Goal: Communication & Community: Answer question/provide support

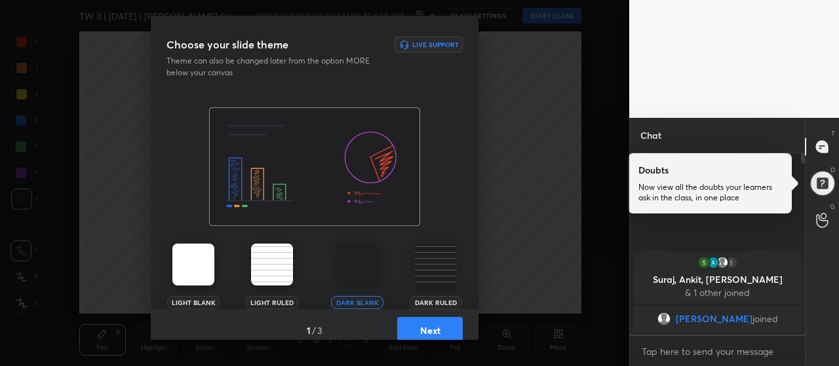
click at [420, 334] on button "Next" at bounding box center [430, 330] width 66 height 26
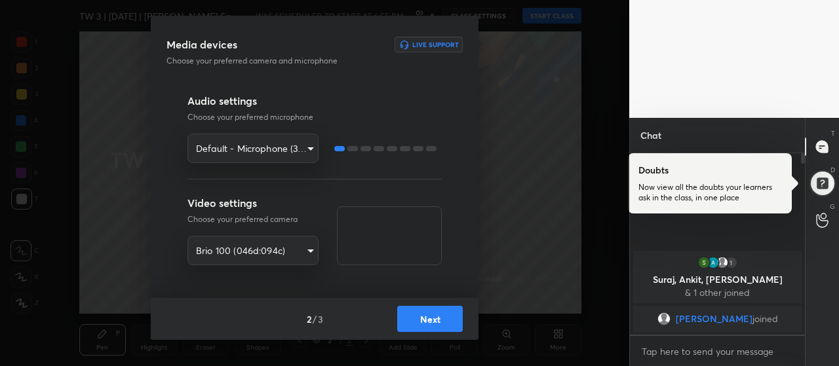
click at [437, 320] on button "Next" at bounding box center [430, 319] width 66 height 26
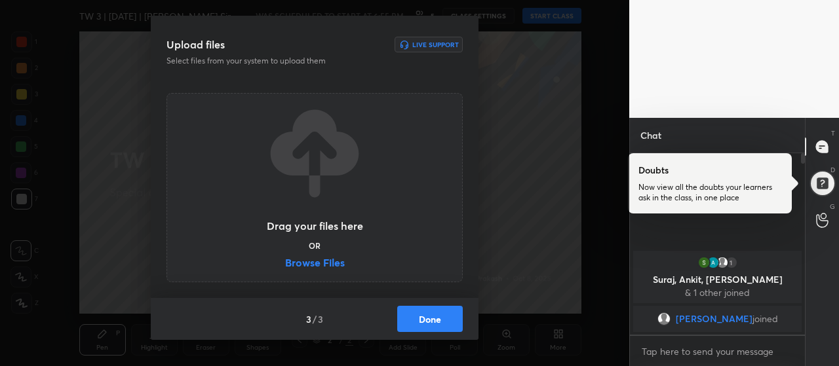
click at [316, 267] on label "Browse Files" at bounding box center [315, 265] width 60 height 14
click at [285, 267] on input "Browse Files" at bounding box center [285, 265] width 0 height 14
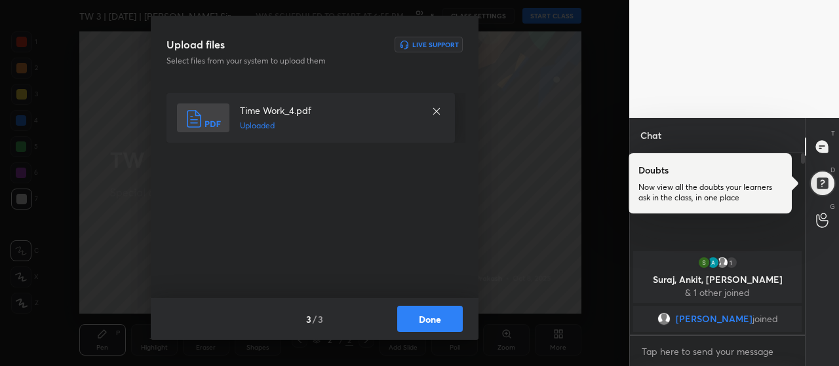
click at [416, 326] on button "Done" at bounding box center [430, 319] width 66 height 26
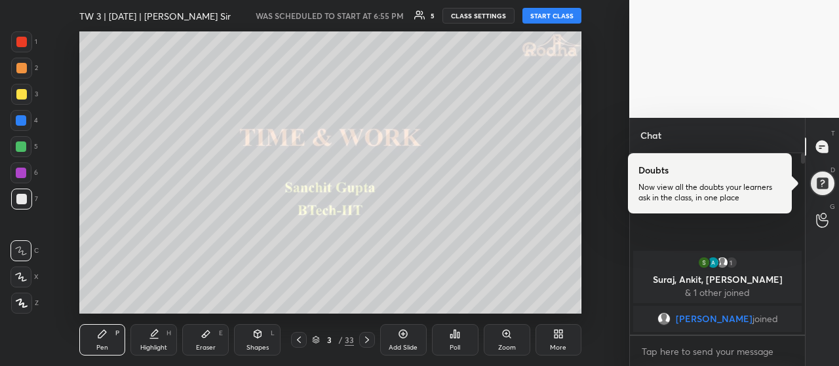
click at [28, 94] on div at bounding box center [21, 94] width 21 height 21
click at [21, 302] on icon at bounding box center [22, 303] width 12 height 9
click at [558, 14] on button "START CLASS" at bounding box center [551, 16] width 59 height 16
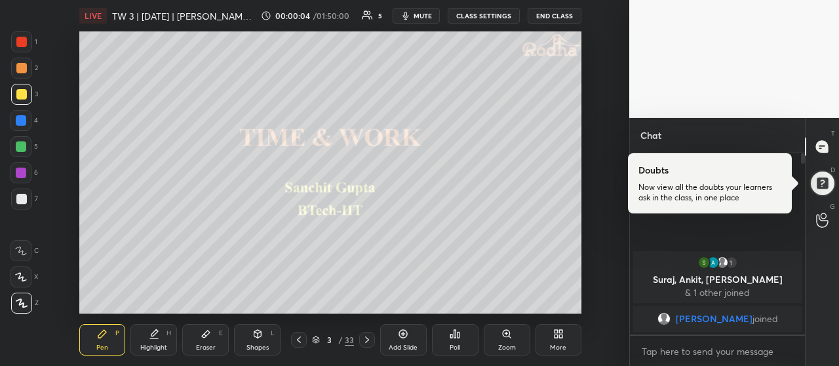
click at [548, 338] on div "More" at bounding box center [558, 339] width 47 height 31
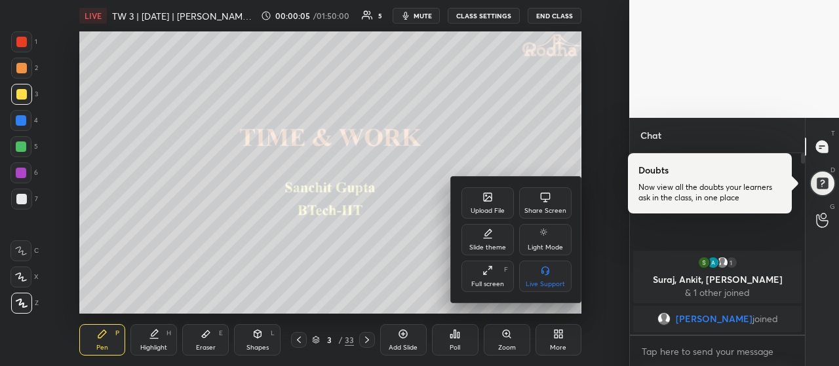
click at [503, 283] on div "Full screen" at bounding box center [487, 284] width 33 height 7
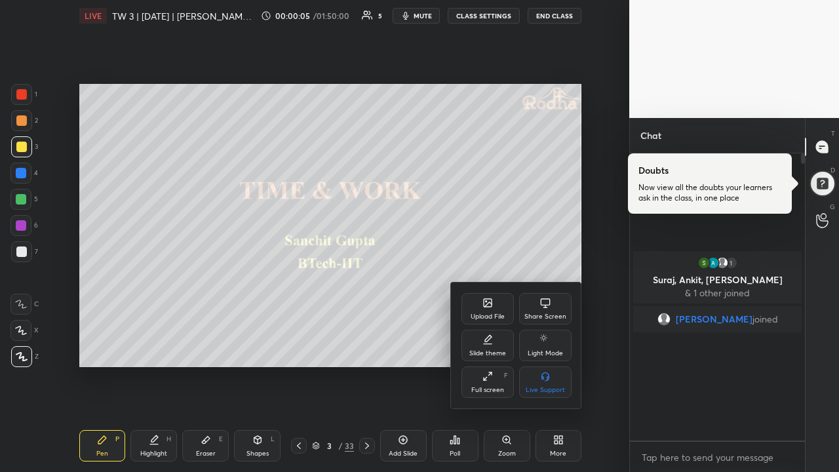
scroll to position [315, 171]
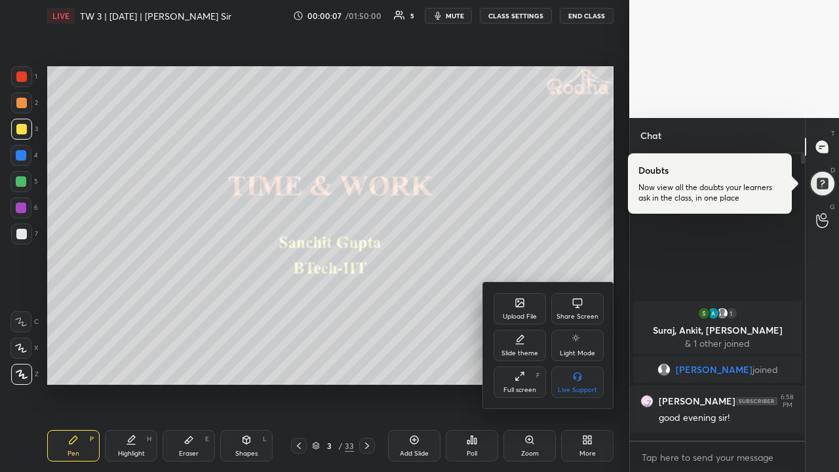
click at [589, 366] on div at bounding box center [419, 236] width 839 height 472
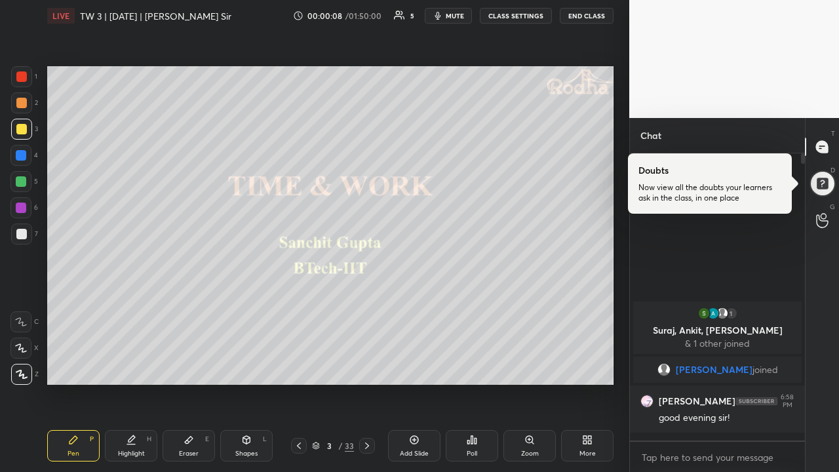
click at [21, 100] on div at bounding box center [21, 103] width 10 height 10
click at [24, 127] on div at bounding box center [21, 129] width 10 height 10
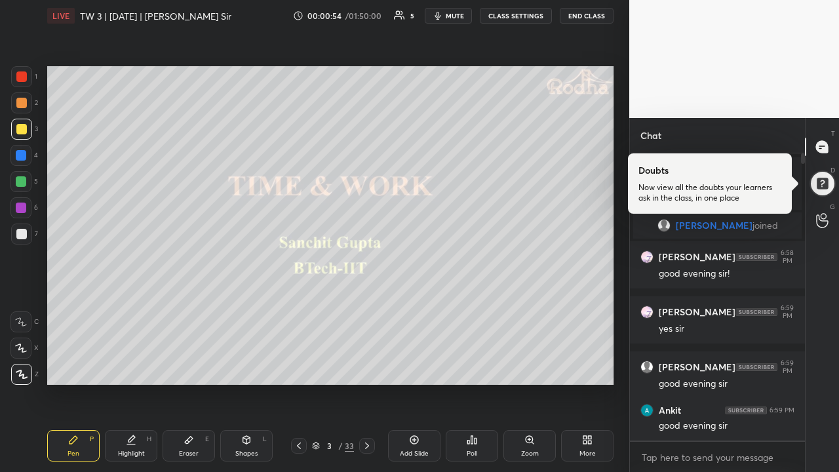
click at [23, 233] on div at bounding box center [21, 234] width 10 height 10
click at [28, 127] on div at bounding box center [21, 129] width 21 height 21
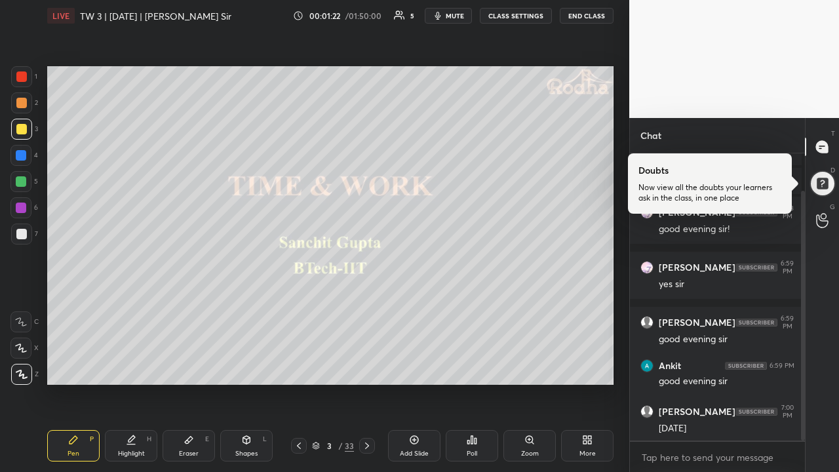
click at [28, 229] on div at bounding box center [21, 233] width 21 height 21
drag, startPoint x: 823, startPoint y: 143, endPoint x: 817, endPoint y: 170, distance: 27.5
click at [824, 143] on icon at bounding box center [822, 147] width 12 height 12
click at [821, 184] on div at bounding box center [822, 183] width 26 height 26
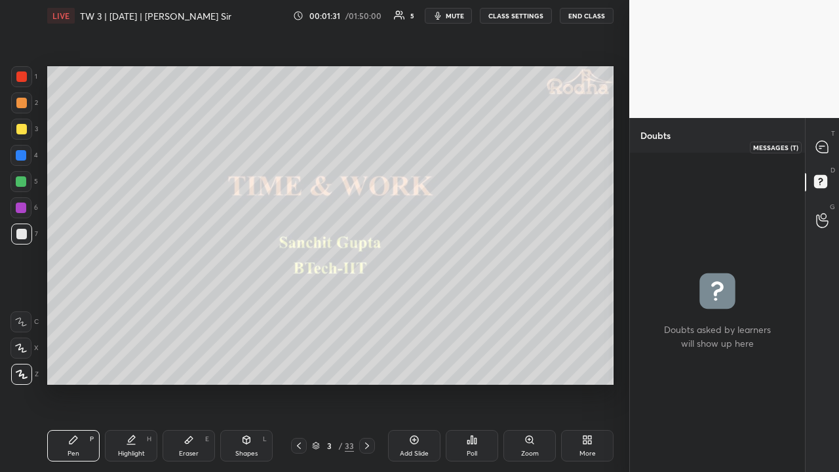
click at [817, 146] on icon at bounding box center [822, 147] width 14 height 14
type textarea "x"
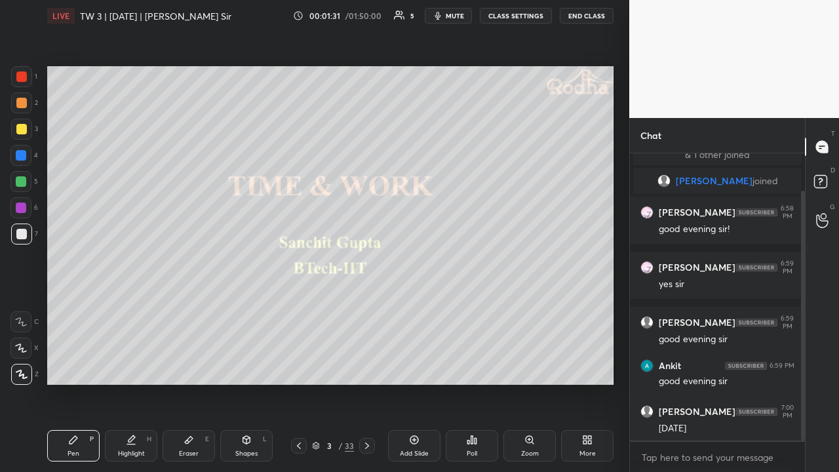
scroll to position [283, 171]
drag, startPoint x: 26, startPoint y: 131, endPoint x: 34, endPoint y: 136, distance: 9.7
click at [26, 132] on div at bounding box center [21, 129] width 10 height 10
click at [26, 231] on div at bounding box center [21, 233] width 21 height 21
click at [22, 130] on div at bounding box center [21, 129] width 10 height 10
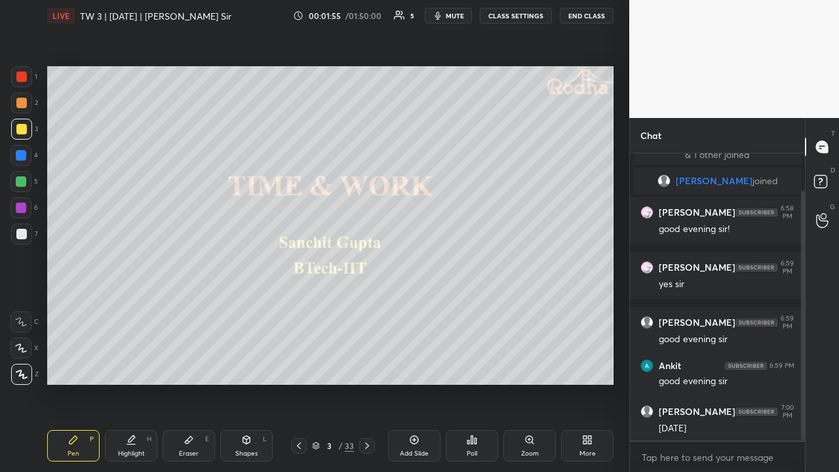
click at [367, 366] on icon at bounding box center [367, 445] width 4 height 7
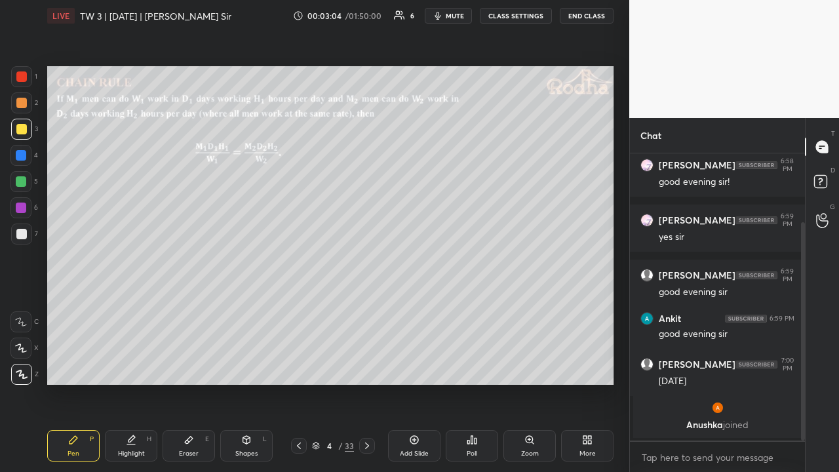
scroll to position [135, 0]
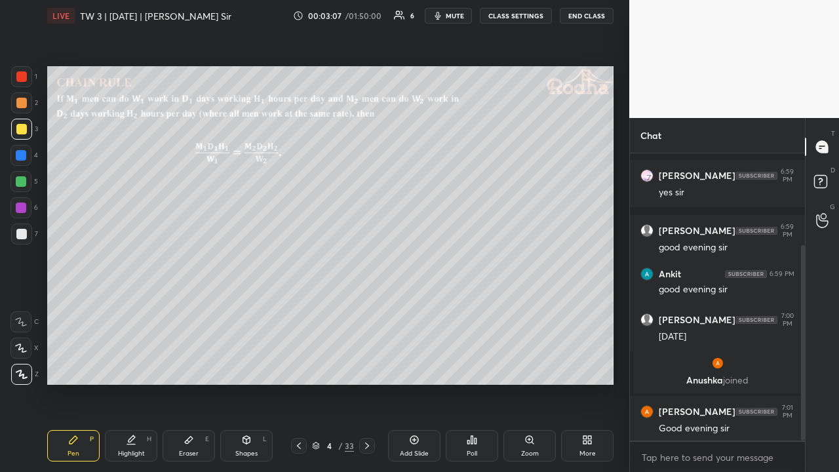
drag, startPoint x: 19, startPoint y: 107, endPoint x: 18, endPoint y: 118, distance: 10.5
click at [18, 111] on div at bounding box center [21, 102] width 21 height 21
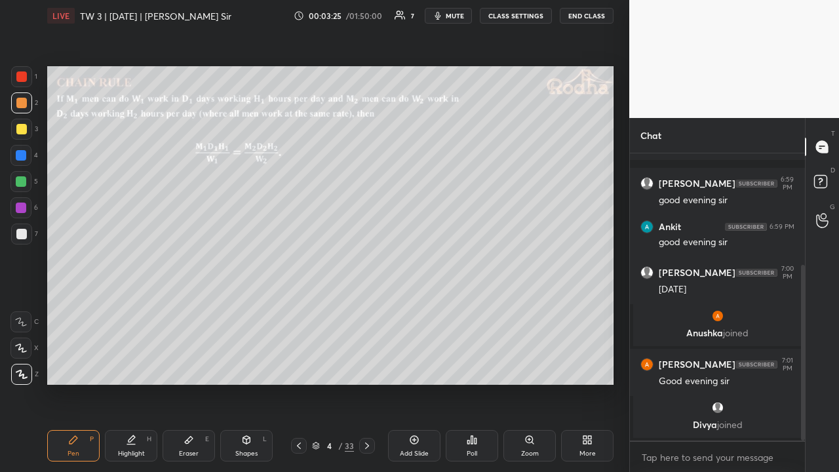
click at [20, 177] on div at bounding box center [21, 181] width 10 height 10
click at [22, 129] on div at bounding box center [21, 129] width 10 height 10
drag, startPoint x: 28, startPoint y: 107, endPoint x: 30, endPoint y: 117, distance: 9.5
click at [28, 109] on div at bounding box center [21, 102] width 21 height 21
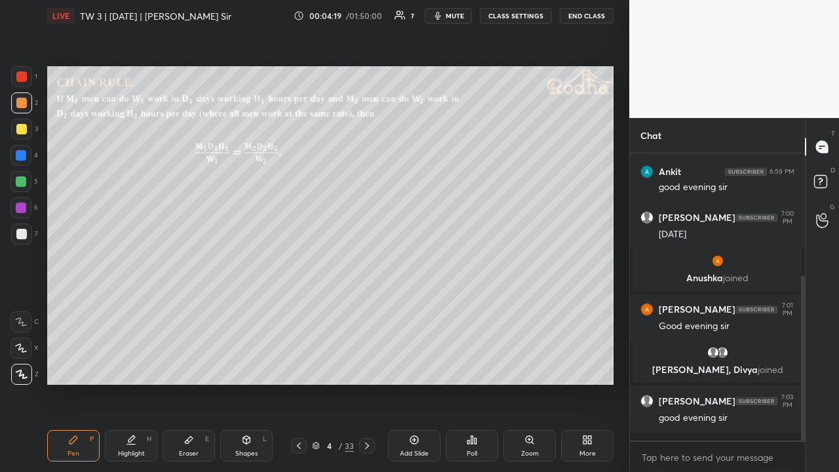
click at [21, 130] on div at bounding box center [21, 129] width 10 height 10
click at [22, 182] on div at bounding box center [21, 181] width 10 height 10
click at [24, 207] on div at bounding box center [21, 208] width 10 height 10
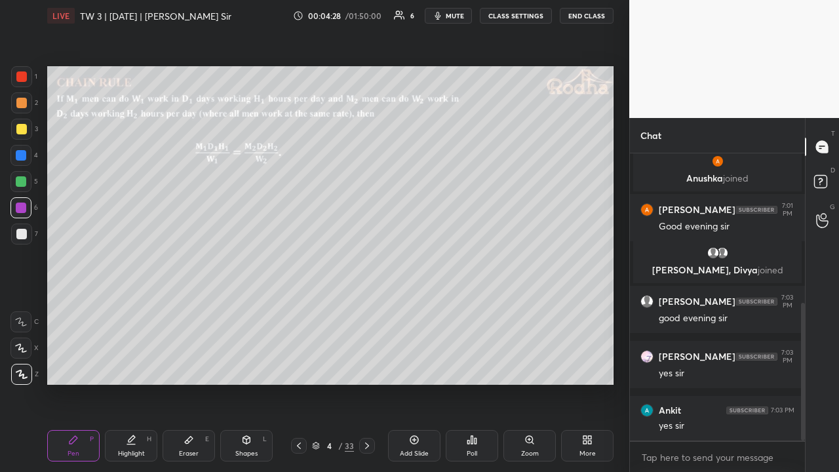
scroll to position [357, 0]
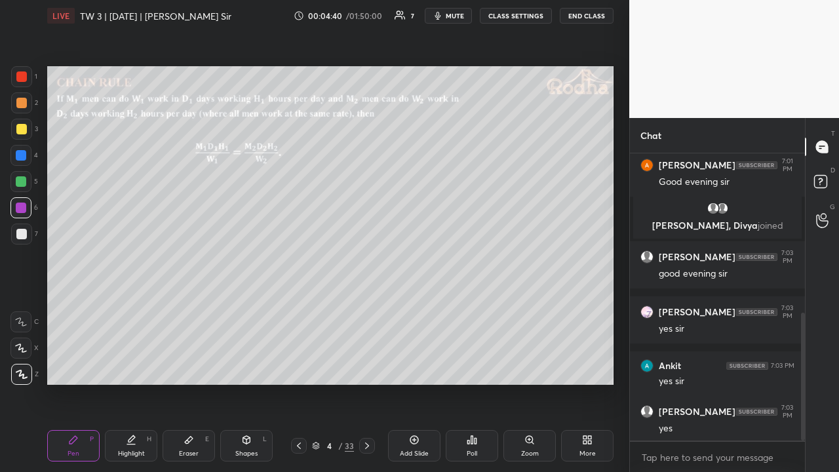
click at [22, 210] on div at bounding box center [21, 208] width 10 height 10
drag, startPoint x: 367, startPoint y: 446, endPoint x: 379, endPoint y: 437, distance: 15.5
click at [368, 366] on icon at bounding box center [367, 445] width 4 height 7
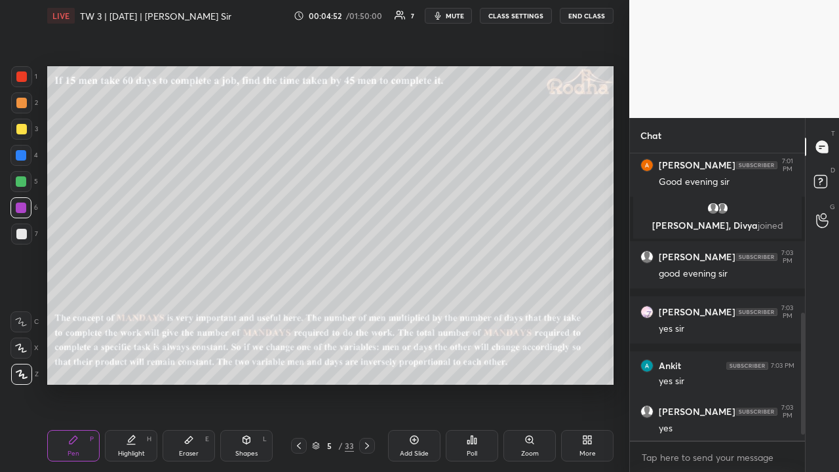
scroll to position [401, 0]
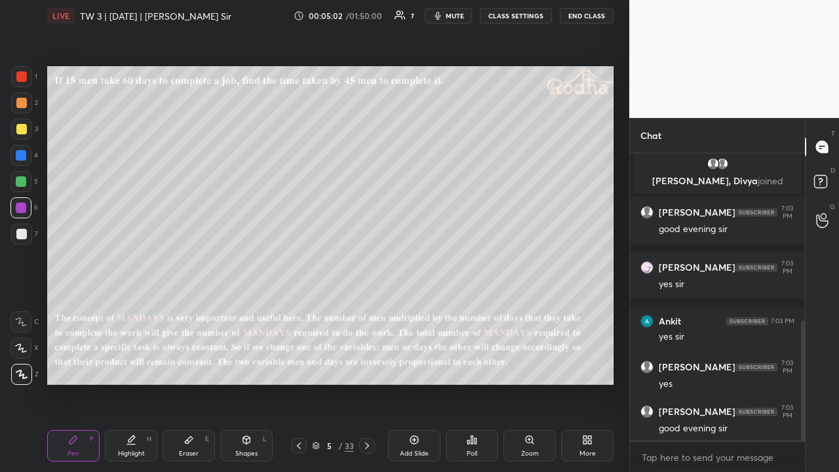
click at [23, 105] on div at bounding box center [21, 103] width 10 height 10
drag, startPoint x: 21, startPoint y: 128, endPoint x: 39, endPoint y: 145, distance: 25.0
click at [23, 128] on div at bounding box center [21, 129] width 10 height 10
click at [27, 185] on div at bounding box center [20, 181] width 21 height 21
click at [23, 110] on div at bounding box center [21, 102] width 21 height 21
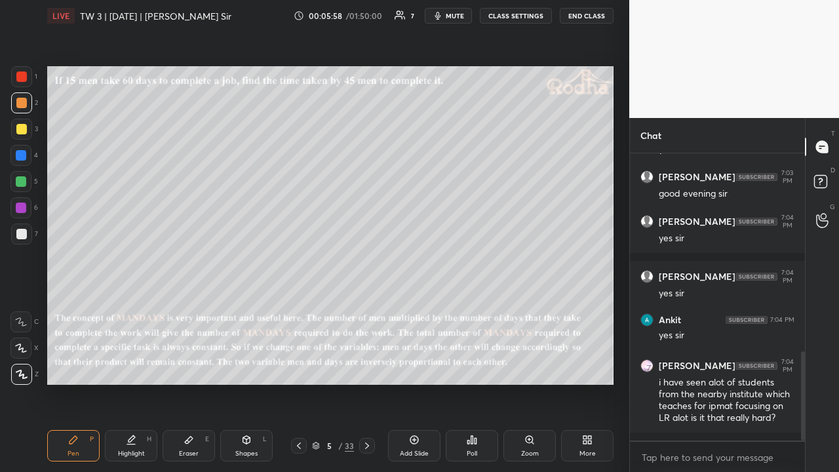
scroll to position [680, 0]
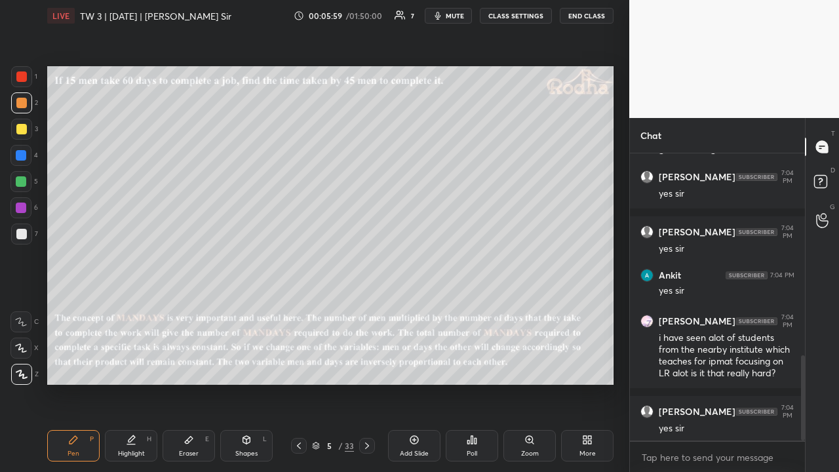
click at [21, 128] on div at bounding box center [21, 129] width 10 height 10
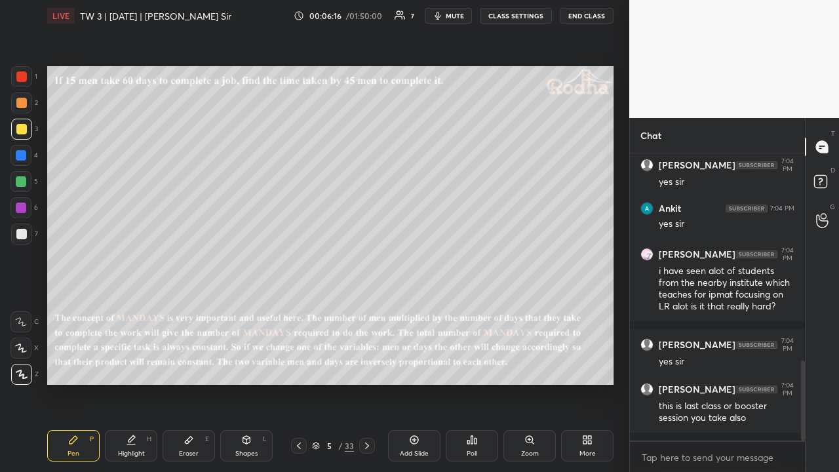
click at [21, 179] on div at bounding box center [21, 181] width 10 height 10
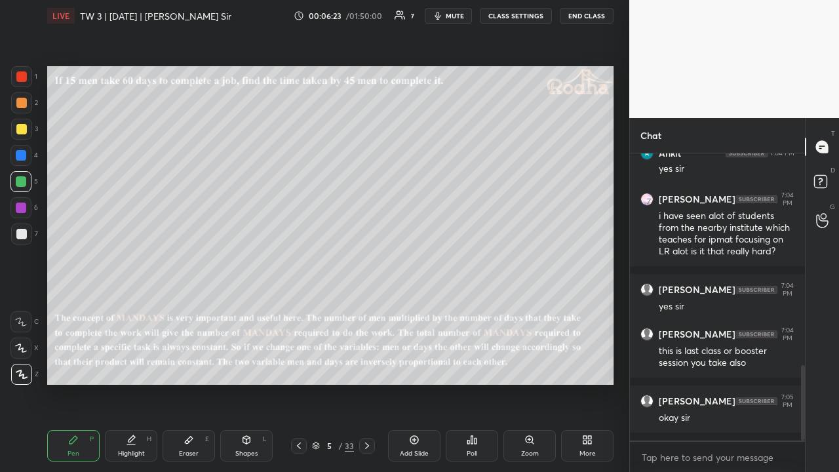
click at [28, 123] on div at bounding box center [21, 129] width 21 height 21
click at [25, 102] on div at bounding box center [21, 103] width 10 height 10
drag, startPoint x: 24, startPoint y: 231, endPoint x: 21, endPoint y: 210, distance: 20.5
click at [24, 229] on div at bounding box center [21, 234] width 10 height 10
drag, startPoint x: 21, startPoint y: 178, endPoint x: 21, endPoint y: 193, distance: 15.1
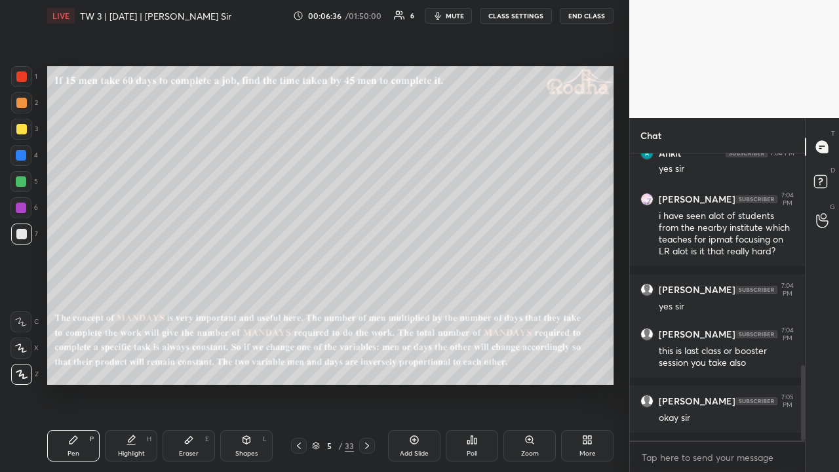
click at [21, 178] on div at bounding box center [21, 181] width 10 height 10
click at [22, 110] on div at bounding box center [21, 102] width 21 height 21
click at [24, 223] on div at bounding box center [21, 233] width 21 height 21
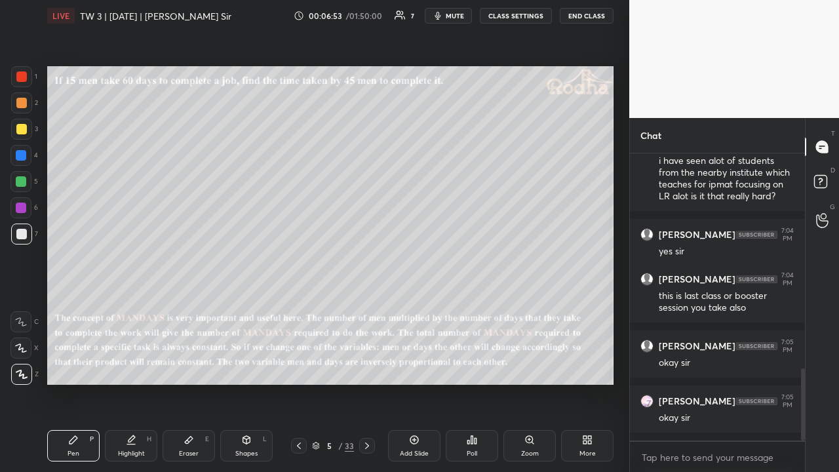
click at [26, 130] on div at bounding box center [21, 129] width 21 height 21
drag, startPoint x: 26, startPoint y: 104, endPoint x: 25, endPoint y: 128, distance: 23.6
click at [25, 104] on div at bounding box center [21, 103] width 10 height 10
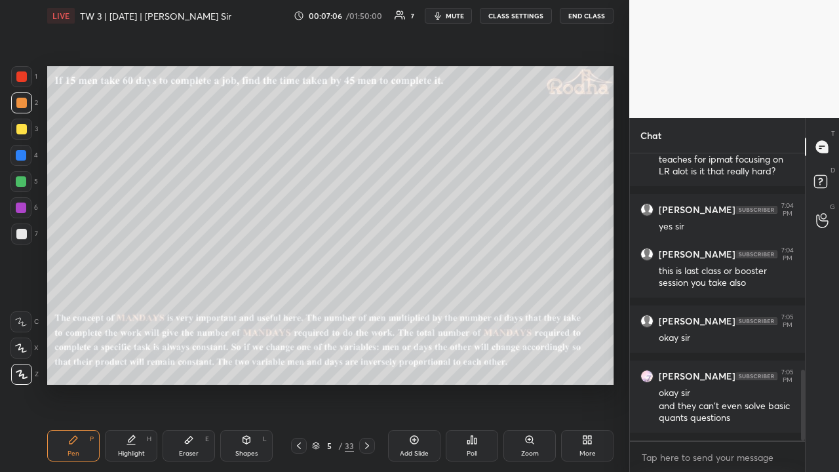
click at [24, 185] on div at bounding box center [21, 181] width 10 height 10
click at [22, 128] on div at bounding box center [21, 129] width 10 height 10
drag, startPoint x: 29, startPoint y: 228, endPoint x: 24, endPoint y: 223, distance: 7.0
click at [29, 228] on div at bounding box center [21, 233] width 21 height 21
click at [364, 366] on icon at bounding box center [367, 445] width 10 height 10
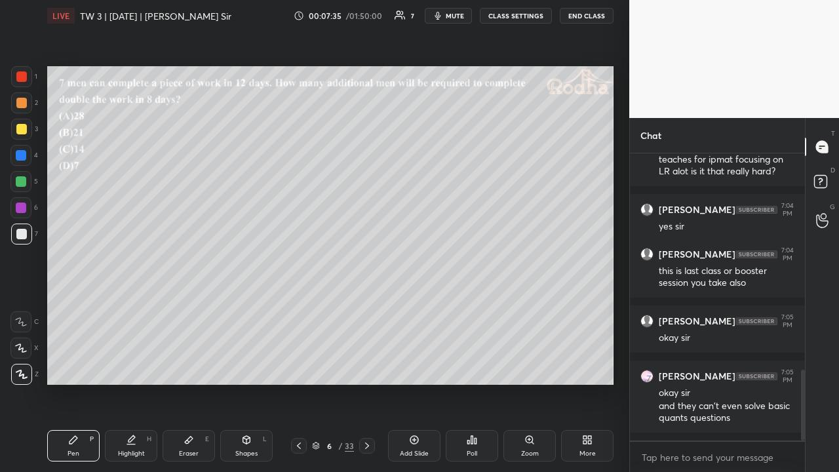
click at [464, 366] on div "Poll" at bounding box center [472, 445] width 52 height 31
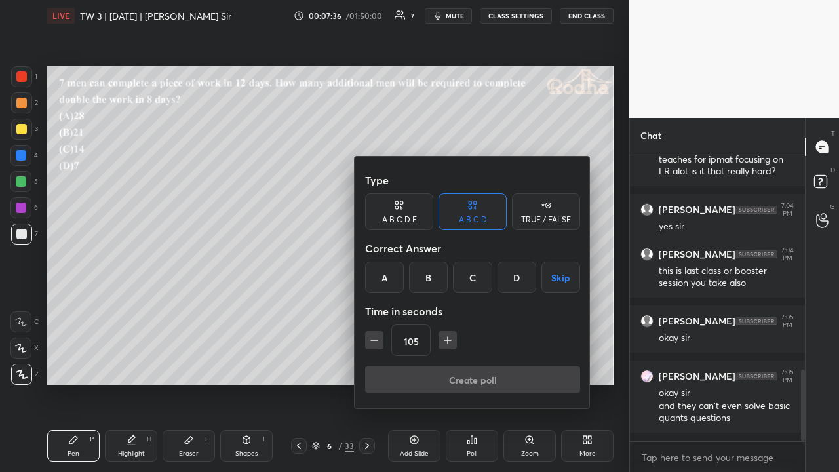
click at [431, 274] on div "B" at bounding box center [428, 277] width 39 height 31
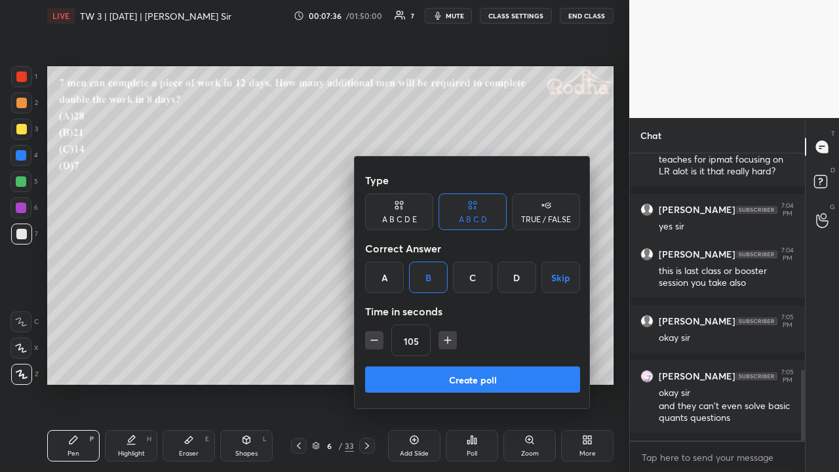
click at [376, 342] on icon "button" at bounding box center [374, 340] width 13 height 13
click at [374, 342] on icon "button" at bounding box center [374, 340] width 13 height 13
type input "75"
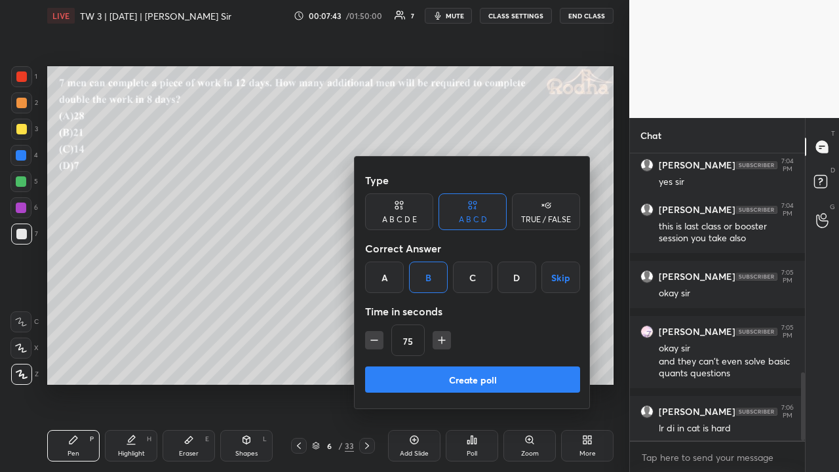
click at [471, 275] on div "C" at bounding box center [472, 277] width 39 height 31
click at [462, 366] on button "Create poll" at bounding box center [472, 379] width 215 height 26
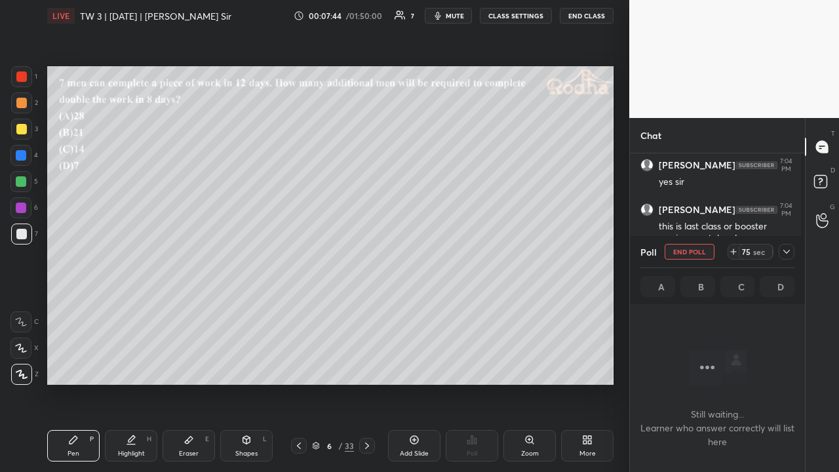
scroll to position [246, 171]
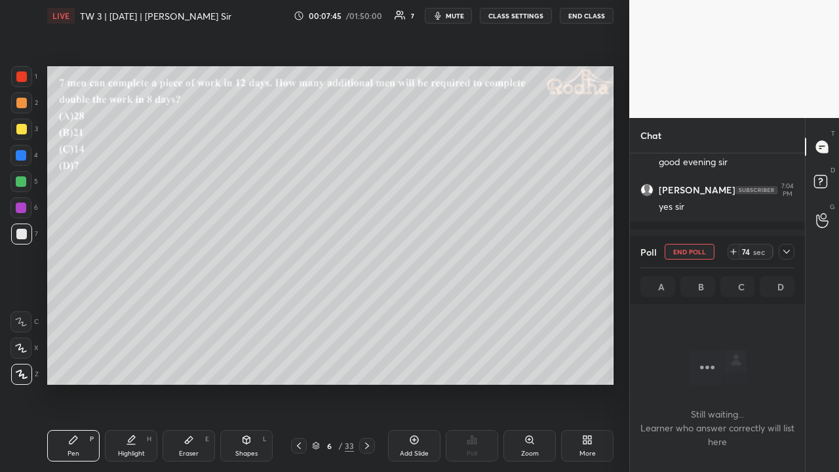
click at [785, 251] on icon at bounding box center [786, 251] width 10 height 10
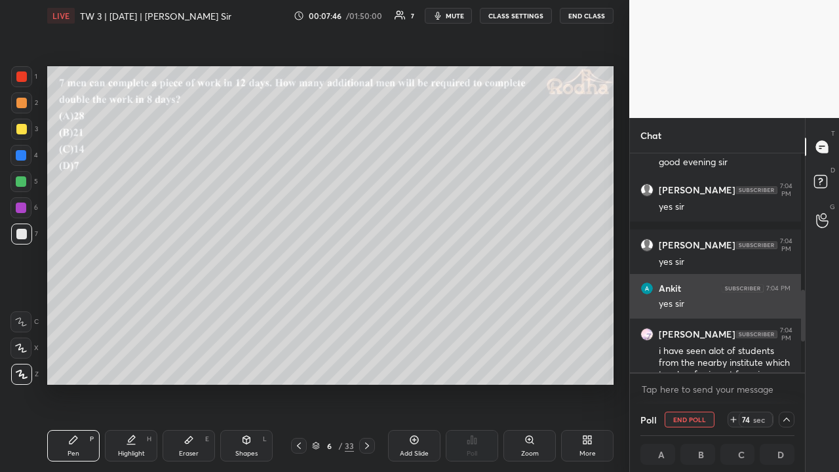
scroll to position [4, 4]
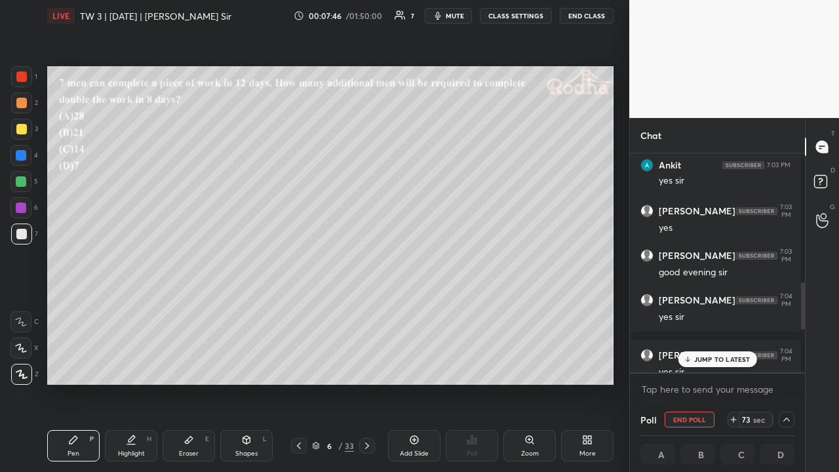
click at [703, 359] on p "JUMP TO LATEST" at bounding box center [722, 359] width 56 height 8
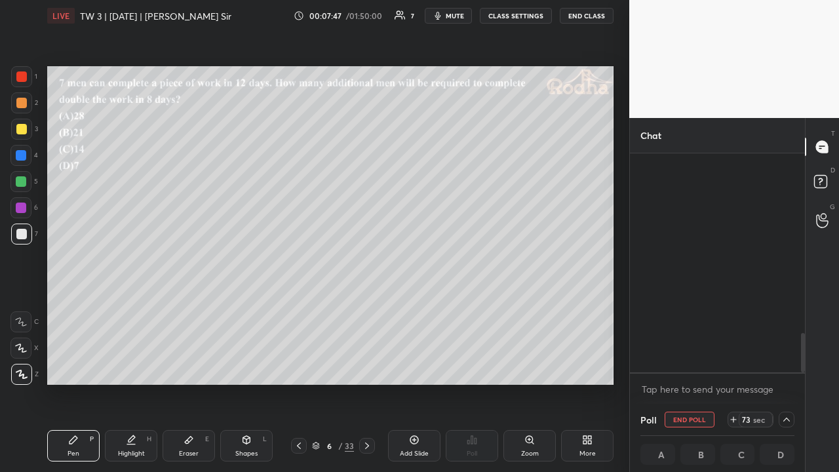
scroll to position [1005, 0]
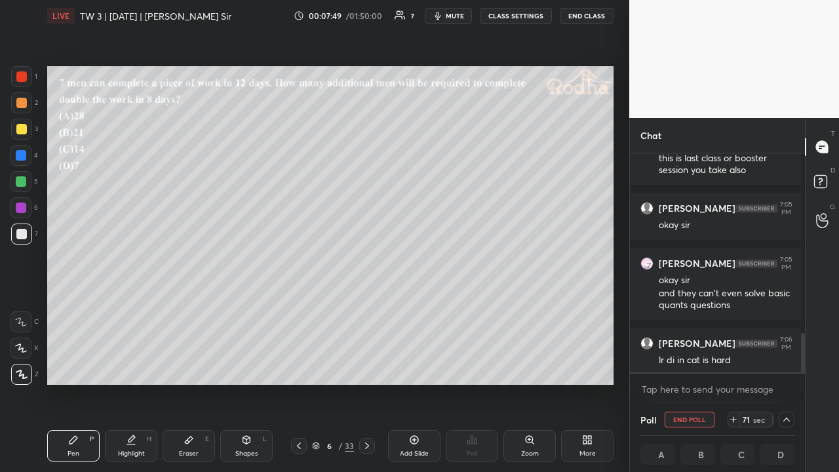
click at [24, 125] on div at bounding box center [21, 129] width 10 height 10
drag, startPoint x: 22, startPoint y: 180, endPoint x: 21, endPoint y: 172, distance: 7.9
click at [22, 180] on div at bounding box center [21, 181] width 10 height 10
click at [20, 132] on div at bounding box center [21, 129] width 10 height 10
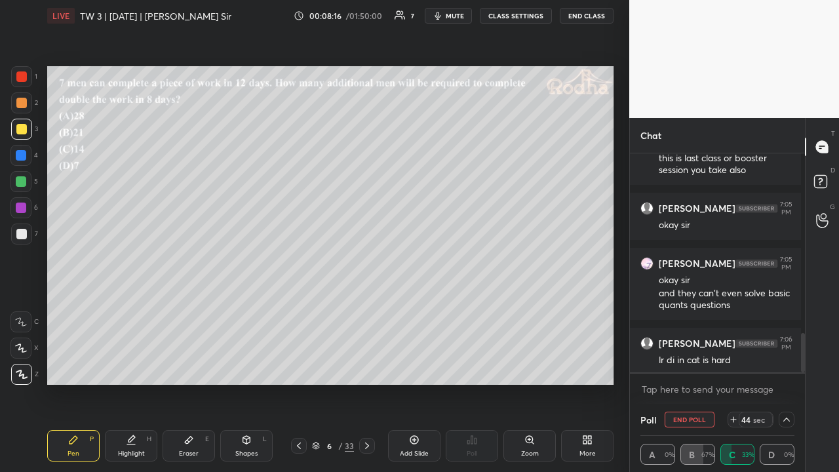
click at [783, 366] on icon at bounding box center [786, 419] width 10 height 10
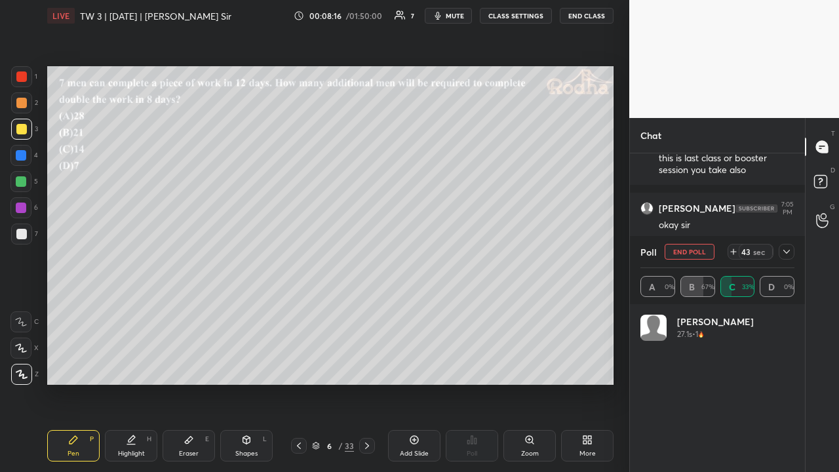
scroll to position [246, 171]
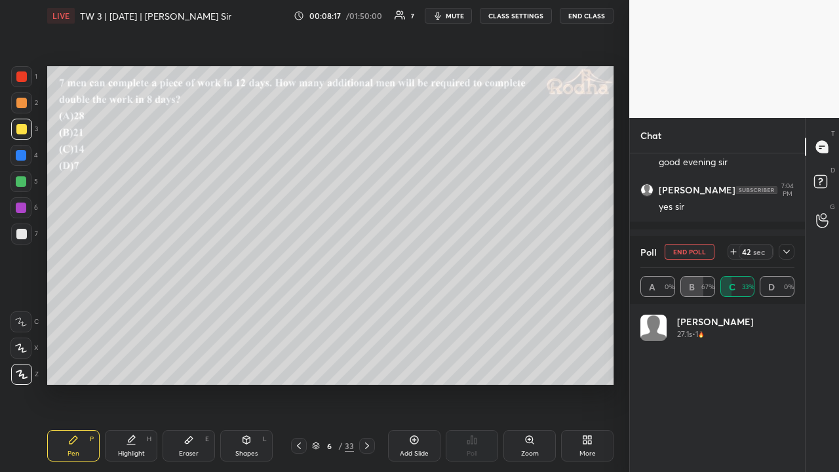
click at [785, 252] on icon at bounding box center [786, 251] width 10 height 10
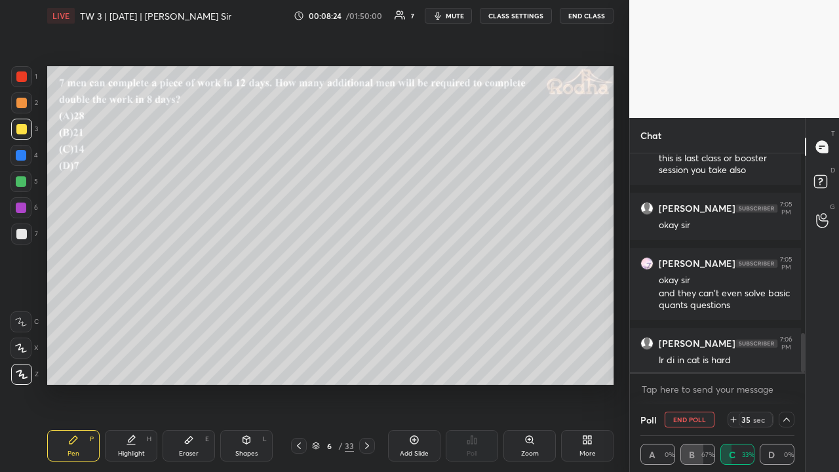
click at [22, 237] on div at bounding box center [21, 234] width 10 height 10
click at [783, 366] on icon at bounding box center [786, 419] width 10 height 10
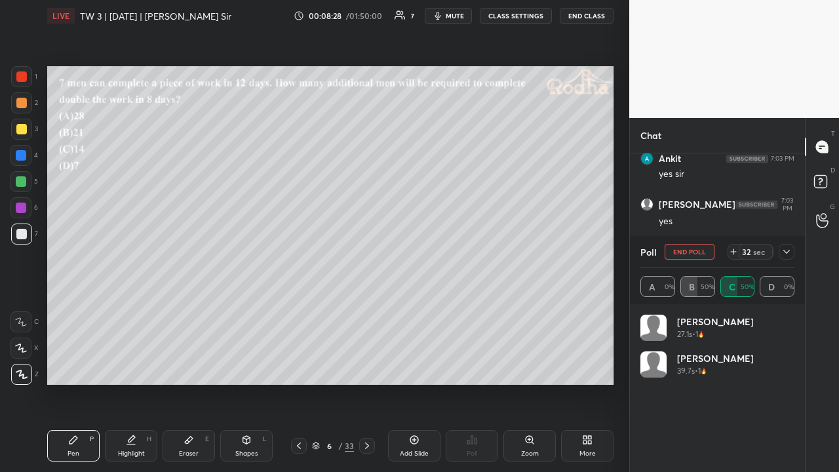
click at [788, 250] on icon at bounding box center [786, 251] width 10 height 10
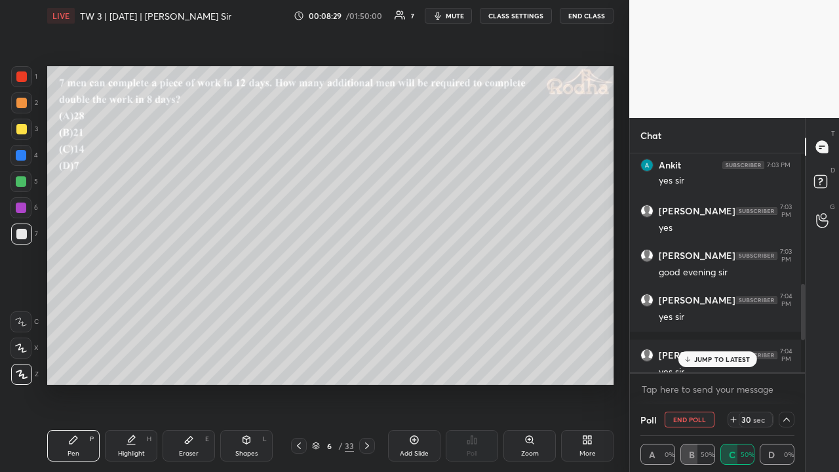
click at [700, 353] on div "JUMP TO LATEST" at bounding box center [717, 359] width 79 height 16
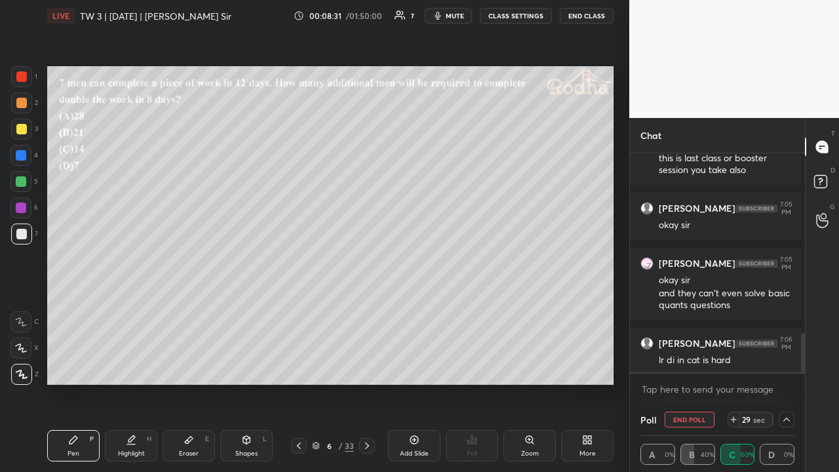
click at [20, 125] on div at bounding box center [21, 129] width 10 height 10
click at [785, 366] on icon at bounding box center [786, 419] width 10 height 10
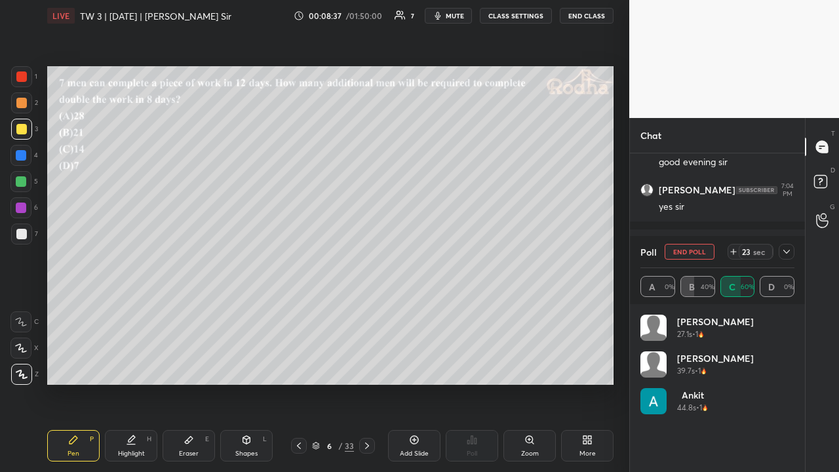
click at [786, 251] on icon at bounding box center [786, 251] width 10 height 10
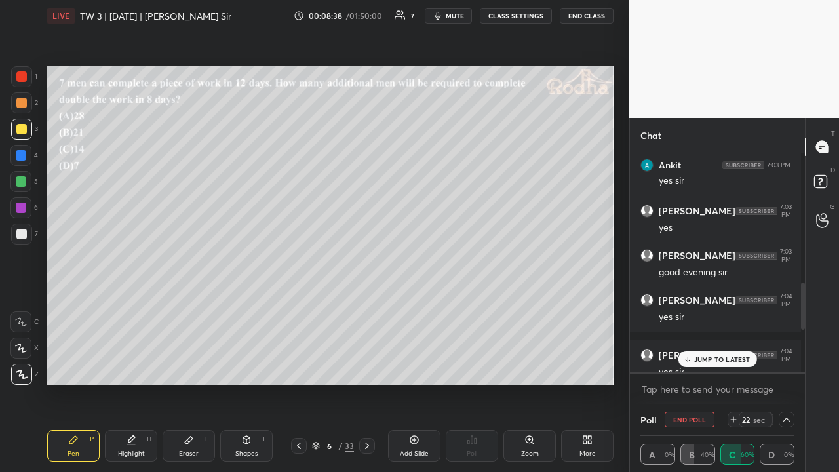
click at [716, 360] on p "JUMP TO LATEST" at bounding box center [722, 359] width 56 height 8
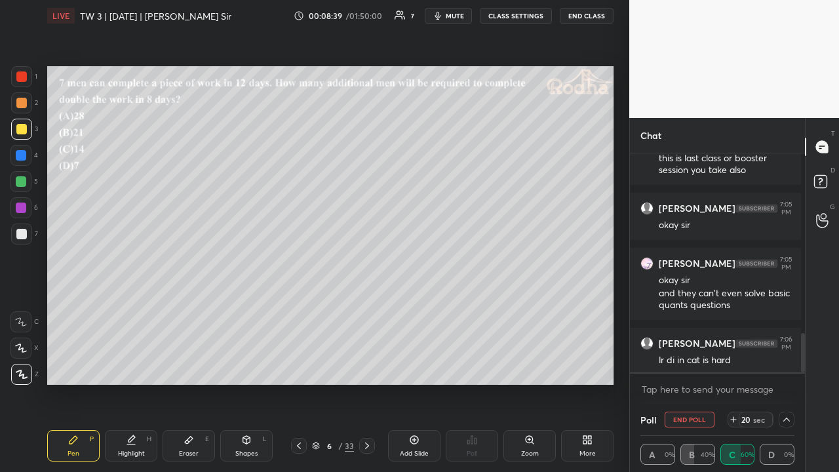
click at [783, 366] on icon at bounding box center [786, 419] width 10 height 10
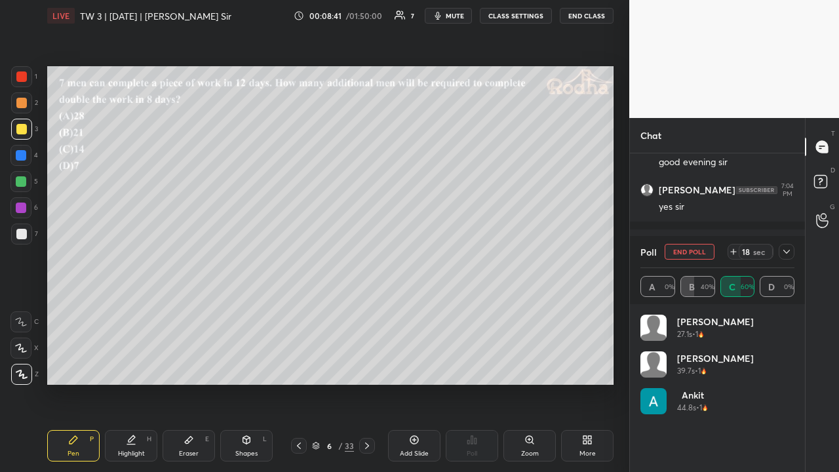
click at [790, 251] on icon at bounding box center [786, 251] width 10 height 10
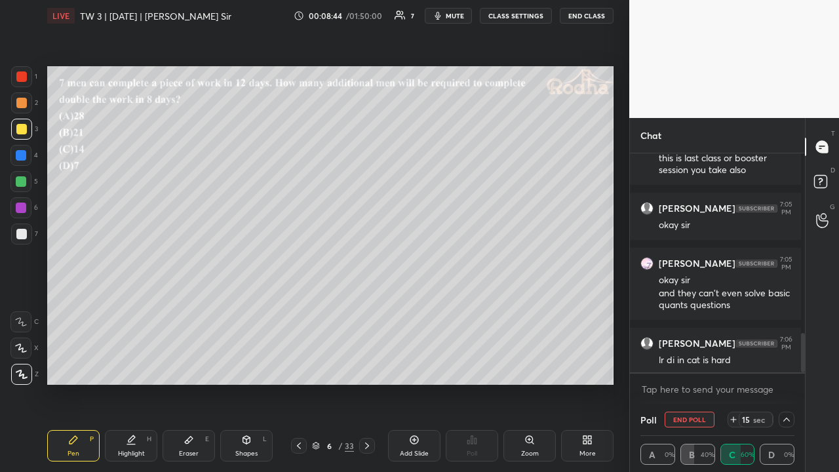
click at [781, 366] on icon at bounding box center [786, 419] width 10 height 10
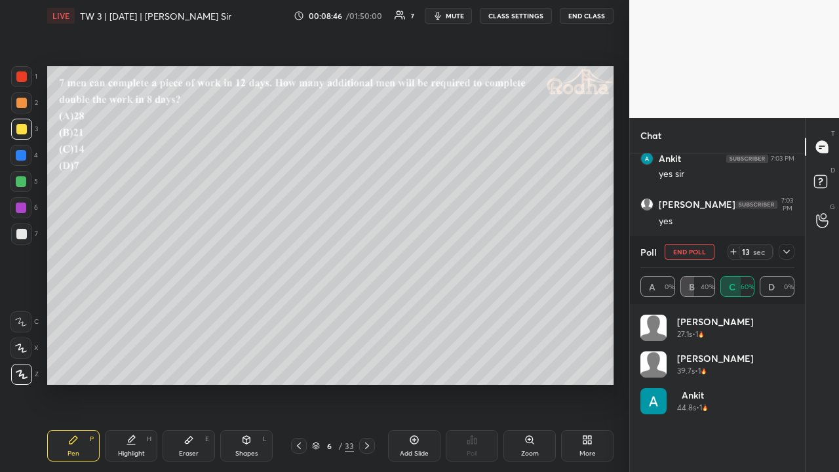
click at [785, 251] on icon at bounding box center [786, 251] width 10 height 10
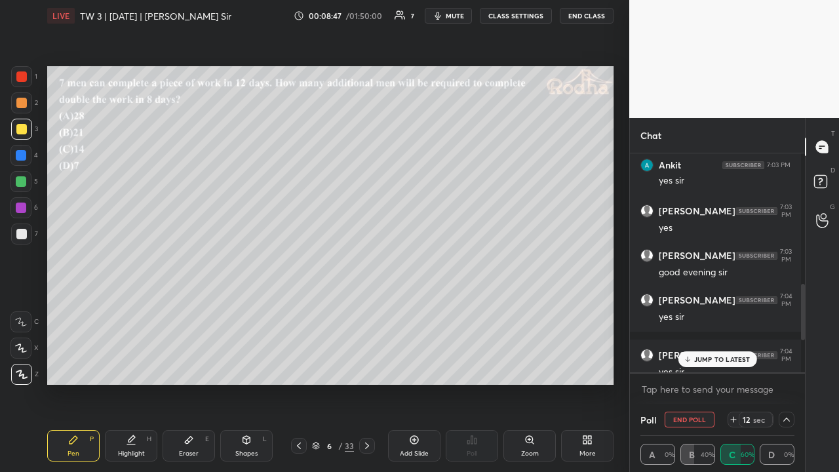
click at [732, 364] on div "JUMP TO LATEST" at bounding box center [717, 359] width 79 height 16
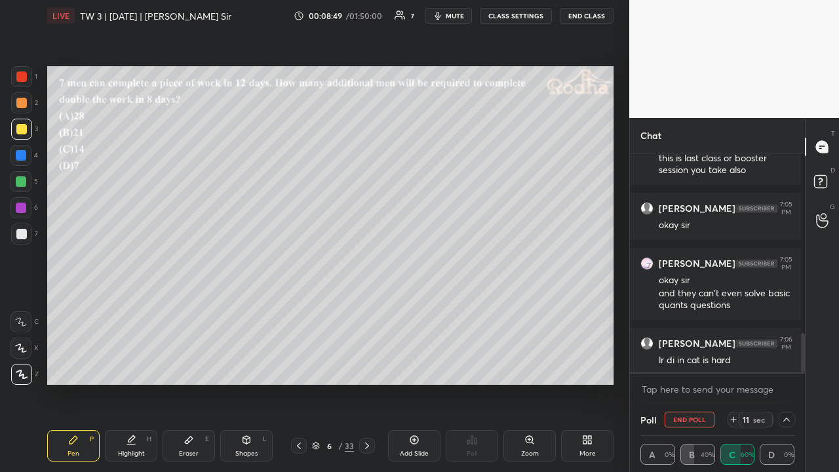
click at [781, 366] on icon at bounding box center [786, 419] width 10 height 10
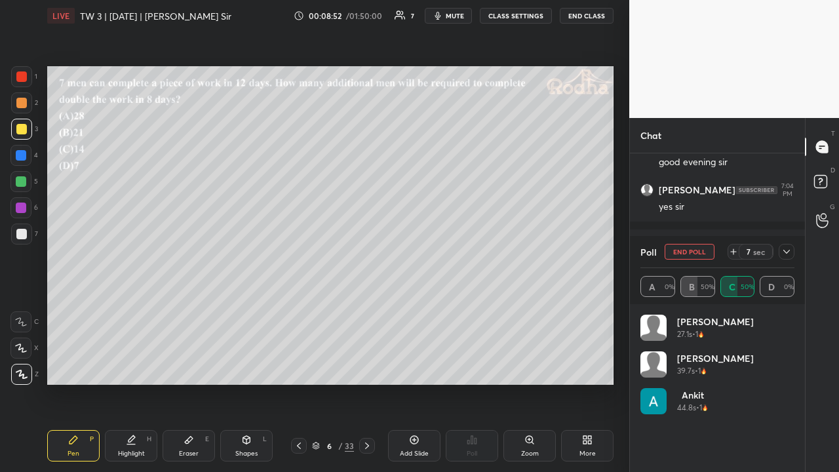
click at [785, 254] on icon at bounding box center [786, 251] width 10 height 10
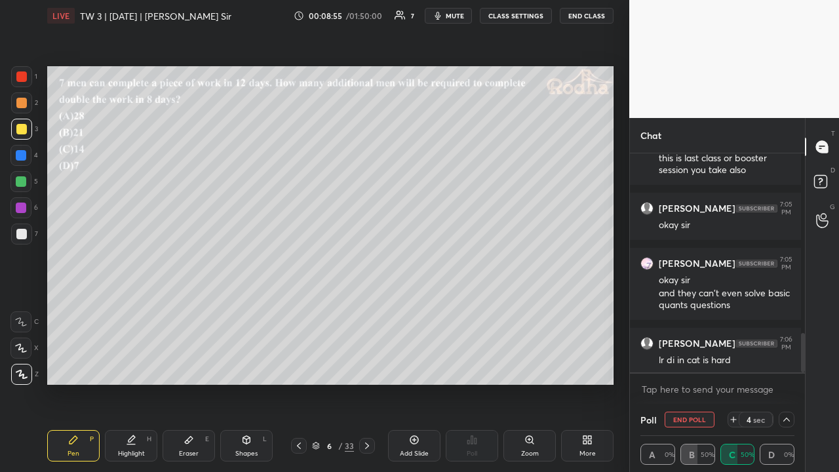
click at [781, 366] on icon at bounding box center [786, 419] width 10 height 10
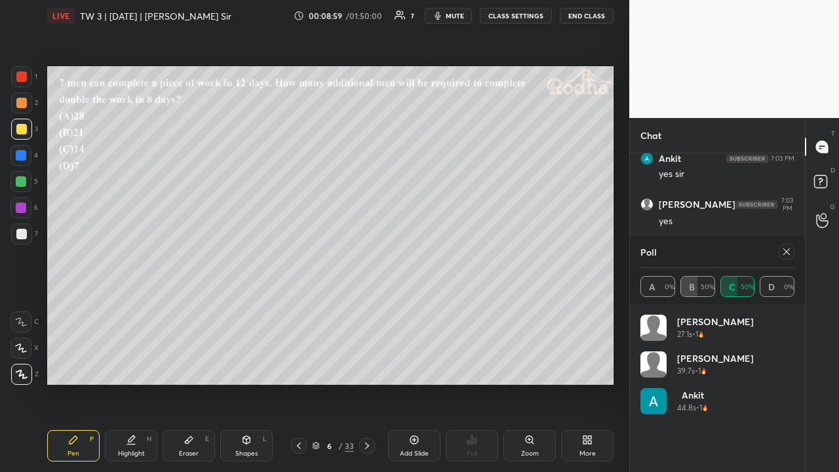
click at [788, 249] on icon at bounding box center [786, 251] width 10 height 10
type textarea "x"
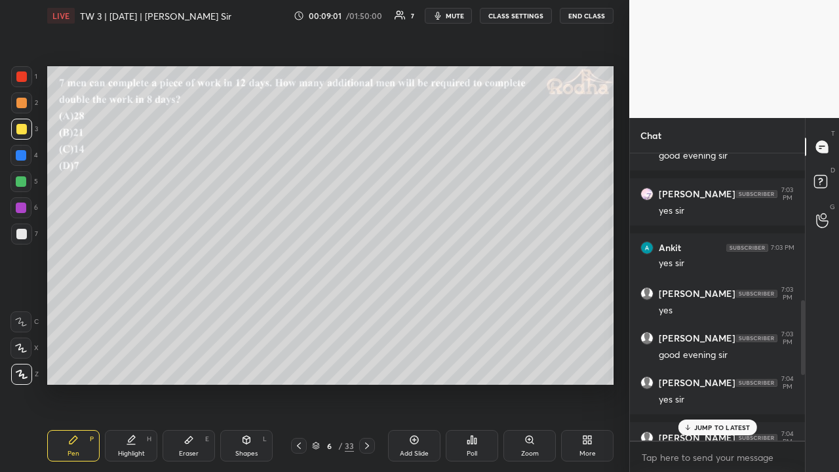
click at [708, 366] on p "JUMP TO LATEST" at bounding box center [722, 427] width 56 height 8
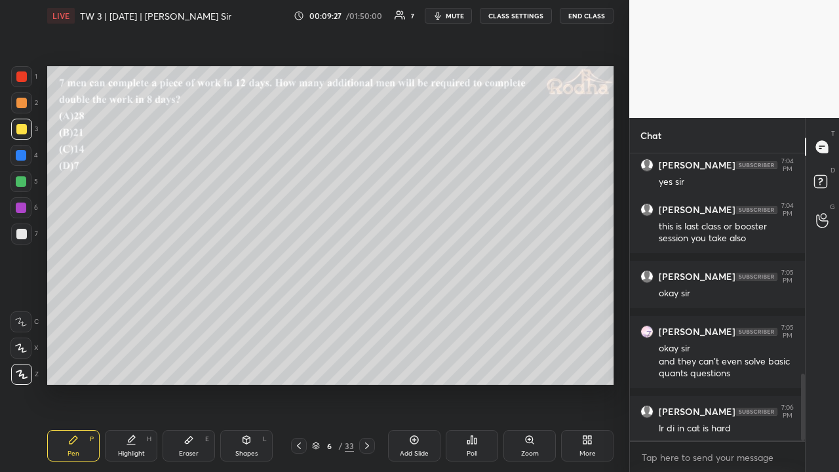
click at [301, 366] on icon at bounding box center [299, 445] width 10 height 10
click at [297, 366] on icon at bounding box center [299, 445] width 10 height 10
click at [362, 366] on icon at bounding box center [367, 445] width 10 height 10
click at [367, 366] on icon at bounding box center [367, 445] width 10 height 10
click at [26, 185] on div at bounding box center [20, 181] width 21 height 21
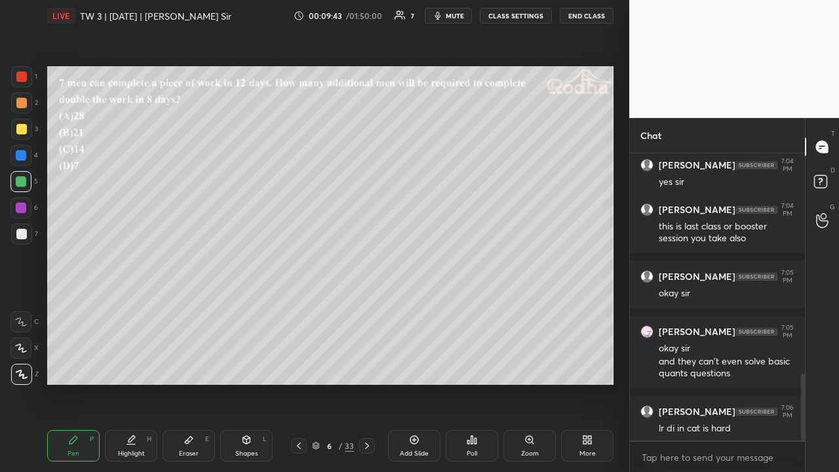
drag, startPoint x: 27, startPoint y: 231, endPoint x: 37, endPoint y: 223, distance: 13.5
click at [28, 232] on div at bounding box center [21, 233] width 21 height 21
click at [20, 184] on div at bounding box center [21, 181] width 10 height 10
drag, startPoint x: 24, startPoint y: 184, endPoint x: 35, endPoint y: 187, distance: 11.6
click at [24, 184] on div at bounding box center [21, 181] width 10 height 10
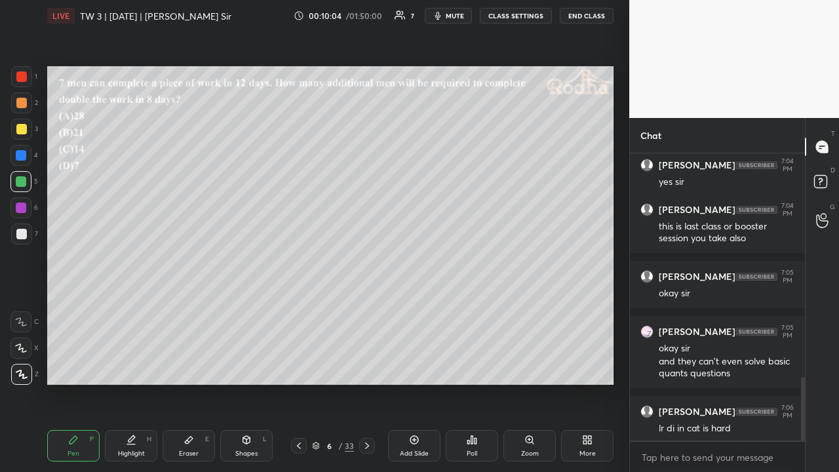
scroll to position [1007, 0]
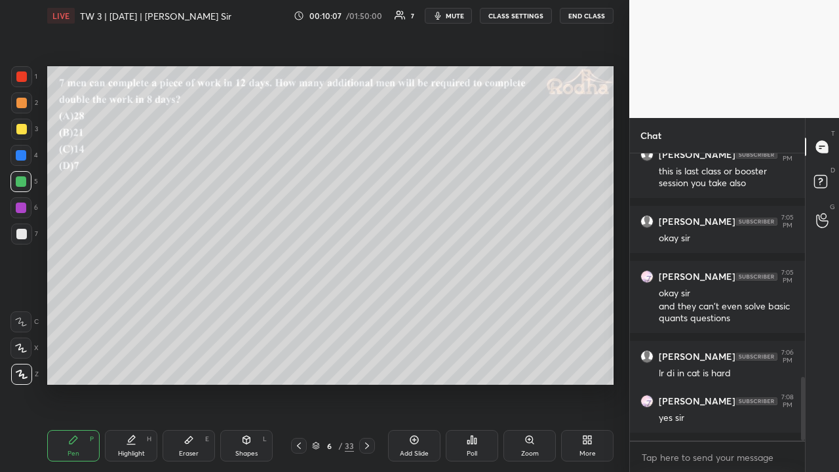
click at [368, 366] on icon at bounding box center [367, 445] width 10 height 10
click at [467, 366] on icon at bounding box center [472, 440] width 10 height 10
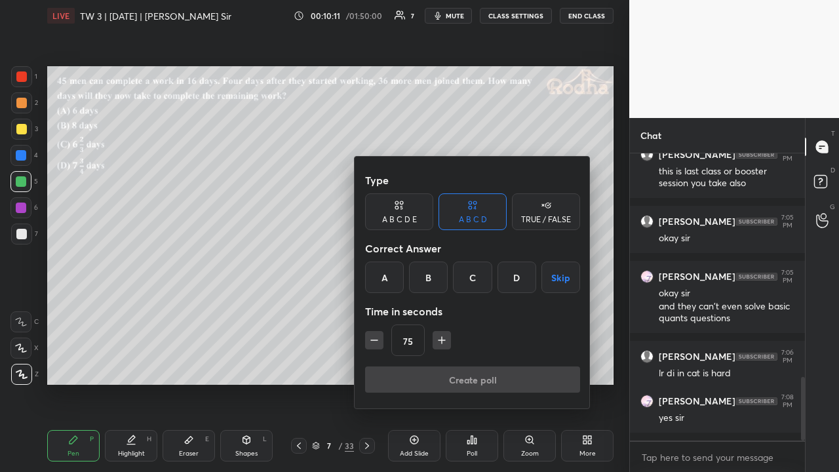
click at [378, 340] on icon "button" at bounding box center [374, 340] width 13 height 13
type input "60"
drag, startPoint x: 475, startPoint y: 282, endPoint x: 473, endPoint y: 290, distance: 7.5
click at [474, 283] on div "C" at bounding box center [472, 277] width 39 height 31
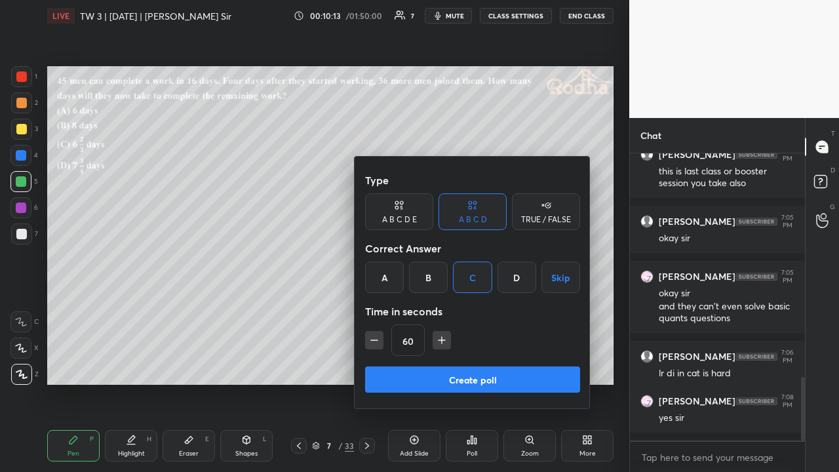
click at [482, 366] on button "Create poll" at bounding box center [472, 379] width 215 height 26
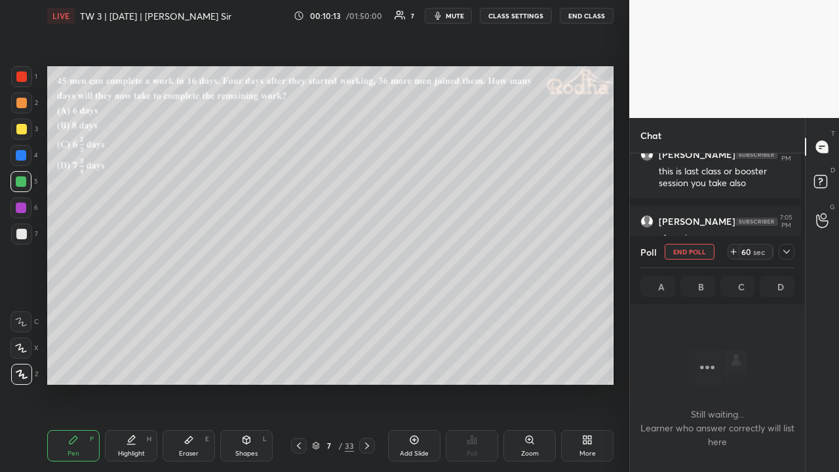
scroll to position [248, 167]
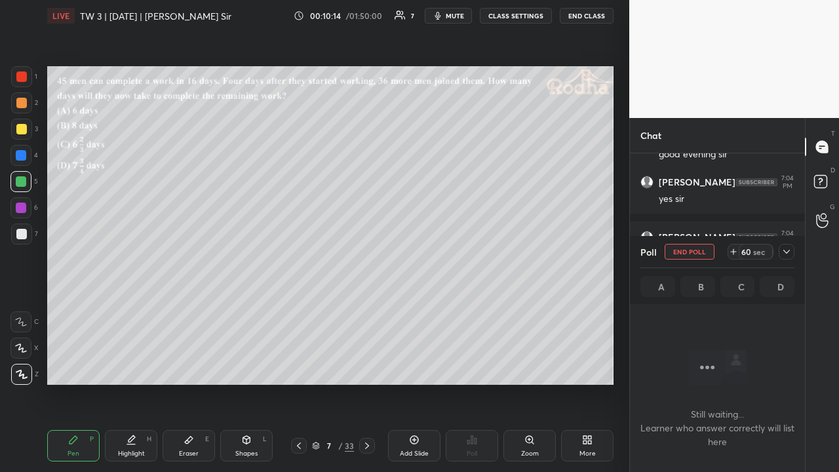
drag, startPoint x: 785, startPoint y: 253, endPoint x: 770, endPoint y: 265, distance: 19.6
click at [785, 254] on icon at bounding box center [786, 251] width 10 height 10
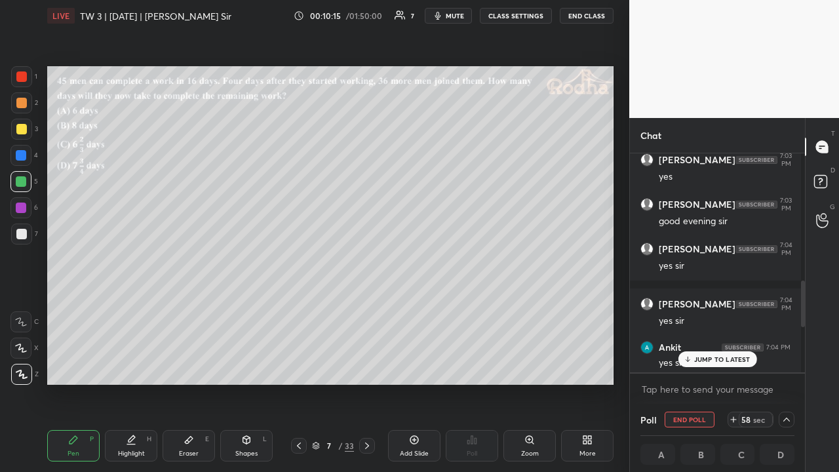
click at [699, 351] on div "JUMP TO LATEST" at bounding box center [717, 359] width 79 height 16
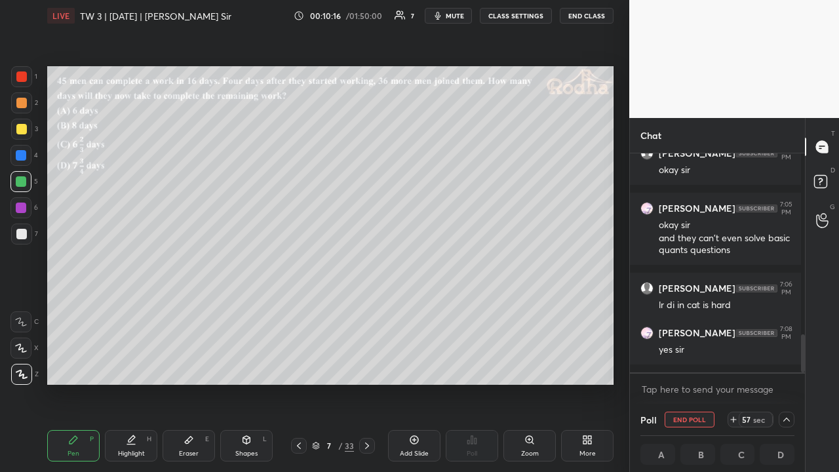
drag, startPoint x: 24, startPoint y: 128, endPoint x: 30, endPoint y: 127, distance: 6.7
click at [24, 128] on div at bounding box center [21, 129] width 10 height 10
click at [781, 366] on icon at bounding box center [786, 419] width 10 height 10
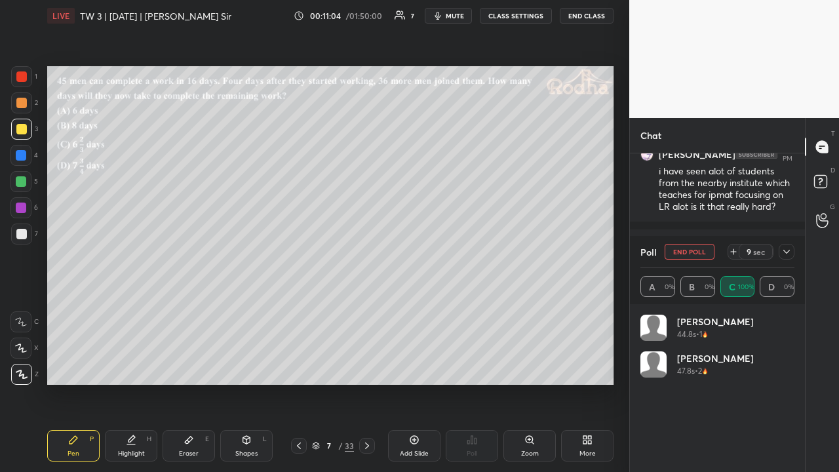
scroll to position [634, 0]
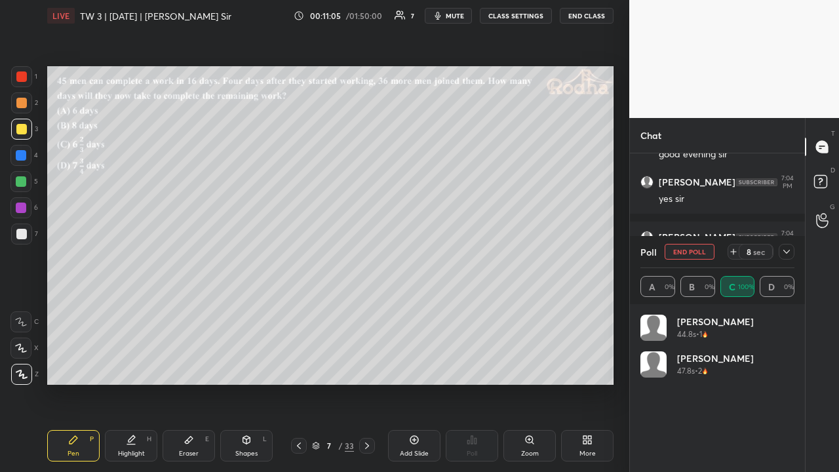
click at [786, 247] on icon at bounding box center [786, 251] width 10 height 10
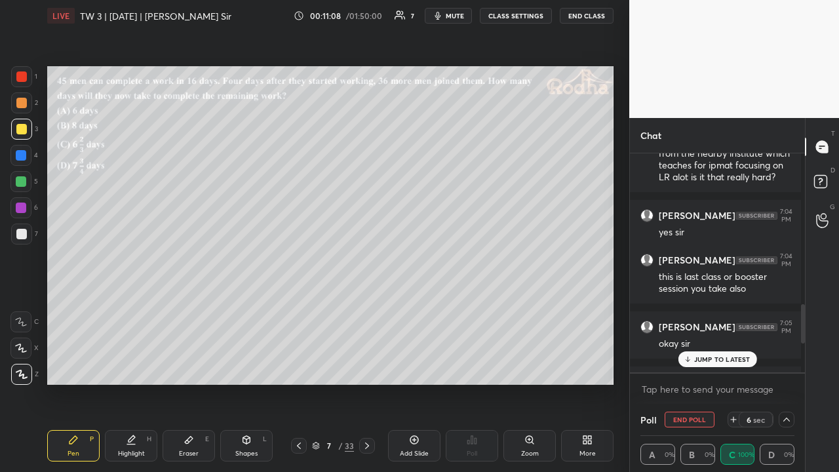
click at [721, 362] on p "JUMP TO LATEST" at bounding box center [722, 359] width 56 height 8
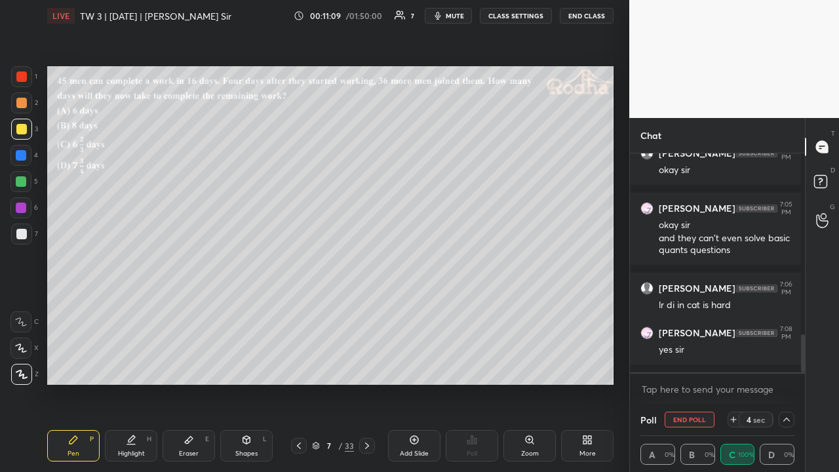
click at [18, 101] on div at bounding box center [21, 103] width 10 height 10
click at [781, 366] on icon at bounding box center [786, 419] width 10 height 10
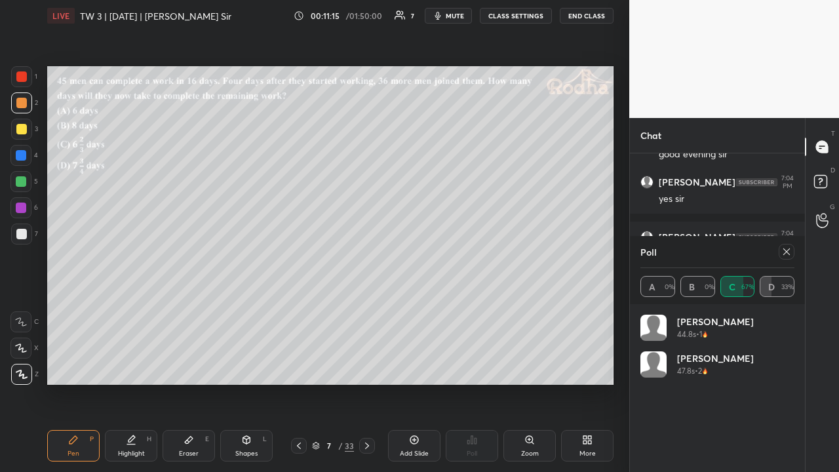
click at [784, 249] on icon at bounding box center [786, 251] width 7 height 7
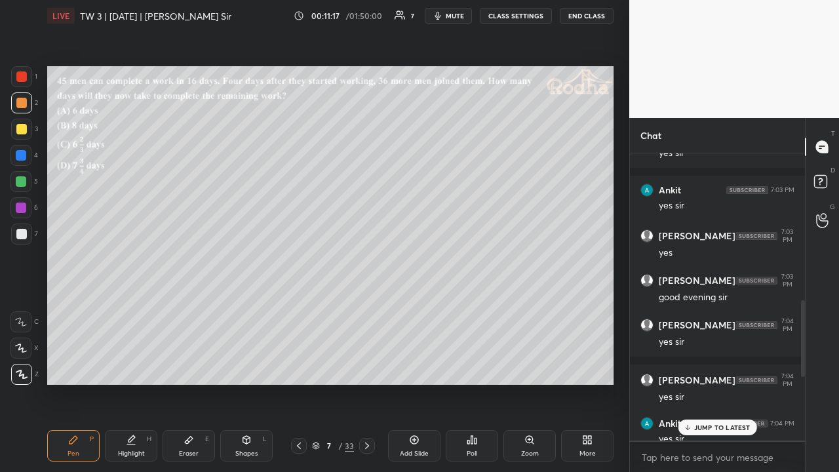
click at [704, 366] on p "JUMP TO LATEST" at bounding box center [722, 427] width 56 height 8
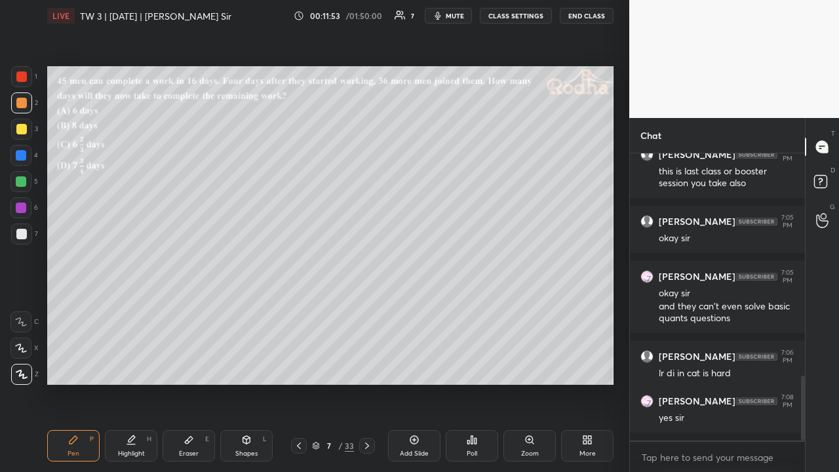
drag, startPoint x: 24, startPoint y: 127, endPoint x: 30, endPoint y: 131, distance: 7.6
click at [24, 128] on div at bounding box center [21, 129] width 10 height 10
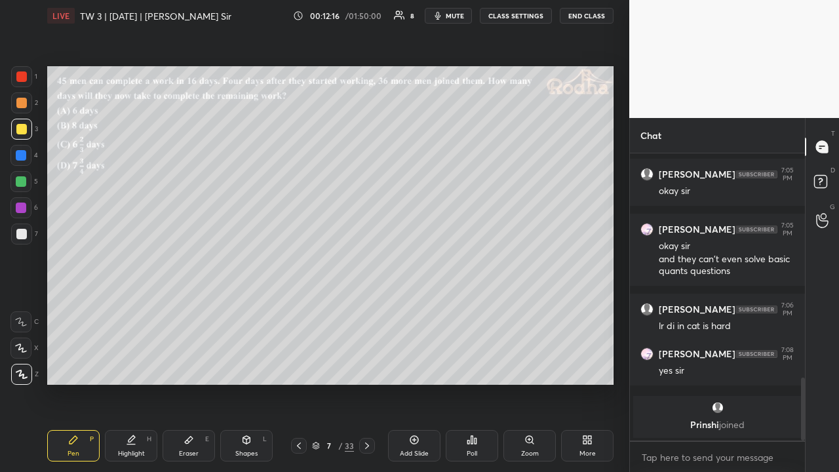
click at [248, 366] on icon at bounding box center [246, 440] width 10 height 10
click at [185, 366] on icon at bounding box center [189, 440] width 8 height 7
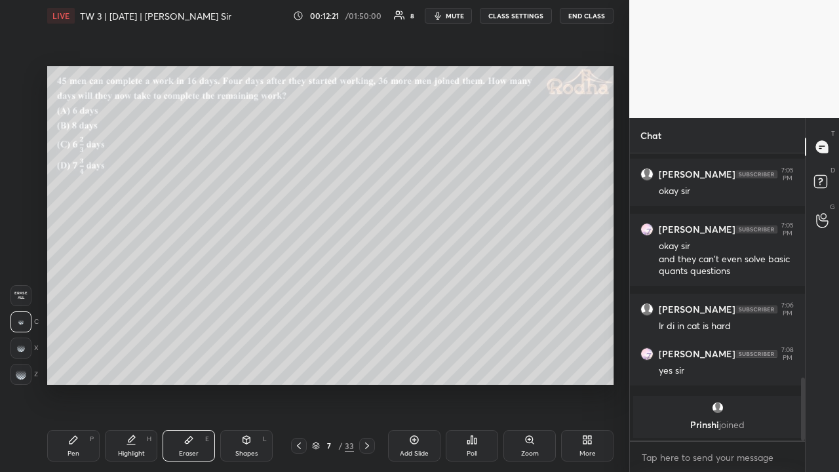
drag, startPoint x: 69, startPoint y: 447, endPoint x: 57, endPoint y: 430, distance: 21.1
click at [70, 366] on div "Pen P" at bounding box center [73, 445] width 52 height 31
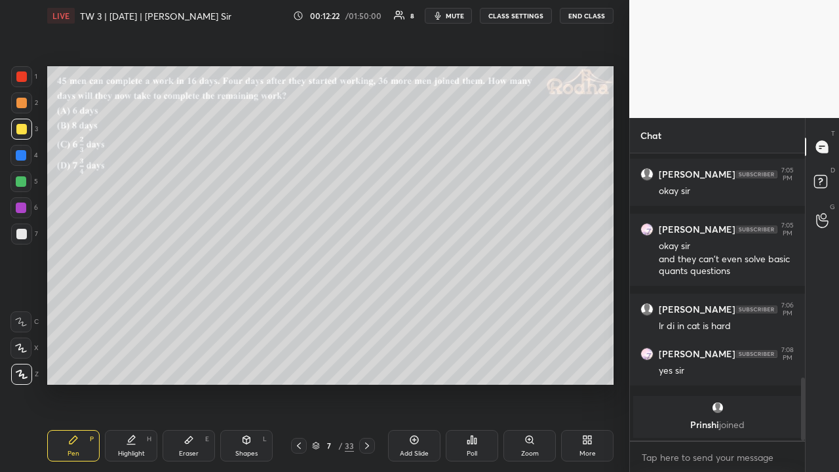
click at [24, 232] on div at bounding box center [21, 234] width 10 height 10
click at [22, 185] on div at bounding box center [21, 181] width 10 height 10
drag, startPoint x: 24, startPoint y: 229, endPoint x: 33, endPoint y: 225, distance: 9.4
click at [25, 229] on div at bounding box center [21, 234] width 10 height 10
click at [18, 132] on div at bounding box center [21, 129] width 10 height 10
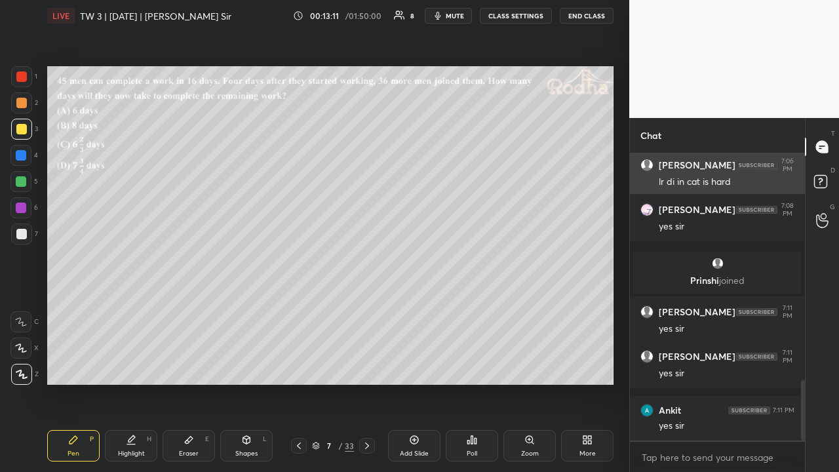
scroll to position [1138, 0]
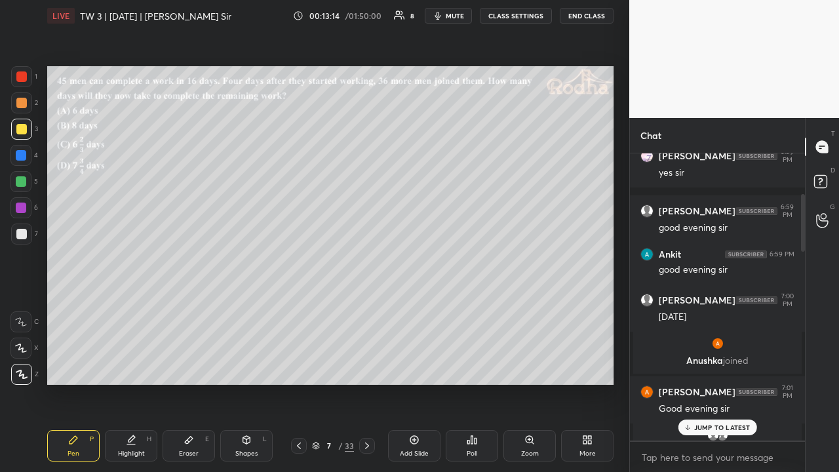
click at [712, 366] on p "JUMP TO LATEST" at bounding box center [722, 427] width 56 height 8
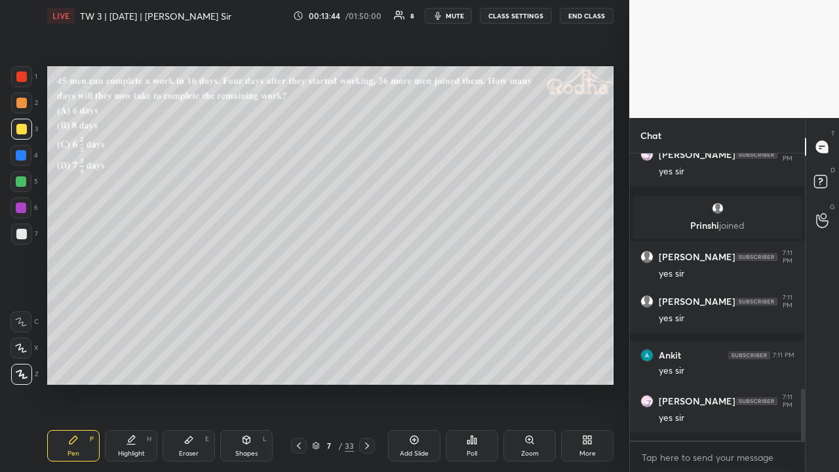
scroll to position [1300, 0]
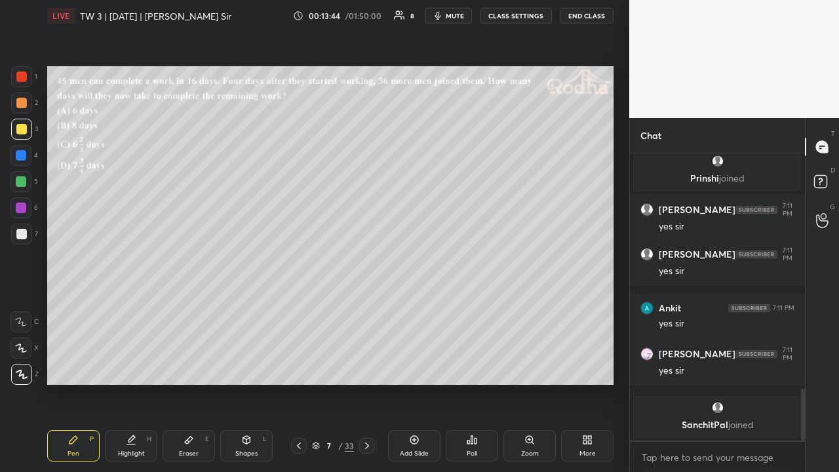
click at [25, 234] on div at bounding box center [21, 234] width 10 height 10
click at [366, 366] on icon at bounding box center [367, 445] width 4 height 7
click at [468, 366] on icon at bounding box center [472, 440] width 10 height 10
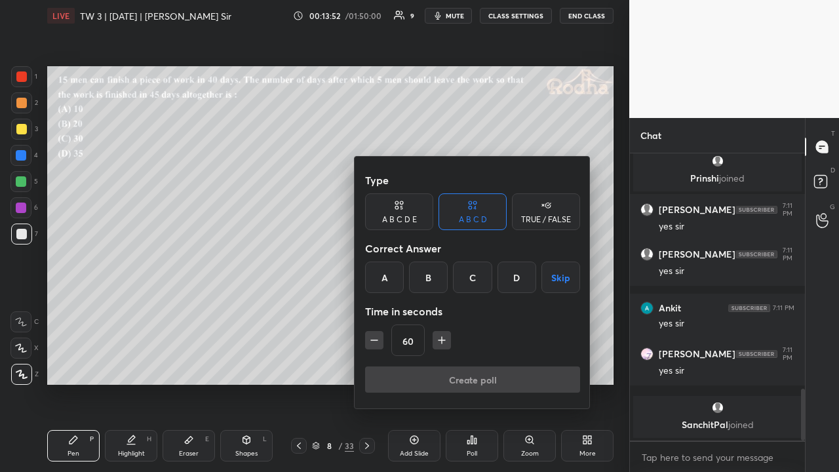
scroll to position [1192, 0]
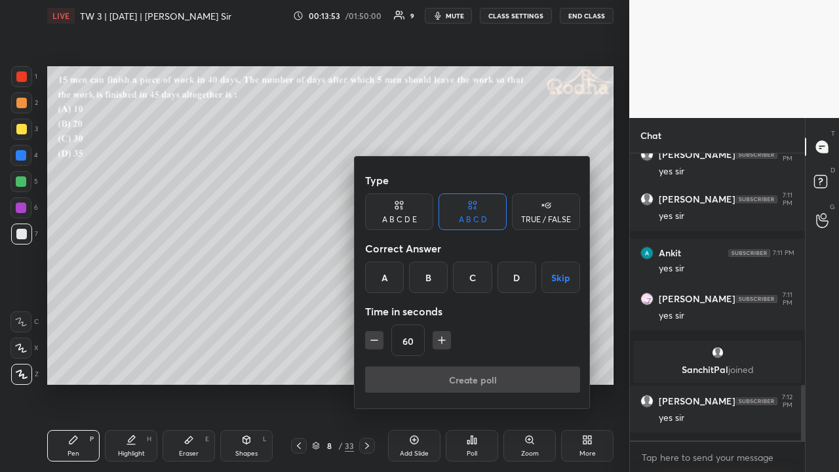
click at [475, 281] on div "C" at bounding box center [472, 277] width 39 height 31
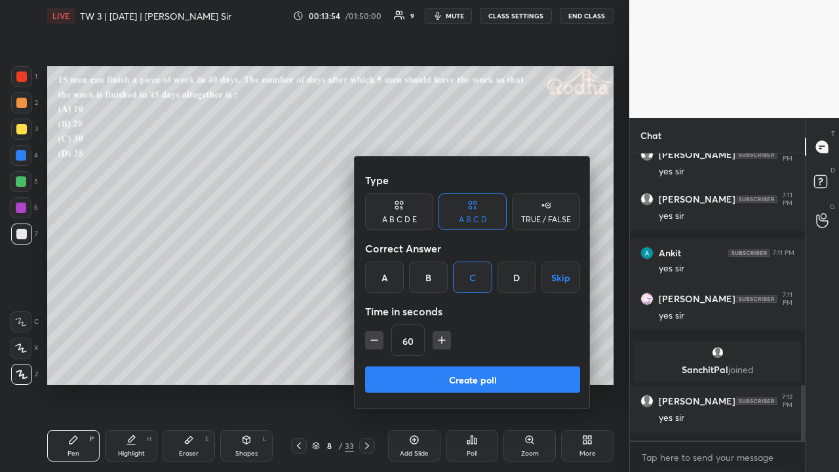
click at [460, 366] on button "Create poll" at bounding box center [472, 379] width 215 height 26
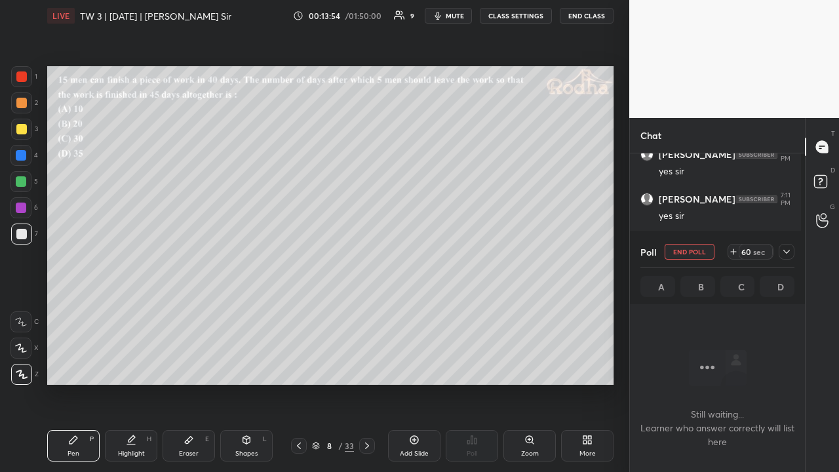
scroll to position [5, 4]
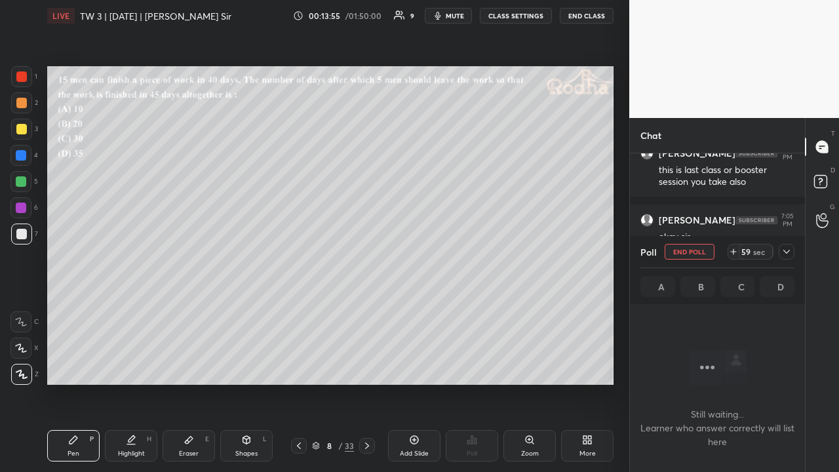
click at [786, 252] on icon at bounding box center [786, 251] width 10 height 10
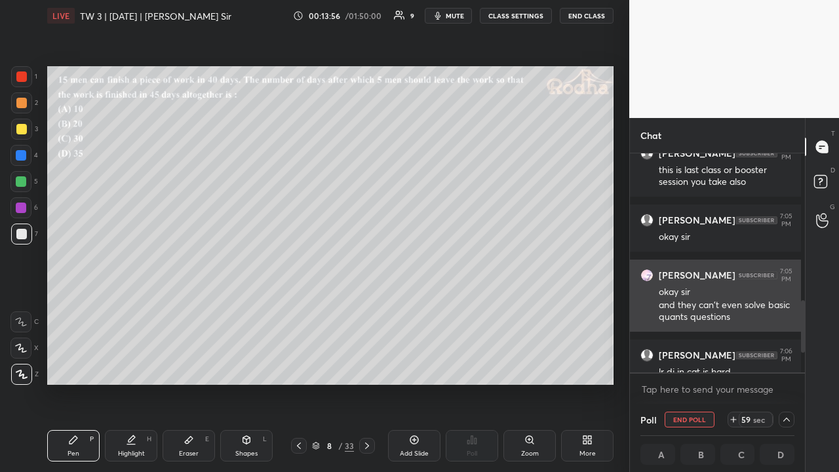
scroll to position [4, 4]
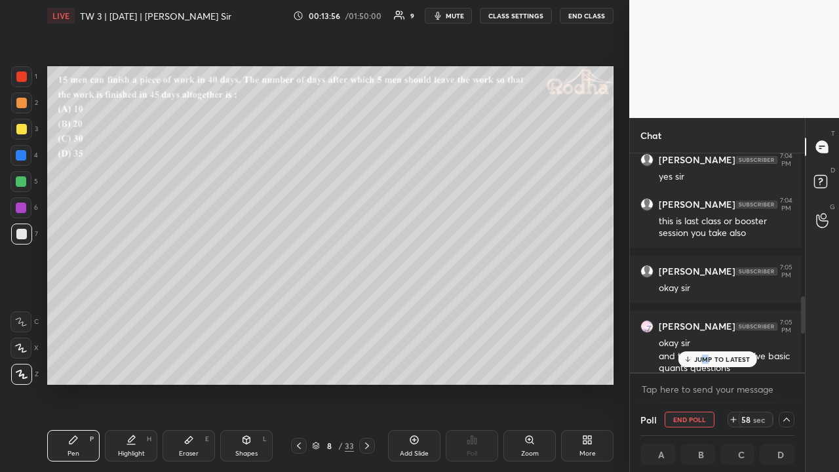
click at [704, 361] on p "JUMP TO LATEST" at bounding box center [722, 359] width 56 height 8
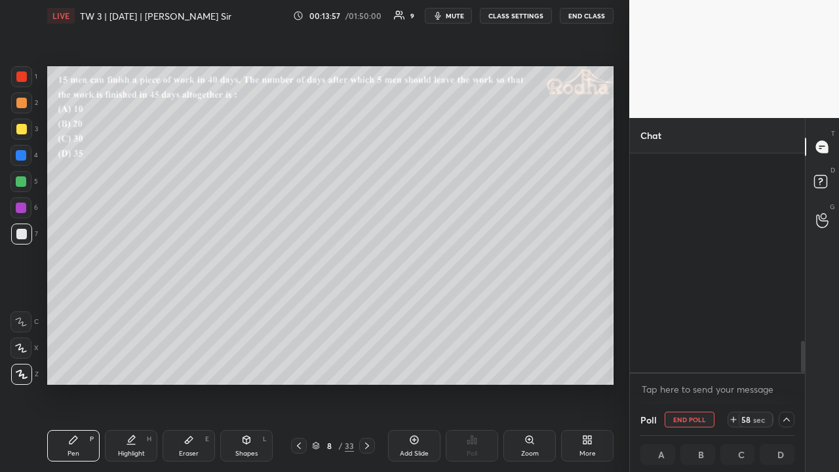
scroll to position [1296, 0]
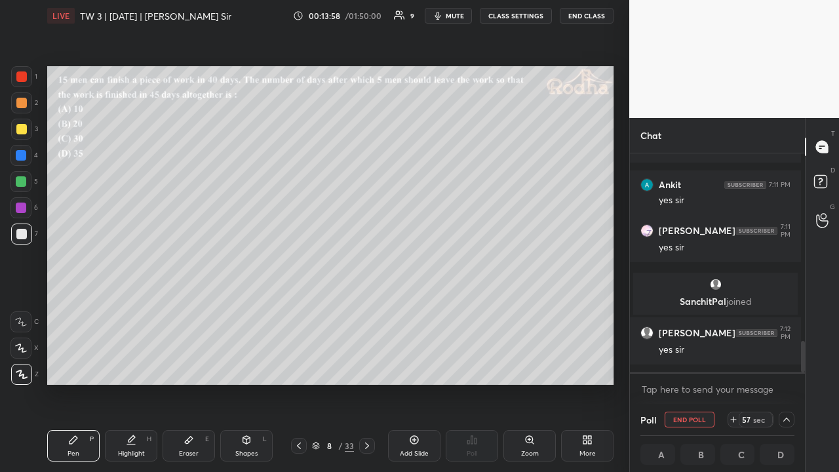
drag, startPoint x: 22, startPoint y: 128, endPoint x: 43, endPoint y: 128, distance: 21.0
click at [22, 128] on div at bounding box center [21, 129] width 10 height 10
click at [26, 184] on div at bounding box center [21, 181] width 10 height 10
click at [28, 231] on div at bounding box center [21, 233] width 21 height 21
click at [783, 366] on icon at bounding box center [786, 419] width 10 height 10
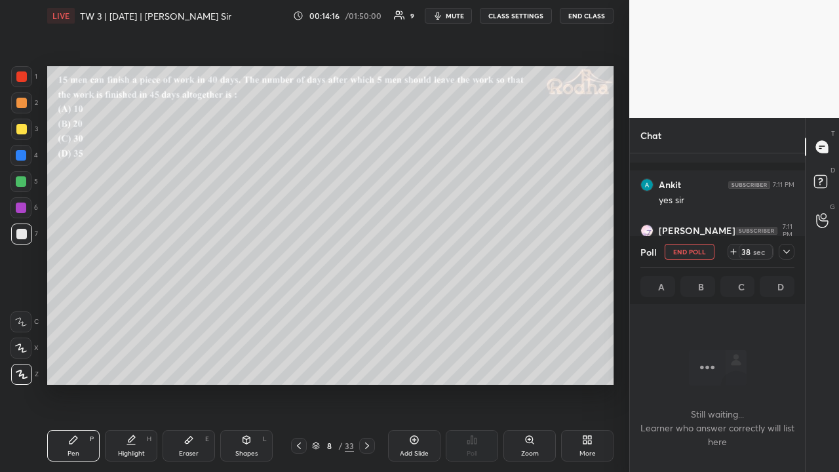
scroll to position [866, 0]
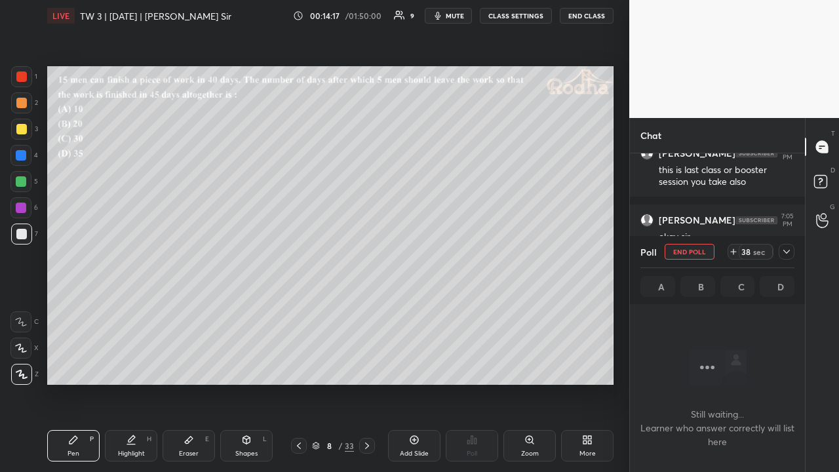
click at [786, 253] on icon at bounding box center [786, 251] width 10 height 10
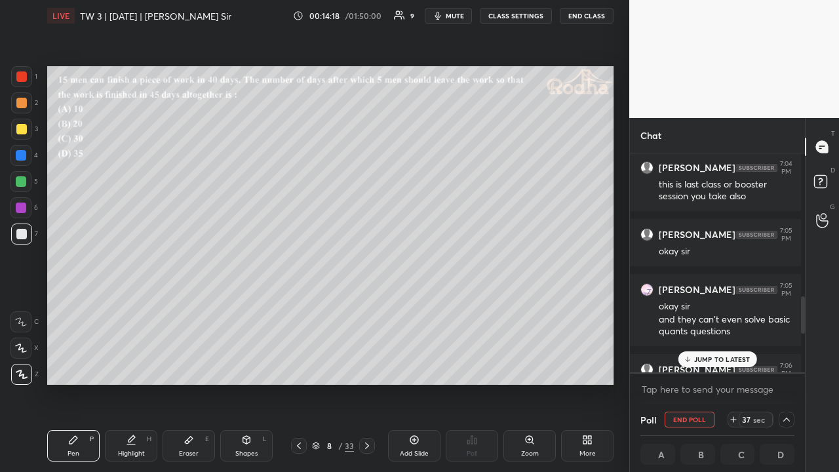
scroll to position [830, 0]
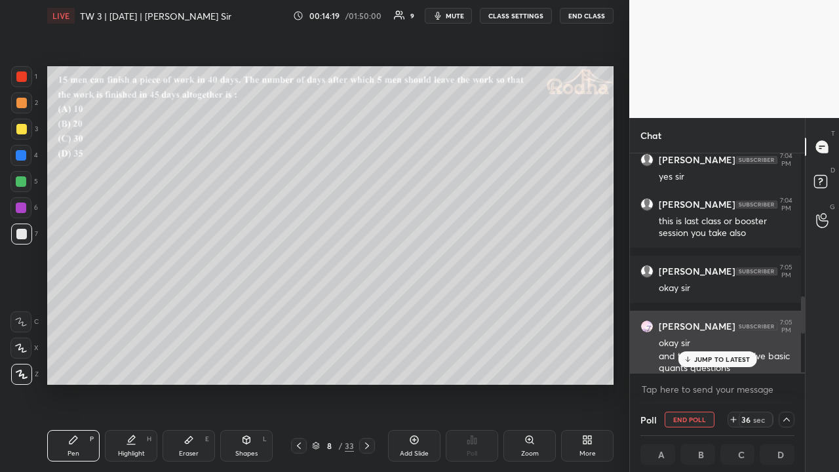
click at [732, 350] on div "[PERSON_NAME], [PERSON_NAME] joined [PERSON_NAME] 7:03 PM good evening [PERSON_…" at bounding box center [717, 262] width 175 height 219
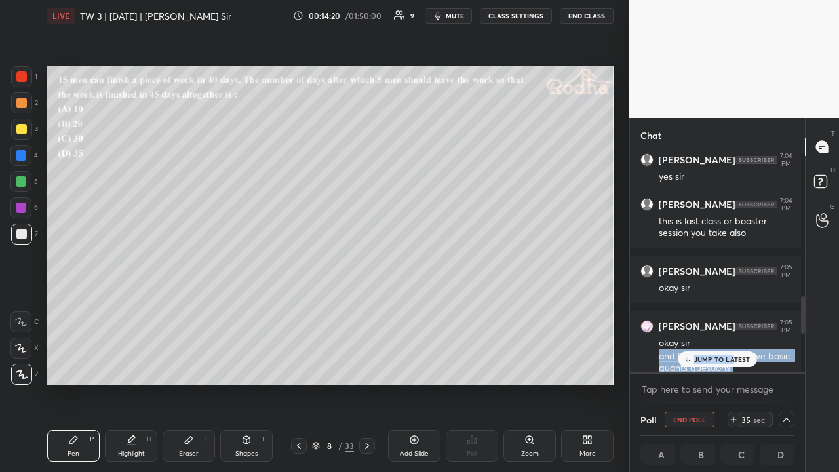
click at [722, 356] on p "JUMP TO LATEST" at bounding box center [722, 359] width 56 height 8
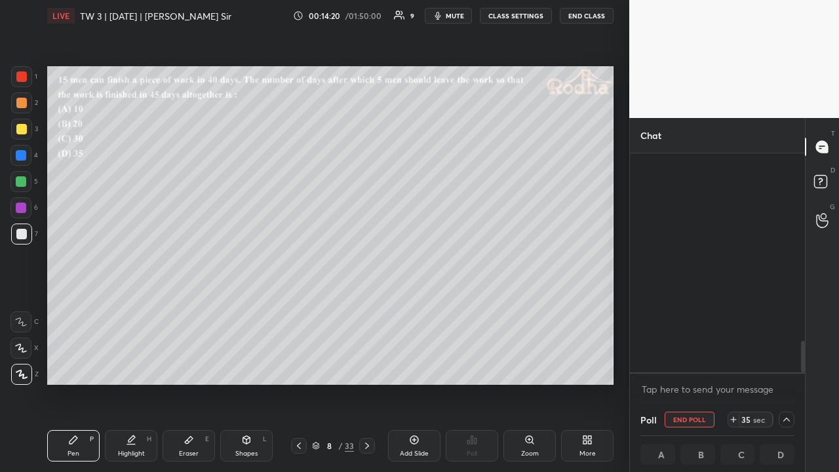
scroll to position [1296, 0]
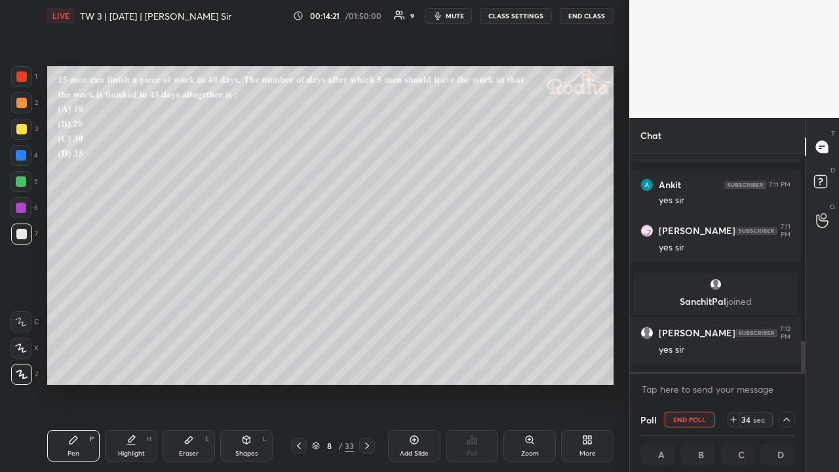
click at [783, 366] on icon at bounding box center [786, 419] width 10 height 10
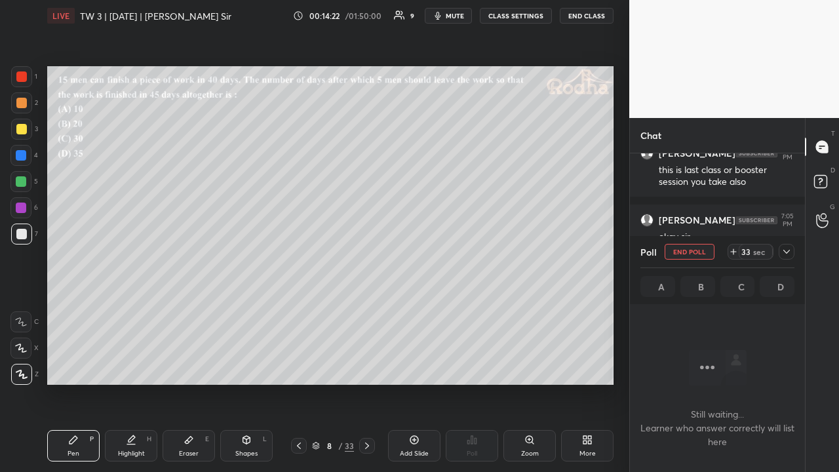
drag, startPoint x: 785, startPoint y: 254, endPoint x: 783, endPoint y: 262, distance: 8.3
click at [786, 254] on icon at bounding box center [786, 251] width 10 height 10
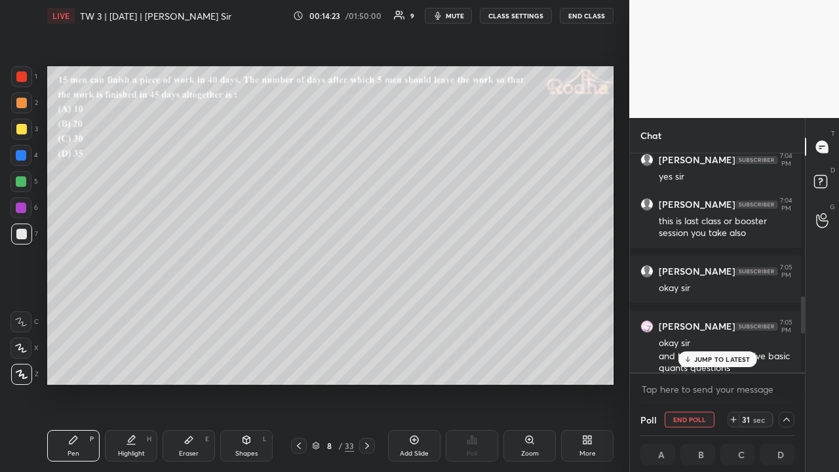
click at [712, 359] on p "JUMP TO LATEST" at bounding box center [722, 359] width 56 height 8
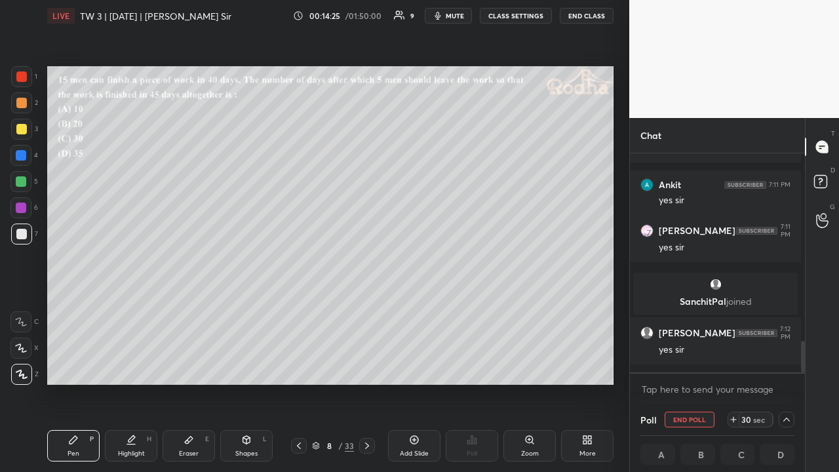
click at [241, 366] on div "Shapes" at bounding box center [246, 453] width 22 height 7
drag, startPoint x: 22, startPoint y: 376, endPoint x: 45, endPoint y: 352, distance: 32.9
click at [23, 366] on icon at bounding box center [22, 375] width 10 height 10
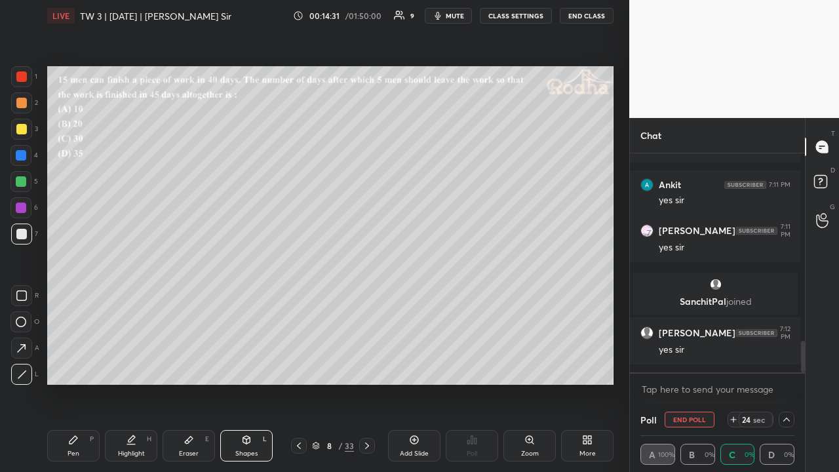
click at [83, 366] on div "Pen P" at bounding box center [73, 445] width 52 height 31
click at [26, 128] on div at bounding box center [21, 129] width 21 height 21
click at [783, 366] on icon at bounding box center [786, 419] width 7 height 4
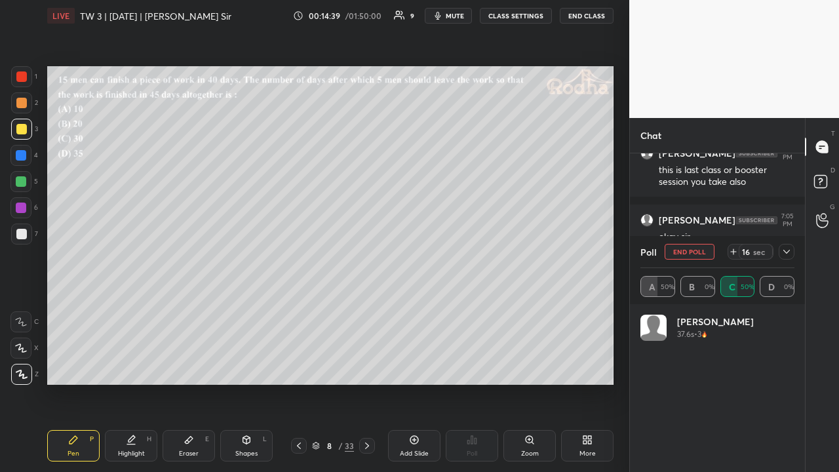
click at [786, 253] on icon at bounding box center [786, 251] width 10 height 10
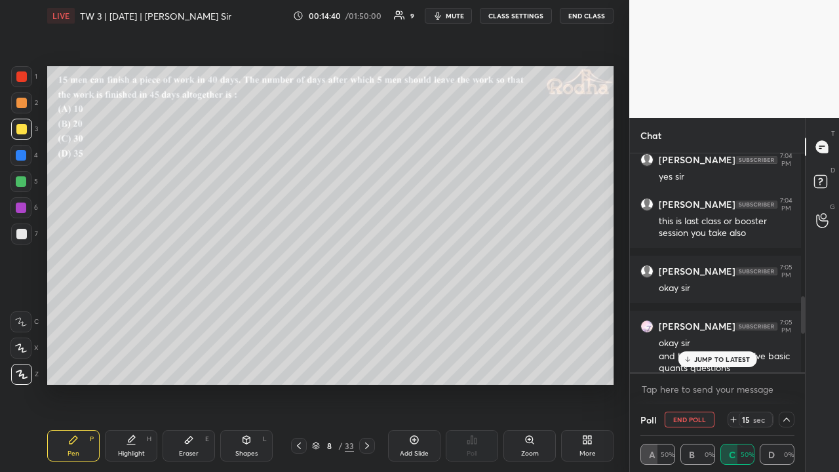
click at [717, 359] on p "JUMP TO LATEST" at bounding box center [722, 359] width 56 height 8
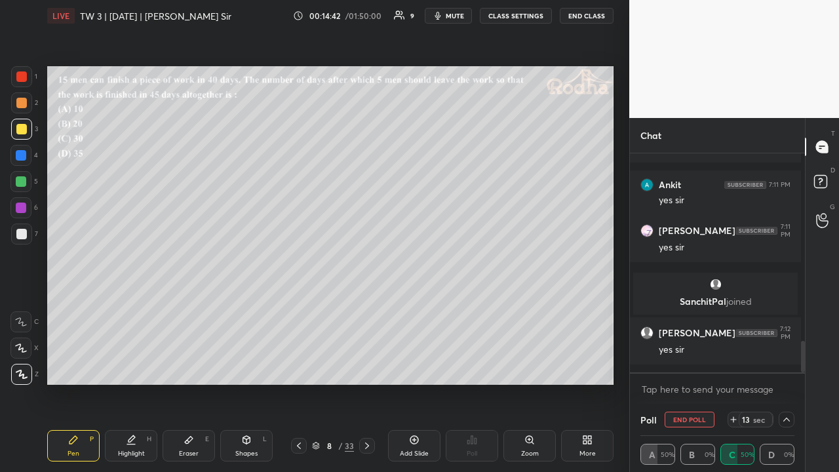
click at [784, 366] on icon at bounding box center [786, 419] width 7 height 4
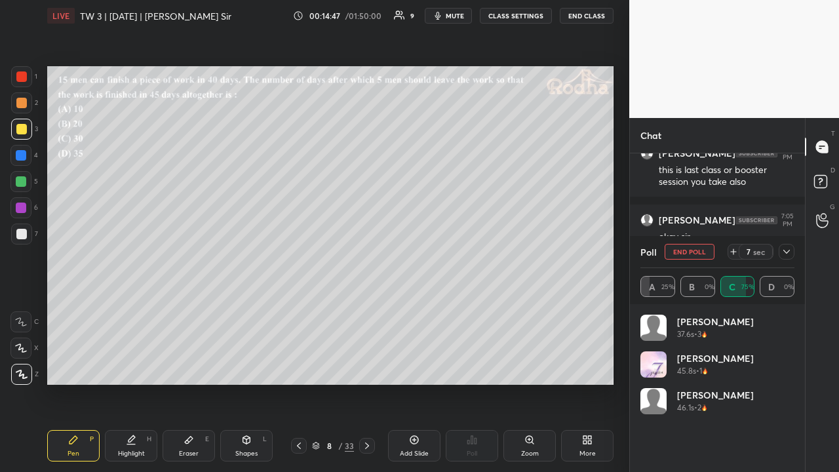
click at [25, 105] on div at bounding box center [21, 103] width 10 height 10
click at [785, 254] on icon at bounding box center [786, 251] width 10 height 10
type textarea "x"
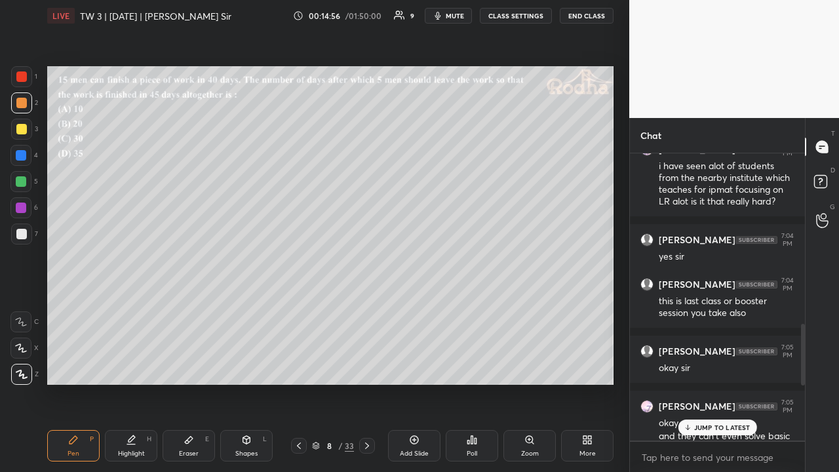
click at [708, 366] on p "JUMP TO LATEST" at bounding box center [722, 427] width 56 height 8
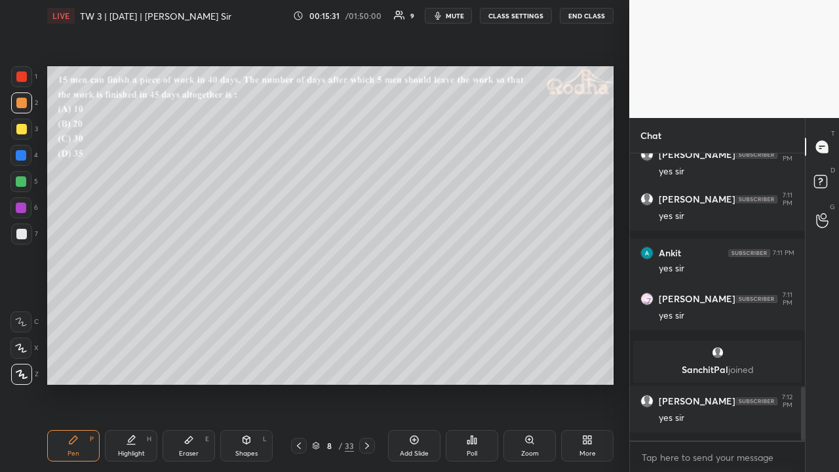
click at [29, 126] on div at bounding box center [21, 129] width 21 height 21
click at [24, 232] on div at bounding box center [21, 234] width 10 height 10
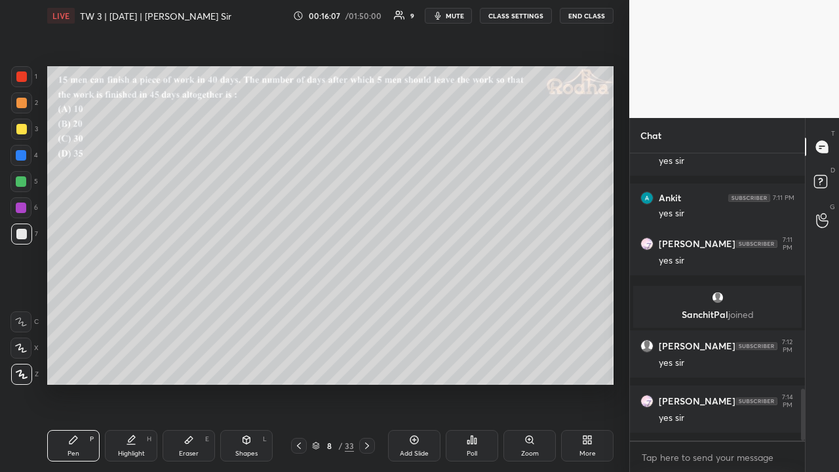
click at [26, 132] on div at bounding box center [21, 129] width 21 height 21
click at [367, 366] on icon at bounding box center [367, 445] width 10 height 10
drag, startPoint x: 26, startPoint y: 182, endPoint x: 28, endPoint y: 199, distance: 16.5
click at [26, 182] on div at bounding box center [21, 181] width 10 height 10
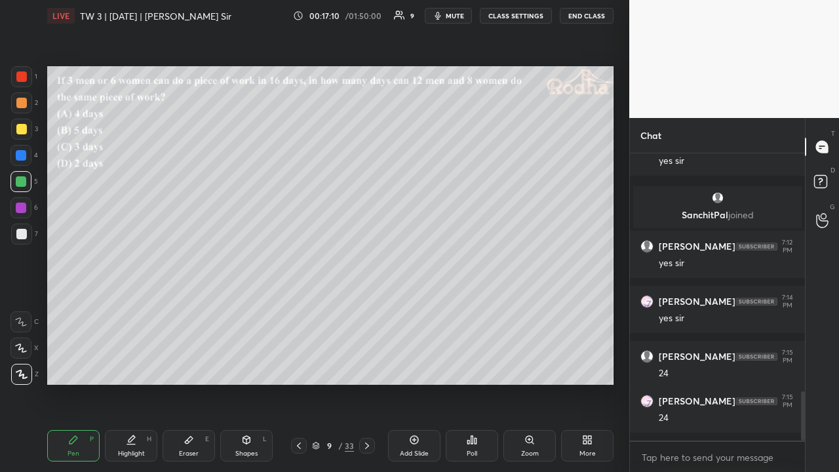
drag, startPoint x: 20, startPoint y: 126, endPoint x: 16, endPoint y: 142, distance: 16.2
click at [21, 127] on div at bounding box center [21, 129] width 10 height 10
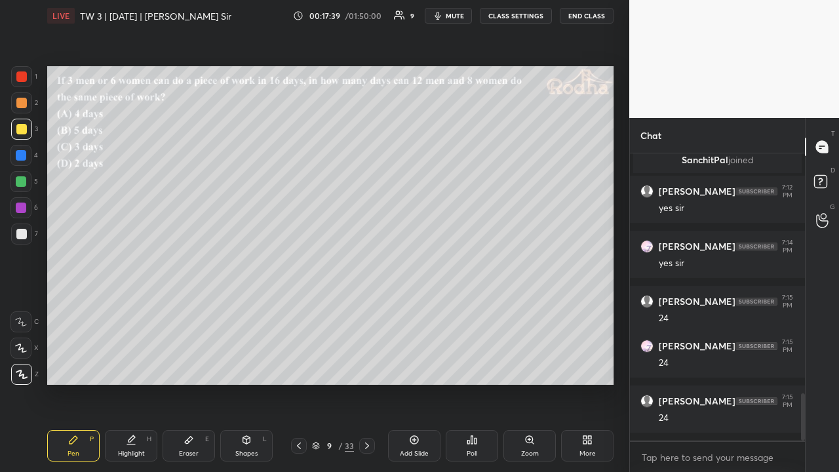
click at [18, 101] on div at bounding box center [21, 103] width 10 height 10
click at [23, 132] on div at bounding box center [21, 129] width 10 height 10
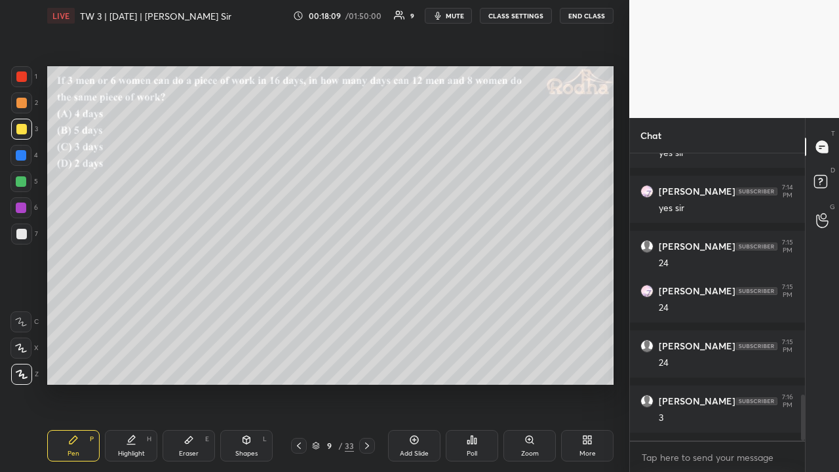
click at [23, 104] on div at bounding box center [21, 103] width 10 height 10
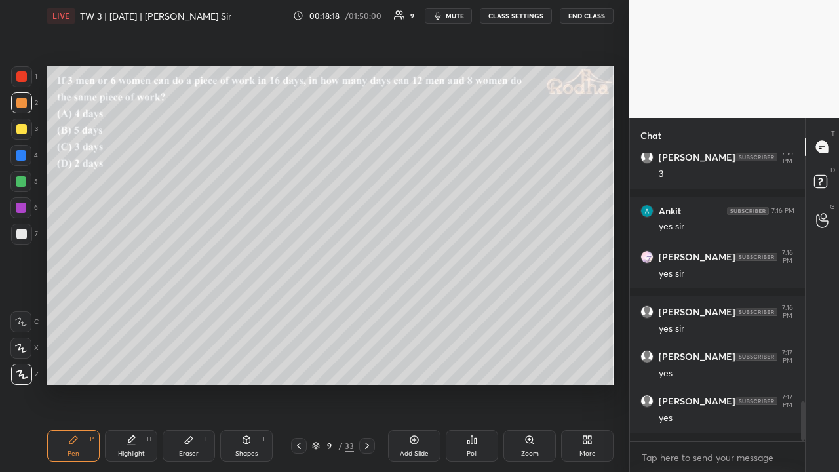
scroll to position [1793, 0]
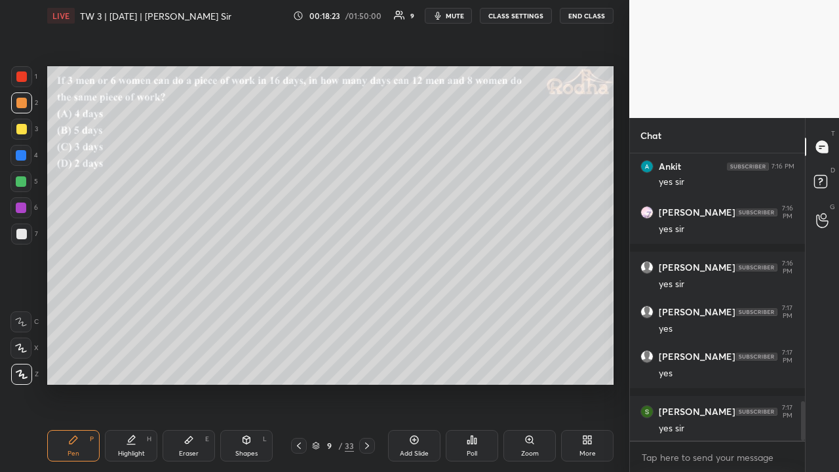
click at [315, 366] on div "9 / 33" at bounding box center [333, 446] width 42 height 12
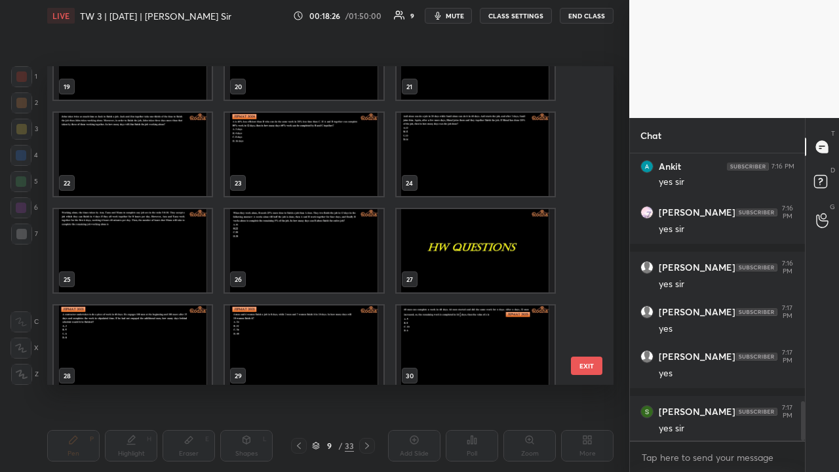
scroll to position [655, 0]
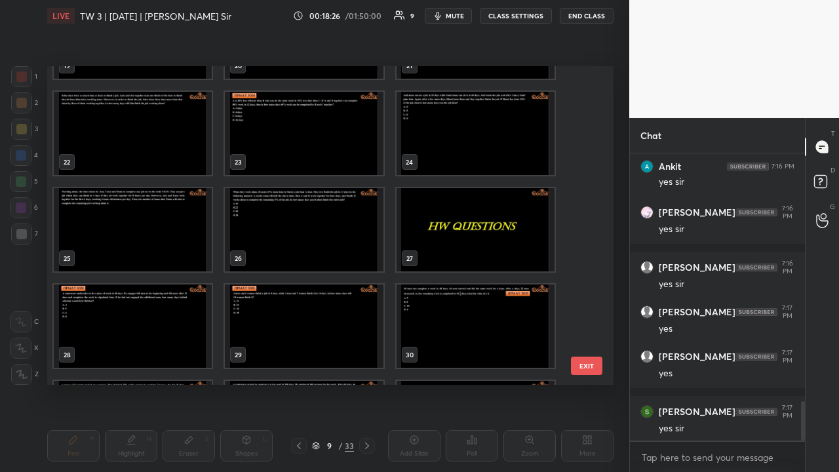
click at [148, 316] on img "grid" at bounding box center [133, 325] width 158 height 83
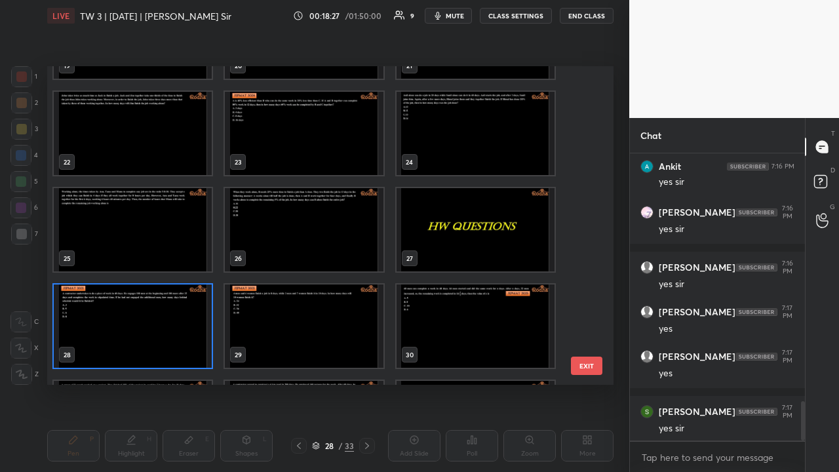
click at [148, 316] on img "grid" at bounding box center [133, 325] width 158 height 83
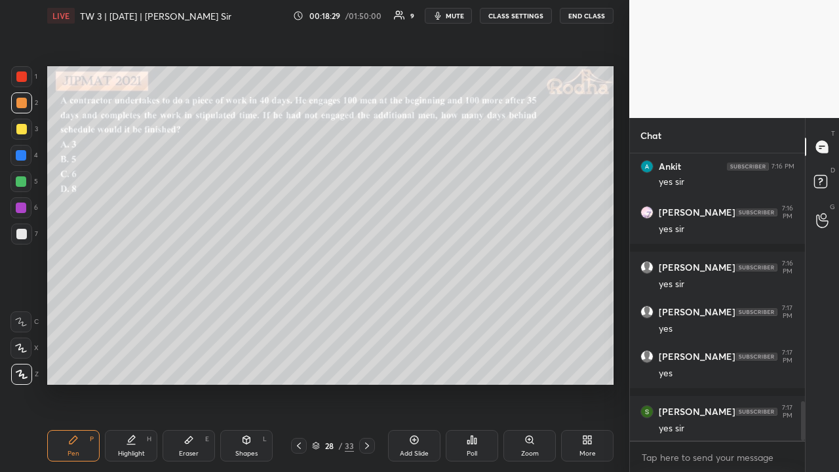
click at [366, 366] on icon at bounding box center [367, 445] width 10 height 10
click at [364, 366] on icon at bounding box center [367, 445] width 10 height 10
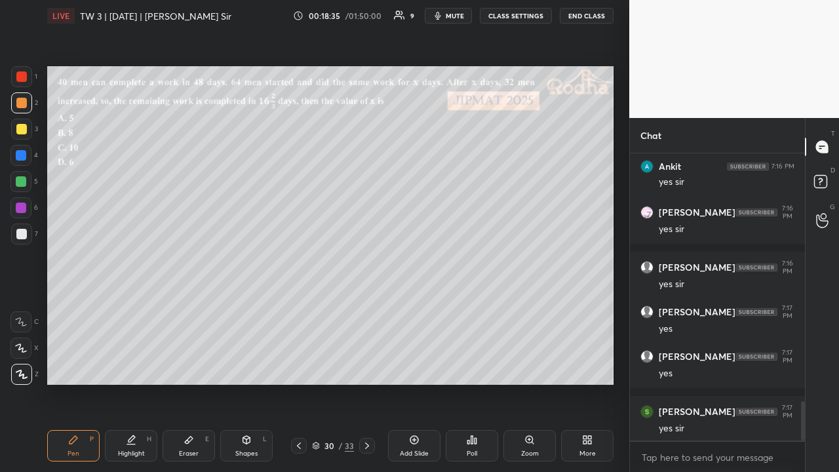
click at [364, 366] on icon at bounding box center [367, 445] width 10 height 10
click at [316, 366] on icon at bounding box center [316, 443] width 7 height 3
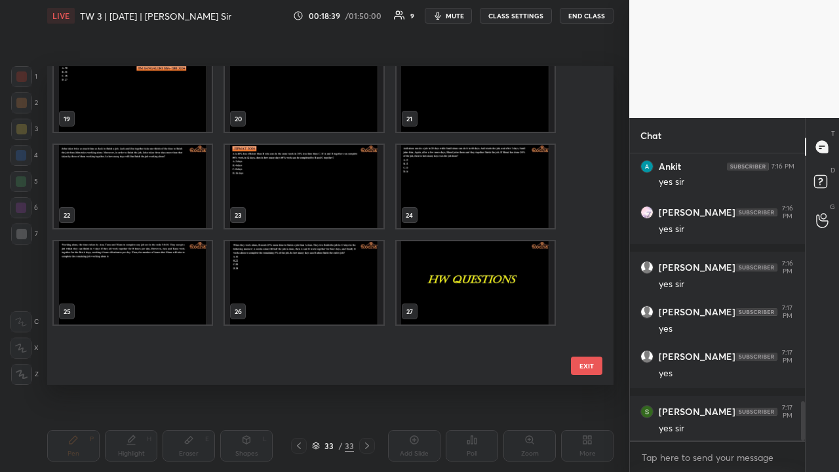
scroll to position [545, 0]
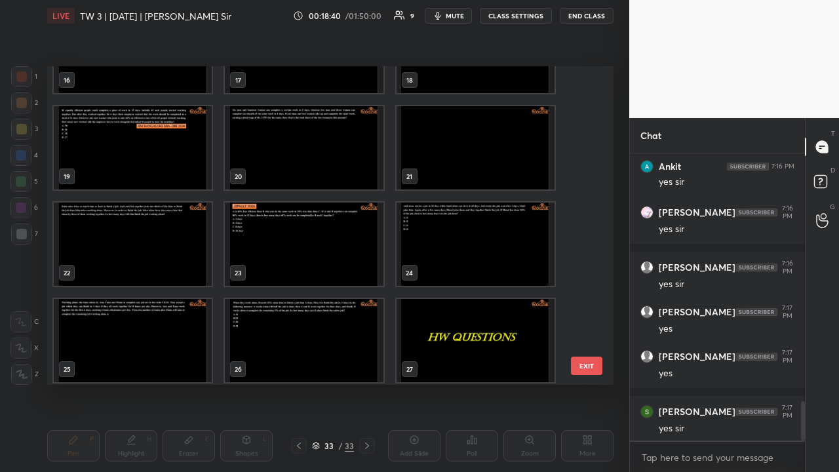
click at [303, 254] on img "grid" at bounding box center [304, 244] width 158 height 83
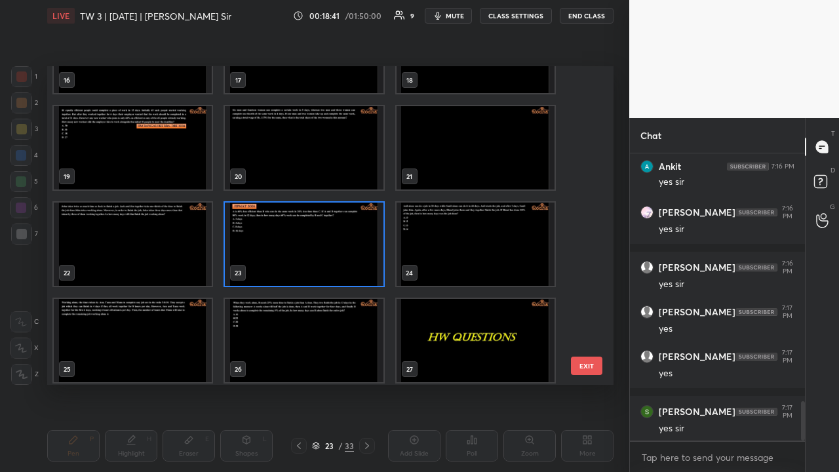
click at [148, 132] on img "grid" at bounding box center [133, 147] width 158 height 83
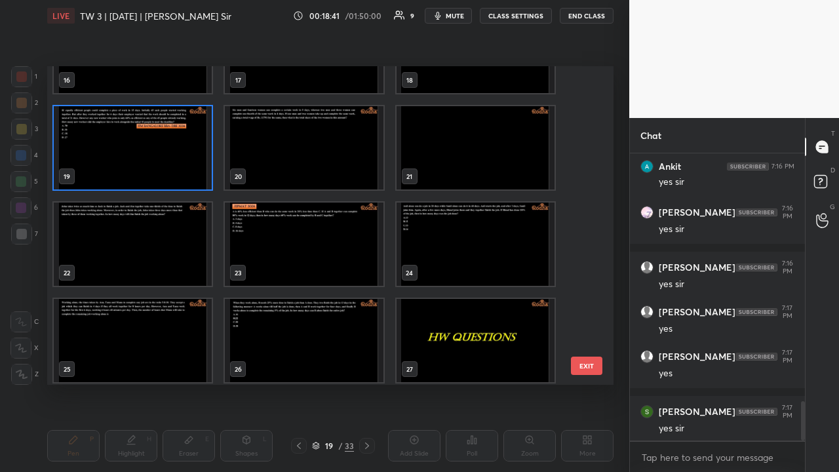
click at [148, 134] on img "grid" at bounding box center [133, 147] width 158 height 83
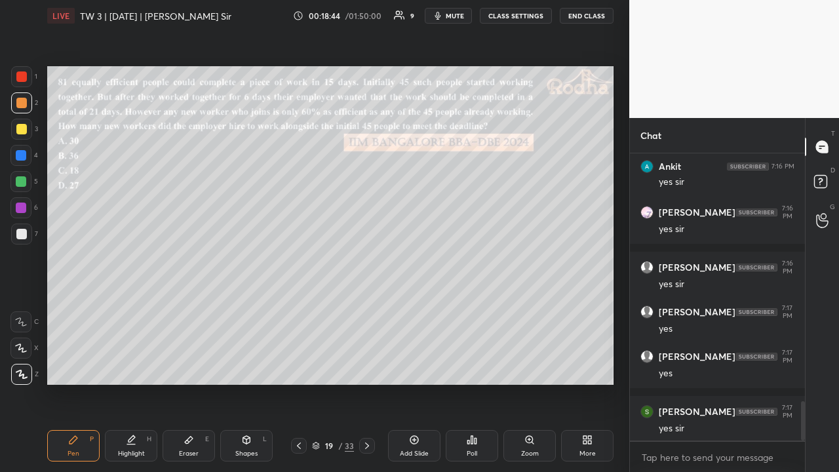
click at [313, 366] on icon at bounding box center [316, 446] width 8 height 8
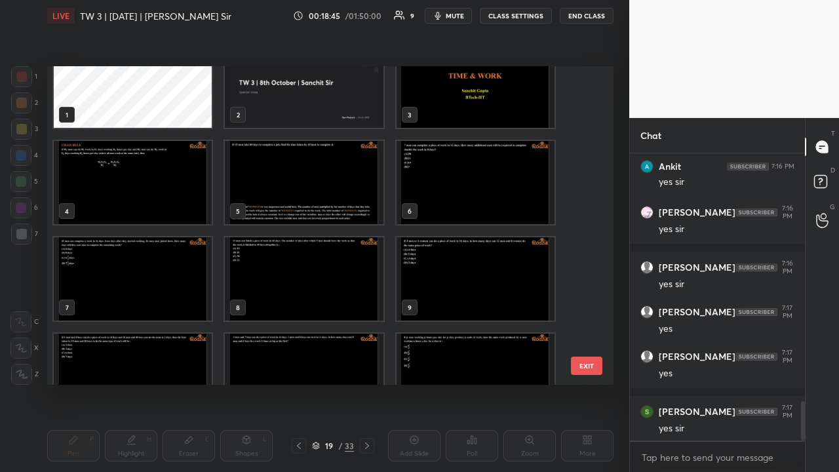
scroll to position [0, 0]
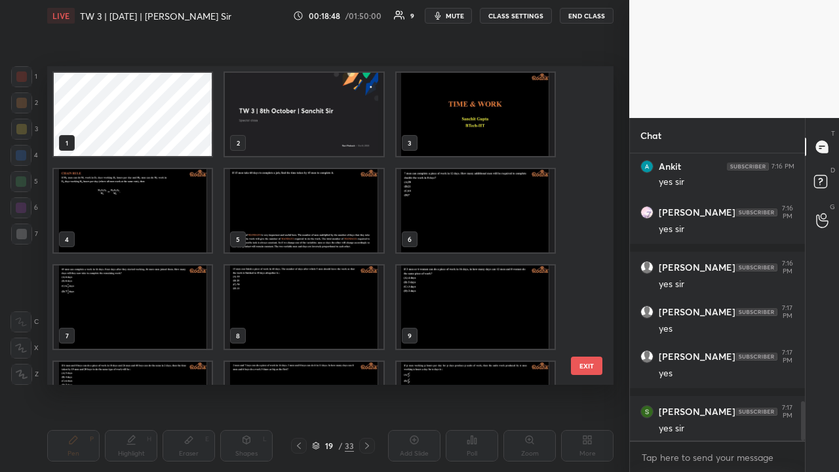
click at [380, 292] on img "grid" at bounding box center [304, 306] width 158 height 83
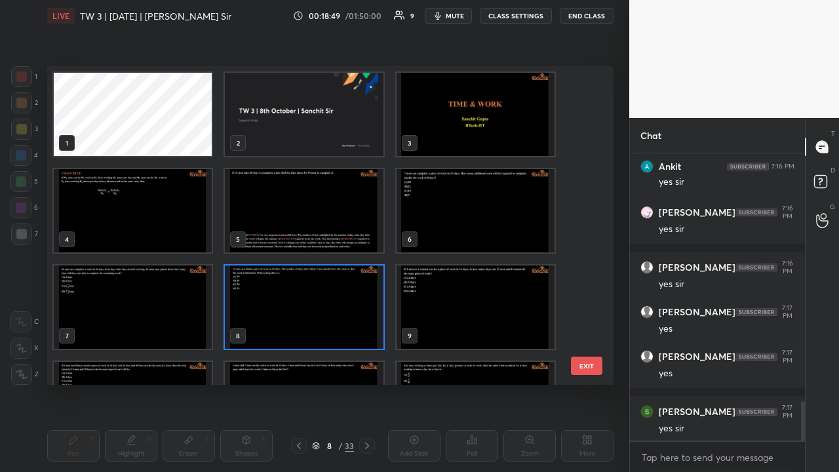
click at [366, 300] on img "grid" at bounding box center [304, 306] width 158 height 83
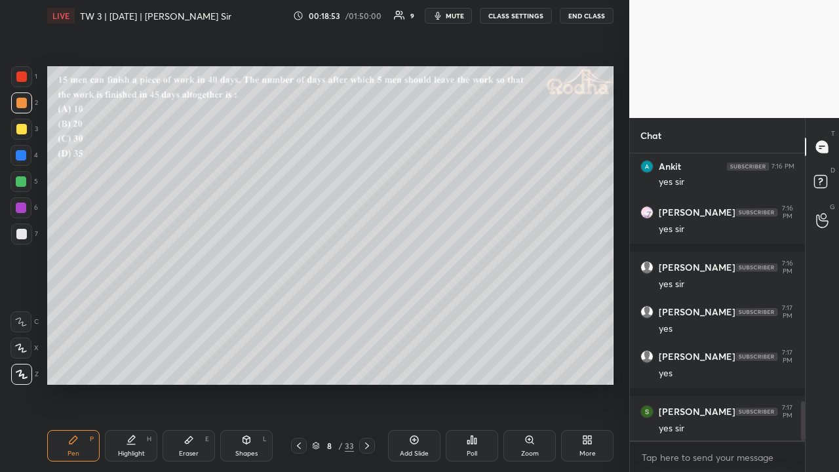
click at [24, 184] on div at bounding box center [21, 181] width 10 height 10
click at [20, 229] on div at bounding box center [21, 234] width 10 height 10
drag, startPoint x: 26, startPoint y: 187, endPoint x: 32, endPoint y: 198, distance: 12.0
click at [26, 188] on div at bounding box center [20, 181] width 21 height 21
drag, startPoint x: 23, startPoint y: 130, endPoint x: 14, endPoint y: 141, distance: 14.0
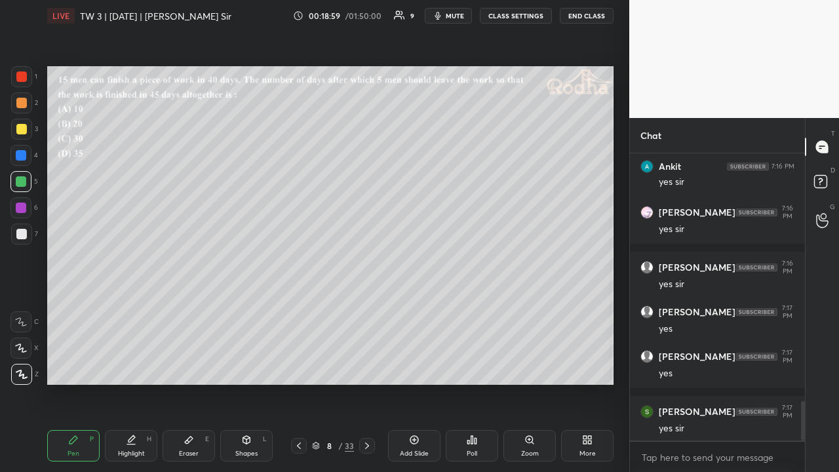
click at [22, 130] on div at bounding box center [21, 129] width 10 height 10
click at [366, 366] on icon at bounding box center [367, 445] width 10 height 10
drag, startPoint x: 20, startPoint y: 108, endPoint x: 33, endPoint y: 123, distance: 20.0
click at [21, 109] on div at bounding box center [21, 102] width 21 height 21
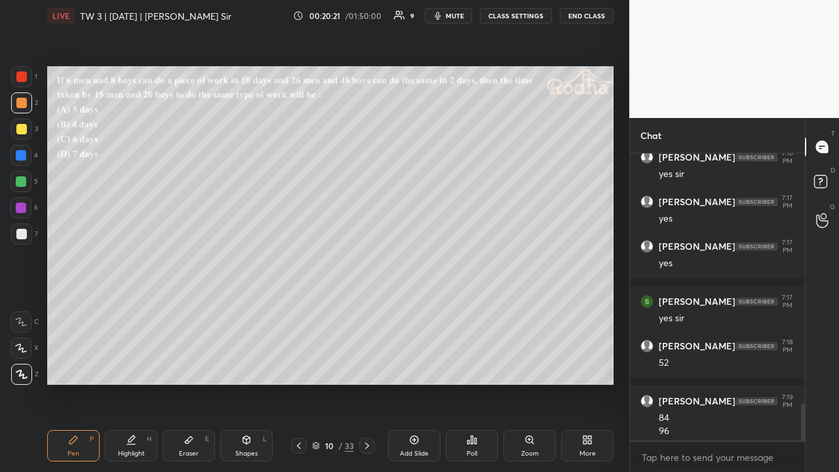
scroll to position [1916, 0]
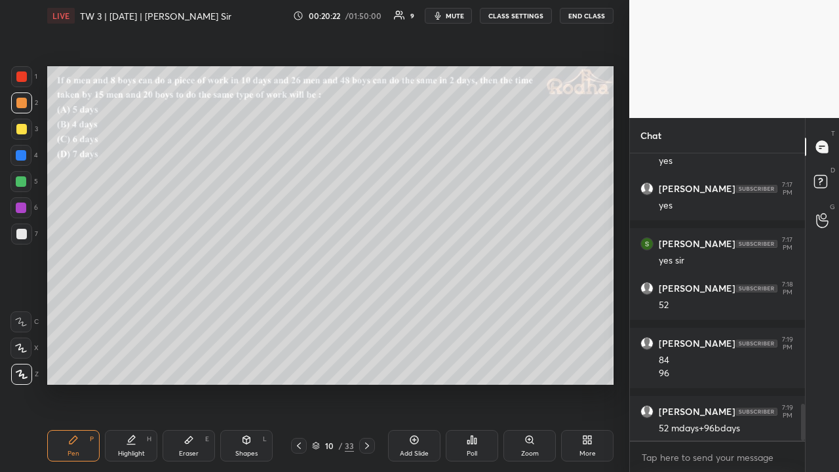
click at [21, 185] on div at bounding box center [21, 181] width 10 height 10
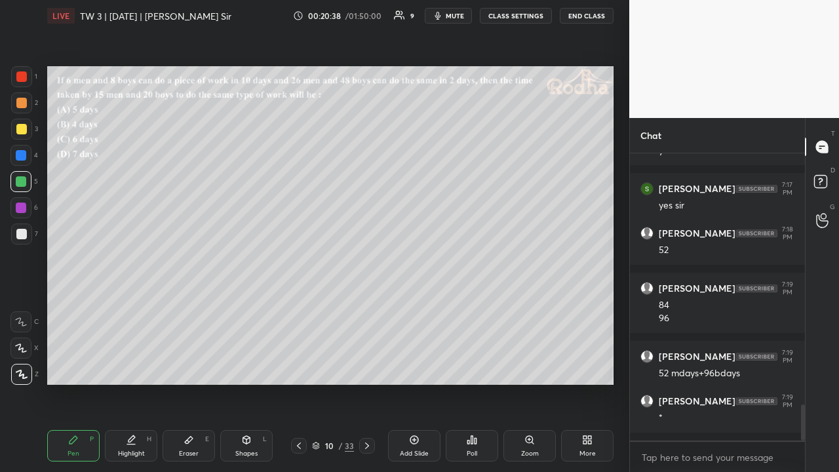
click at [301, 366] on icon at bounding box center [299, 445] width 10 height 10
drag, startPoint x: 18, startPoint y: 76, endPoint x: 29, endPoint y: 81, distance: 12.0
click at [21, 76] on div at bounding box center [21, 76] width 10 height 10
click at [368, 366] on icon at bounding box center [367, 445] width 10 height 10
click at [24, 232] on div at bounding box center [21, 234] width 10 height 10
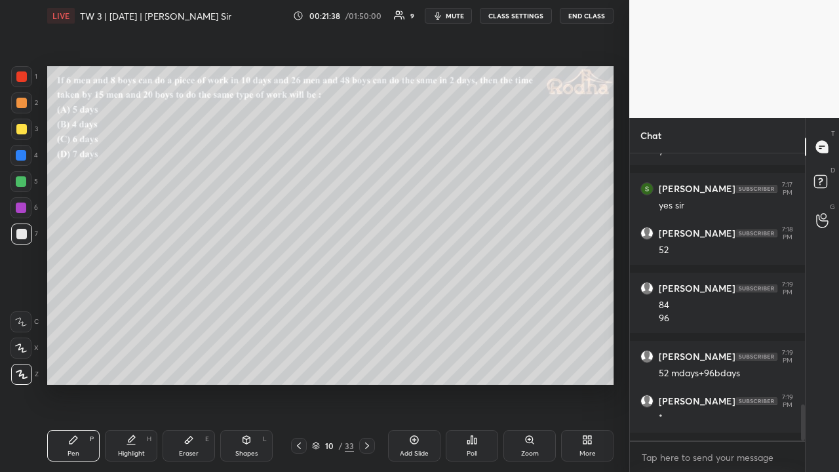
click at [24, 132] on div at bounding box center [21, 129] width 10 height 10
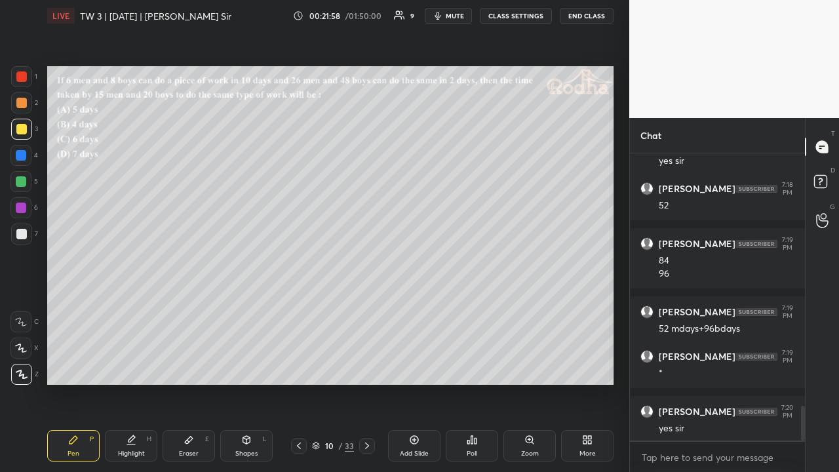
scroll to position [2105, 0]
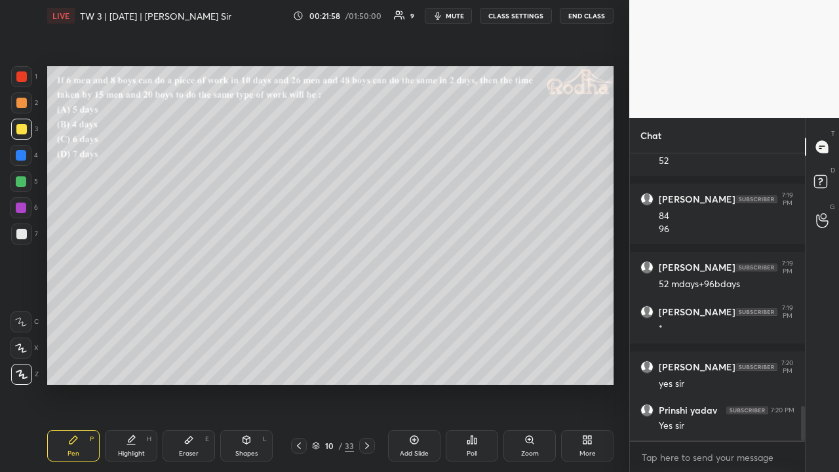
drag, startPoint x: 24, startPoint y: 236, endPoint x: 34, endPoint y: 238, distance: 10.0
click at [24, 236] on div at bounding box center [21, 234] width 10 height 10
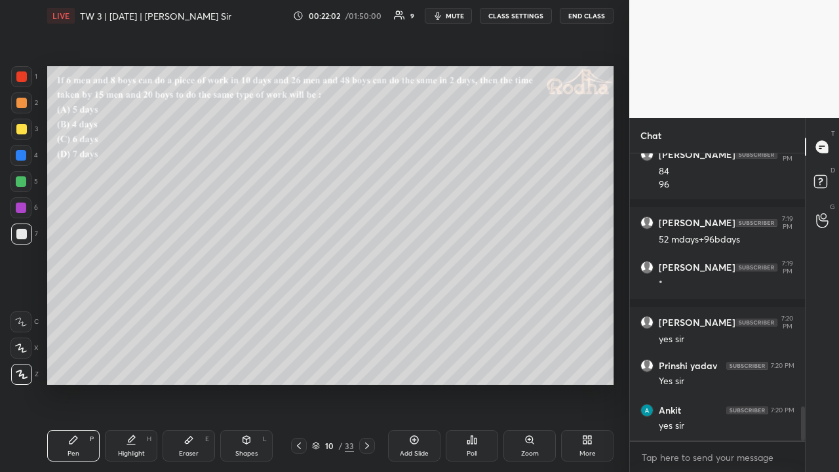
scroll to position [2205, 0]
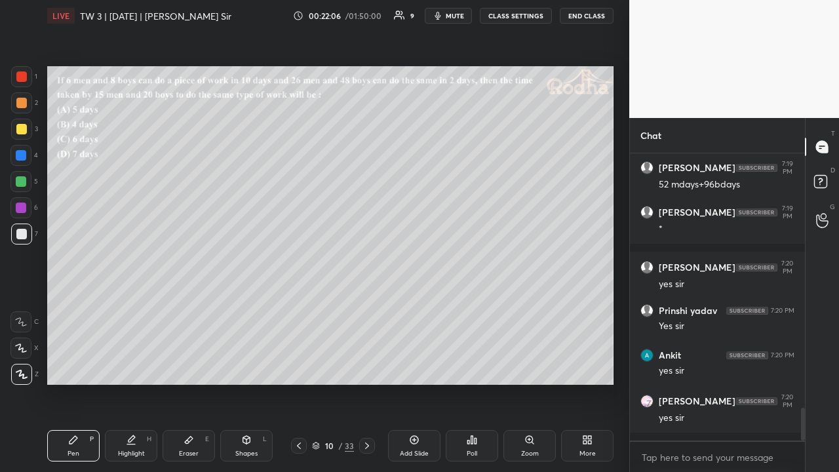
click at [366, 366] on icon at bounding box center [367, 445] width 10 height 10
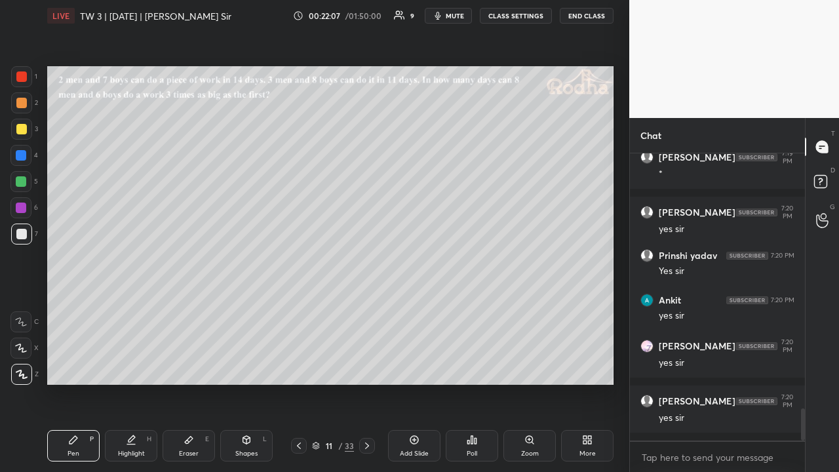
click at [300, 366] on icon at bounding box center [299, 445] width 10 height 10
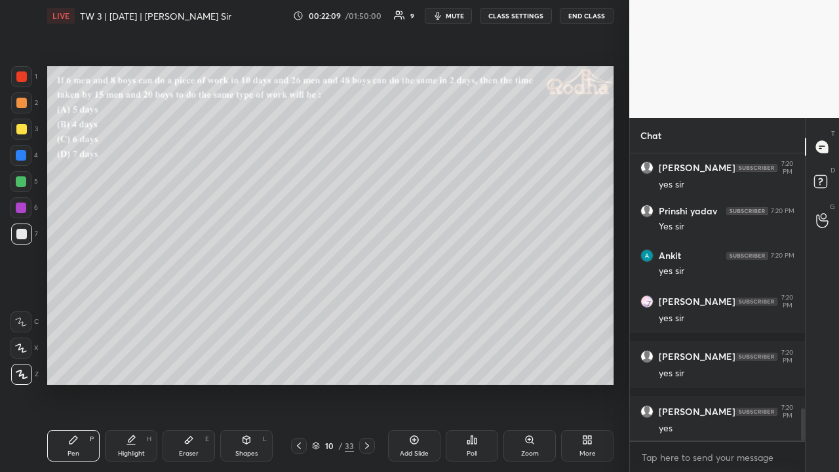
click at [303, 366] on icon at bounding box center [299, 445] width 10 height 10
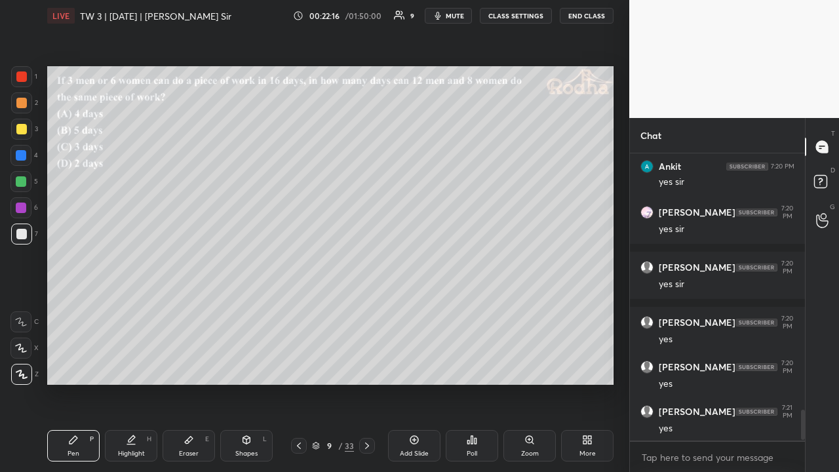
scroll to position [2438, 0]
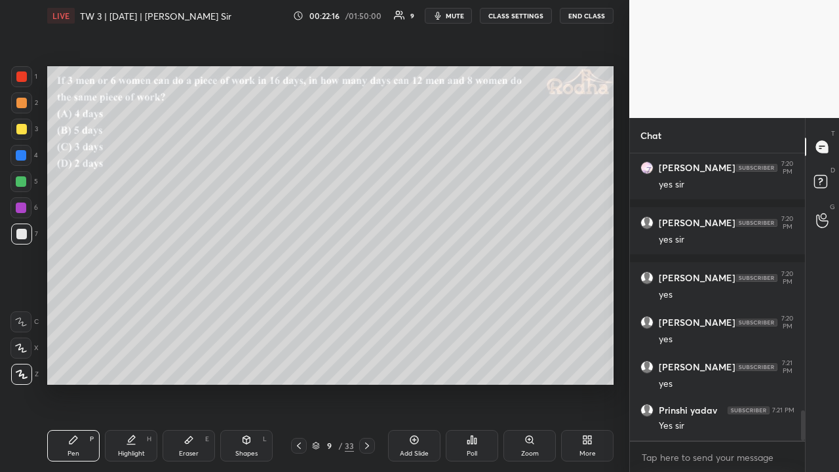
drag, startPoint x: 370, startPoint y: 442, endPoint x: 374, endPoint y: 425, distance: 17.5
click at [371, 366] on div at bounding box center [367, 446] width 16 height 16
drag, startPoint x: 367, startPoint y: 443, endPoint x: 370, endPoint y: 431, distance: 12.7
click at [367, 366] on icon at bounding box center [367, 445] width 10 height 10
click at [24, 130] on div at bounding box center [21, 129] width 10 height 10
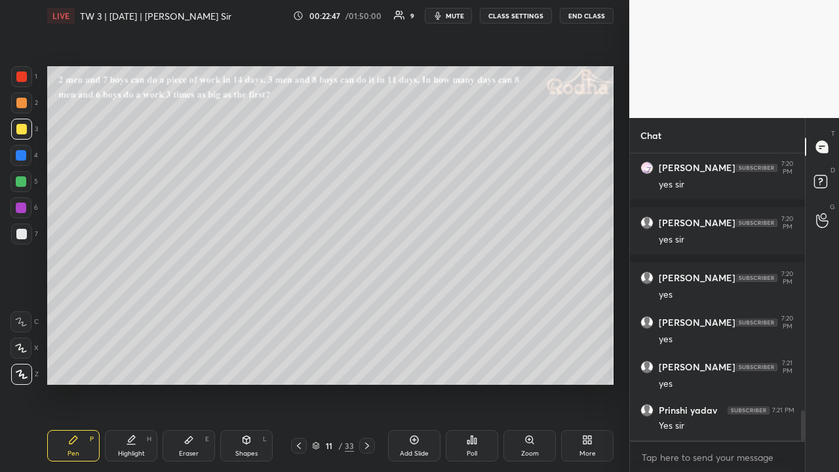
drag, startPoint x: 22, startPoint y: 106, endPoint x: 24, endPoint y: 115, distance: 9.4
click at [22, 108] on div at bounding box center [21, 102] width 21 height 21
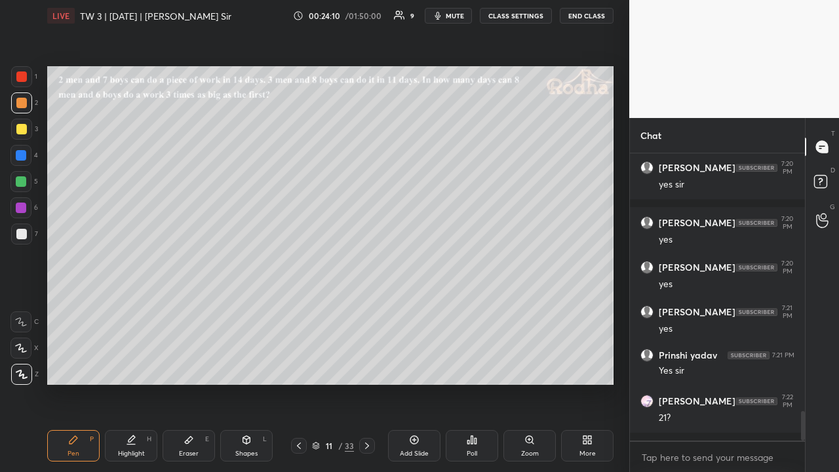
click at [21, 130] on div at bounding box center [21, 129] width 10 height 10
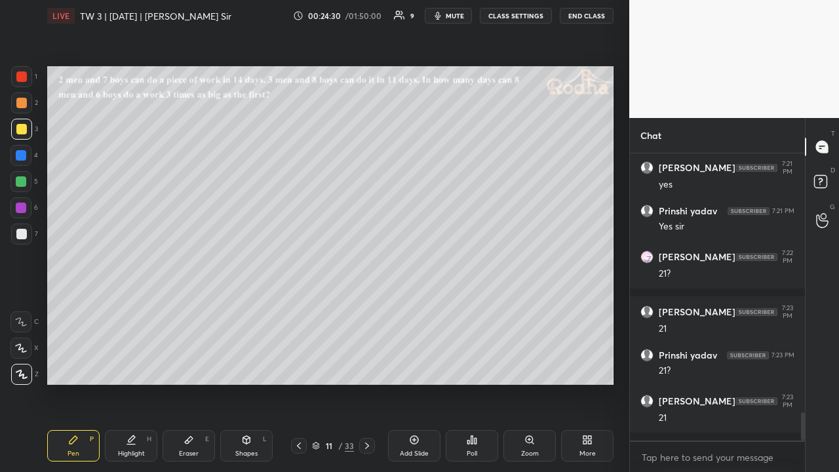
scroll to position [2682, 0]
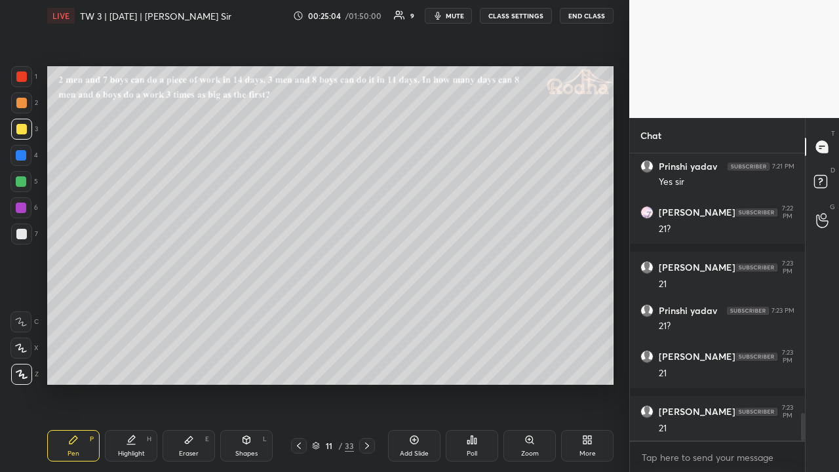
click at [190, 366] on icon at bounding box center [189, 440] width 8 height 7
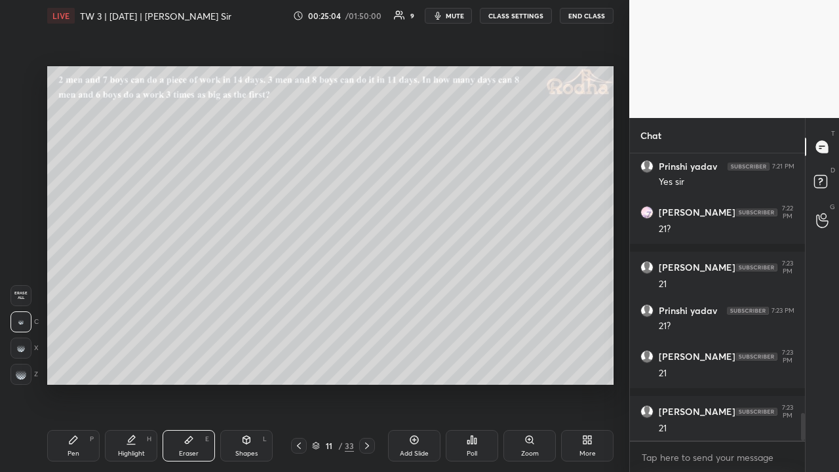
scroll to position [2726, 0]
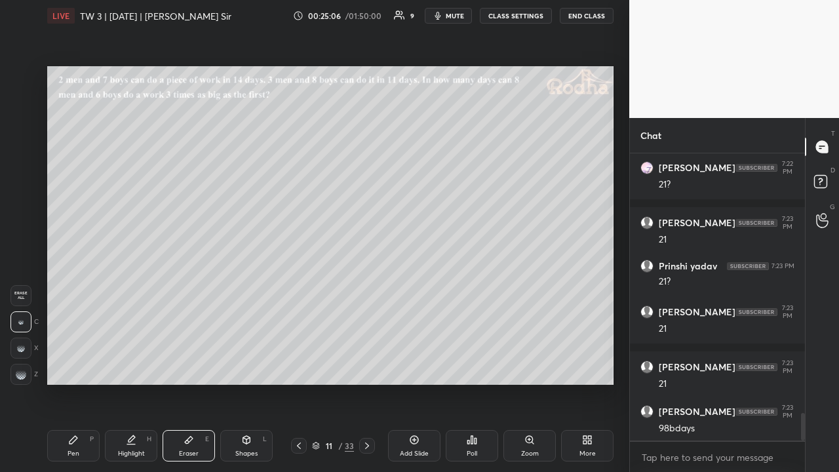
drag, startPoint x: 69, startPoint y: 450, endPoint x: 99, endPoint y: 406, distance: 53.3
click at [69, 366] on div "Pen P" at bounding box center [73, 445] width 52 height 31
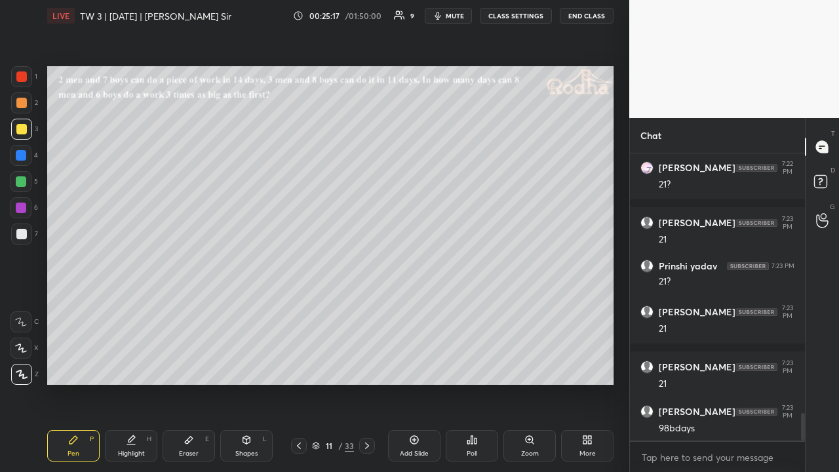
drag, startPoint x: 22, startPoint y: 229, endPoint x: 41, endPoint y: 237, distance: 21.2
click at [22, 231] on div at bounding box center [21, 234] width 10 height 10
click at [20, 130] on div at bounding box center [21, 129] width 10 height 10
click at [24, 182] on div at bounding box center [21, 181] width 10 height 10
click at [20, 128] on div at bounding box center [21, 129] width 10 height 10
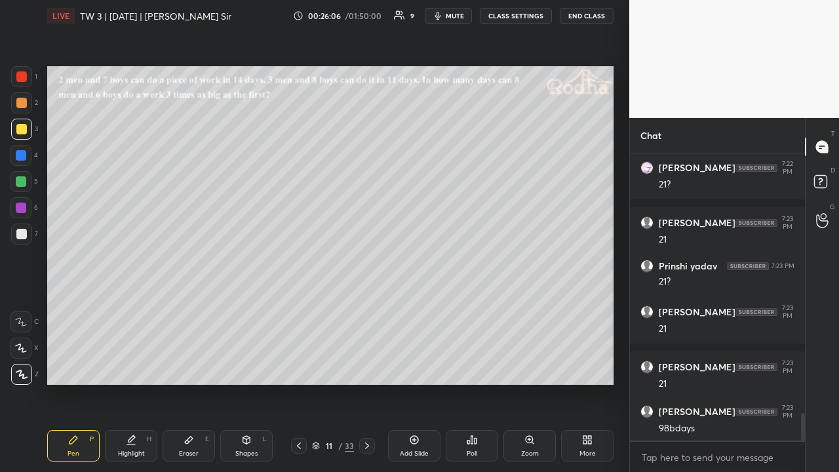
drag, startPoint x: 22, startPoint y: 106, endPoint x: 43, endPoint y: 130, distance: 32.0
click at [22, 107] on div at bounding box center [21, 103] width 10 height 10
click at [22, 131] on div at bounding box center [21, 129] width 10 height 10
click at [28, 233] on div at bounding box center [21, 233] width 21 height 21
click at [26, 232] on div at bounding box center [21, 234] width 10 height 10
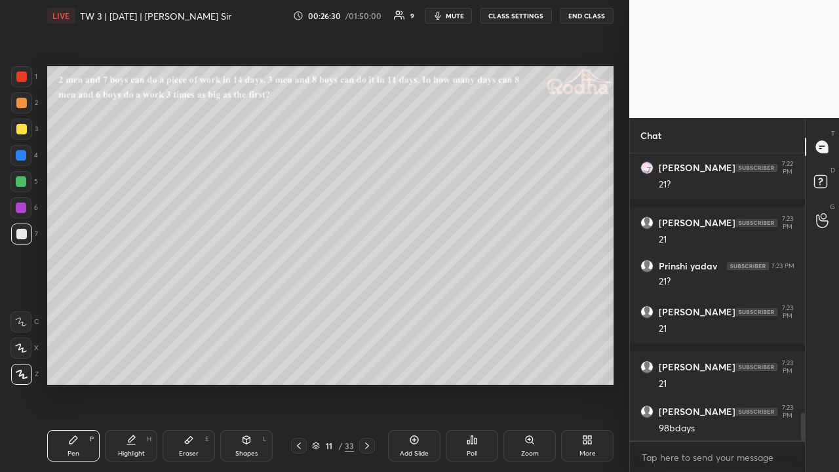
click at [22, 105] on div at bounding box center [21, 103] width 10 height 10
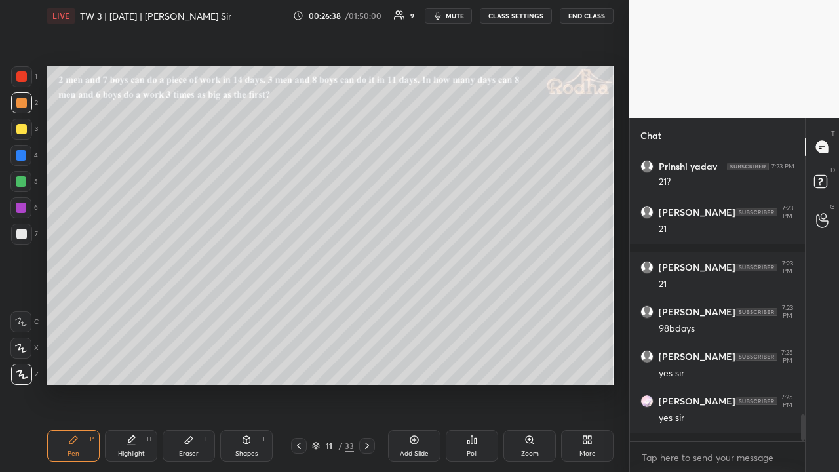
scroll to position [2871, 0]
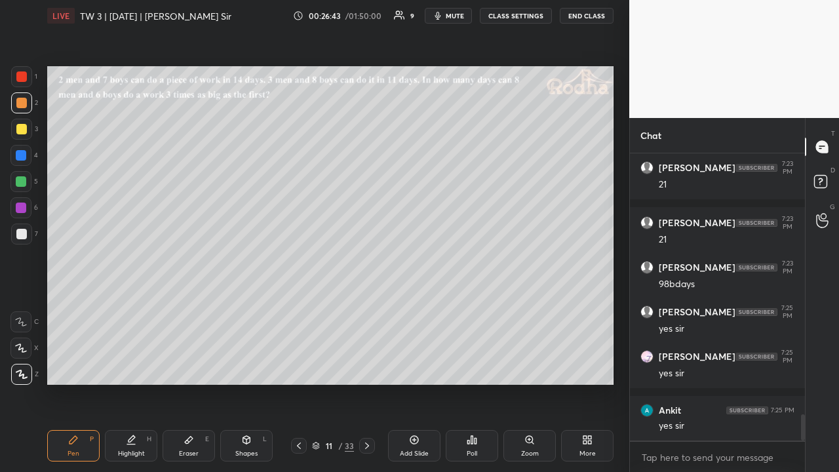
click at [24, 130] on div at bounding box center [21, 129] width 10 height 10
click at [368, 366] on div at bounding box center [367, 446] width 16 height 16
click at [471, 366] on div "Poll" at bounding box center [472, 445] width 52 height 31
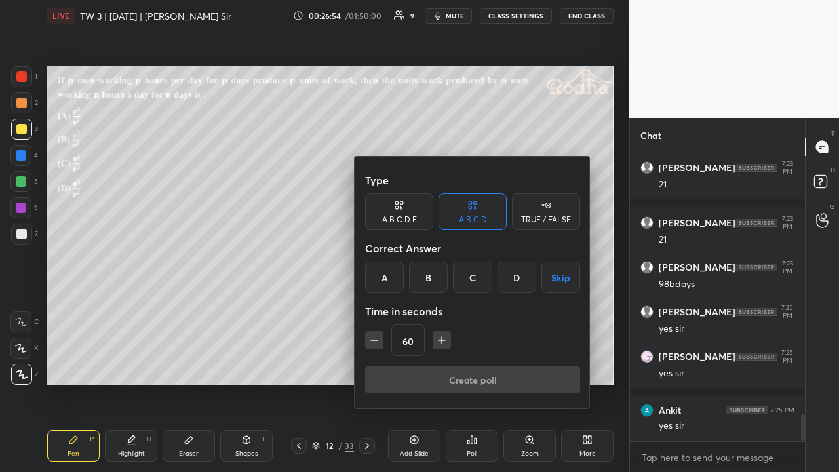
click at [514, 277] on div "D" at bounding box center [516, 277] width 39 height 31
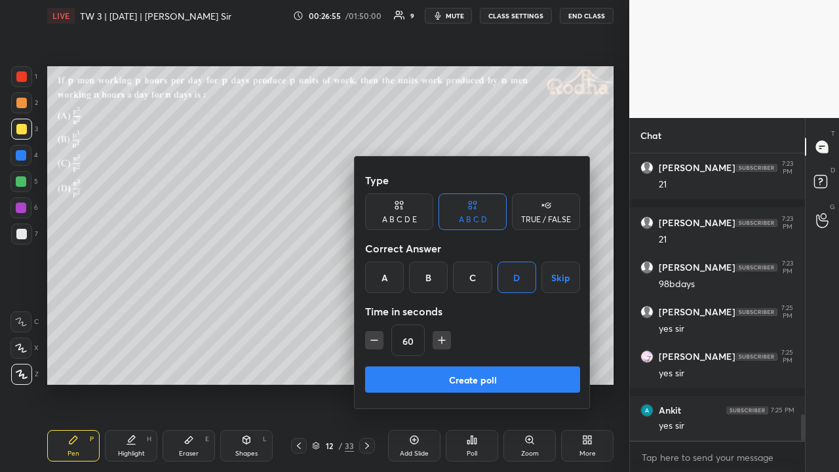
drag, startPoint x: 375, startPoint y: 340, endPoint x: 384, endPoint y: 341, distance: 9.3
click at [375, 340] on icon "button" at bounding box center [374, 340] width 7 height 0
type input "45"
click at [465, 366] on button "Create poll" at bounding box center [472, 379] width 215 height 26
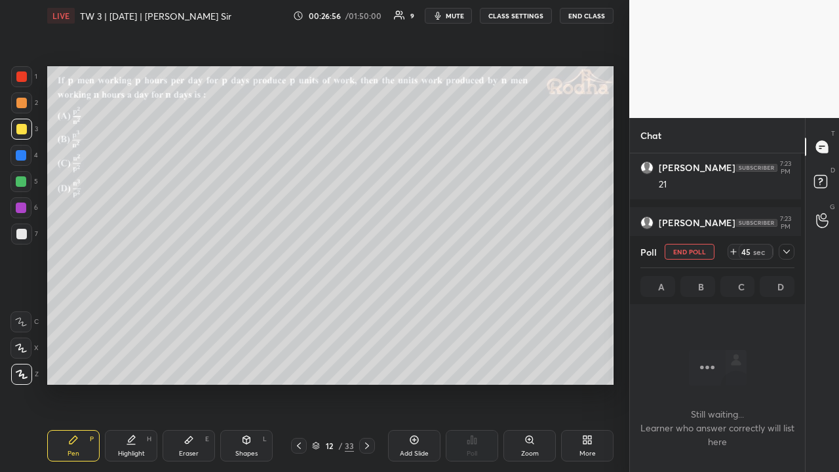
scroll to position [246, 171]
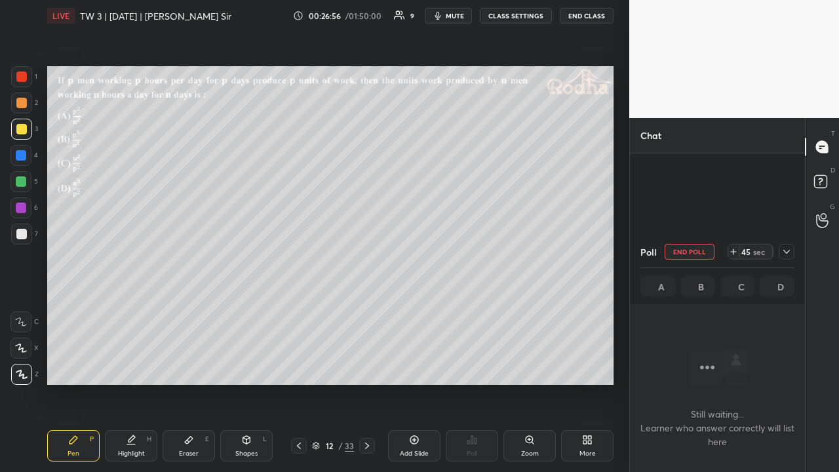
click at [785, 252] on icon at bounding box center [786, 252] width 7 height 4
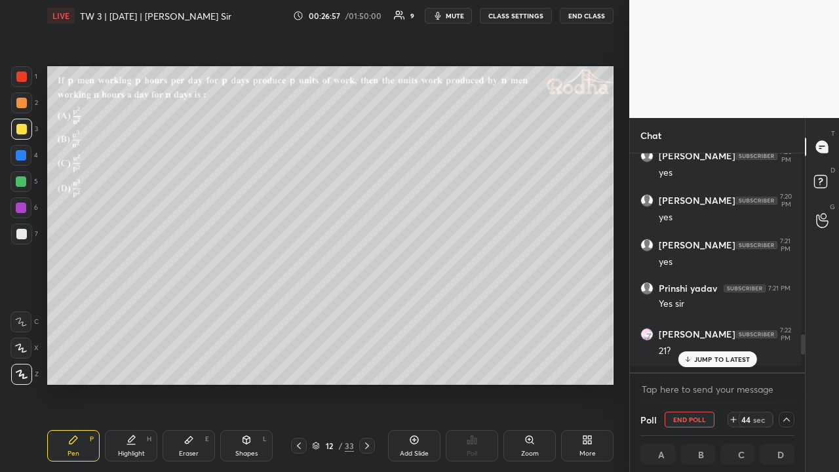
click at [719, 357] on p "JUMP TO LATEST" at bounding box center [722, 359] width 56 height 8
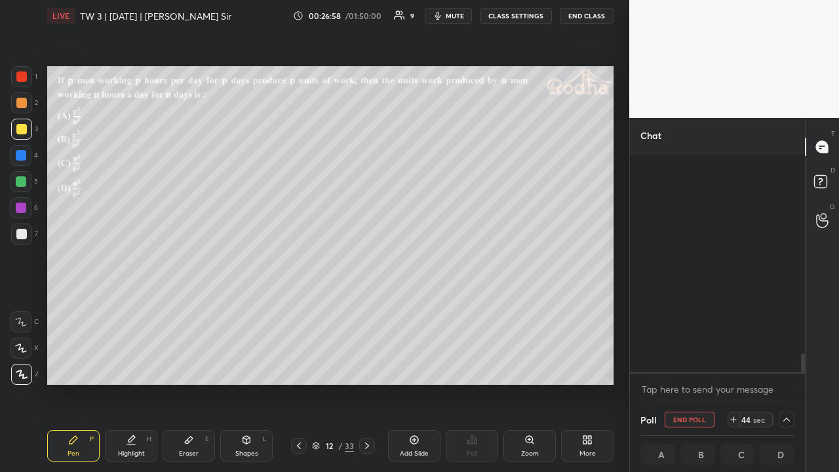
scroll to position [2290, 0]
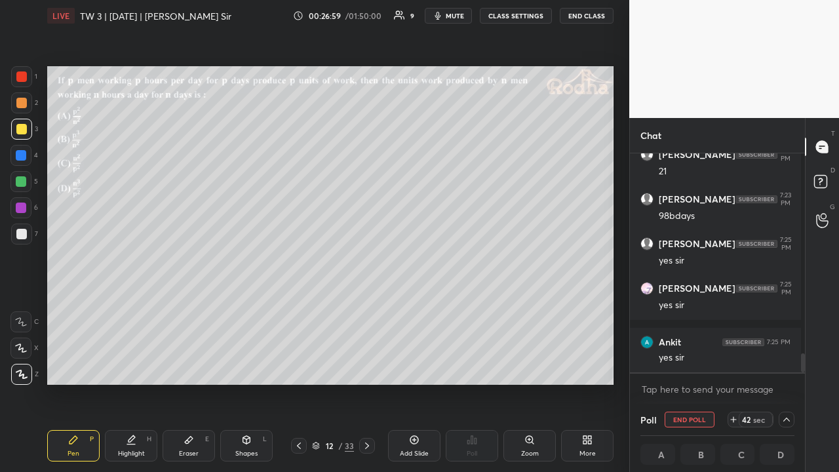
click at [26, 105] on div at bounding box center [21, 103] width 10 height 10
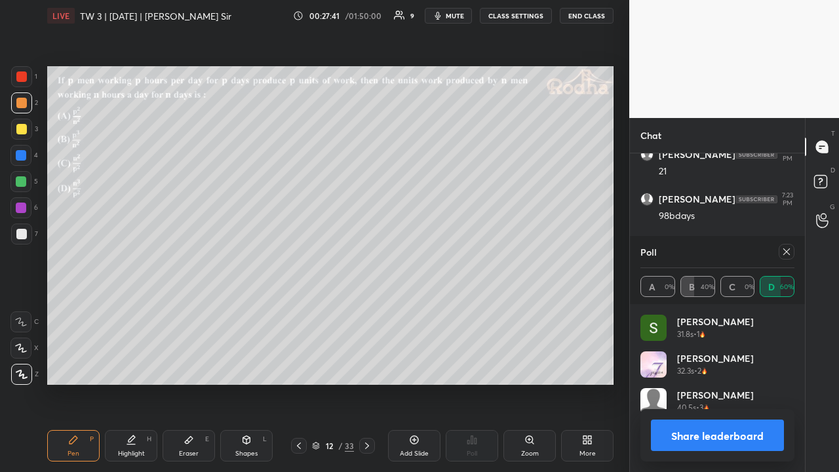
scroll to position [246, 171]
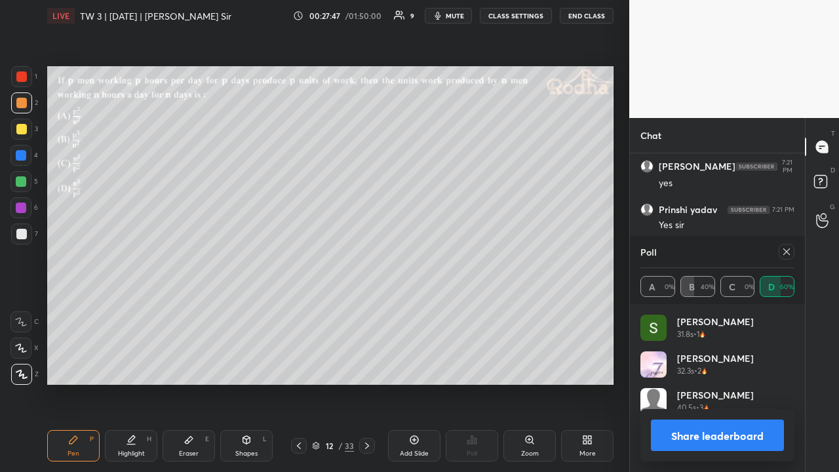
click at [790, 252] on icon at bounding box center [786, 251] width 10 height 10
type textarea "x"
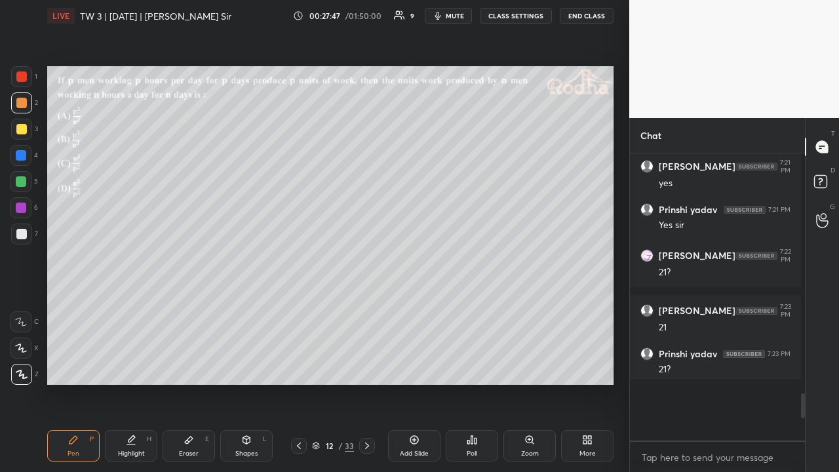
scroll to position [282, 167]
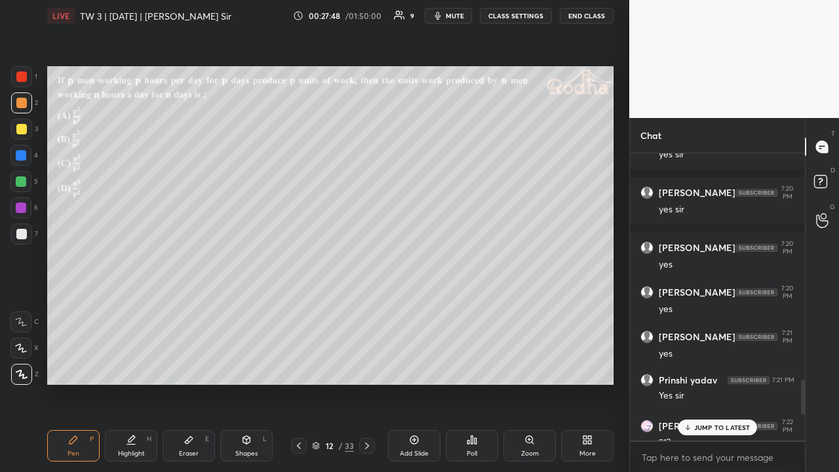
click at [695, 366] on p "JUMP TO LATEST" at bounding box center [722, 427] width 56 height 8
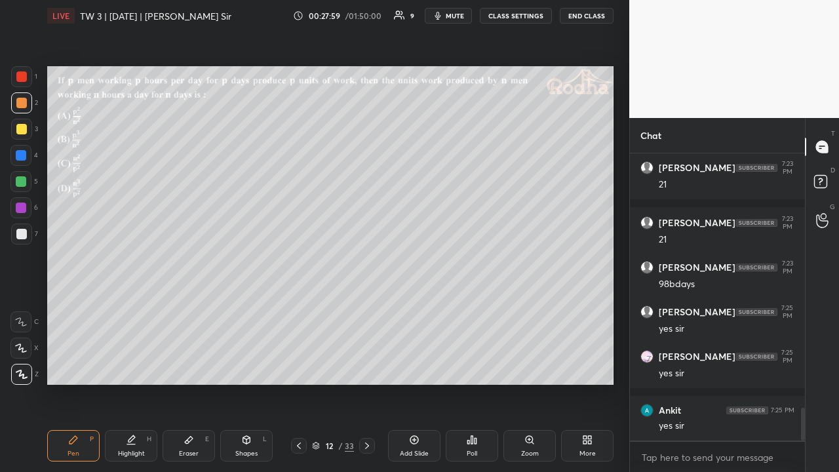
click at [25, 129] on div at bounding box center [21, 129] width 10 height 10
drag, startPoint x: 24, startPoint y: 101, endPoint x: 41, endPoint y: 110, distance: 18.8
click at [24, 102] on div at bounding box center [21, 103] width 10 height 10
click at [21, 130] on div at bounding box center [21, 129] width 10 height 10
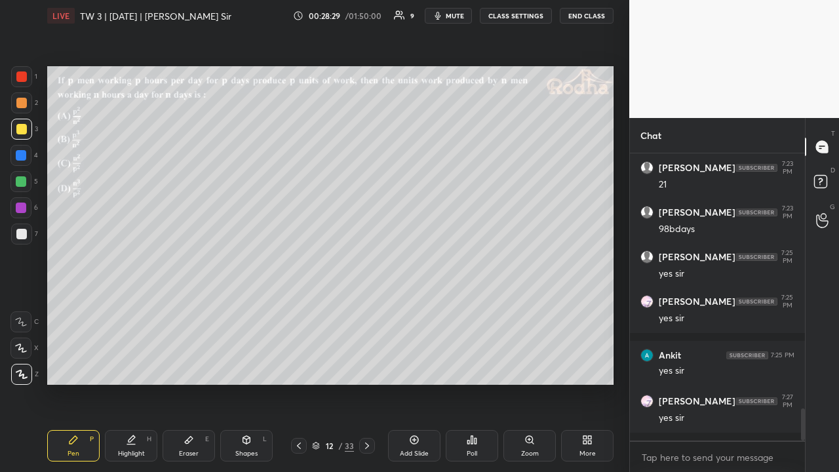
click at [366, 366] on icon at bounding box center [367, 445] width 10 height 10
click at [26, 104] on div at bounding box center [21, 103] width 10 height 10
click at [22, 179] on div at bounding box center [21, 181] width 10 height 10
click at [25, 229] on div at bounding box center [21, 234] width 10 height 10
click at [25, 180] on div at bounding box center [21, 181] width 10 height 10
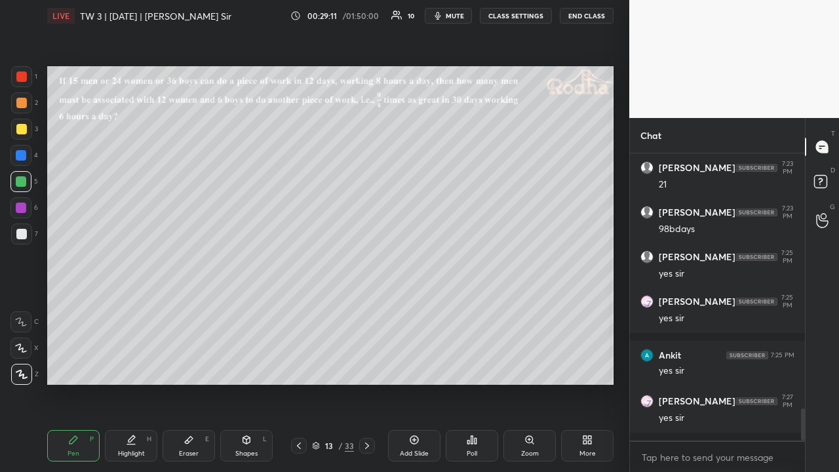
scroll to position [2348, 0]
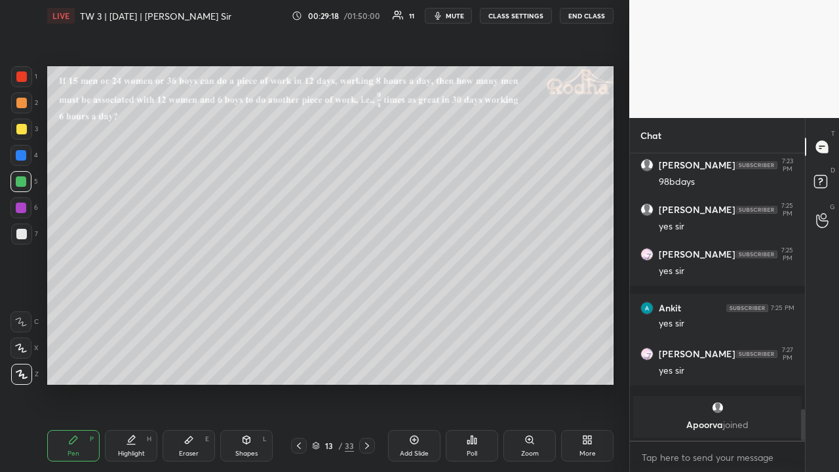
click at [22, 132] on div at bounding box center [21, 129] width 10 height 10
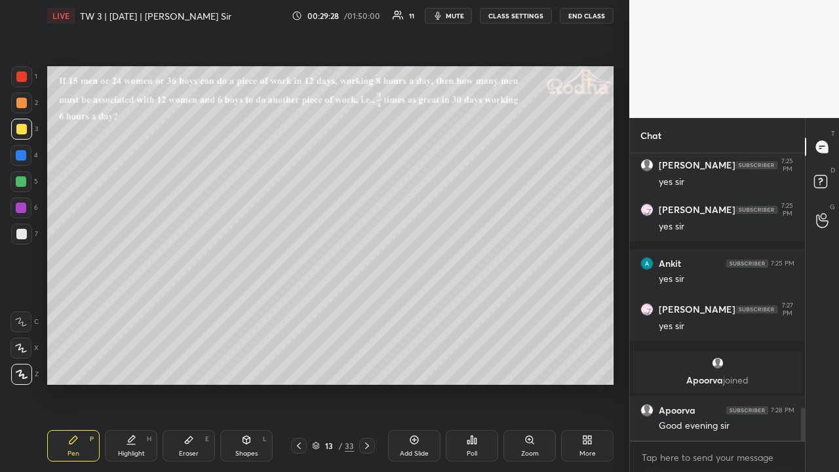
click at [22, 104] on div at bounding box center [21, 103] width 10 height 10
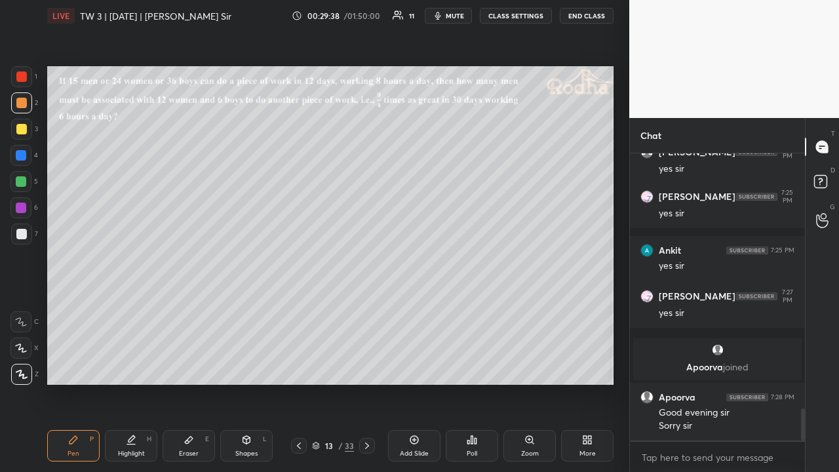
click at [23, 128] on div at bounding box center [21, 129] width 10 height 10
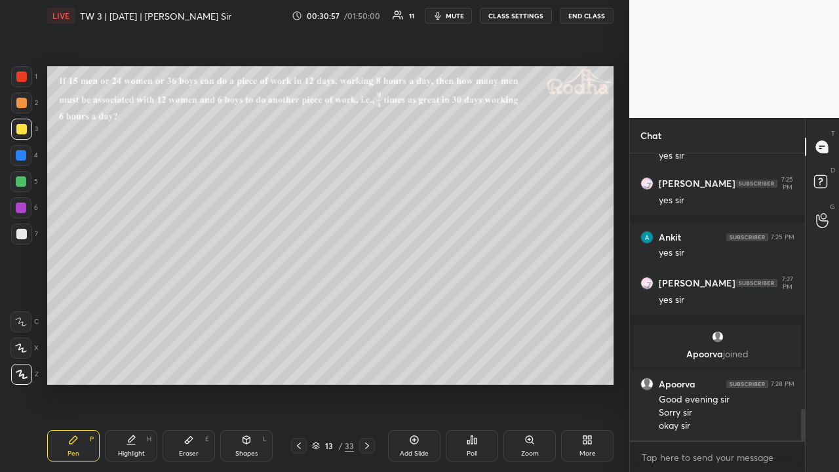
scroll to position [2314, 0]
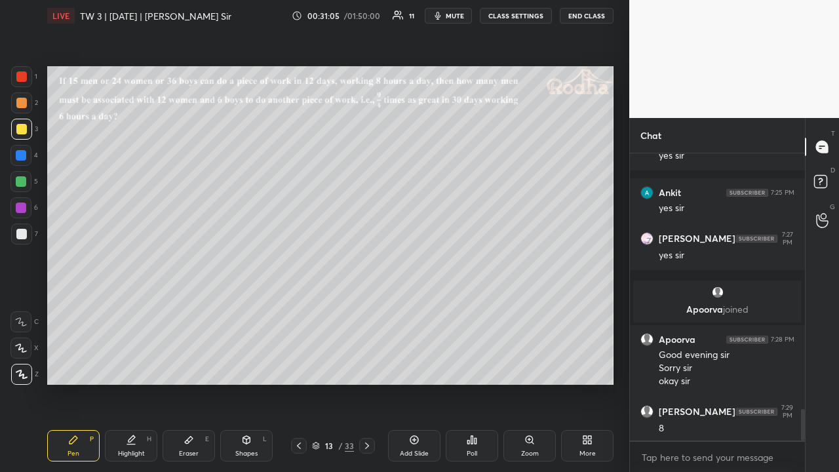
click at [23, 236] on div at bounding box center [21, 234] width 10 height 10
click at [22, 128] on div at bounding box center [21, 129] width 10 height 10
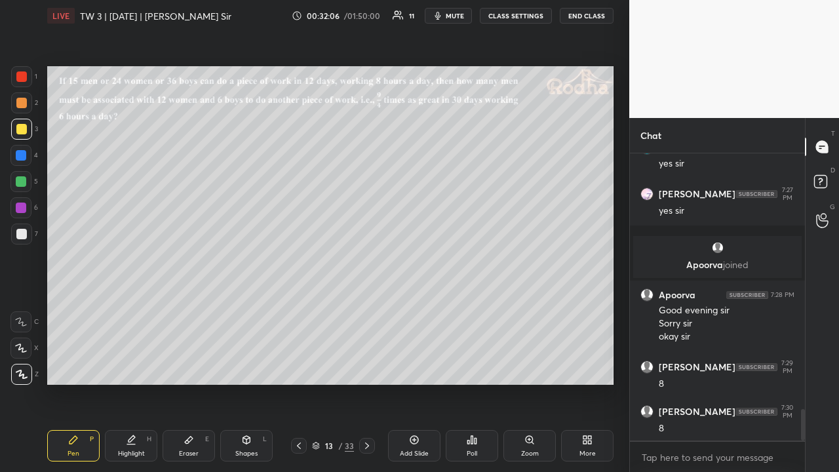
click at [22, 229] on div at bounding box center [21, 234] width 10 height 10
click at [26, 130] on div at bounding box center [21, 129] width 10 height 10
drag, startPoint x: 21, startPoint y: 184, endPoint x: 42, endPoint y: 176, distance: 22.4
click at [22, 184] on div at bounding box center [21, 181] width 10 height 10
click at [24, 106] on div at bounding box center [21, 103] width 10 height 10
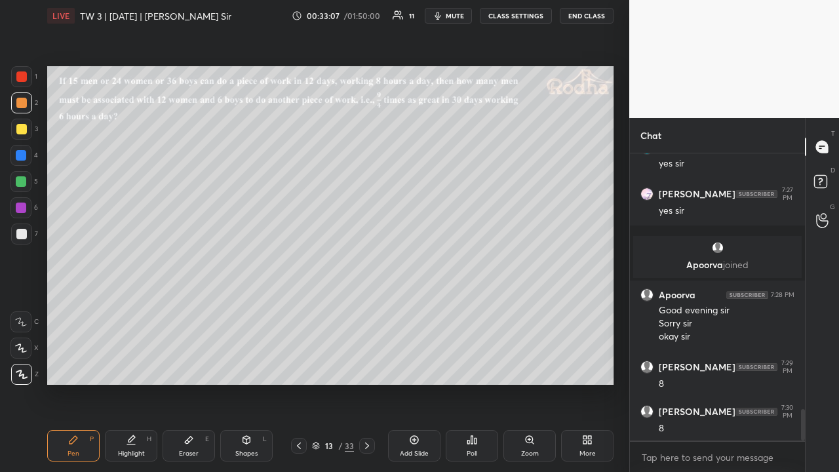
click at [26, 232] on div at bounding box center [21, 234] width 10 height 10
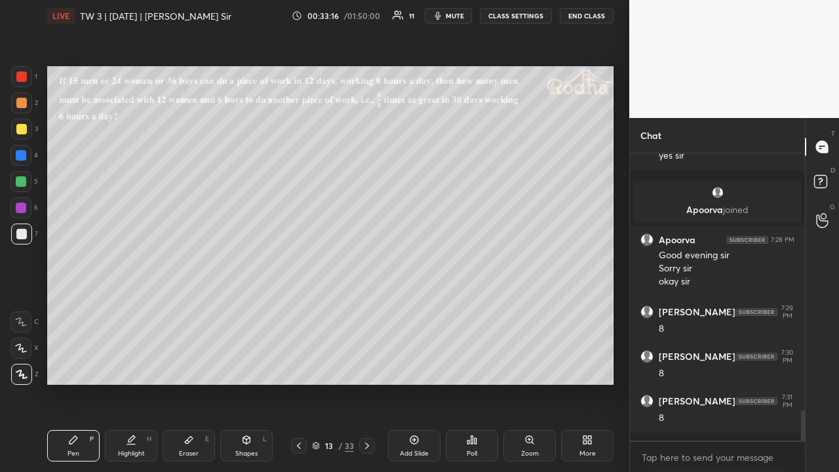
scroll to position [2458, 0]
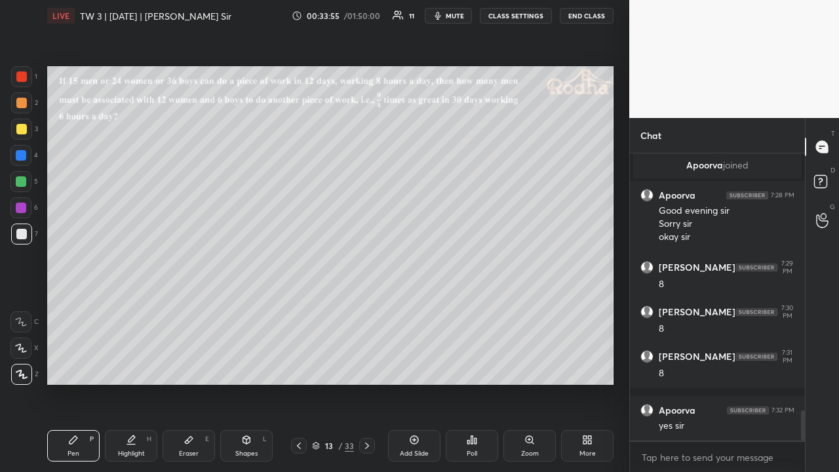
click at [191, 366] on div "Eraser E" at bounding box center [189, 445] width 52 height 31
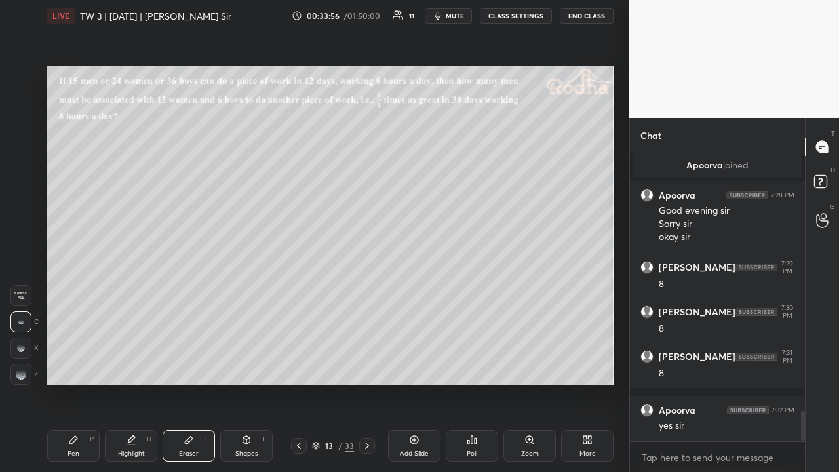
scroll to position [2502, 0]
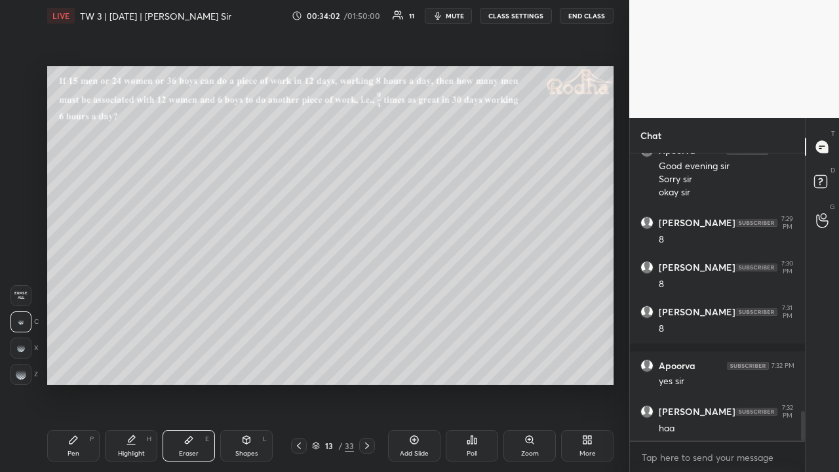
click at [71, 366] on icon at bounding box center [73, 440] width 10 height 10
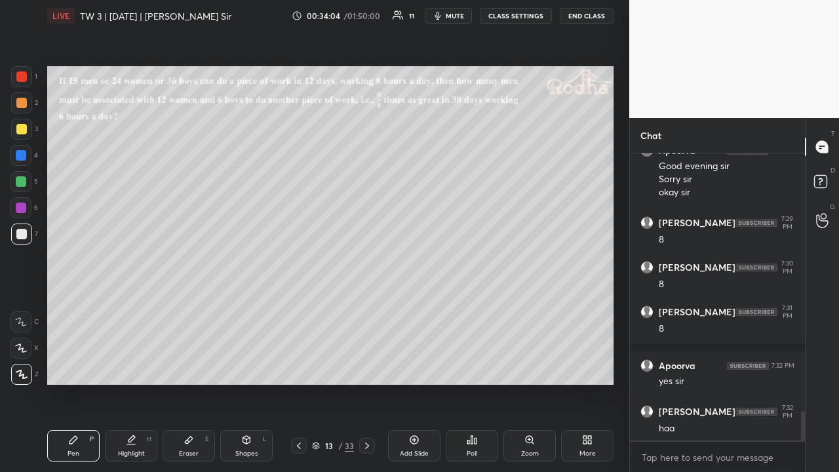
click at [189, 366] on div "Eraser E" at bounding box center [189, 445] width 52 height 31
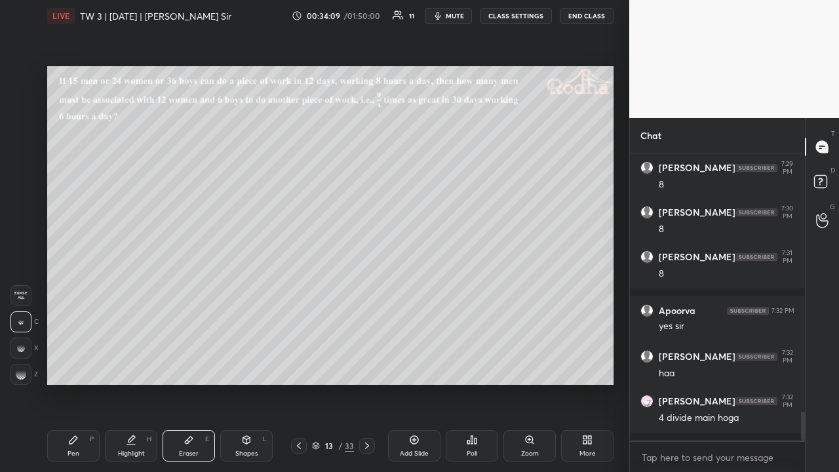
scroll to position [2571, 0]
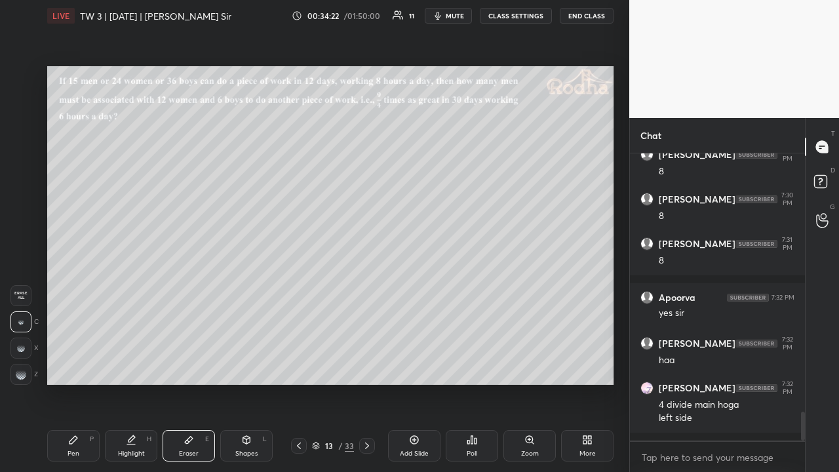
click at [79, 366] on div "Pen P" at bounding box center [73, 445] width 52 height 31
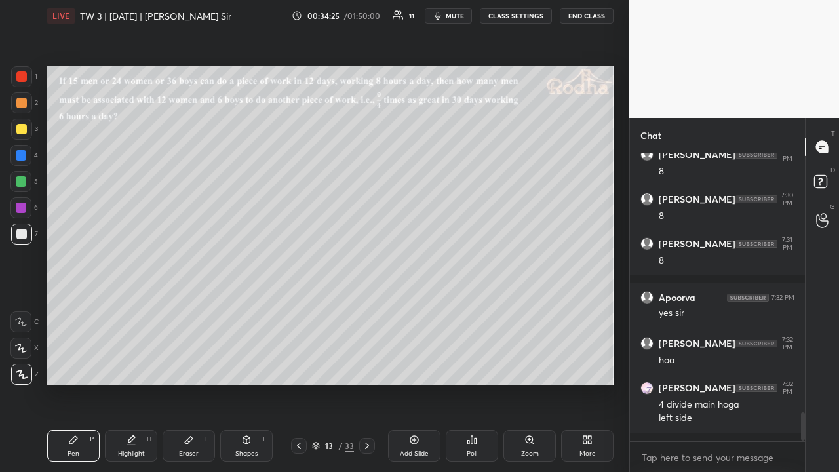
scroll to position [2626, 0]
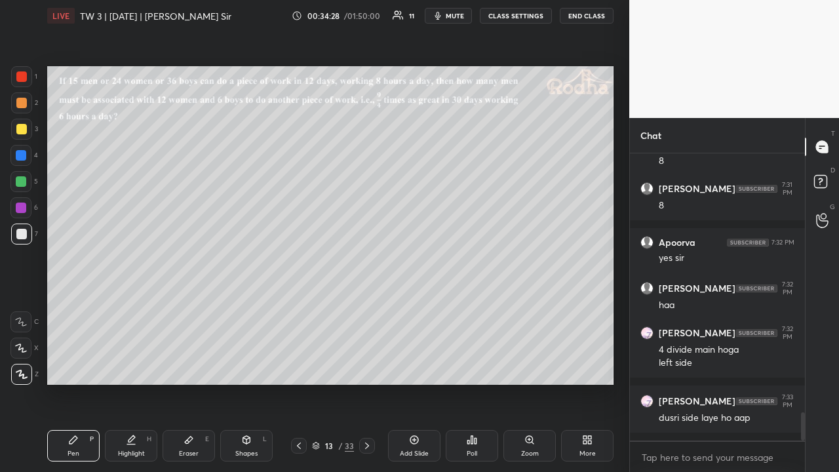
drag, startPoint x: 187, startPoint y: 435, endPoint x: 190, endPoint y: 421, distance: 13.4
click at [187, 366] on icon at bounding box center [189, 440] width 10 height 10
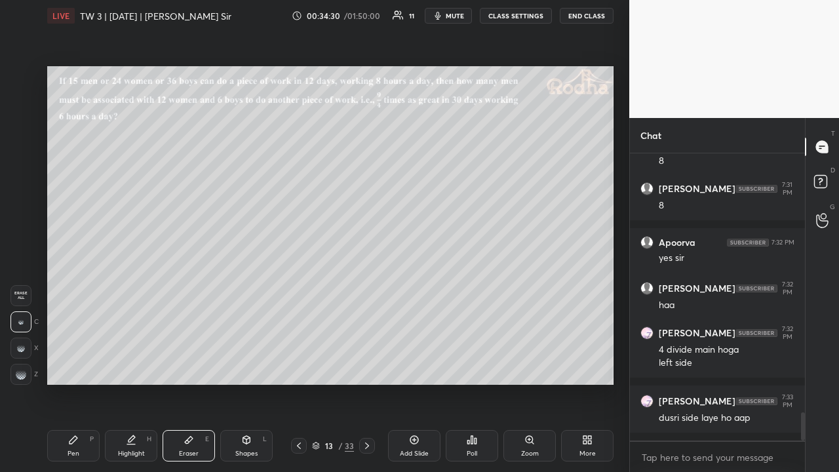
scroll to position [2639, 0]
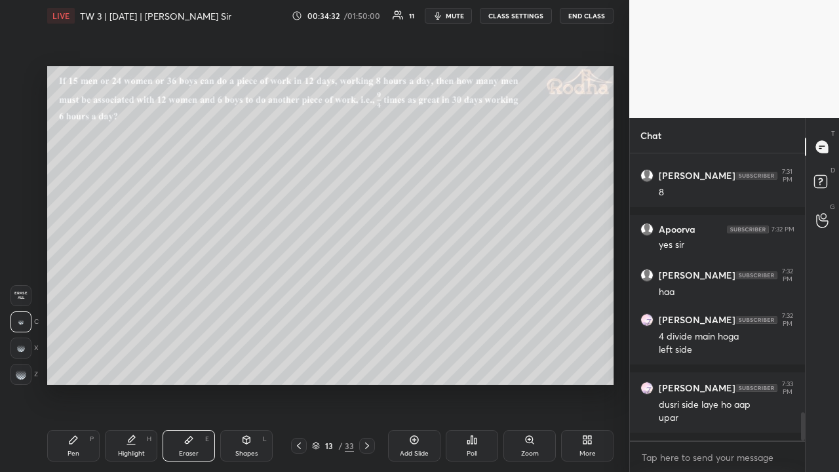
drag, startPoint x: 74, startPoint y: 443, endPoint x: 75, endPoint y: 435, distance: 8.5
click at [75, 366] on icon at bounding box center [73, 440] width 10 height 10
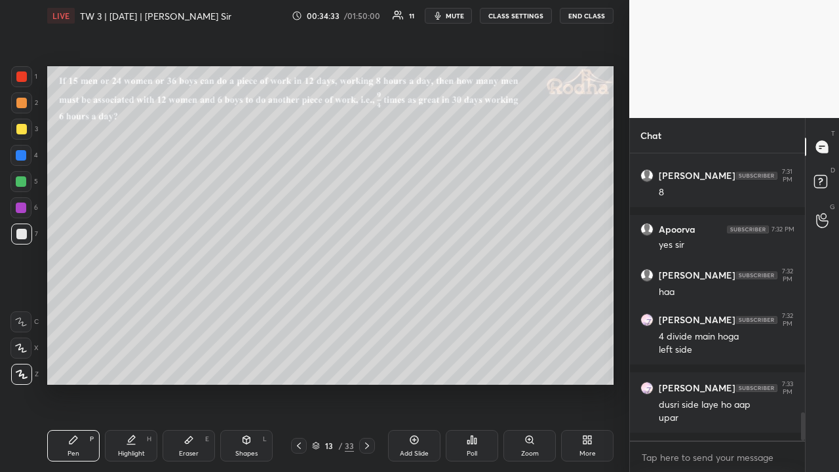
click at [23, 133] on div at bounding box center [21, 129] width 10 height 10
click at [194, 366] on div "Eraser E" at bounding box center [189, 445] width 52 height 31
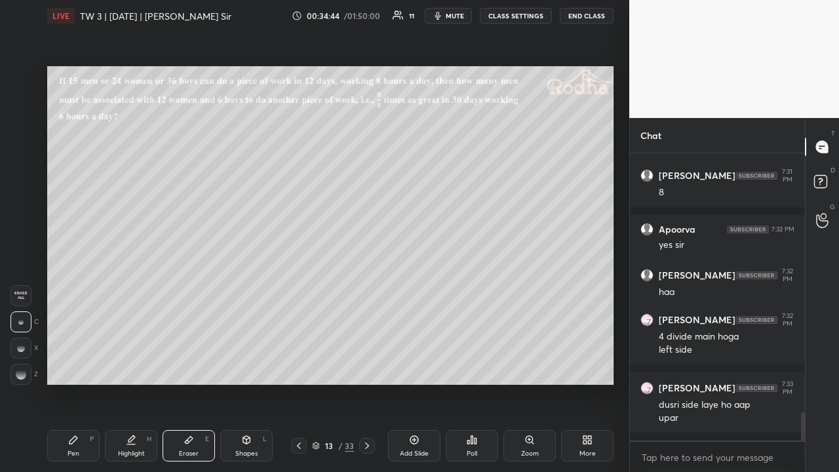
drag, startPoint x: 77, startPoint y: 438, endPoint x: 105, endPoint y: 410, distance: 38.9
click at [79, 366] on div "Pen P" at bounding box center [73, 445] width 52 height 31
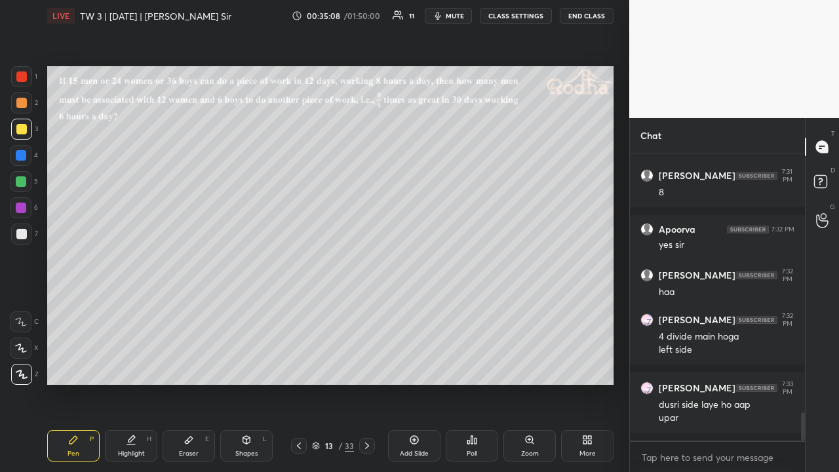
drag, startPoint x: 24, startPoint y: 77, endPoint x: 9, endPoint y: 121, distance: 45.8
click at [24, 79] on div at bounding box center [21, 76] width 10 height 10
click at [23, 225] on div at bounding box center [21, 233] width 21 height 21
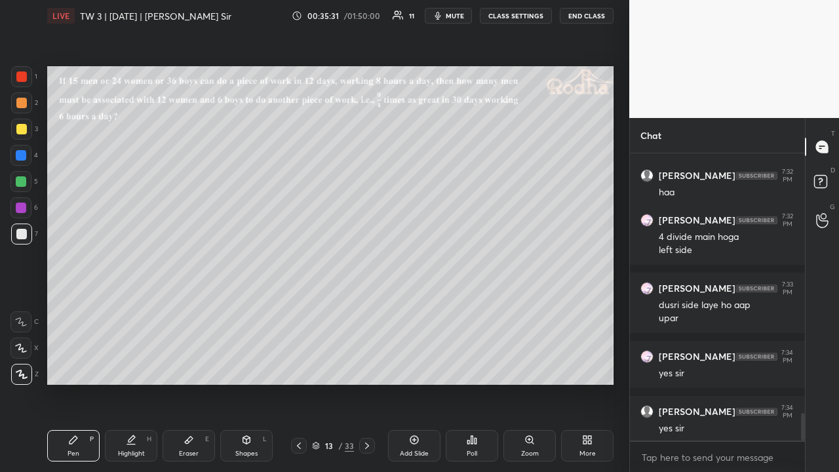
scroll to position [2793, 0]
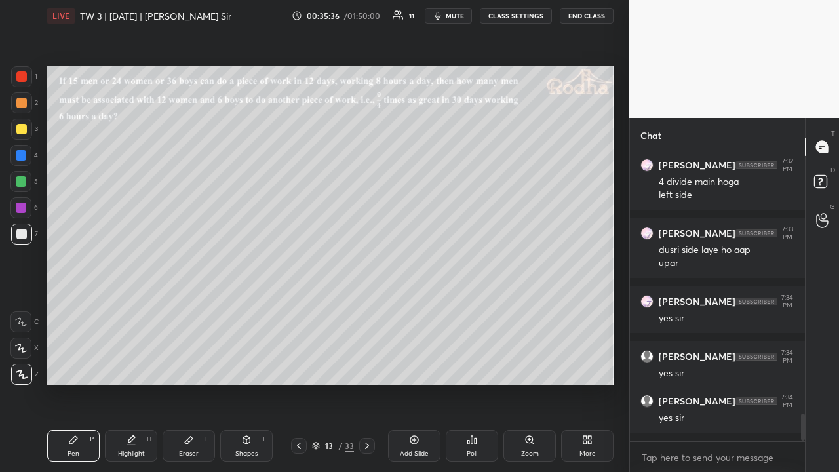
click at [22, 126] on div at bounding box center [21, 129] width 10 height 10
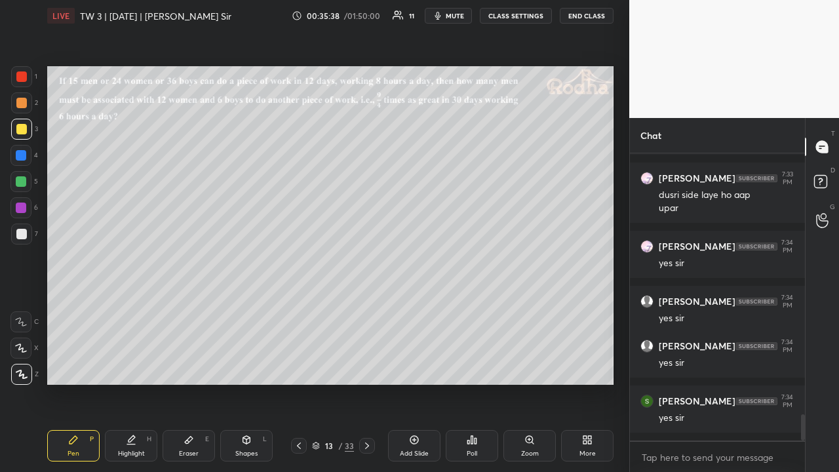
click at [370, 366] on icon at bounding box center [367, 445] width 10 height 10
click at [26, 104] on div at bounding box center [21, 103] width 10 height 10
click at [19, 128] on div at bounding box center [21, 129] width 10 height 10
click at [22, 79] on div at bounding box center [21, 76] width 10 height 10
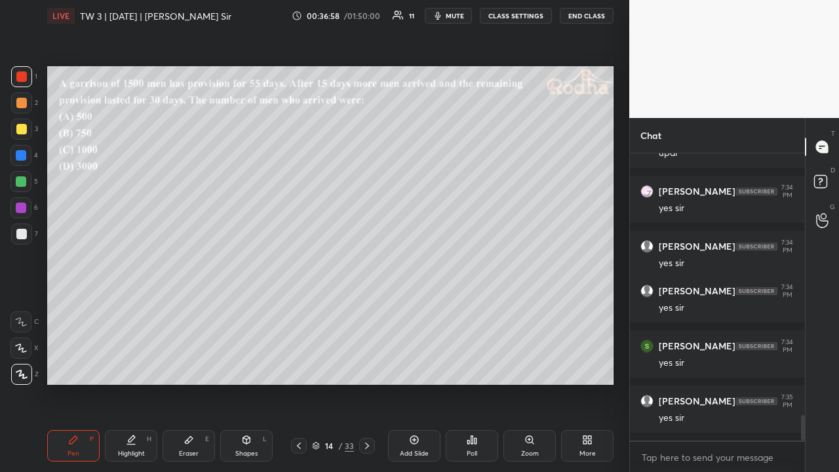
click at [24, 184] on div at bounding box center [21, 181] width 10 height 10
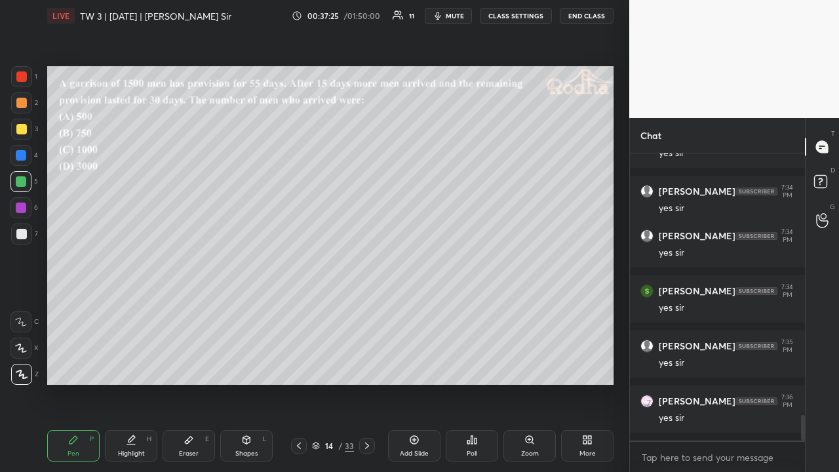
click at [25, 132] on div at bounding box center [21, 129] width 10 height 10
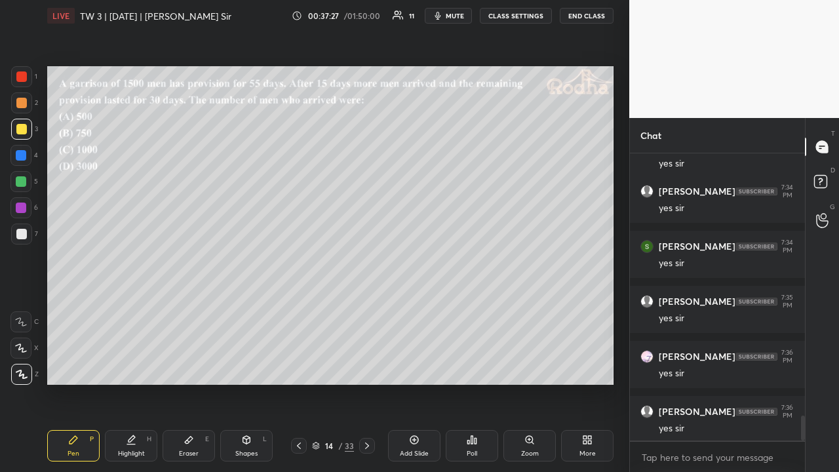
scroll to position [3048, 0]
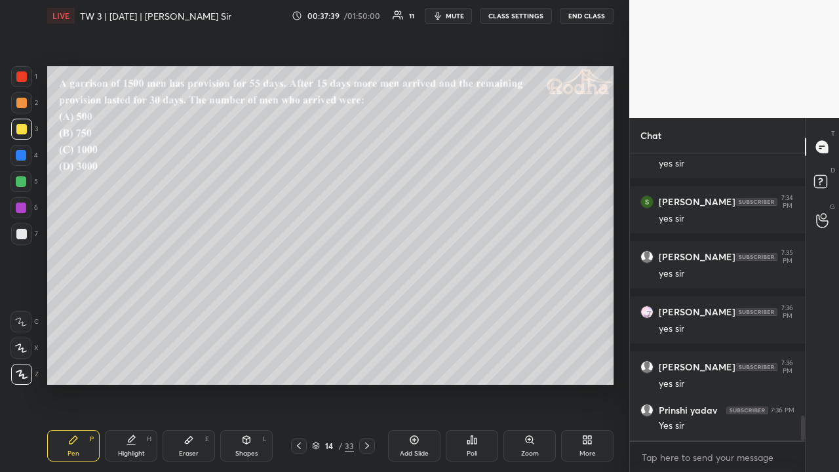
click at [368, 366] on icon at bounding box center [367, 445] width 10 height 10
click at [467, 366] on div "Poll" at bounding box center [472, 445] width 52 height 31
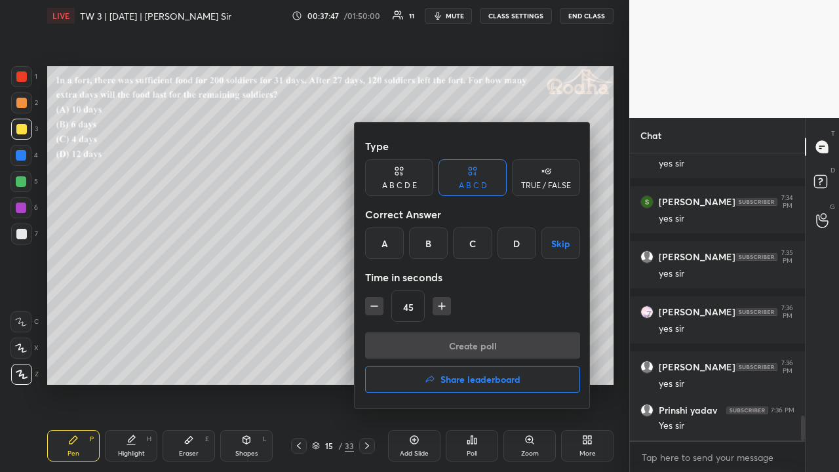
drag, startPoint x: 385, startPoint y: 244, endPoint x: 401, endPoint y: 267, distance: 27.8
click at [387, 245] on div "A" at bounding box center [384, 242] width 39 height 31
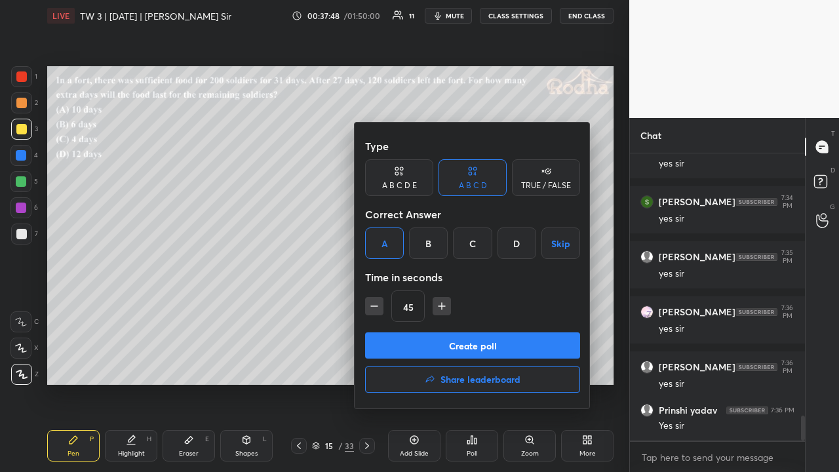
click at [439, 306] on icon "button" at bounding box center [441, 306] width 7 height 0
type input "60"
click at [447, 341] on button "Create poll" at bounding box center [472, 345] width 215 height 26
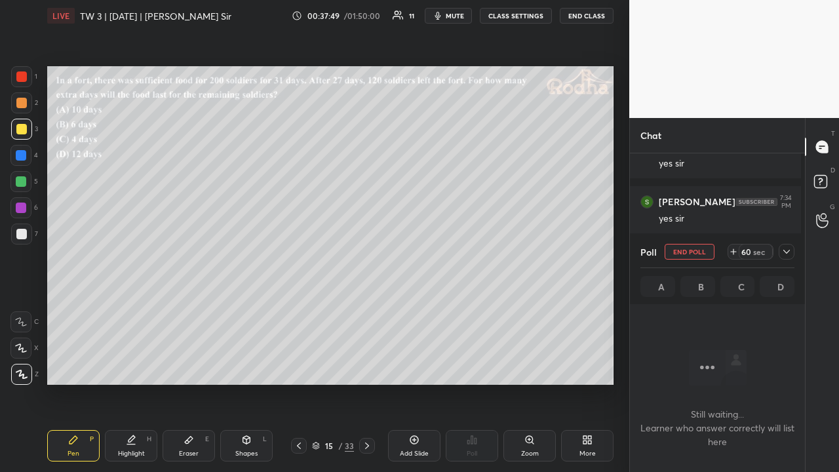
scroll to position [246, 171]
click at [785, 256] on icon at bounding box center [786, 251] width 10 height 10
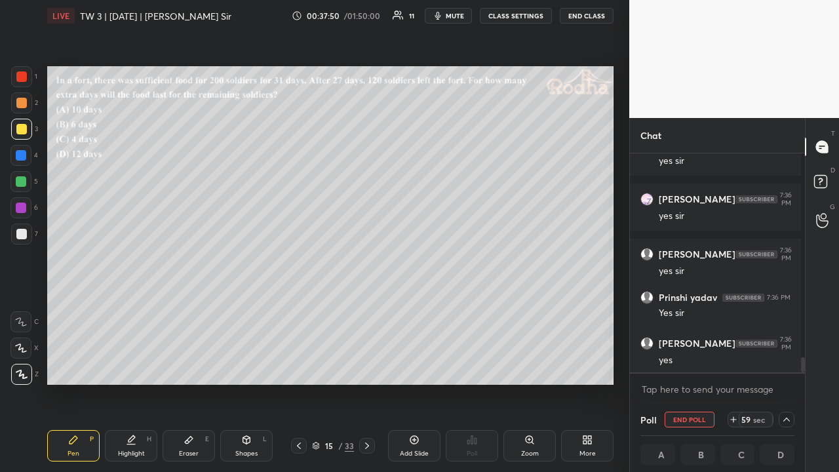
scroll to position [2557, 0]
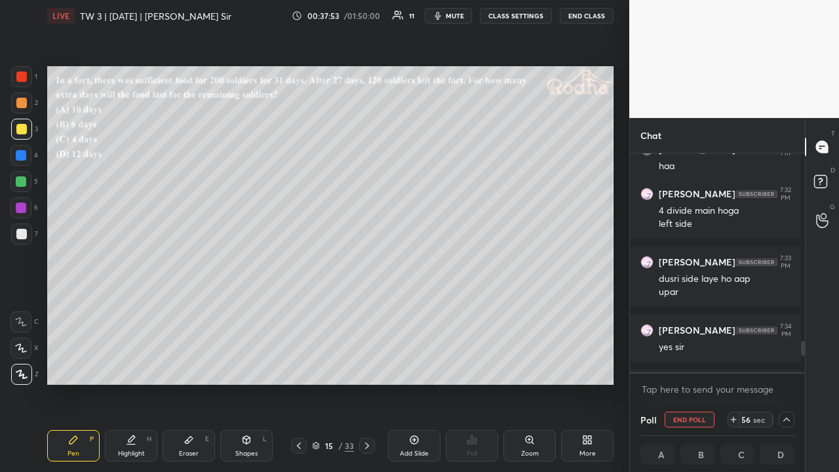
click at [18, 102] on div at bounding box center [21, 103] width 10 height 10
click at [25, 125] on div at bounding box center [21, 129] width 10 height 10
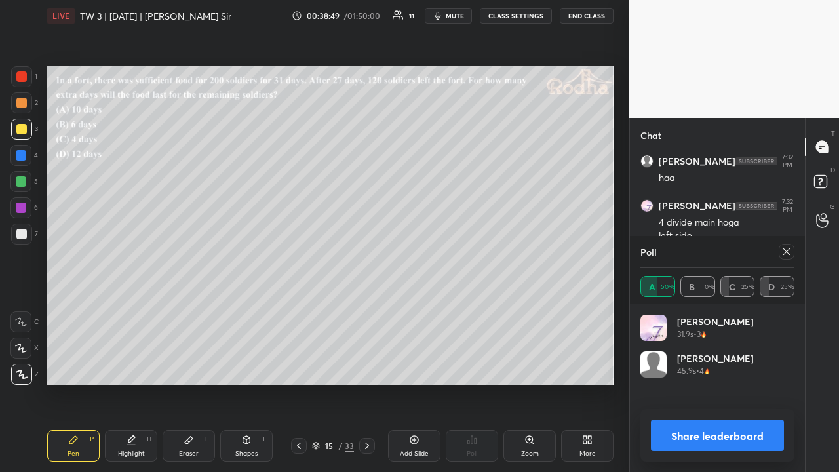
scroll to position [2534, 0]
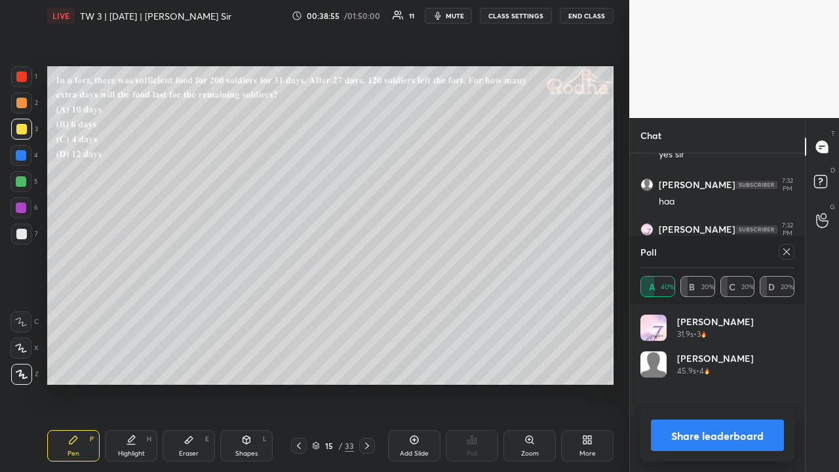
click at [786, 253] on icon at bounding box center [786, 251] width 10 height 10
type textarea "x"
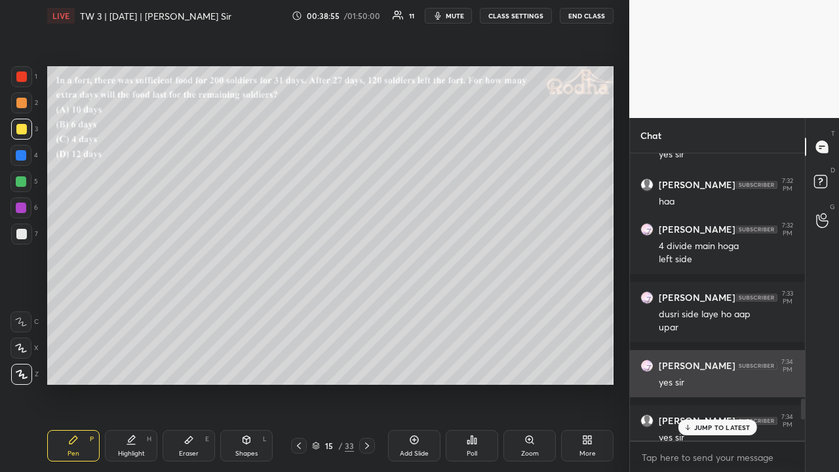
scroll to position [283, 171]
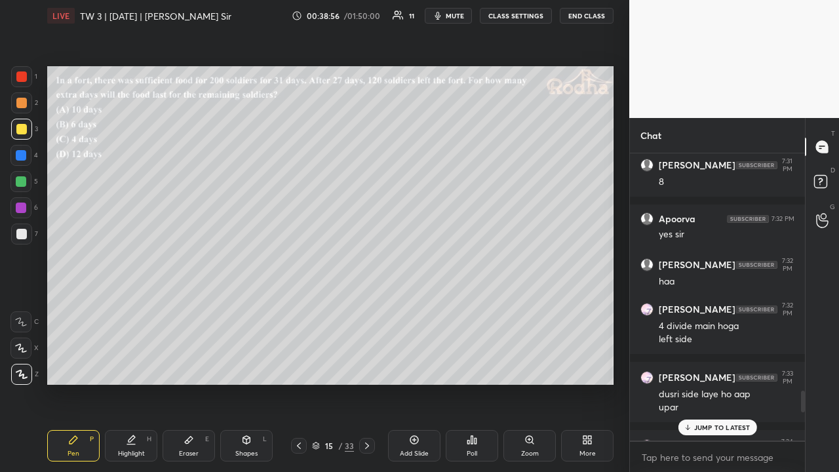
click at [719, 366] on p "JUMP TO LATEST" at bounding box center [722, 427] width 56 height 8
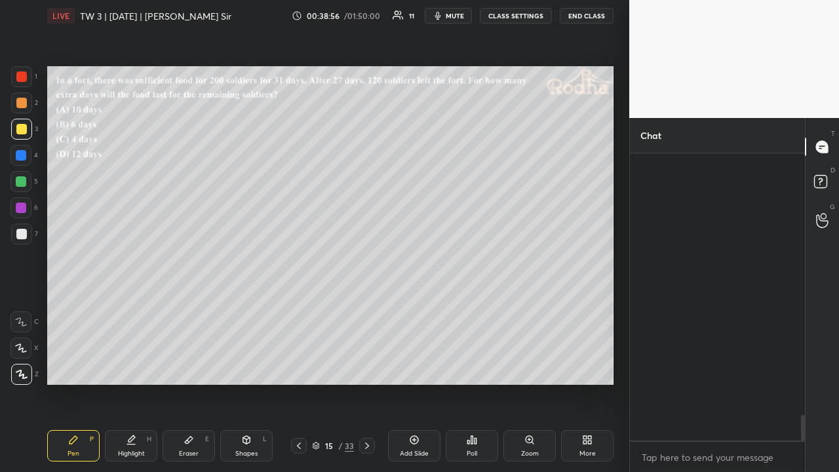
scroll to position [2909, 0]
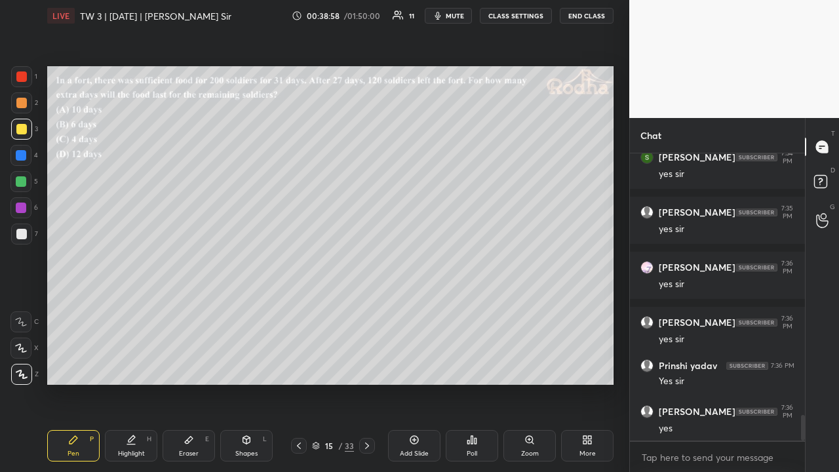
drag, startPoint x: 25, startPoint y: 236, endPoint x: 45, endPoint y: 208, distance: 34.4
click at [26, 236] on div at bounding box center [21, 234] width 10 height 10
click at [24, 128] on div at bounding box center [21, 129] width 10 height 10
click at [24, 180] on div at bounding box center [21, 181] width 10 height 10
drag, startPoint x: 22, startPoint y: 126, endPoint x: 32, endPoint y: 138, distance: 15.9
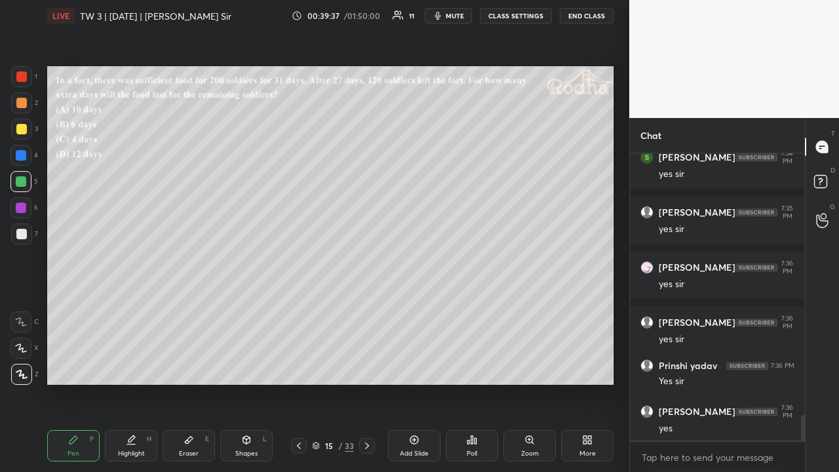
click at [22, 126] on div at bounding box center [21, 129] width 10 height 10
click at [21, 186] on div at bounding box center [21, 181] width 10 height 10
click at [19, 229] on div at bounding box center [21, 234] width 10 height 10
click at [23, 102] on div at bounding box center [21, 103] width 10 height 10
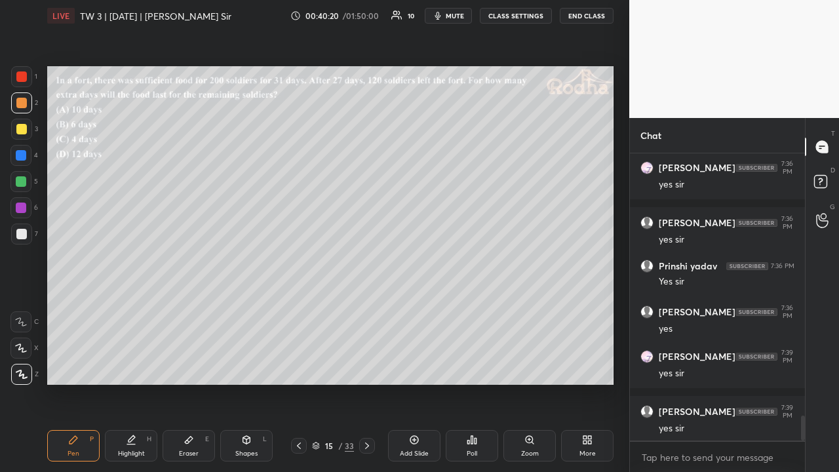
scroll to position [3063, 0]
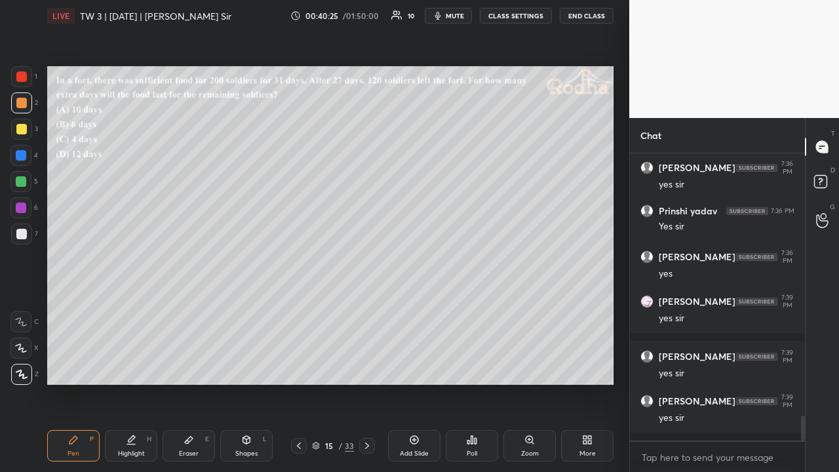
click at [25, 134] on div at bounding box center [21, 129] width 10 height 10
click at [368, 366] on icon at bounding box center [367, 445] width 10 height 10
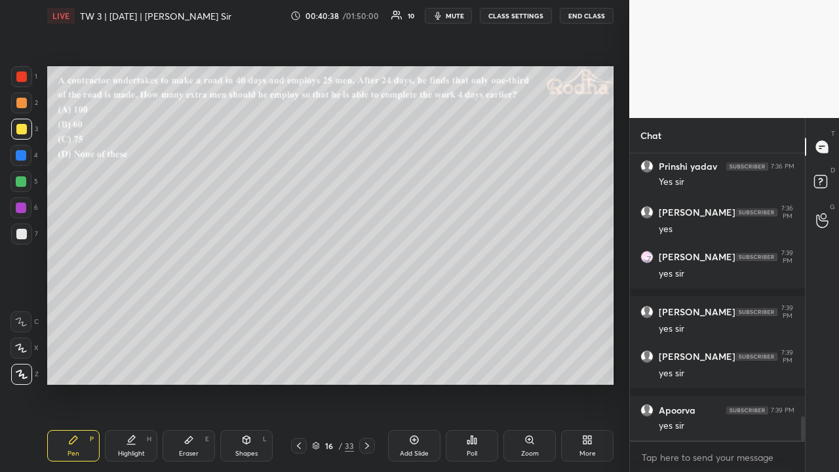
click at [316, 366] on div "16 / 33" at bounding box center [333, 446] width 42 height 12
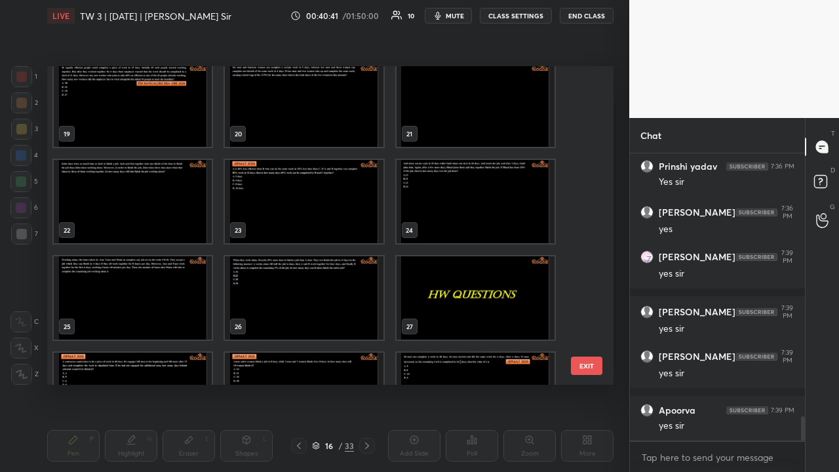
scroll to position [741, 0]
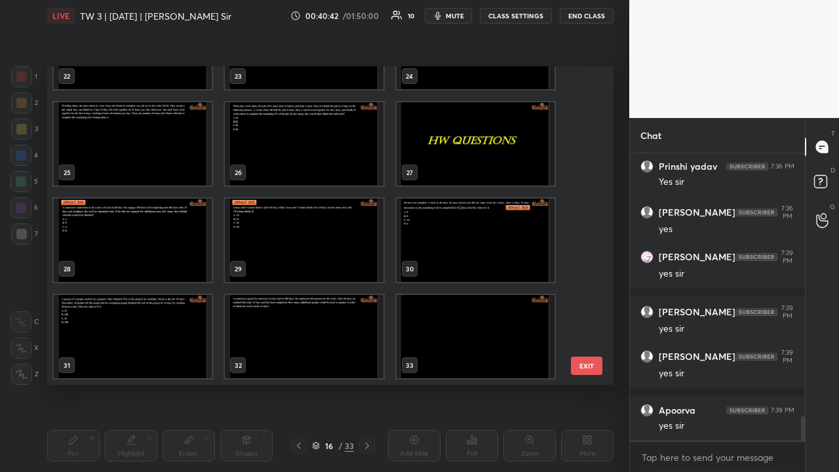
click at [289, 328] on img "grid" at bounding box center [304, 336] width 158 height 83
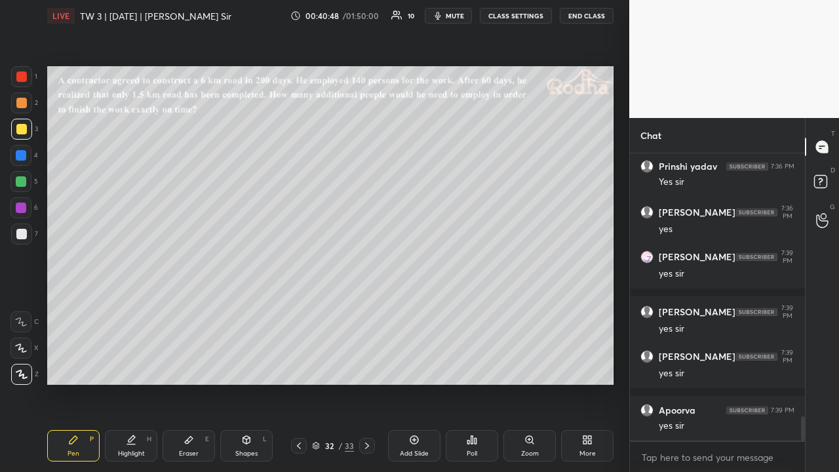
click at [298, 366] on icon at bounding box center [299, 445] width 10 height 10
click at [303, 366] on icon at bounding box center [299, 445] width 10 height 10
click at [300, 366] on icon at bounding box center [299, 445] width 10 height 10
click at [301, 366] on icon at bounding box center [299, 445] width 10 height 10
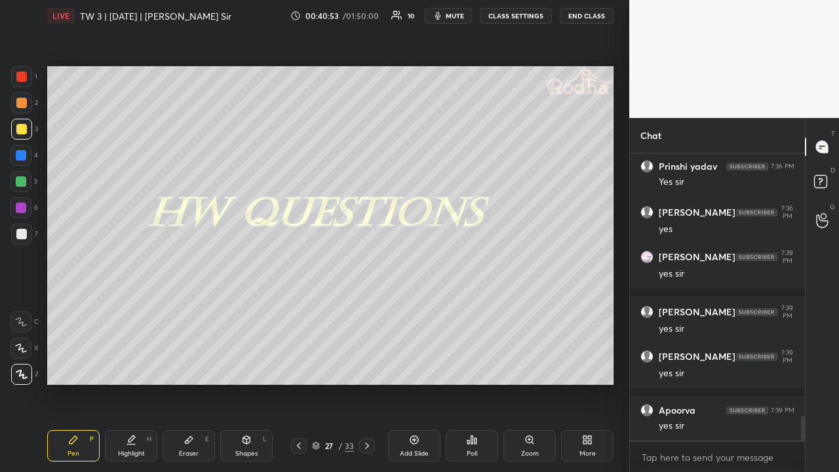
drag, startPoint x: 365, startPoint y: 444, endPoint x: 359, endPoint y: 437, distance: 9.3
click at [366, 366] on icon at bounding box center [367, 445] width 10 height 10
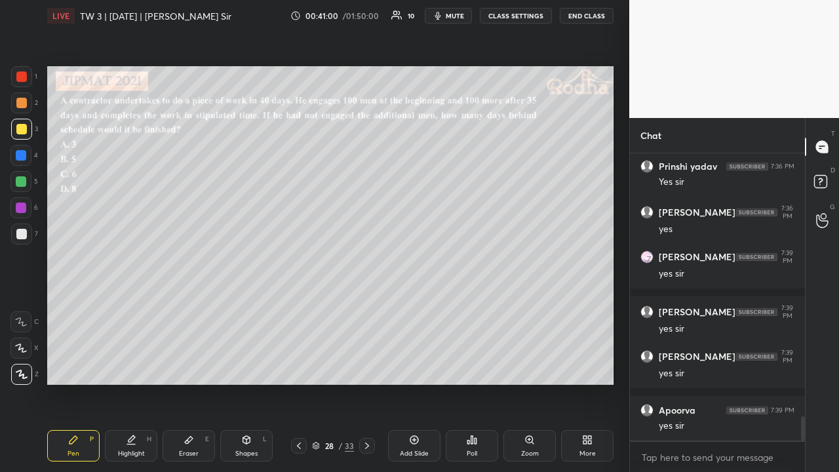
click at [298, 366] on icon at bounding box center [299, 445] width 10 height 10
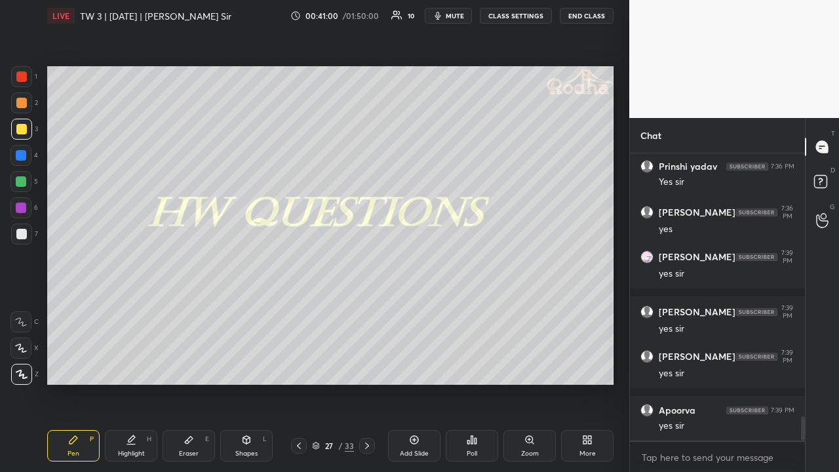
click at [298, 366] on icon at bounding box center [299, 445] width 10 height 10
click at [297, 366] on icon at bounding box center [299, 445] width 10 height 10
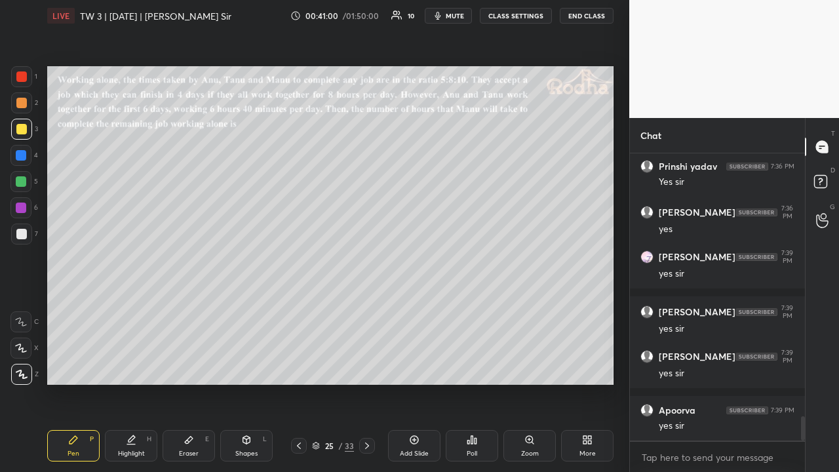
click at [297, 366] on icon at bounding box center [299, 445] width 10 height 10
click at [296, 366] on icon at bounding box center [299, 445] width 10 height 10
click at [300, 366] on icon at bounding box center [299, 445] width 10 height 10
click at [298, 366] on icon at bounding box center [299, 445] width 10 height 10
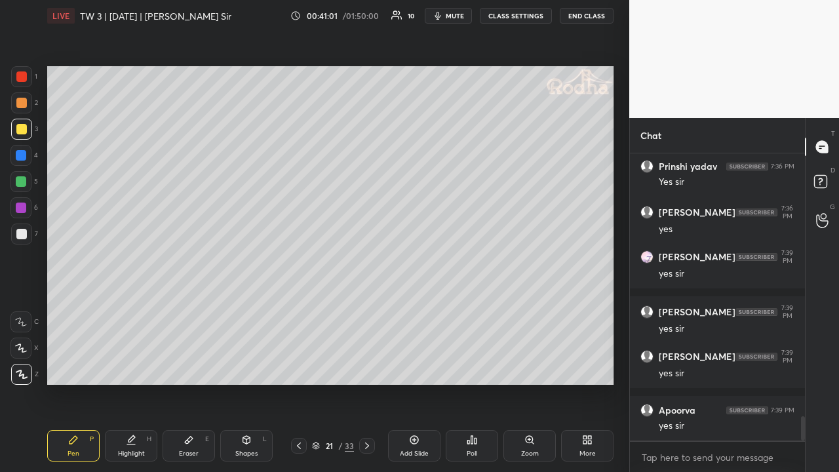
click at [298, 366] on icon at bounding box center [299, 445] width 10 height 10
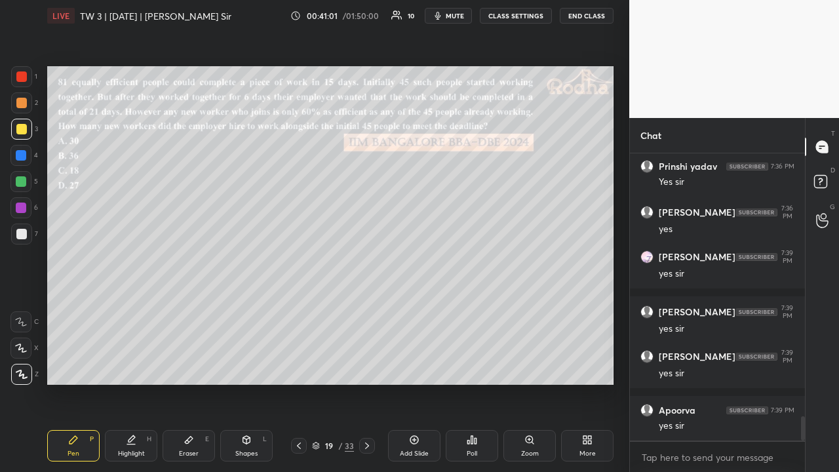
click at [299, 366] on icon at bounding box center [299, 445] width 10 height 10
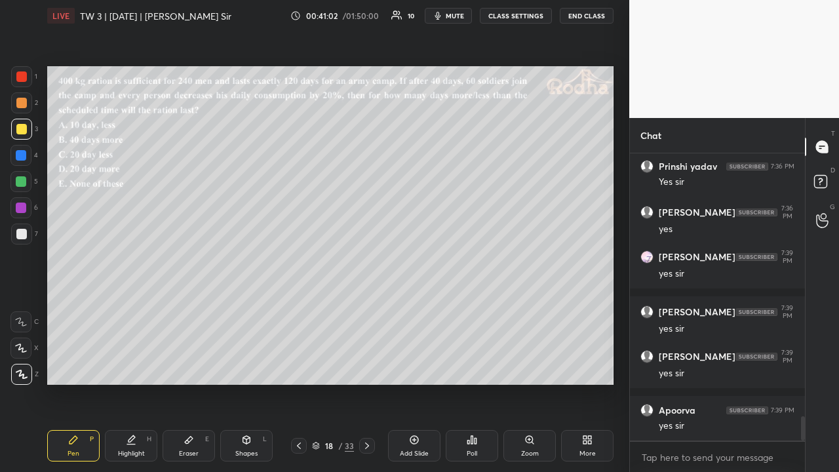
click at [298, 366] on icon at bounding box center [299, 445] width 10 height 10
click at [299, 366] on icon at bounding box center [299, 445] width 10 height 10
click at [368, 366] on icon at bounding box center [367, 445] width 10 height 10
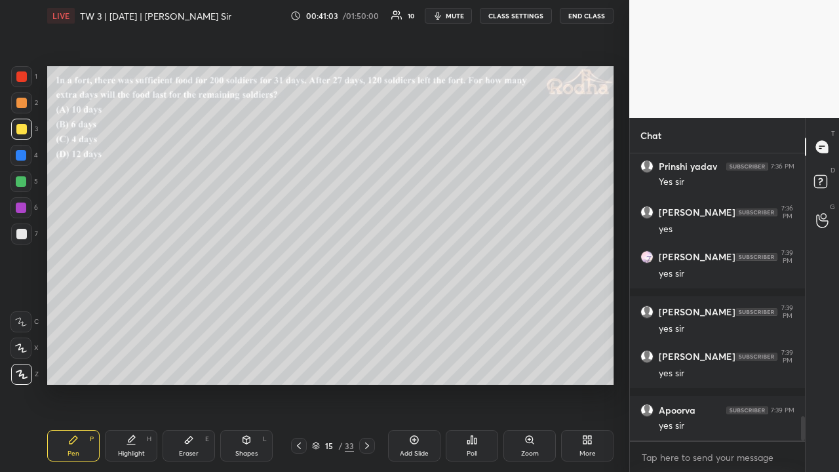
click at [366, 366] on icon at bounding box center [367, 445] width 10 height 10
click at [25, 181] on div at bounding box center [21, 181] width 10 height 10
click at [25, 229] on div at bounding box center [21, 234] width 10 height 10
click at [26, 206] on div at bounding box center [20, 207] width 21 height 21
click at [23, 132] on div at bounding box center [21, 129] width 10 height 10
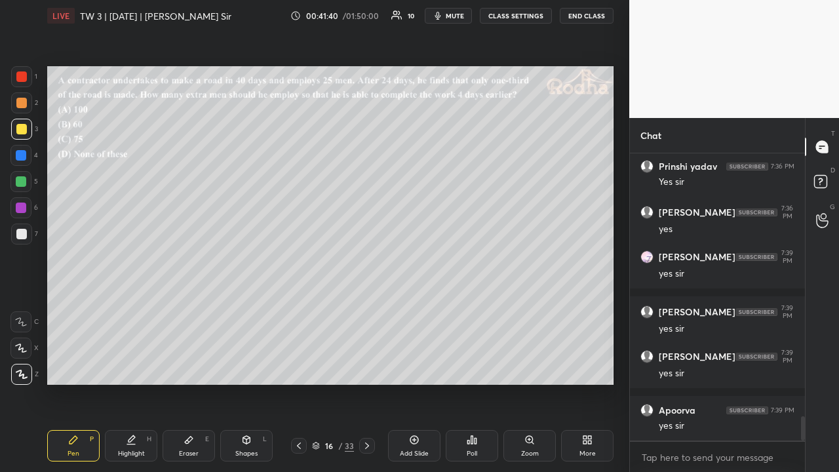
click at [301, 366] on icon at bounding box center [299, 445] width 4 height 7
click at [298, 366] on icon at bounding box center [299, 445] width 10 height 10
click at [369, 366] on icon at bounding box center [367, 445] width 10 height 10
click at [368, 366] on icon at bounding box center [367, 445] width 4 height 7
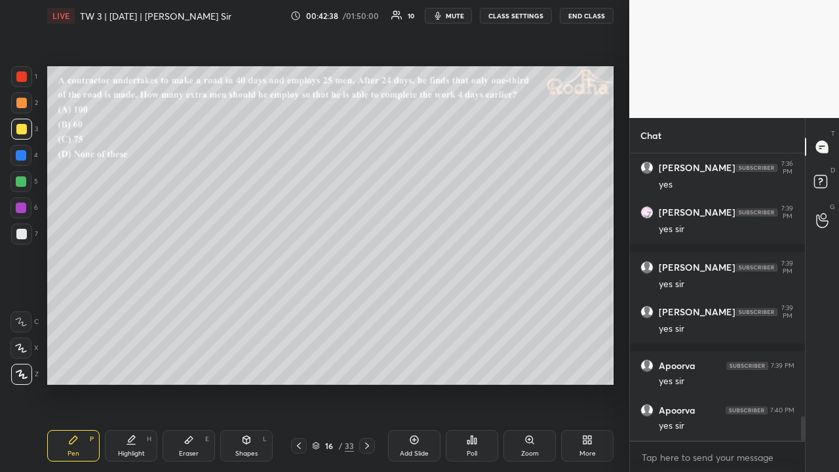
click at [24, 107] on div at bounding box center [21, 103] width 10 height 10
click at [26, 180] on div at bounding box center [21, 181] width 10 height 10
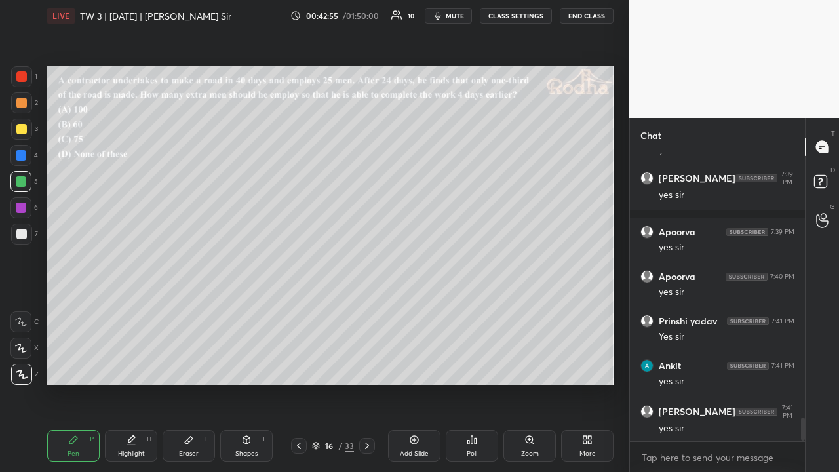
scroll to position [3341, 0]
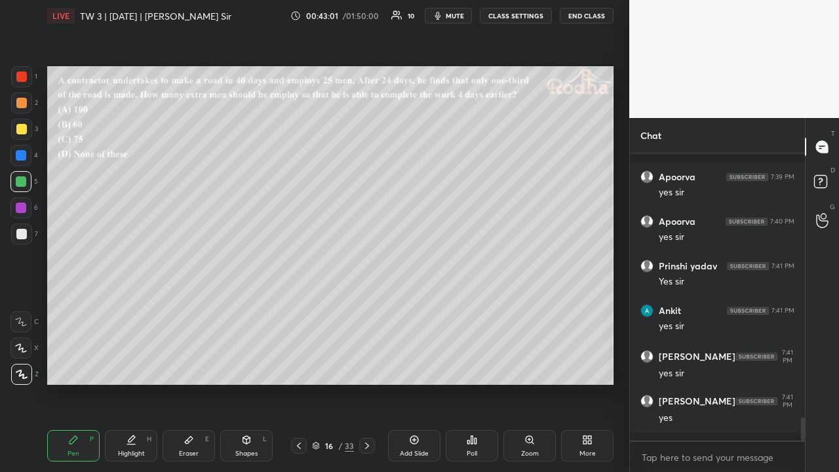
click at [24, 106] on div at bounding box center [21, 103] width 10 height 10
click at [26, 179] on div at bounding box center [21, 181] width 10 height 10
click at [143, 366] on div "Highlight H" at bounding box center [131, 445] width 52 height 31
click at [76, 366] on icon at bounding box center [73, 440] width 10 height 10
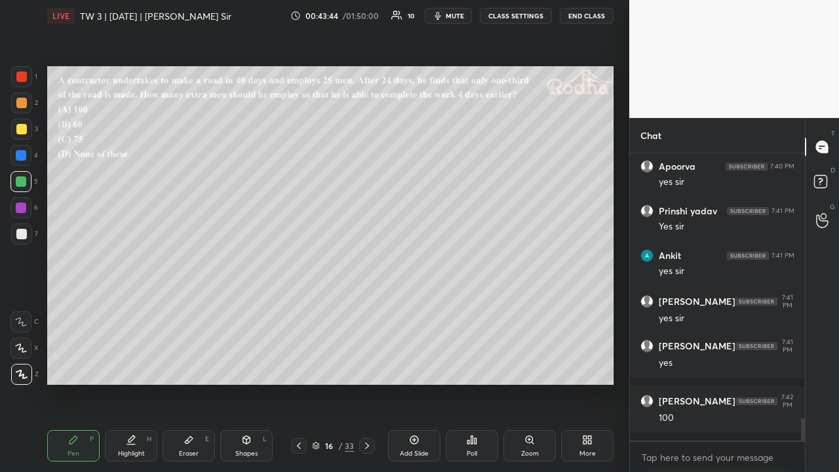
click at [21, 107] on div at bounding box center [21, 103] width 10 height 10
click at [25, 231] on div at bounding box center [21, 234] width 10 height 10
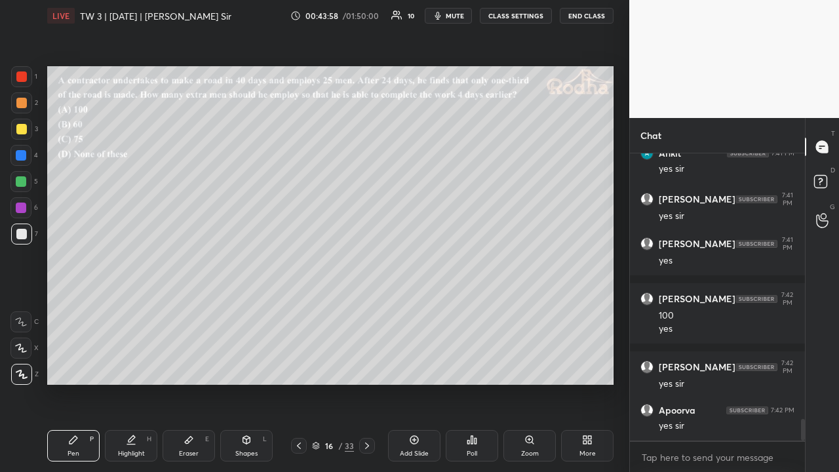
scroll to position [3554, 0]
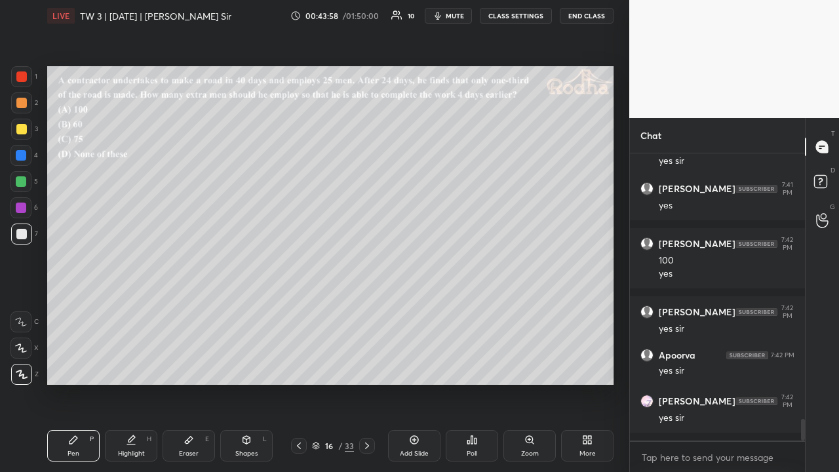
click at [18, 105] on div at bounding box center [21, 103] width 10 height 10
click at [25, 185] on div at bounding box center [21, 181] width 10 height 10
click at [368, 366] on icon at bounding box center [367, 445] width 10 height 10
click at [369, 366] on icon at bounding box center [367, 445] width 10 height 10
click at [366, 366] on icon at bounding box center [367, 445] width 10 height 10
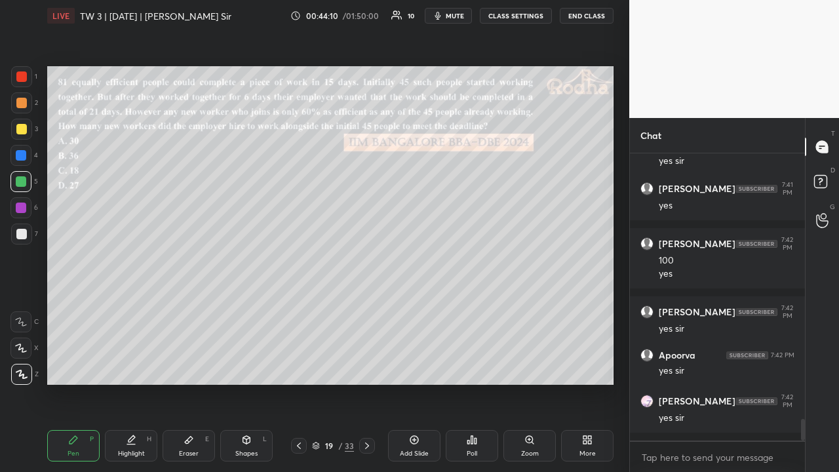
click at [301, 366] on icon at bounding box center [299, 445] width 10 height 10
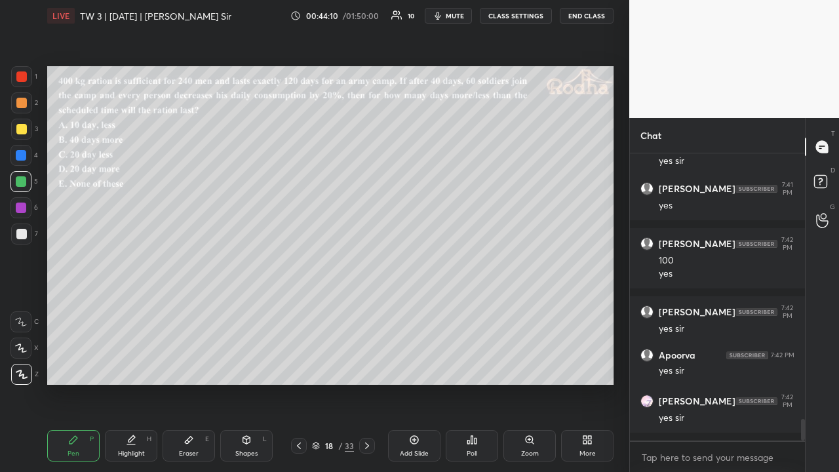
click at [302, 366] on icon at bounding box center [299, 445] width 10 height 10
drag, startPoint x: 28, startPoint y: 132, endPoint x: 34, endPoint y: 129, distance: 7.3
click at [27, 134] on div at bounding box center [21, 129] width 21 height 21
click at [24, 132] on div at bounding box center [21, 129] width 10 height 10
drag, startPoint x: 21, startPoint y: 107, endPoint x: 13, endPoint y: 113, distance: 9.5
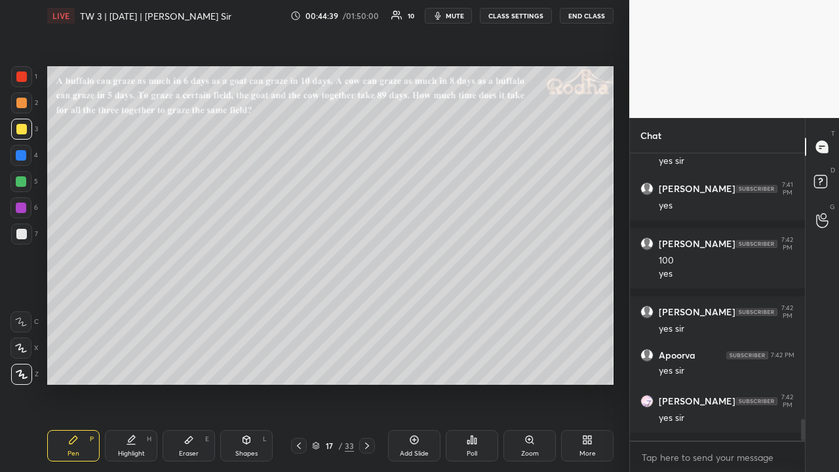
click at [21, 107] on div at bounding box center [21, 103] width 10 height 10
drag, startPoint x: 24, startPoint y: 128, endPoint x: 20, endPoint y: 139, distance: 11.4
click at [24, 130] on div at bounding box center [21, 129] width 10 height 10
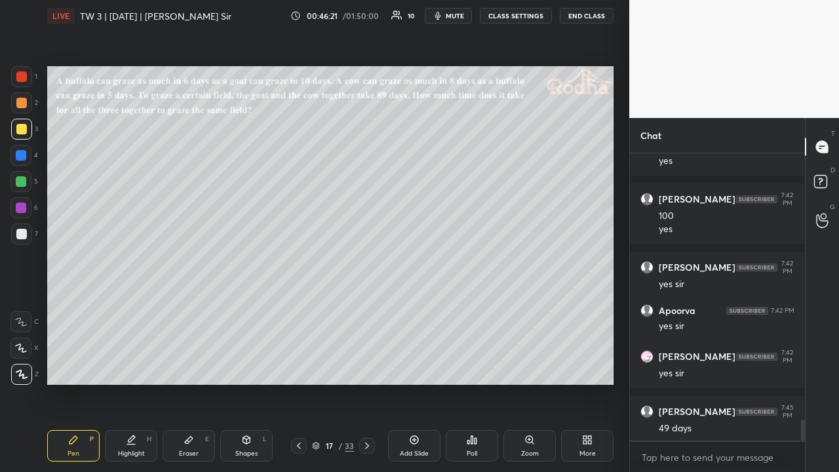
drag, startPoint x: 26, startPoint y: 105, endPoint x: 37, endPoint y: 112, distance: 13.3
click at [27, 105] on div at bounding box center [21, 102] width 21 height 21
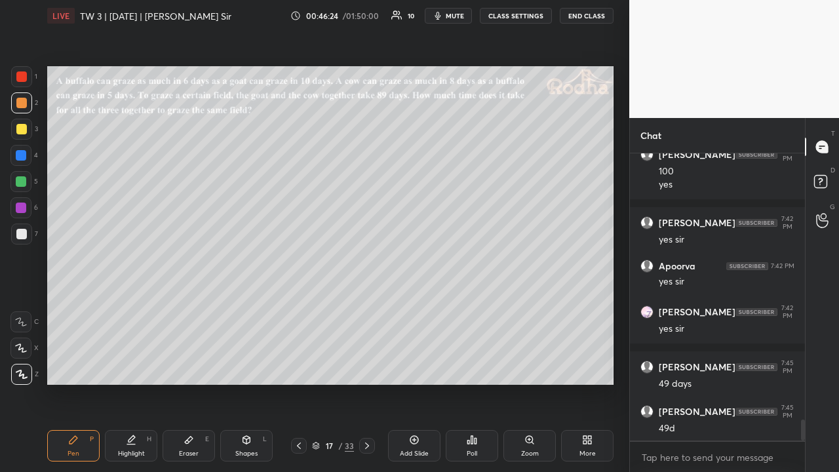
click at [24, 231] on div at bounding box center [21, 234] width 10 height 10
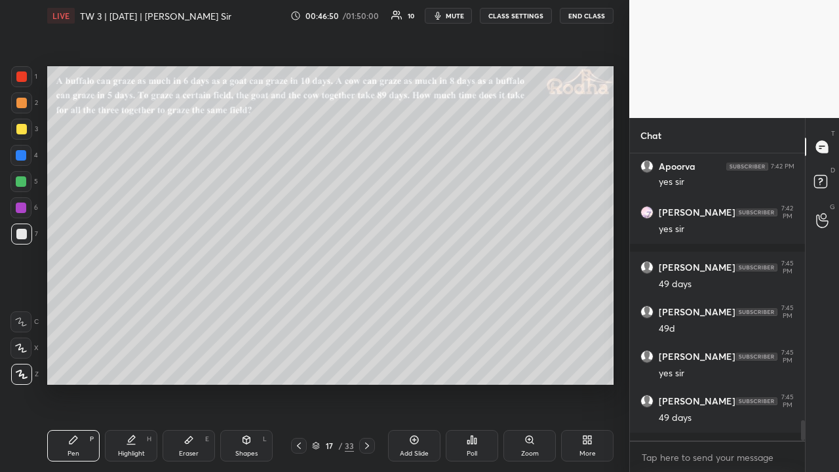
scroll to position [3797, 0]
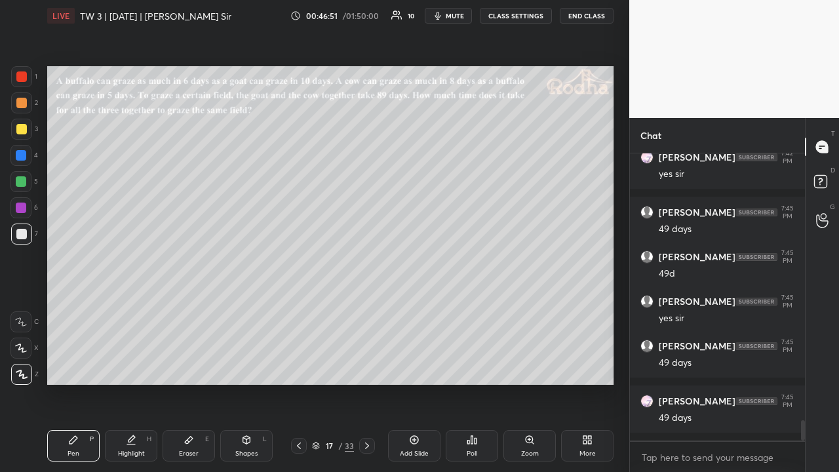
click at [23, 127] on div at bounding box center [21, 129] width 10 height 10
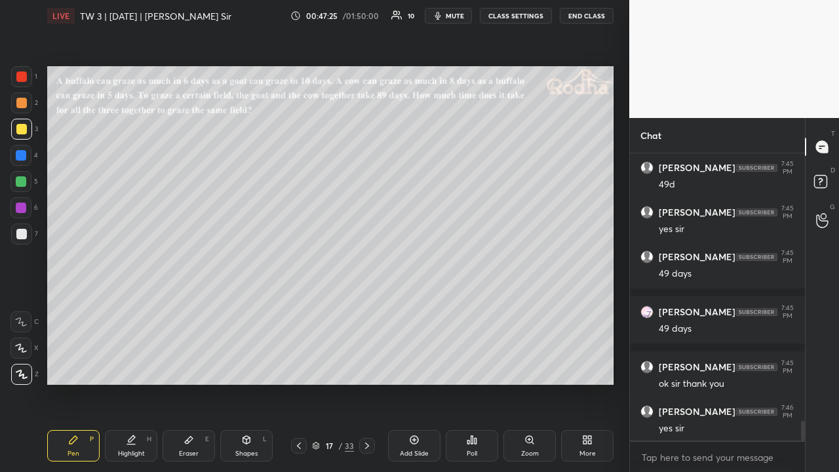
scroll to position [3986, 0]
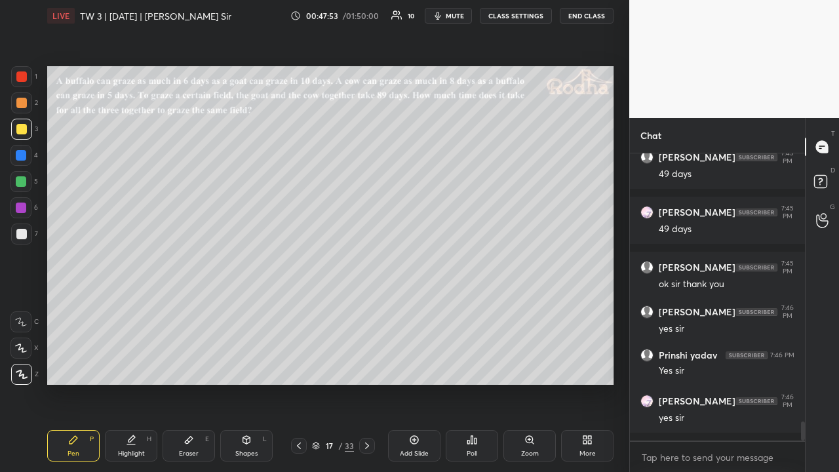
click at [28, 106] on div at bounding box center [21, 102] width 21 height 21
click at [22, 130] on div at bounding box center [21, 129] width 10 height 10
click at [24, 181] on div at bounding box center [21, 181] width 10 height 10
click at [26, 125] on div at bounding box center [21, 129] width 21 height 21
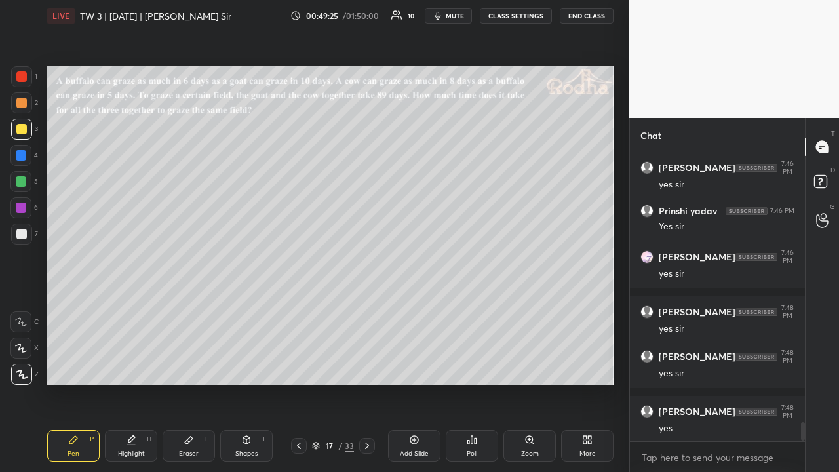
scroll to position [4185, 0]
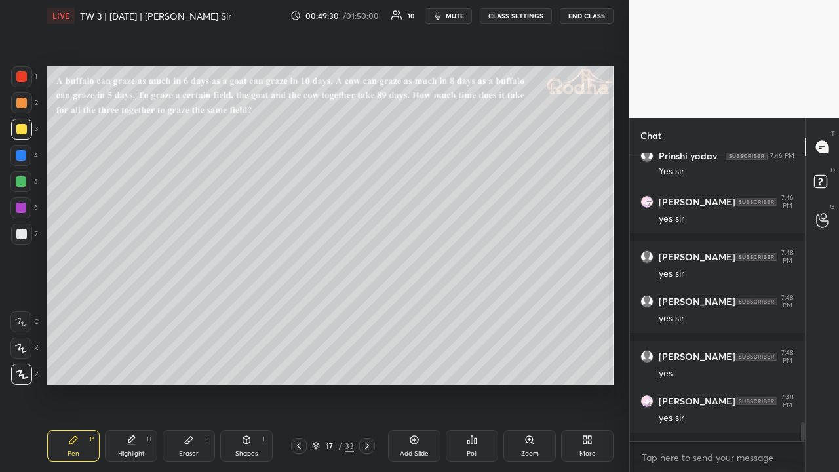
click at [21, 101] on div at bounding box center [21, 103] width 10 height 10
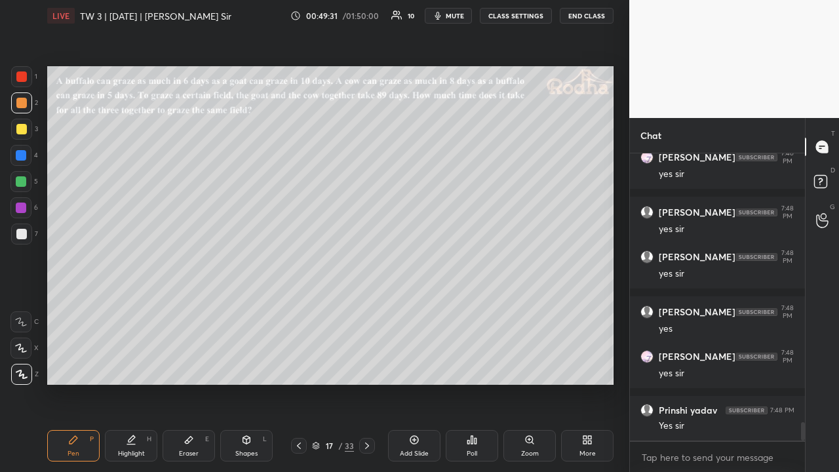
click at [368, 366] on icon at bounding box center [367, 445] width 10 height 10
click at [464, 366] on div "Poll" at bounding box center [472, 445] width 52 height 31
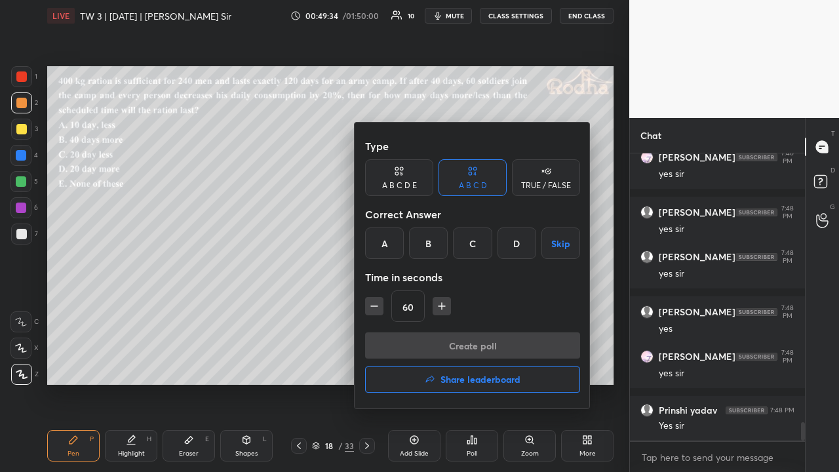
click at [278, 310] on div at bounding box center [419, 236] width 839 height 472
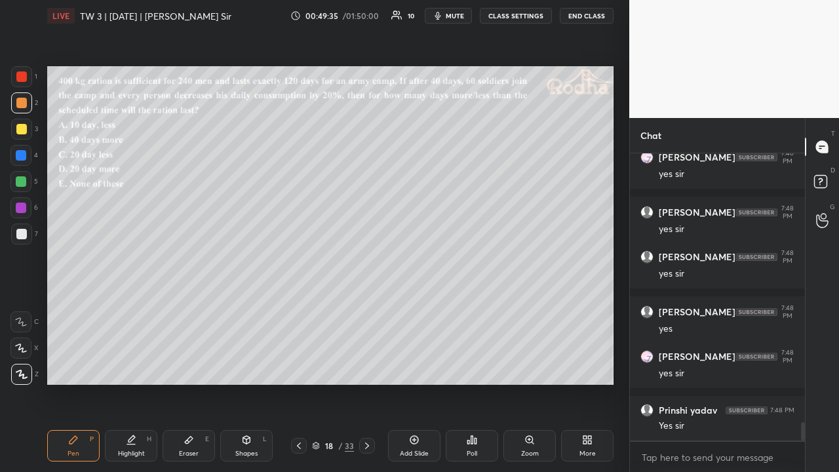
click at [367, 366] on icon at bounding box center [367, 445] width 4 height 7
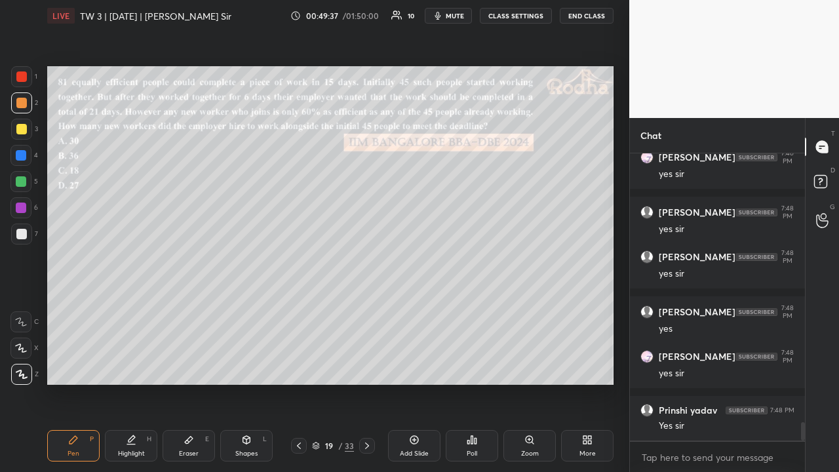
click at [301, 366] on icon at bounding box center [299, 445] width 10 height 10
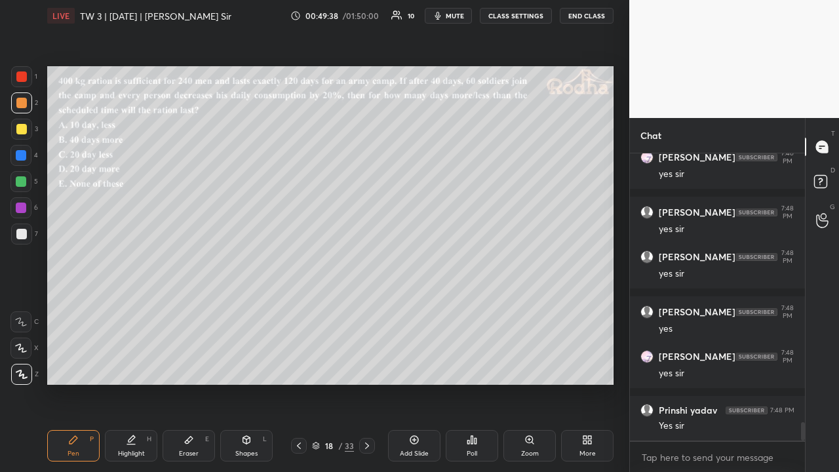
drag, startPoint x: 26, startPoint y: 127, endPoint x: 43, endPoint y: 119, distance: 18.8
click at [28, 128] on div at bounding box center [21, 129] width 21 height 21
click at [364, 366] on icon at bounding box center [367, 445] width 10 height 10
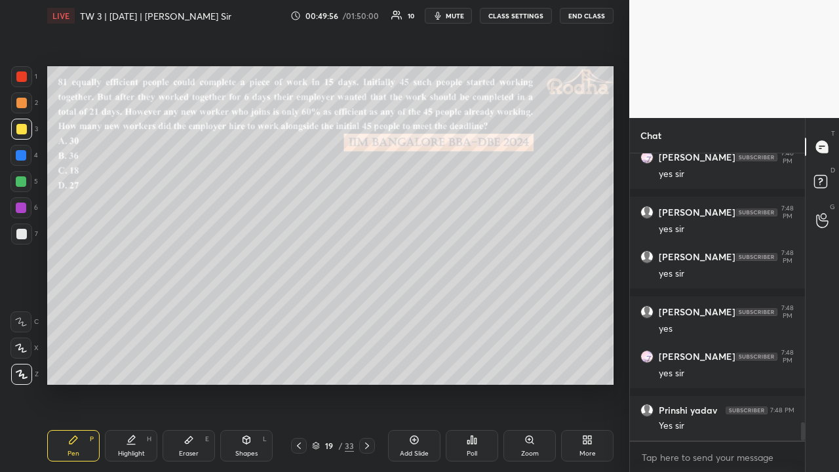
scroll to position [4275, 0]
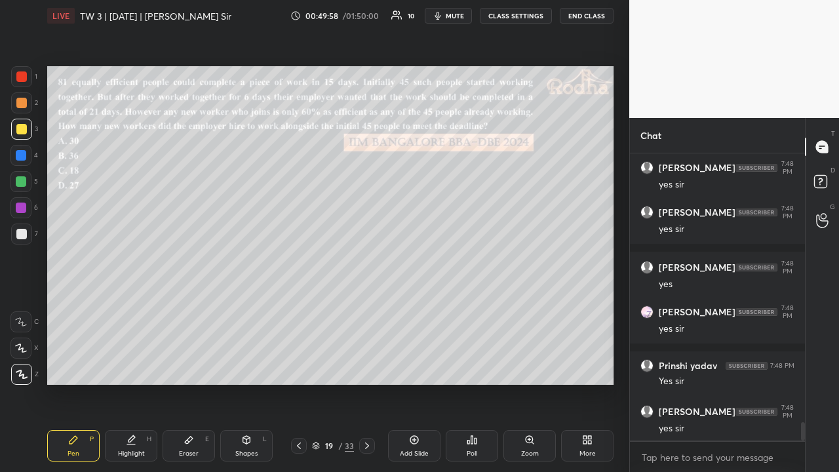
click at [303, 366] on icon at bounding box center [299, 445] width 10 height 10
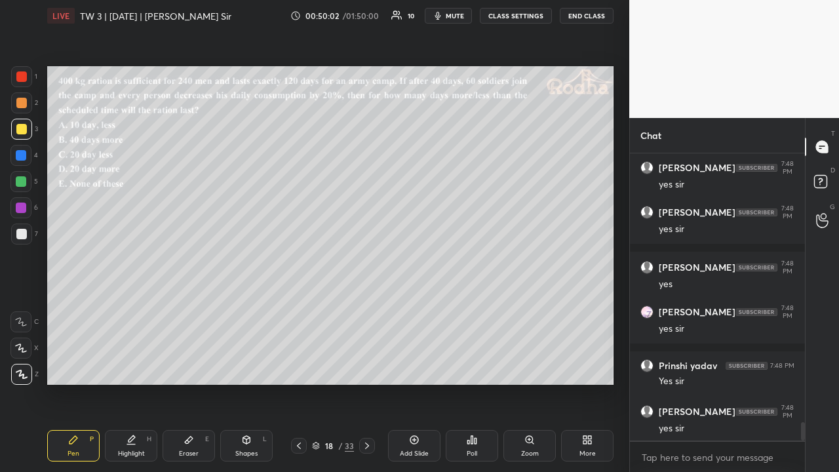
click at [461, 366] on div "Poll" at bounding box center [472, 445] width 52 height 31
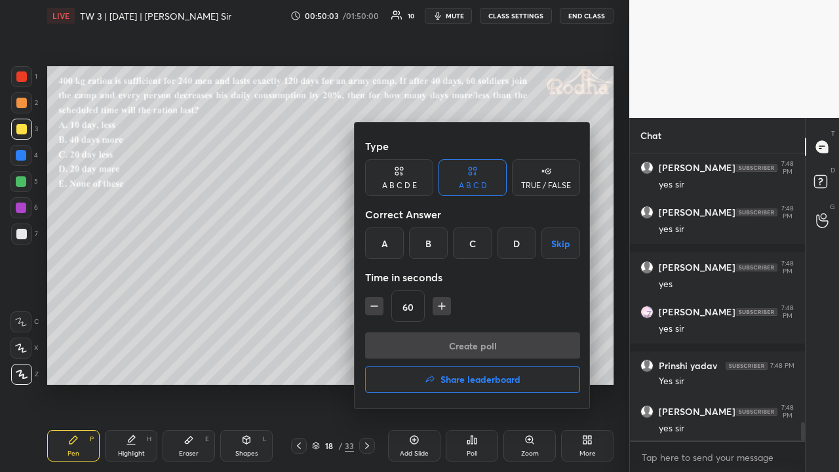
click at [440, 299] on button "button" at bounding box center [442, 306] width 18 height 18
click at [440, 303] on icon "button" at bounding box center [441, 306] width 13 height 13
type input "90"
drag, startPoint x: 409, startPoint y: 177, endPoint x: 423, endPoint y: 185, distance: 16.4
click at [410, 178] on div "A B C D E" at bounding box center [399, 177] width 68 height 37
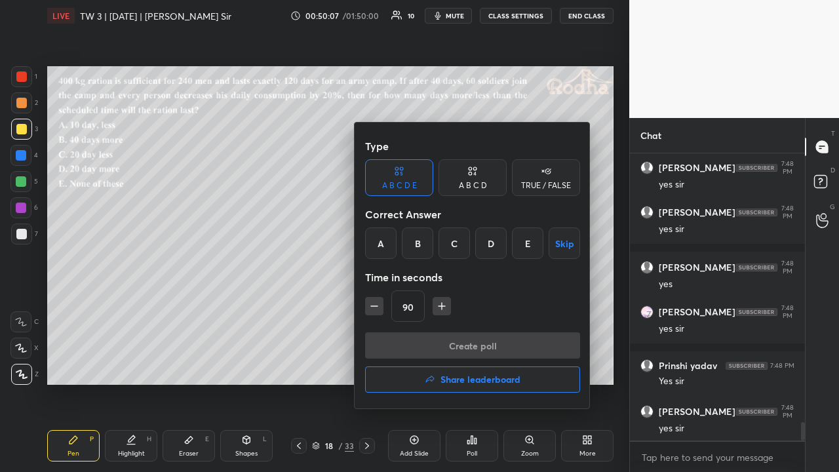
click at [522, 242] on div "E" at bounding box center [527, 242] width 31 height 31
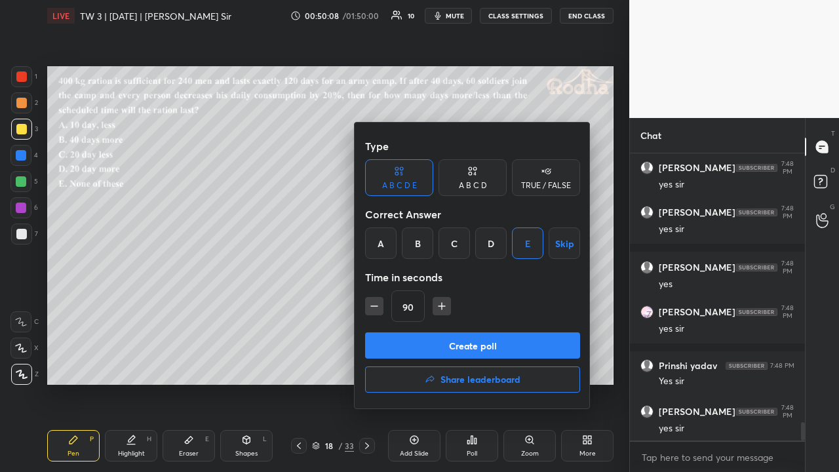
click at [461, 345] on button "Create poll" at bounding box center [472, 345] width 215 height 26
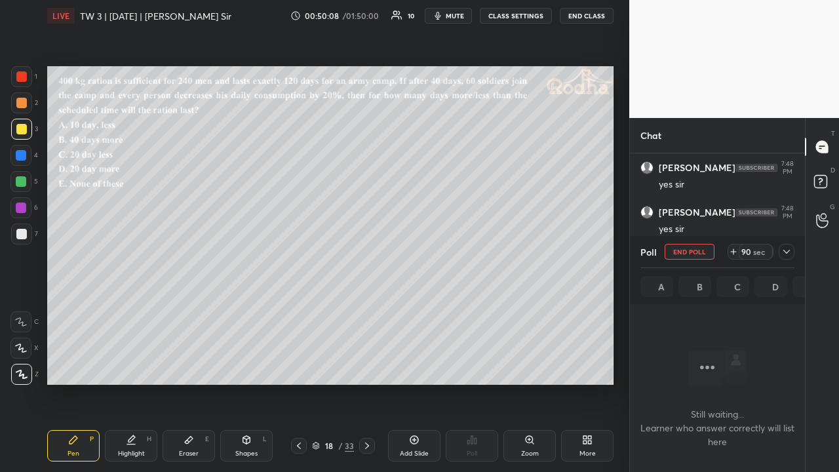
scroll to position [211, 171]
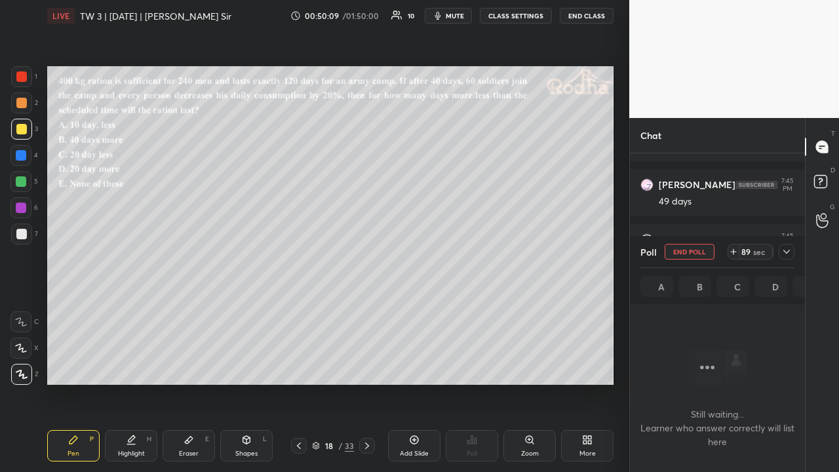
drag, startPoint x: 785, startPoint y: 248, endPoint x: 775, endPoint y: 268, distance: 22.6
click at [785, 249] on icon at bounding box center [786, 251] width 10 height 10
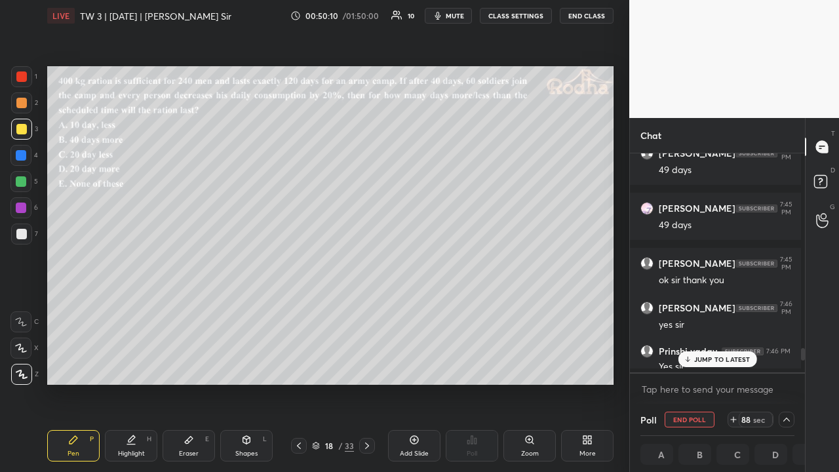
click at [712, 360] on div "JUMP TO LATEST" at bounding box center [717, 359] width 79 height 16
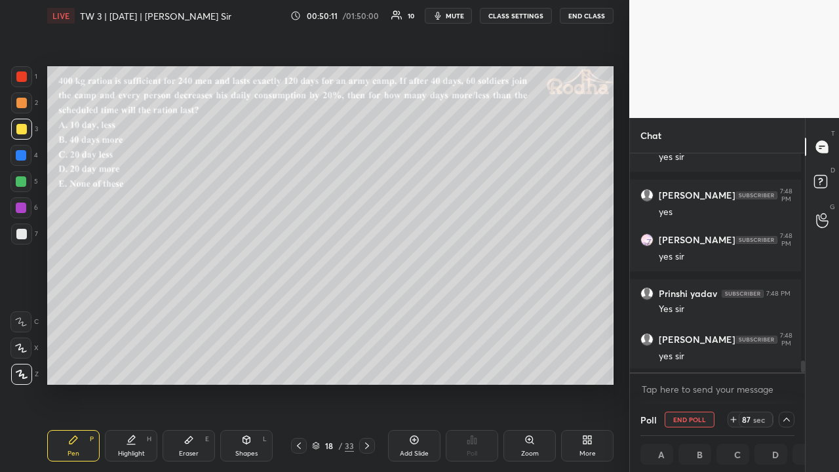
click at [19, 105] on div at bounding box center [21, 103] width 10 height 10
click at [370, 366] on icon at bounding box center [367, 445] width 10 height 10
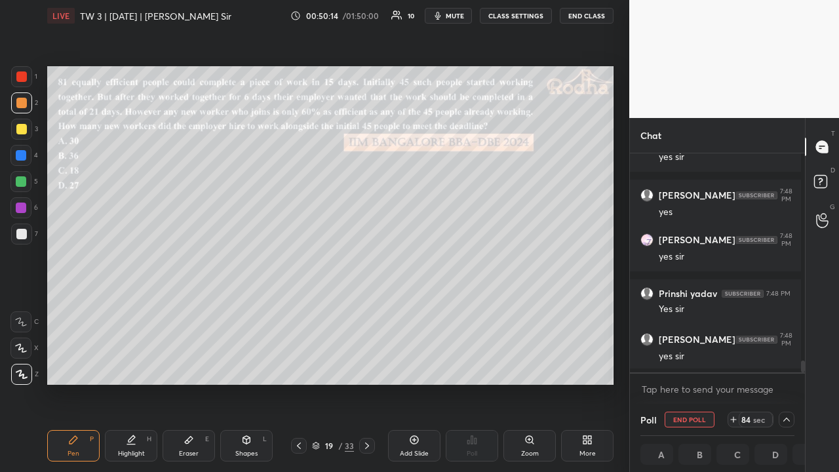
click at [301, 366] on icon at bounding box center [299, 445] width 10 height 10
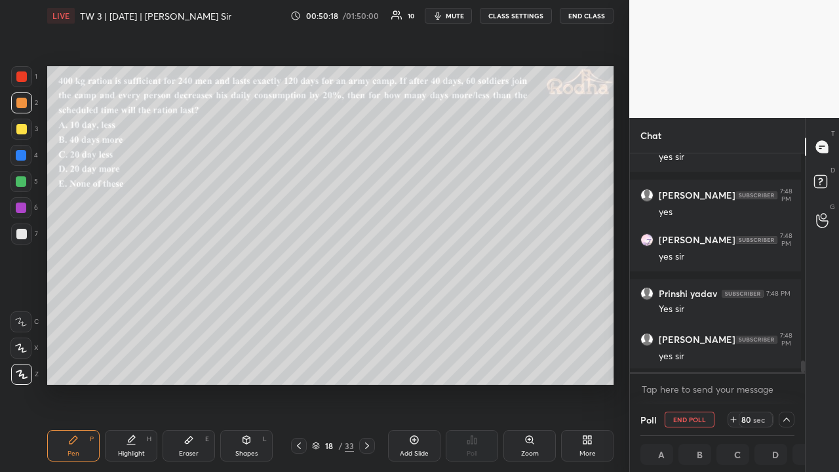
click at [782, 366] on icon at bounding box center [786, 419] width 10 height 10
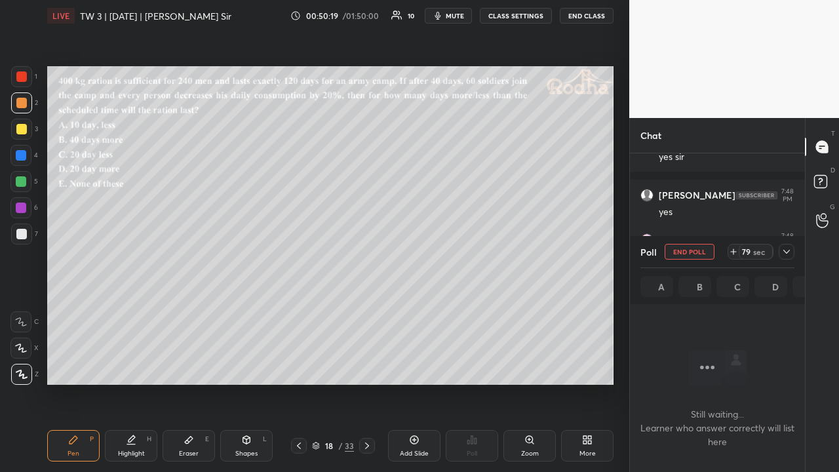
scroll to position [3479, 0]
click at [786, 246] on icon at bounding box center [786, 251] width 10 height 10
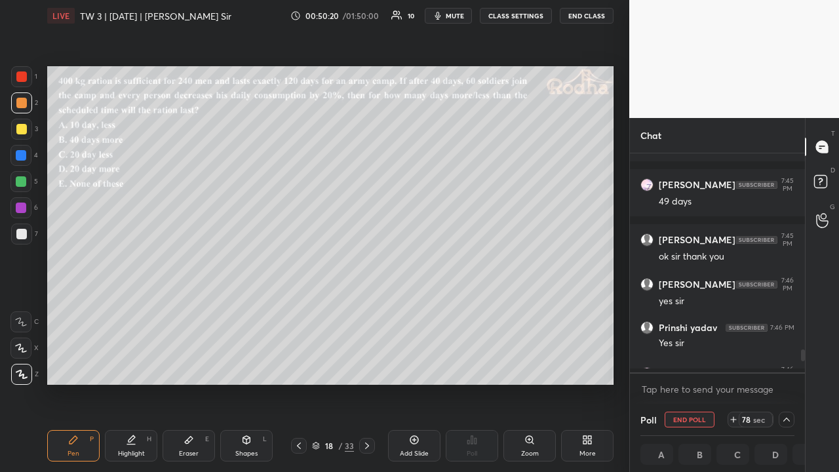
scroll to position [243, 167]
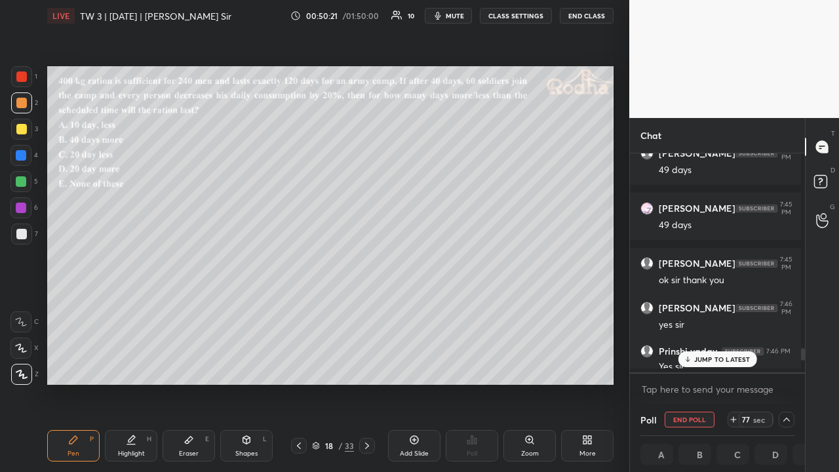
click at [733, 355] on p "JUMP TO LATEST" at bounding box center [722, 359] width 56 height 8
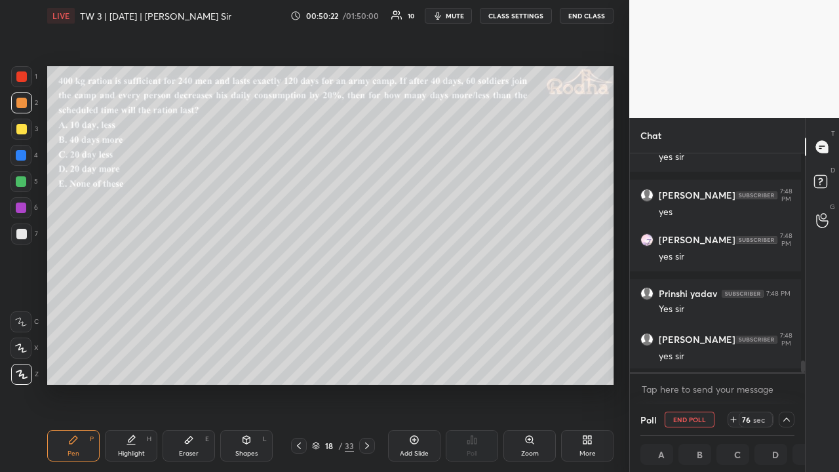
click at [786, 366] on icon at bounding box center [786, 419] width 10 height 10
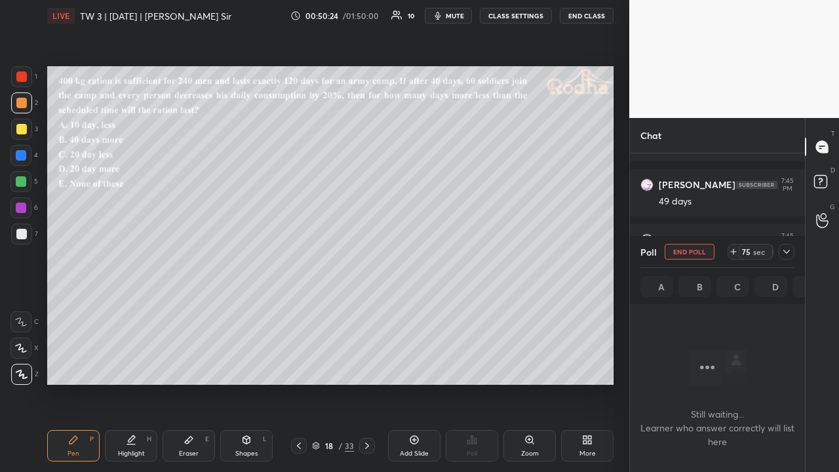
click at [786, 246] on icon at bounding box center [786, 251] width 10 height 10
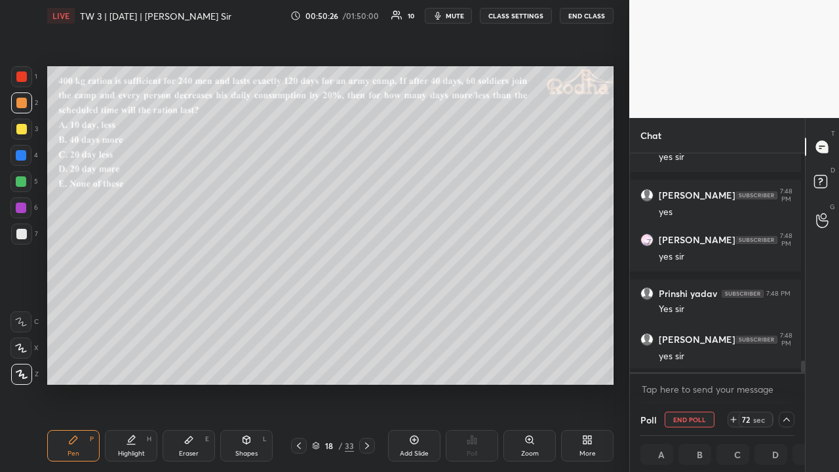
click at [783, 366] on div at bounding box center [787, 420] width 16 height 16
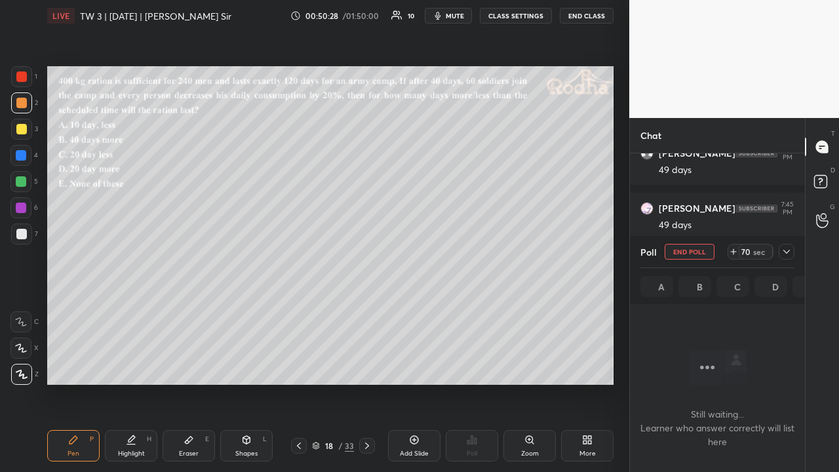
click at [790, 247] on icon at bounding box center [786, 251] width 10 height 10
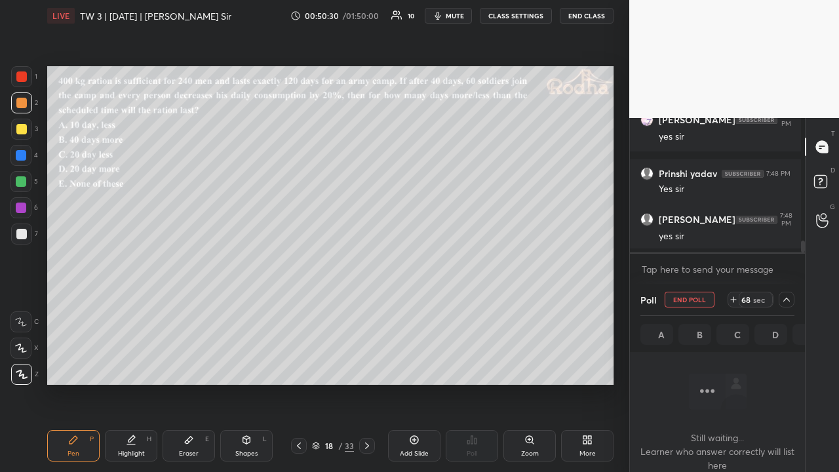
click at [781, 296] on icon at bounding box center [786, 299] width 10 height 10
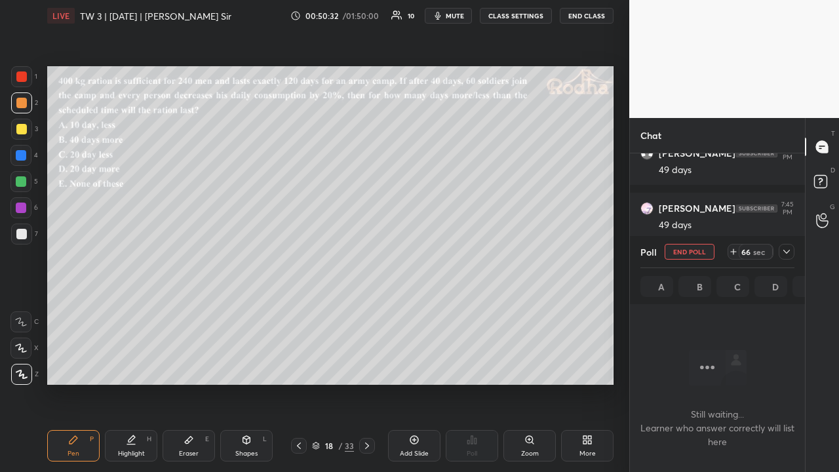
click at [785, 250] on icon at bounding box center [786, 252] width 7 height 4
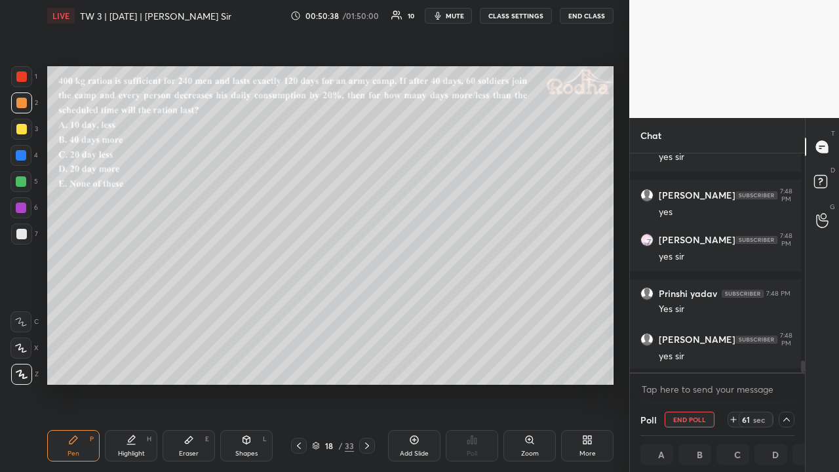
click at [24, 233] on div at bounding box center [21, 234] width 10 height 10
click at [785, 366] on icon at bounding box center [786, 419] width 10 height 10
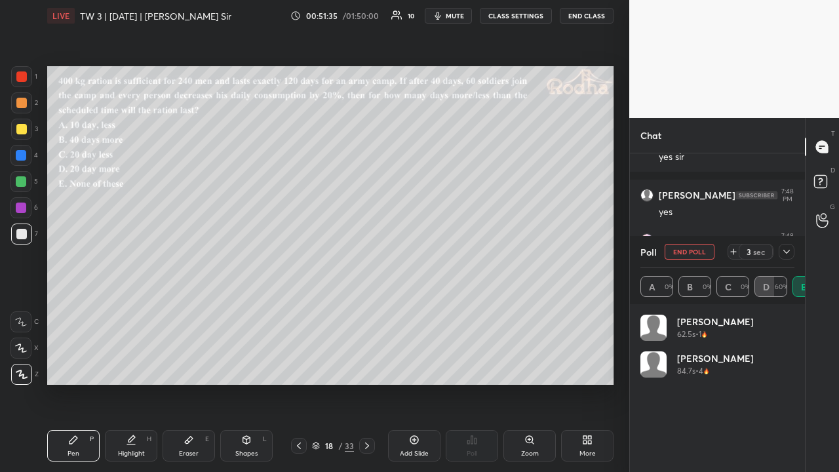
scroll to position [5, 4]
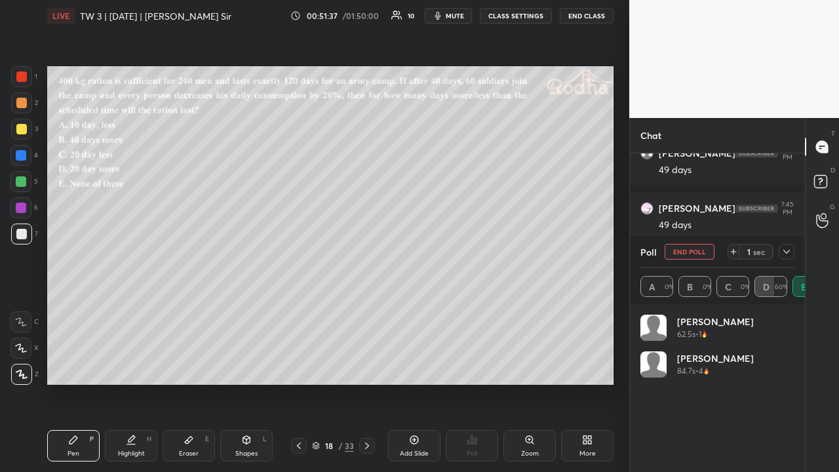
click at [785, 250] on icon at bounding box center [786, 252] width 7 height 4
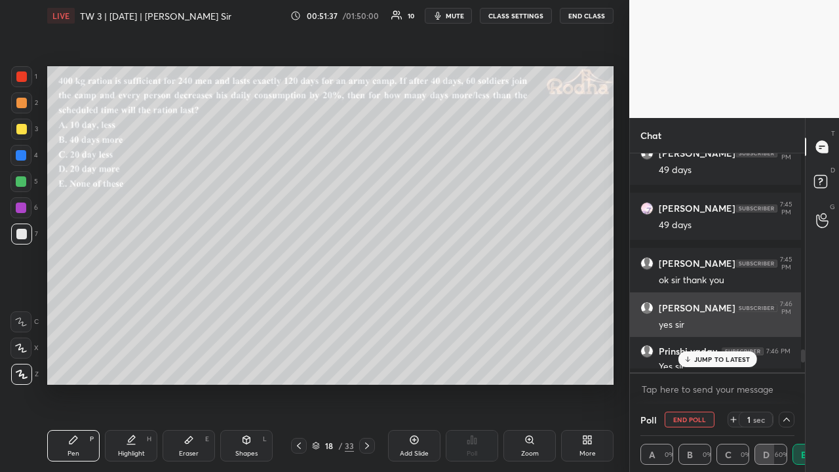
scroll to position [0, 0]
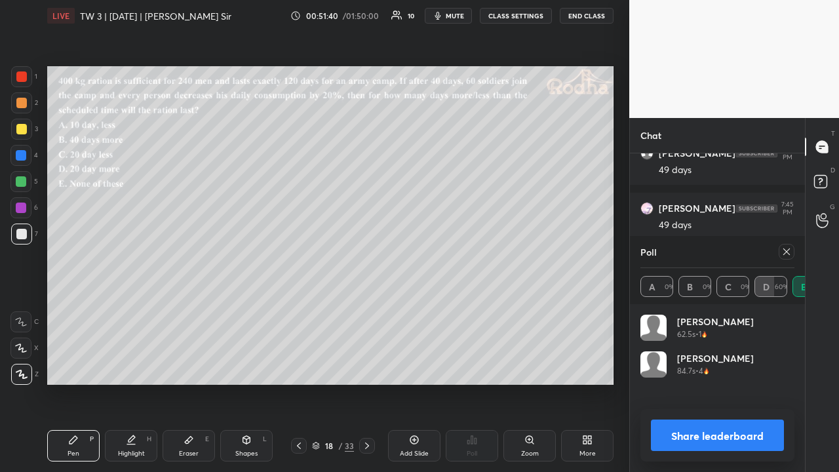
click at [783, 250] on icon at bounding box center [786, 251] width 7 height 7
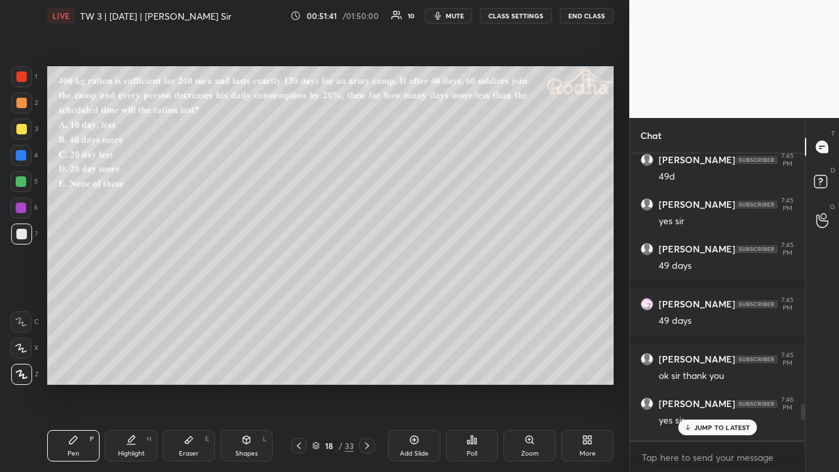
click at [707, 366] on p "JUMP TO LATEST" at bounding box center [722, 427] width 56 height 8
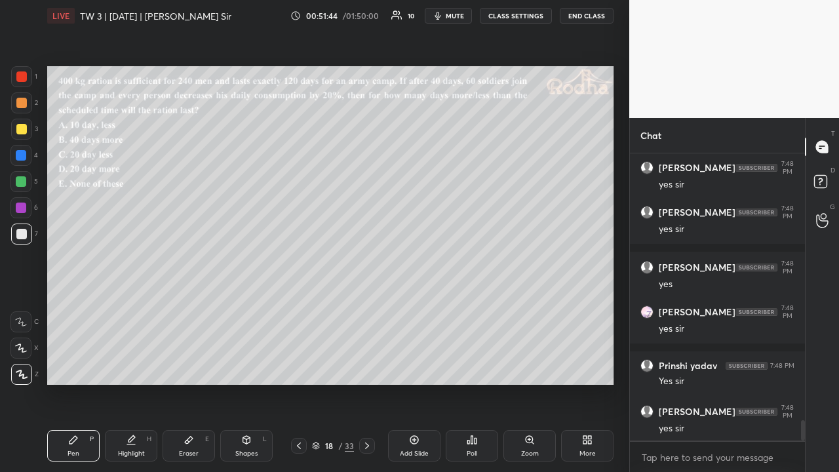
click at [26, 132] on div at bounding box center [21, 129] width 21 height 21
click at [22, 105] on div at bounding box center [21, 103] width 10 height 10
click at [20, 128] on div at bounding box center [21, 129] width 10 height 10
click at [194, 366] on div "Eraser E" at bounding box center [189, 445] width 52 height 31
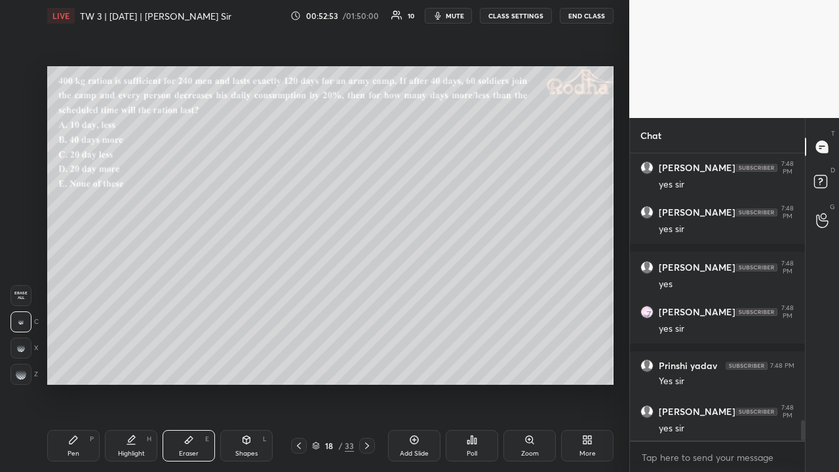
click at [62, 366] on div "Pen P" at bounding box center [73, 445] width 52 height 31
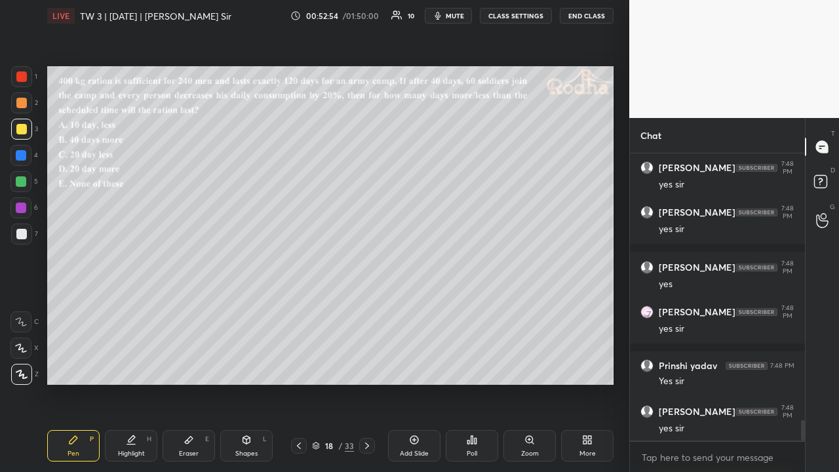
click at [20, 109] on div at bounding box center [21, 102] width 21 height 21
click at [25, 132] on div at bounding box center [21, 129] width 10 height 10
drag, startPoint x: 24, startPoint y: 79, endPoint x: 32, endPoint y: 94, distance: 17.0
click at [25, 80] on div at bounding box center [21, 76] width 10 height 10
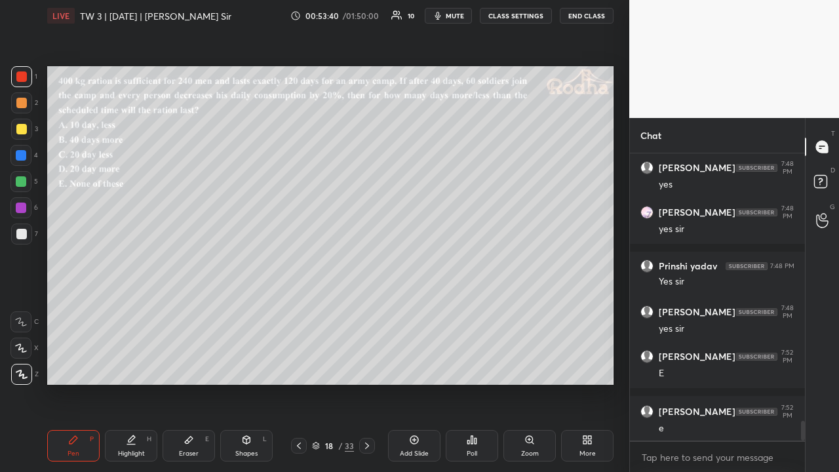
scroll to position [3918, 0]
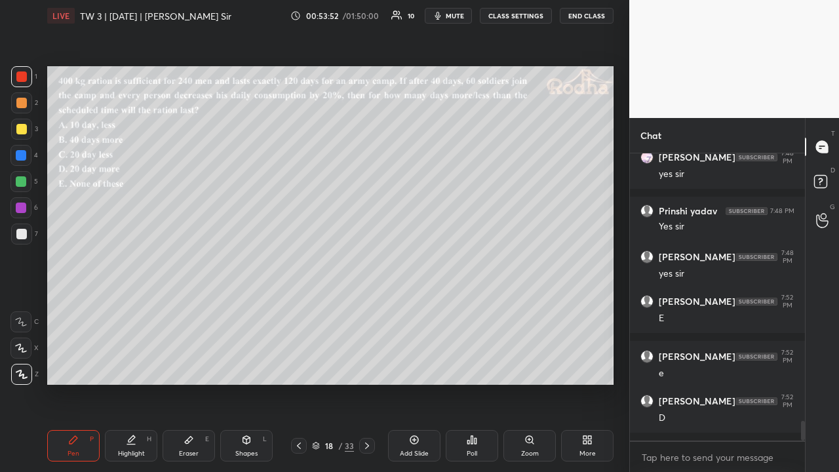
click at [24, 125] on div at bounding box center [21, 129] width 10 height 10
click at [20, 231] on div at bounding box center [21, 234] width 10 height 10
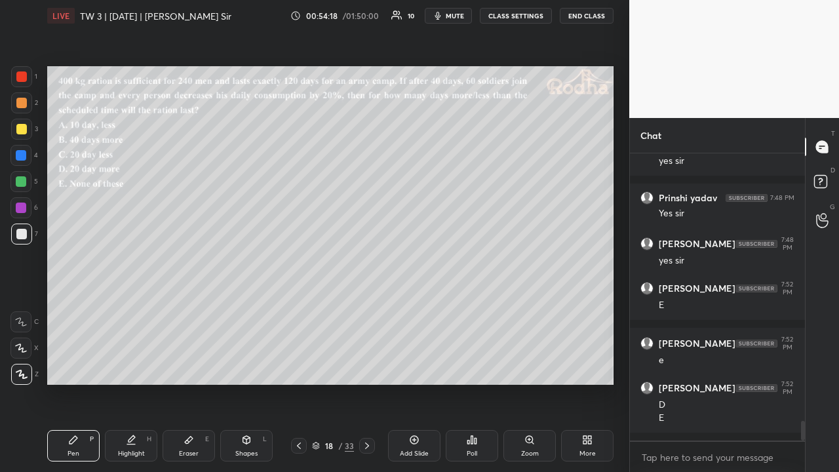
click at [18, 102] on div at bounding box center [21, 103] width 10 height 10
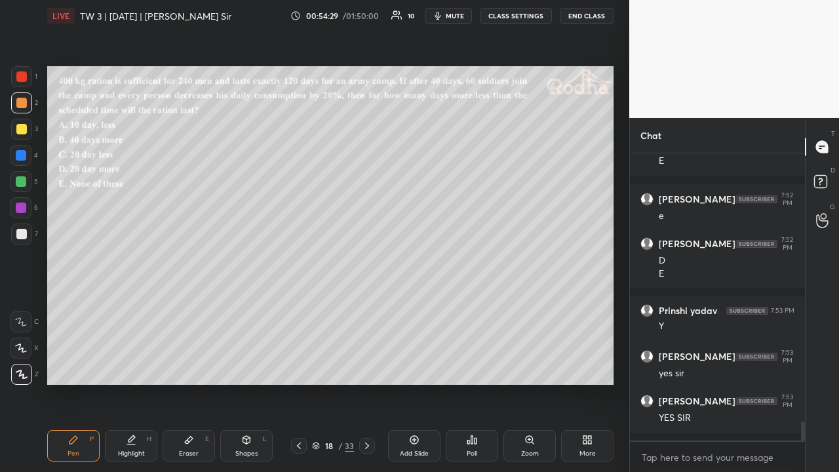
scroll to position [4120, 0]
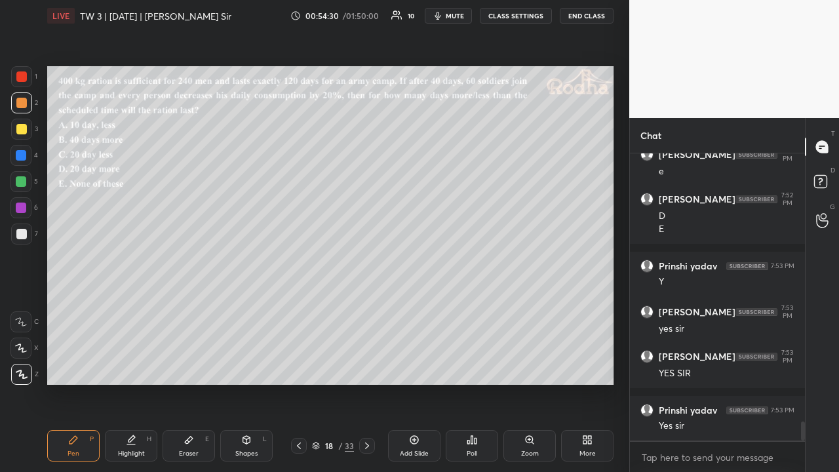
click at [364, 366] on icon at bounding box center [367, 445] width 10 height 10
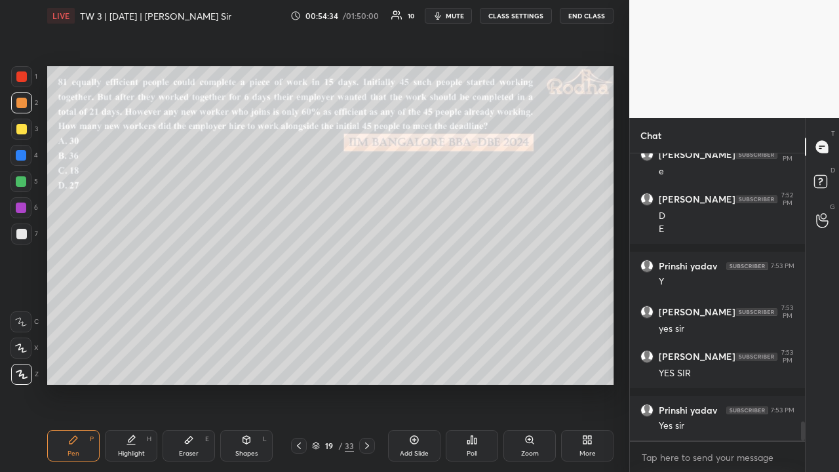
click at [25, 233] on div at bounding box center [21, 234] width 10 height 10
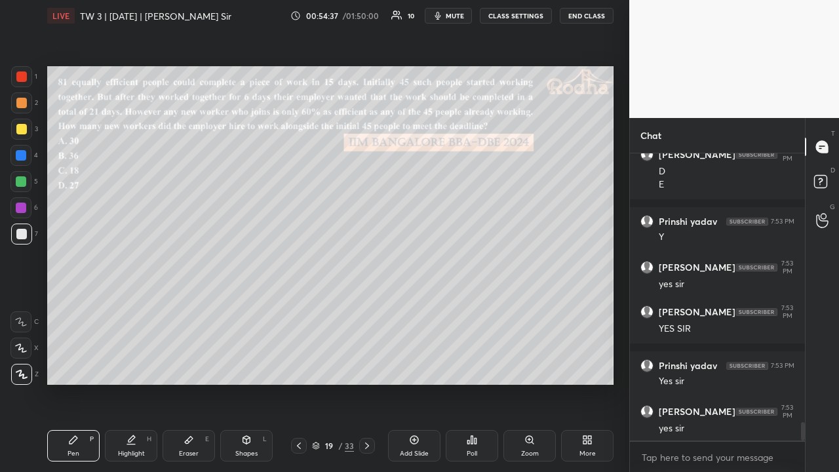
scroll to position [4209, 0]
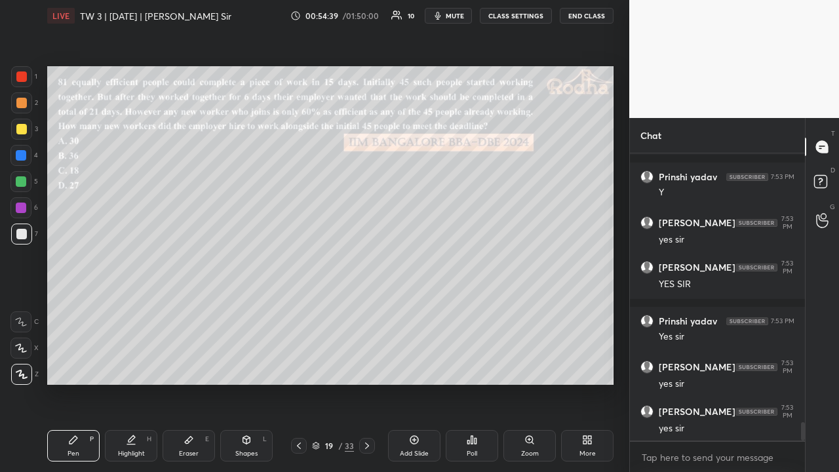
drag, startPoint x: 20, startPoint y: 112, endPoint x: 27, endPoint y: 111, distance: 6.6
click at [21, 112] on div at bounding box center [21, 102] width 21 height 21
click at [317, 366] on icon at bounding box center [316, 446] width 8 height 8
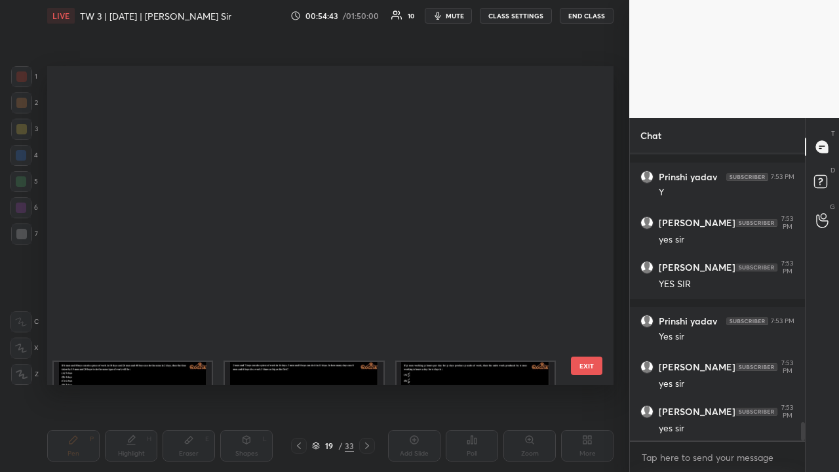
scroll to position [315, 560]
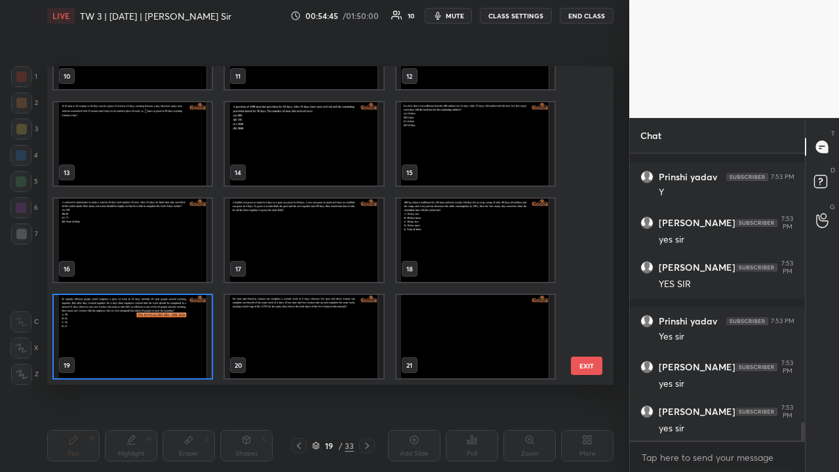
click at [303, 336] on img "grid" at bounding box center [304, 336] width 158 height 83
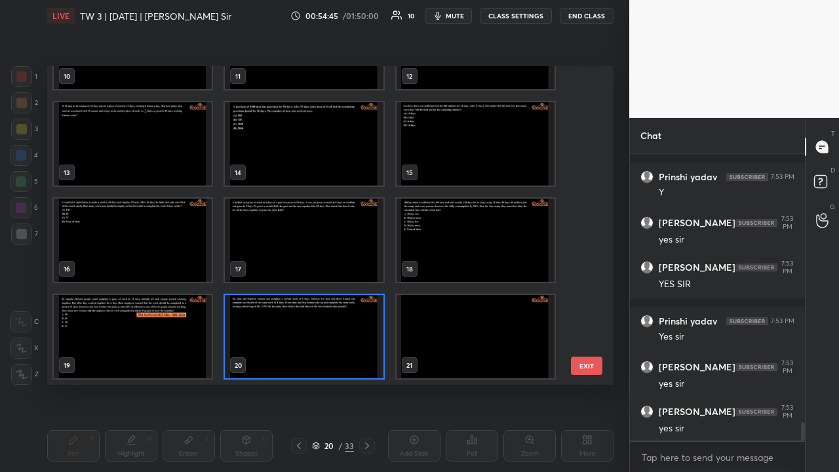
click at [303, 333] on img "grid" at bounding box center [304, 336] width 158 height 83
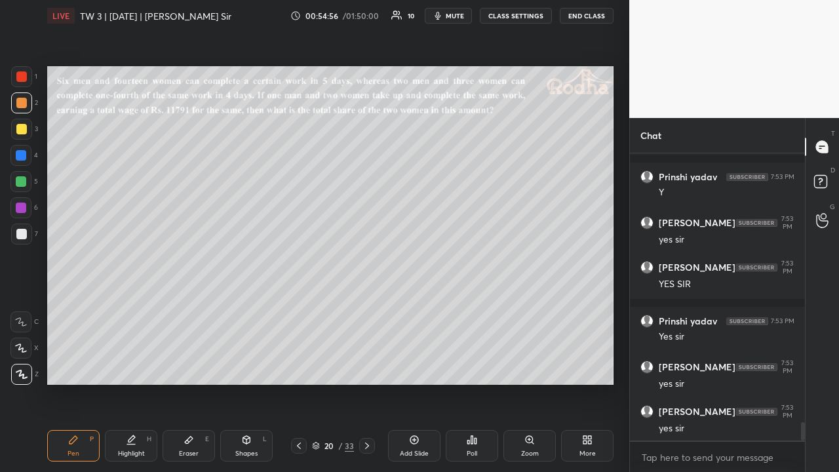
click at [298, 366] on icon at bounding box center [299, 445] width 10 height 10
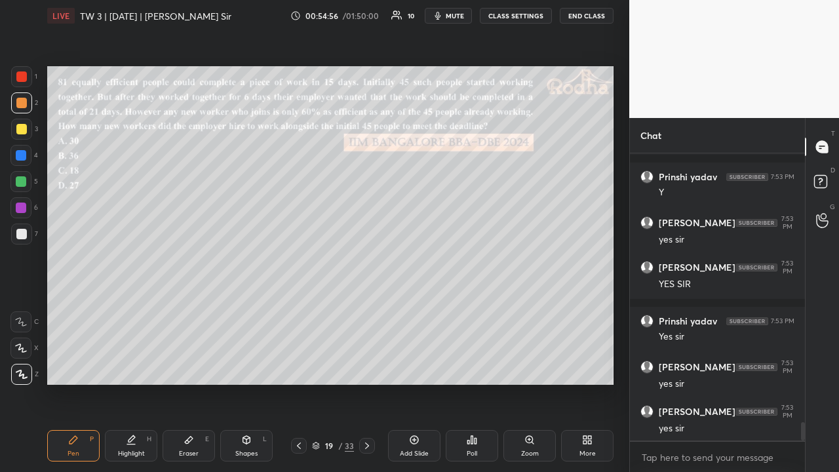
click at [300, 366] on icon at bounding box center [299, 445] width 10 height 10
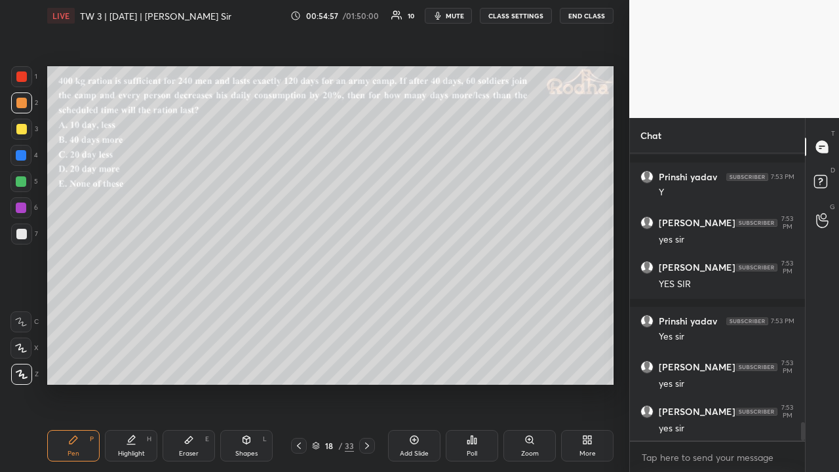
drag, startPoint x: 366, startPoint y: 450, endPoint x: 369, endPoint y: 397, distance: 52.5
click at [367, 366] on icon at bounding box center [367, 445] width 10 height 10
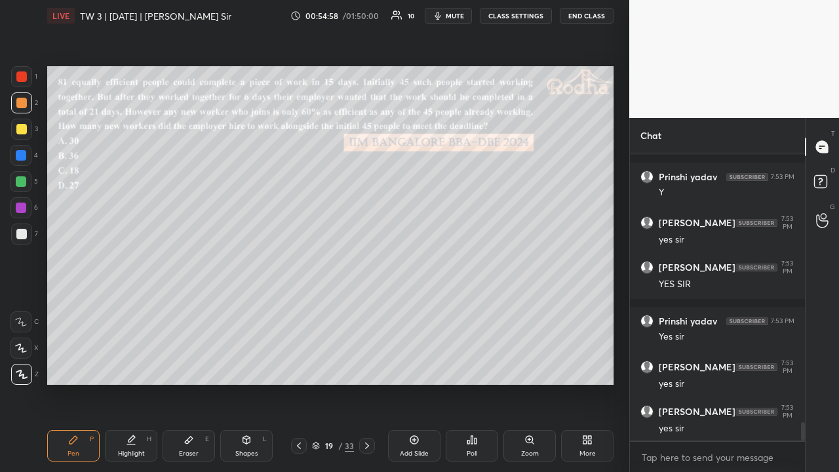
click at [315, 366] on icon at bounding box center [316, 446] width 8 height 8
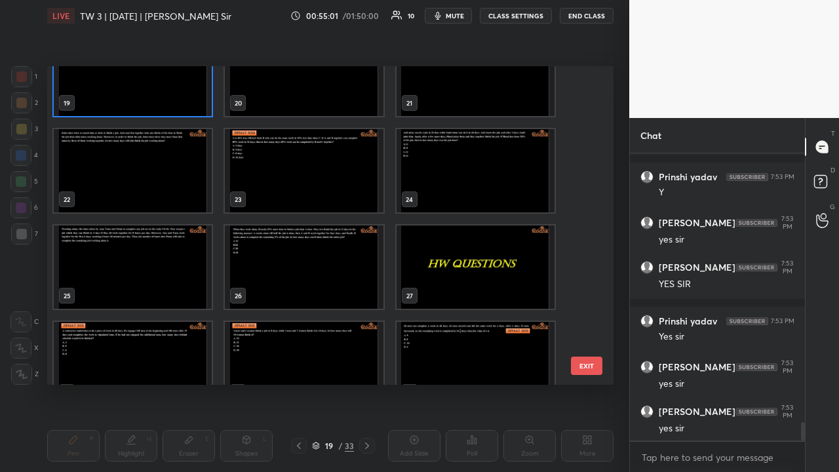
scroll to position [4264, 0]
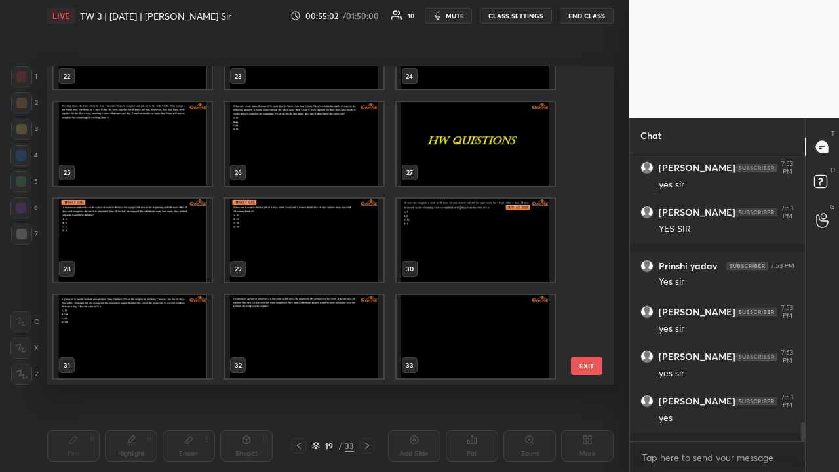
click at [159, 231] on img "grid" at bounding box center [133, 240] width 158 height 83
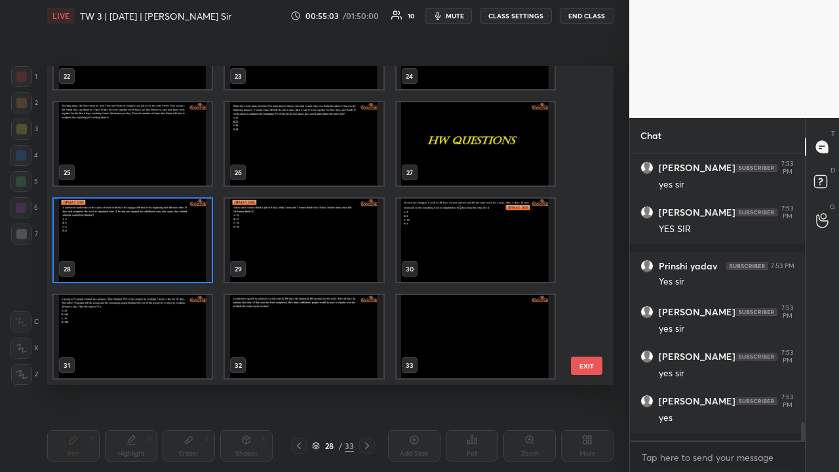
click at [159, 231] on img "grid" at bounding box center [133, 240] width 158 height 83
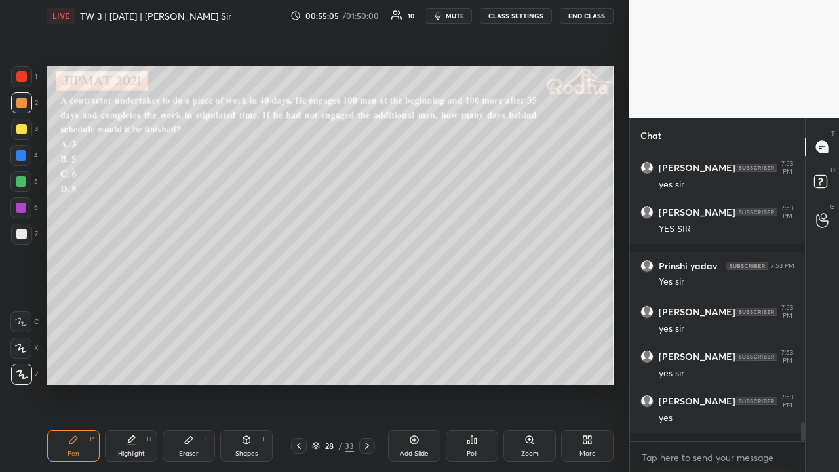
click at [370, 366] on icon at bounding box center [367, 445] width 10 height 10
drag, startPoint x: 298, startPoint y: 447, endPoint x: 329, endPoint y: 389, distance: 65.7
click at [299, 366] on icon at bounding box center [299, 445] width 10 height 10
click at [367, 366] on icon at bounding box center [367, 445] width 10 height 10
drag, startPoint x: 366, startPoint y: 446, endPoint x: 376, endPoint y: 421, distance: 26.8
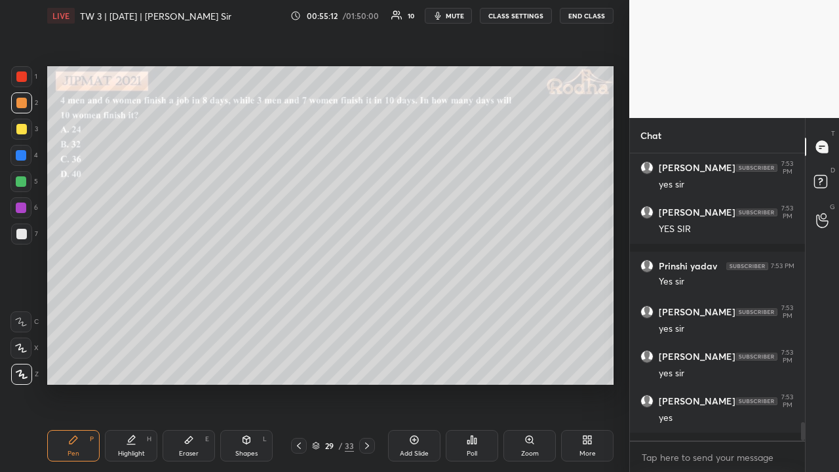
click at [366, 366] on icon at bounding box center [367, 445] width 10 height 10
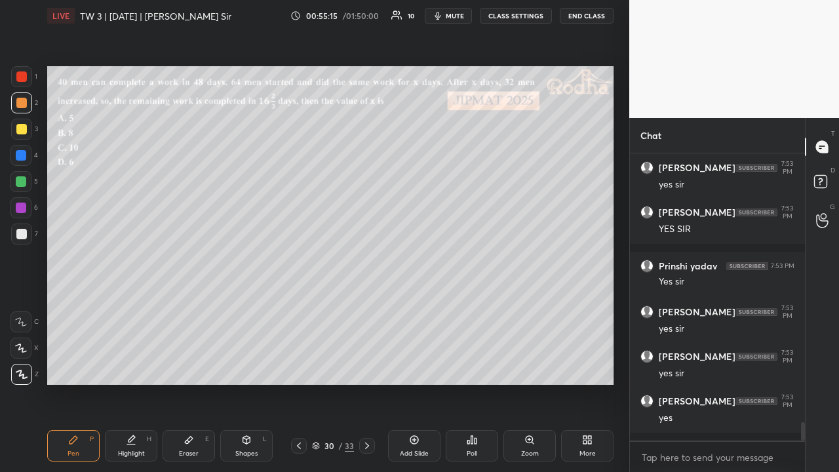
click at [362, 366] on div at bounding box center [367, 446] width 16 height 16
click at [370, 366] on icon at bounding box center [367, 445] width 10 height 10
click at [359, 366] on div at bounding box center [367, 446] width 16 height 16
click at [300, 366] on icon at bounding box center [299, 445] width 10 height 10
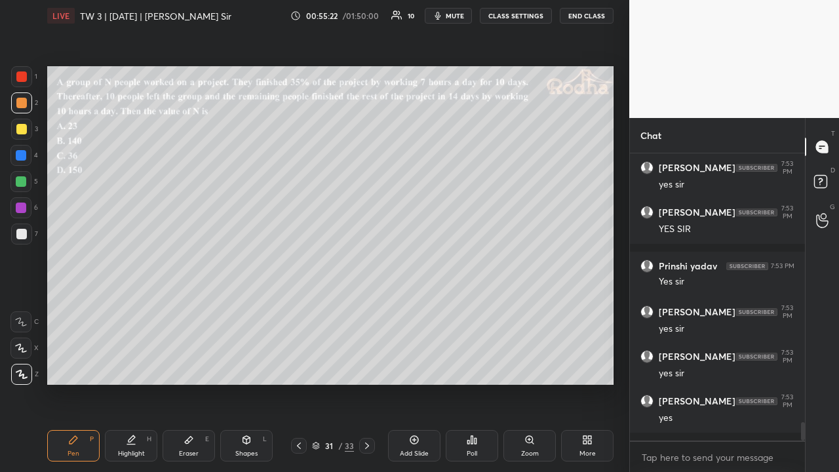
click at [300, 366] on icon at bounding box center [299, 445] width 10 height 10
click at [301, 366] on icon at bounding box center [299, 445] width 10 height 10
click at [314, 366] on icon at bounding box center [316, 446] width 8 height 8
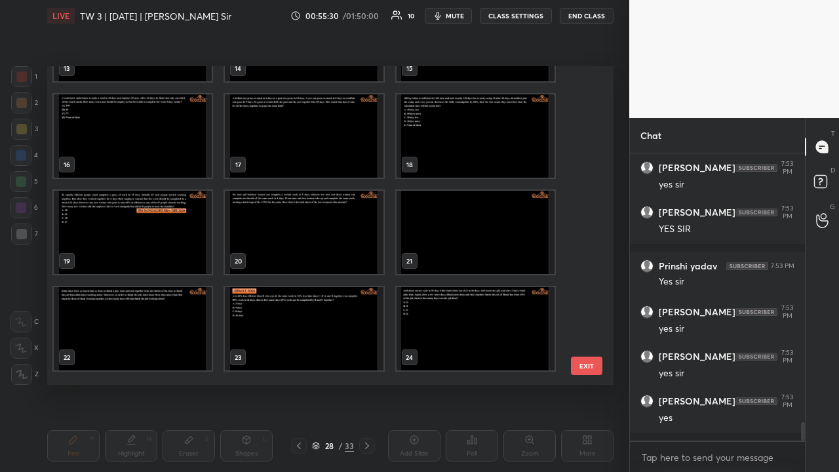
scroll to position [448, 0]
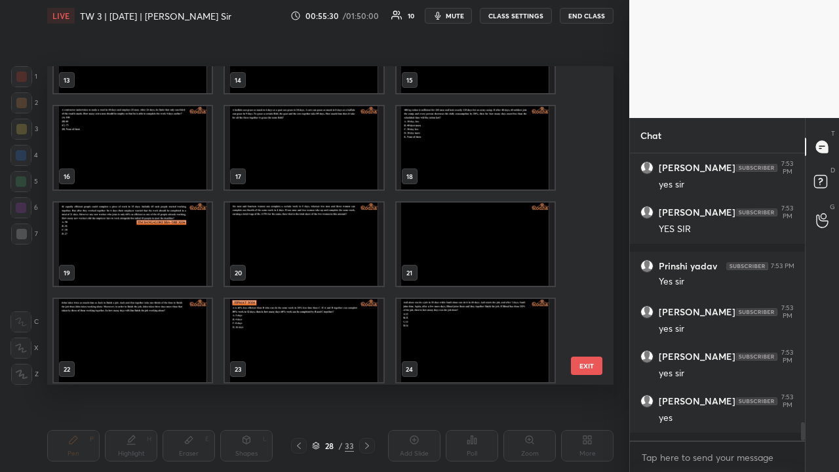
click at [299, 181] on div "10 11 12 13 14 15 16 17 18 19 20 21 22 23 24" at bounding box center [318, 225] width 543 height 319
click at [295, 220] on img "grid" at bounding box center [304, 244] width 158 height 83
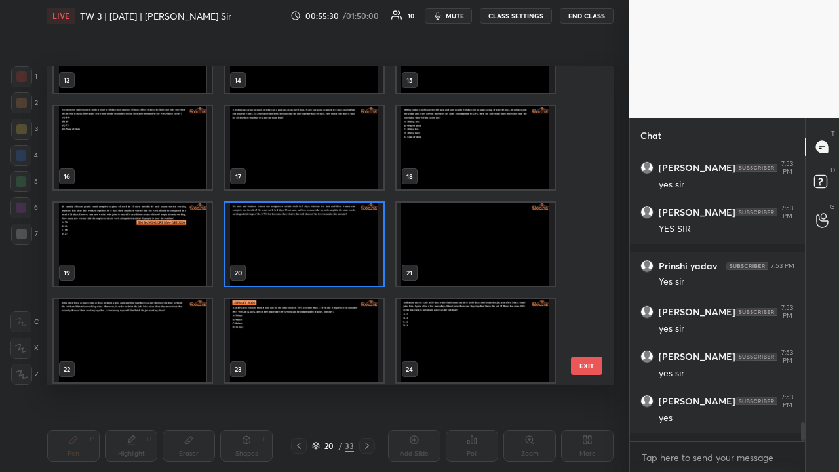
click at [295, 220] on img "grid" at bounding box center [304, 244] width 158 height 83
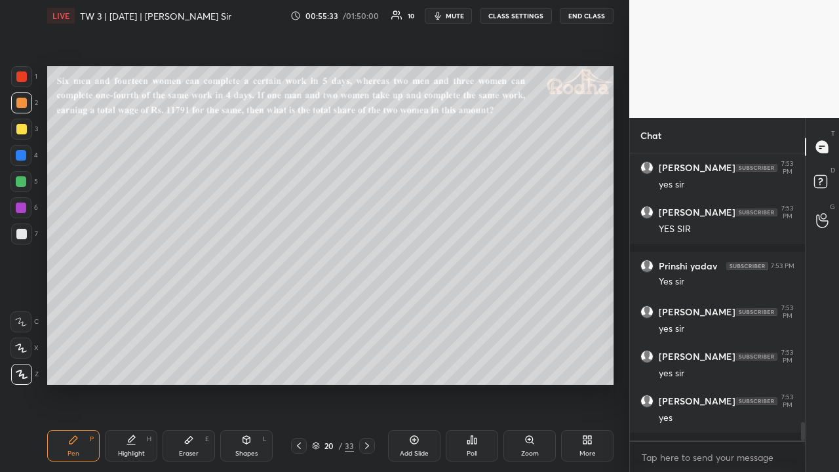
click at [298, 366] on icon at bounding box center [299, 445] width 10 height 10
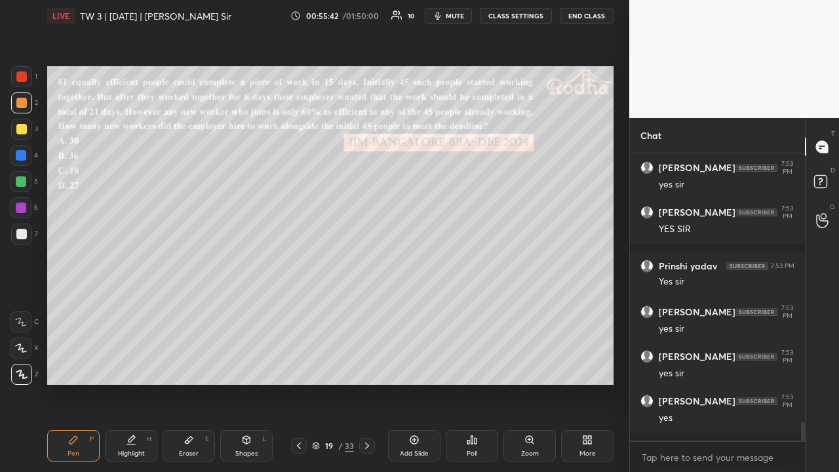
drag, startPoint x: 24, startPoint y: 133, endPoint x: 40, endPoint y: 155, distance: 26.7
click at [24, 134] on div at bounding box center [21, 129] width 10 height 10
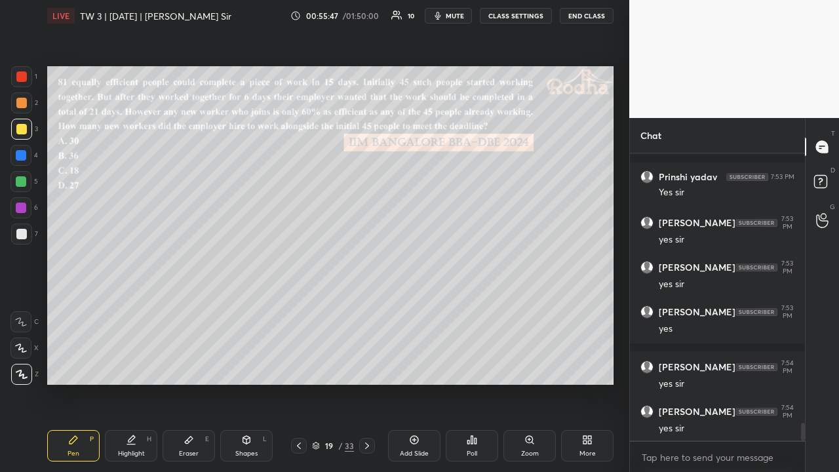
scroll to position [4408, 0]
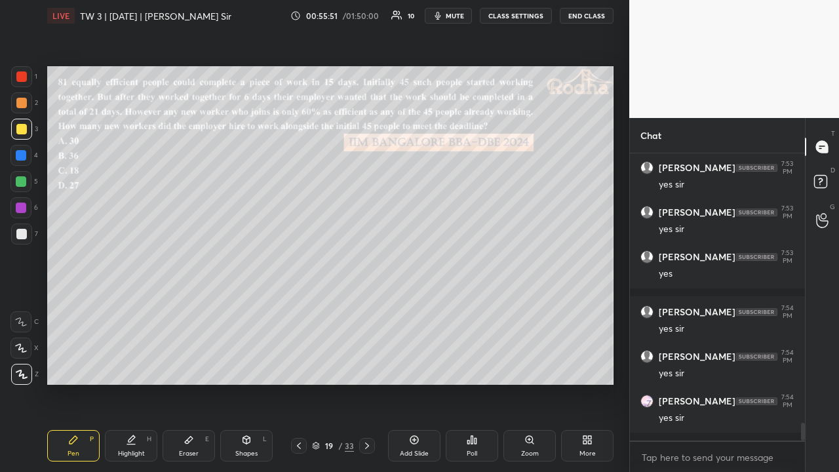
click at [365, 366] on icon at bounding box center [367, 445] width 10 height 10
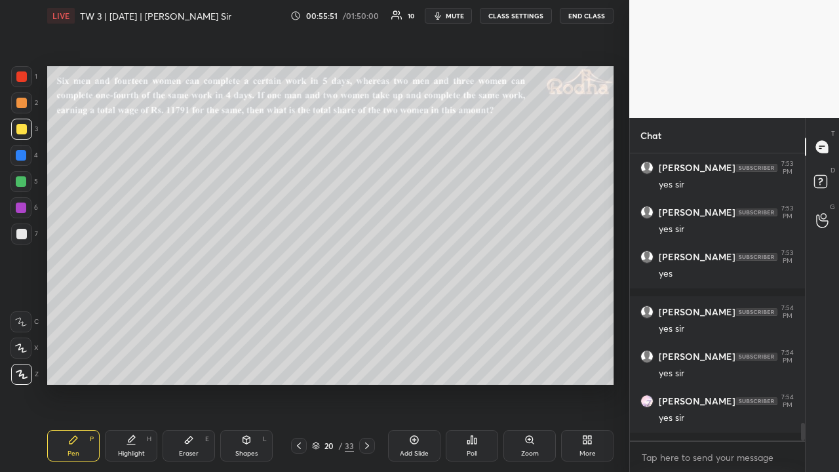
click at [366, 366] on icon at bounding box center [367, 445] width 10 height 10
click at [367, 366] on icon at bounding box center [367, 445] width 4 height 7
click at [370, 366] on icon at bounding box center [367, 445] width 10 height 10
click at [473, 366] on div "Poll" at bounding box center [472, 445] width 52 height 31
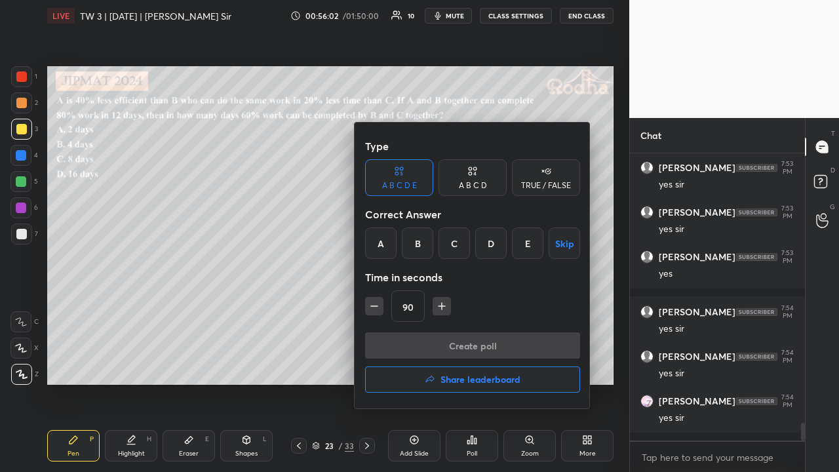
click at [457, 247] on div "C" at bounding box center [453, 242] width 31 height 31
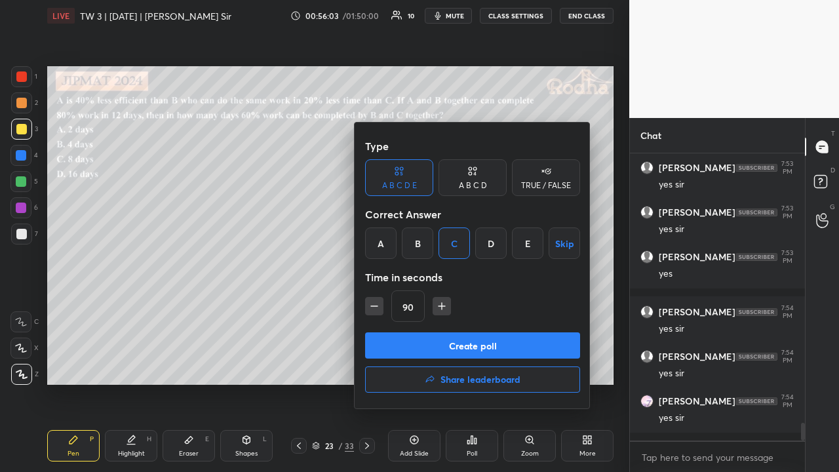
click at [471, 183] on div "A B C D" at bounding box center [473, 186] width 28 height 8
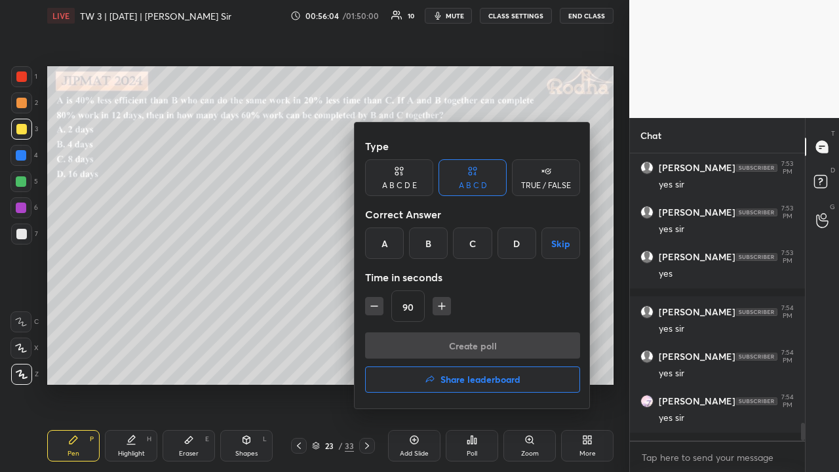
click at [465, 244] on div "C" at bounding box center [472, 242] width 39 height 31
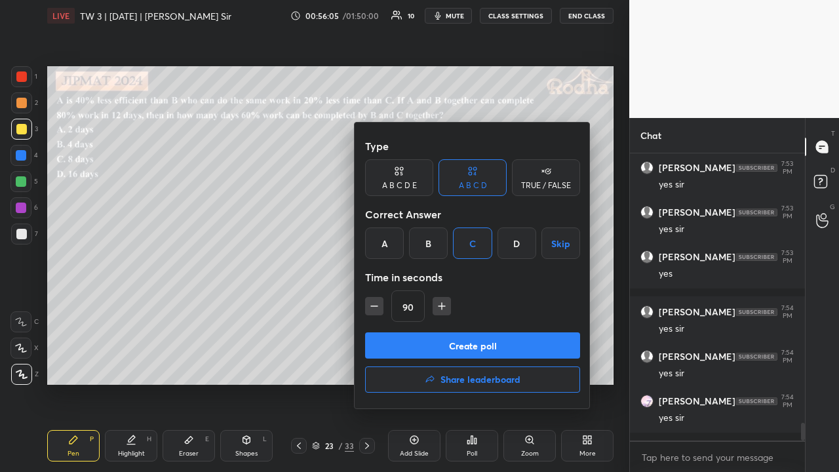
click at [456, 343] on button "Create poll" at bounding box center [472, 345] width 215 height 26
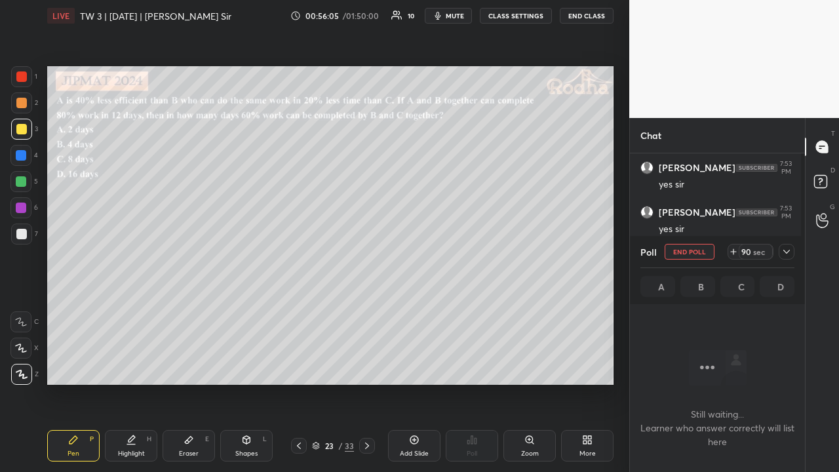
scroll to position [246, 171]
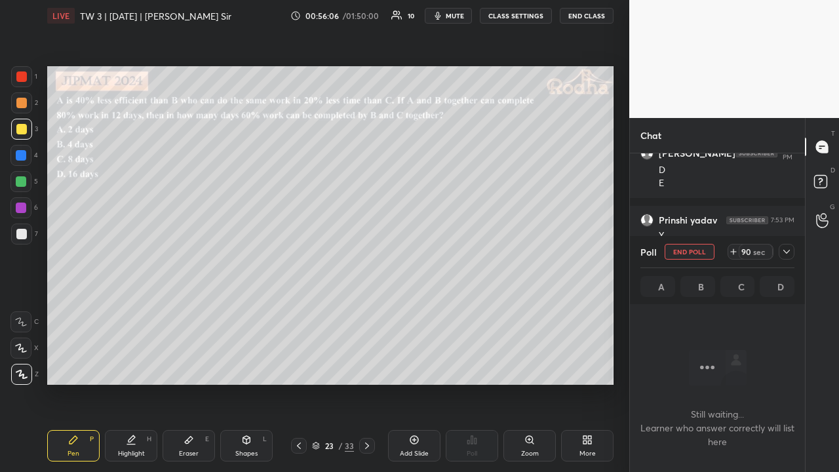
drag, startPoint x: 785, startPoint y: 252, endPoint x: 778, endPoint y: 271, distance: 20.9
click at [785, 252] on icon at bounding box center [786, 252] width 7 height 4
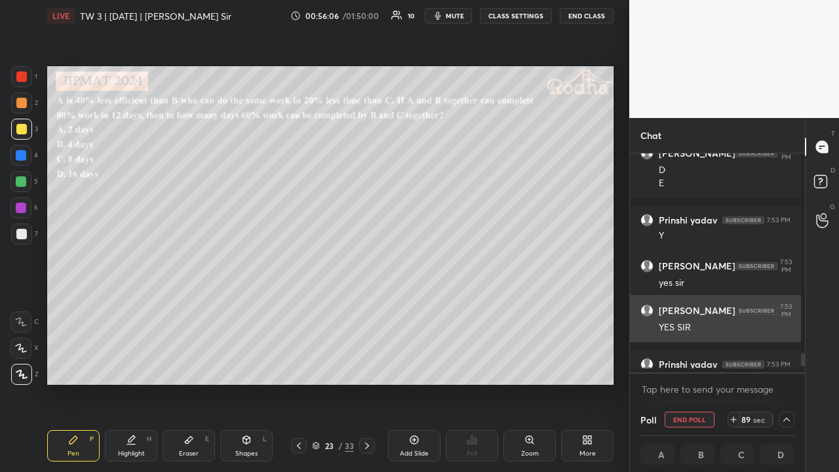
scroll to position [4, 4]
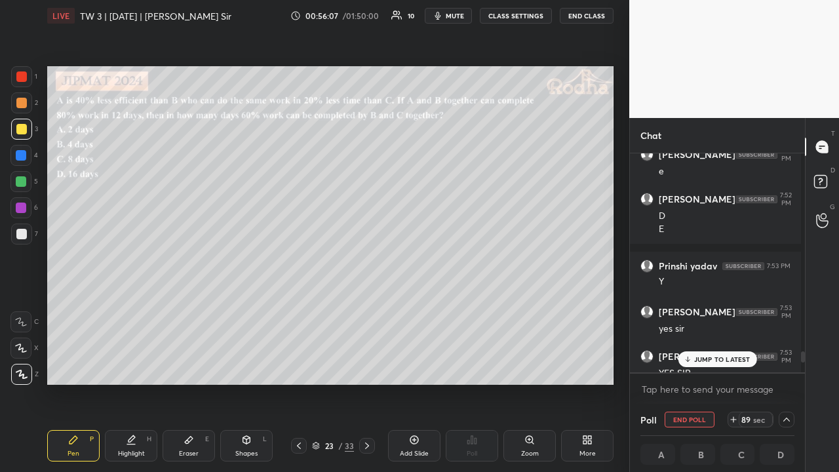
click at [719, 362] on p "JUMP TO LATEST" at bounding box center [722, 359] width 56 height 8
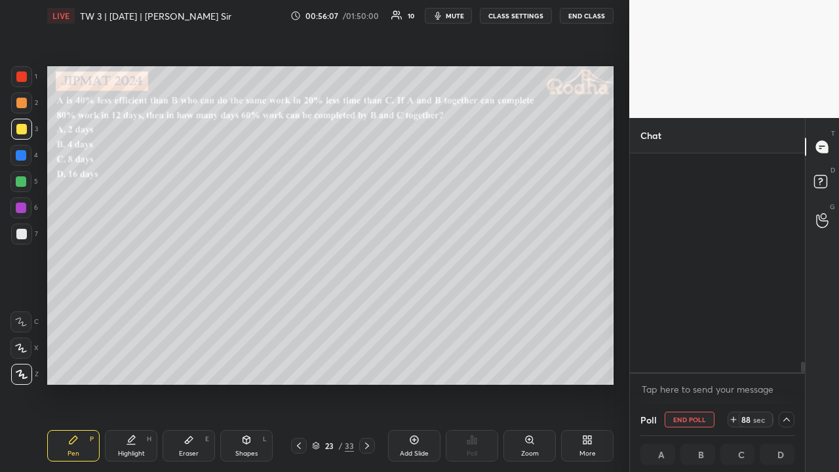
scroll to position [4234, 0]
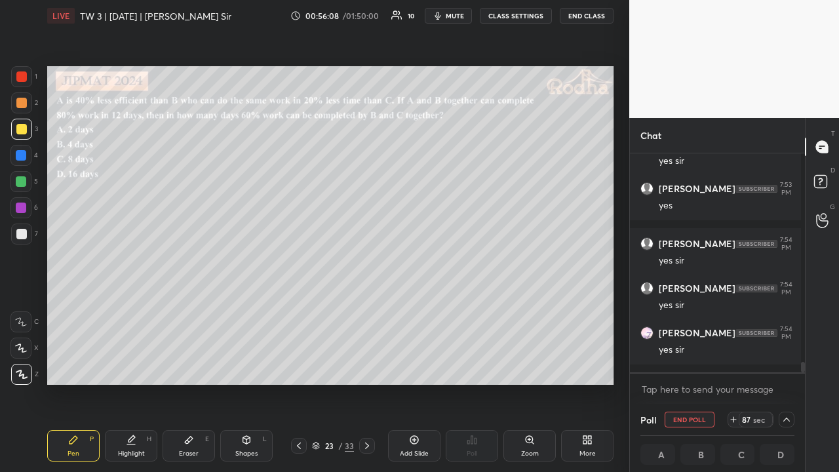
click at [20, 102] on div at bounding box center [21, 103] width 10 height 10
click at [22, 126] on div at bounding box center [21, 129] width 10 height 10
click at [781, 366] on icon at bounding box center [786, 419] width 10 height 10
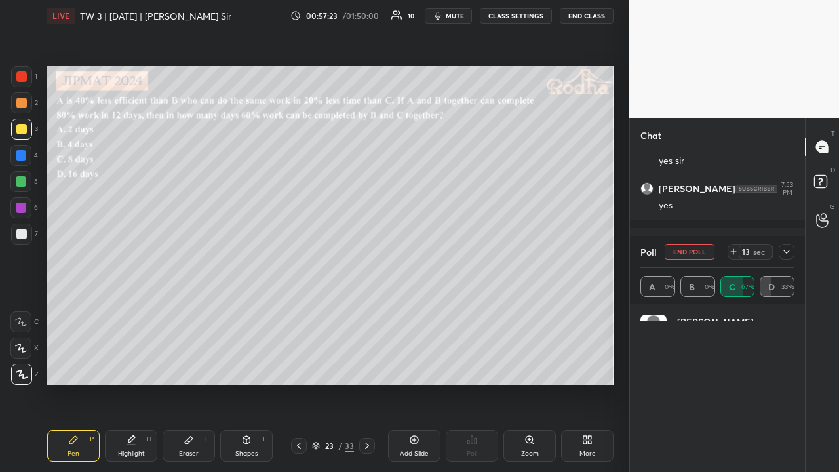
scroll to position [246, 171]
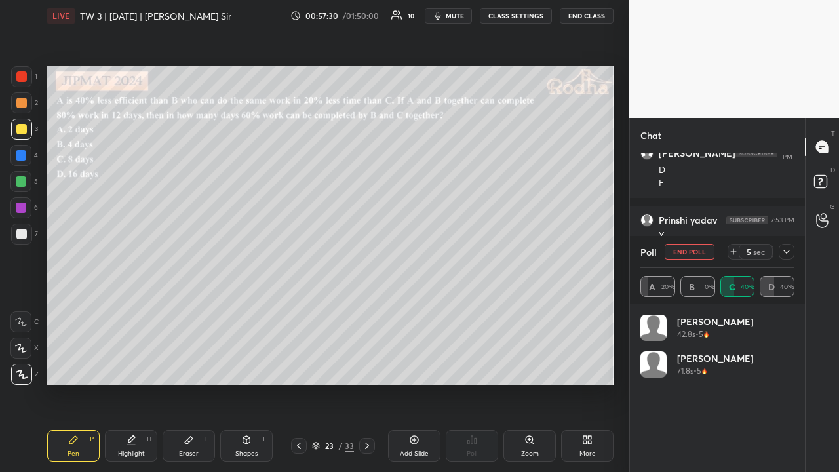
drag, startPoint x: 21, startPoint y: 100, endPoint x: 33, endPoint y: 100, distance: 11.8
click at [21, 102] on div at bounding box center [21, 103] width 10 height 10
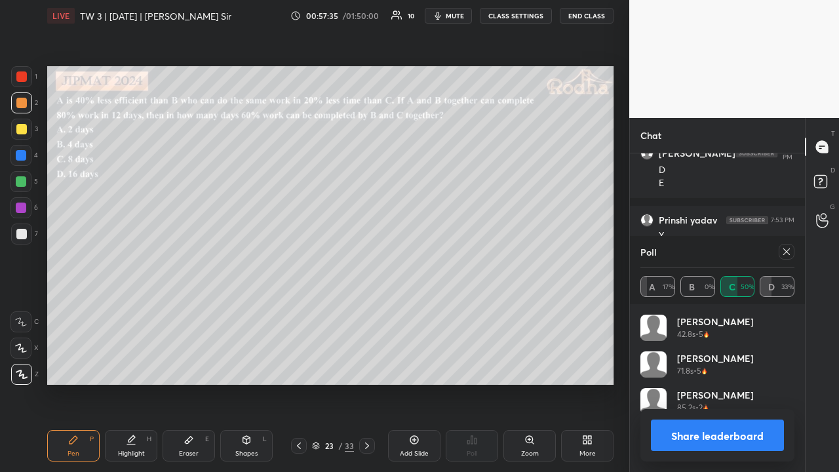
click at [784, 252] on icon at bounding box center [786, 251] width 10 height 10
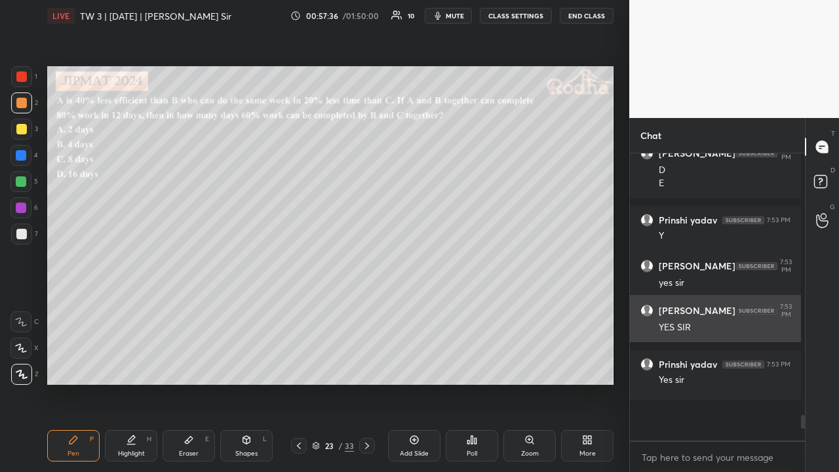
scroll to position [276, 167]
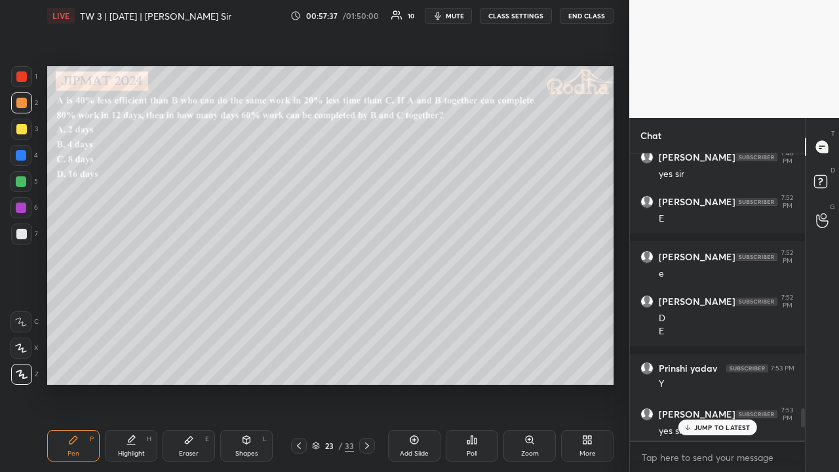
click at [716, 366] on p "JUMP TO LATEST" at bounding box center [722, 427] width 56 height 8
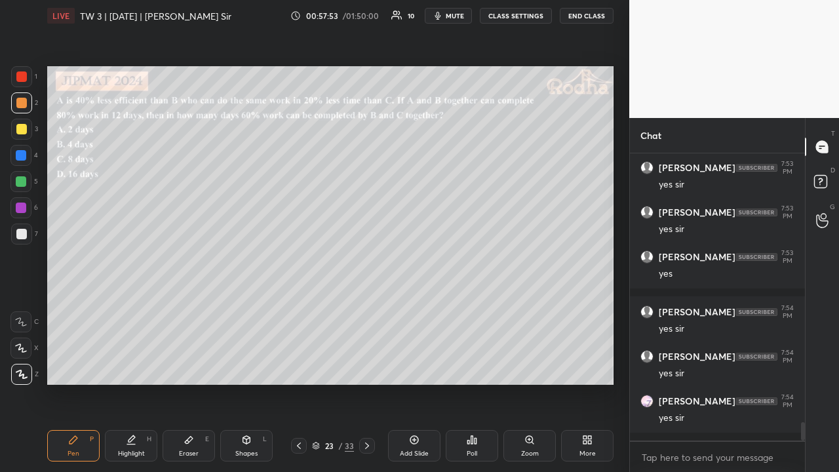
drag, startPoint x: 14, startPoint y: 129, endPoint x: 28, endPoint y: 125, distance: 13.9
click at [15, 129] on div at bounding box center [21, 129] width 21 height 21
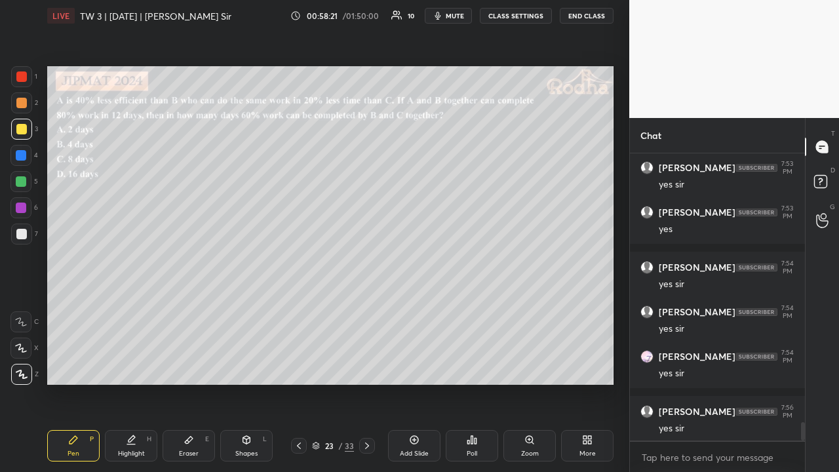
click at [24, 107] on div at bounding box center [21, 103] width 10 height 10
drag, startPoint x: 24, startPoint y: 237, endPoint x: 31, endPoint y: 228, distance: 11.6
click at [25, 237] on div at bounding box center [21, 234] width 10 height 10
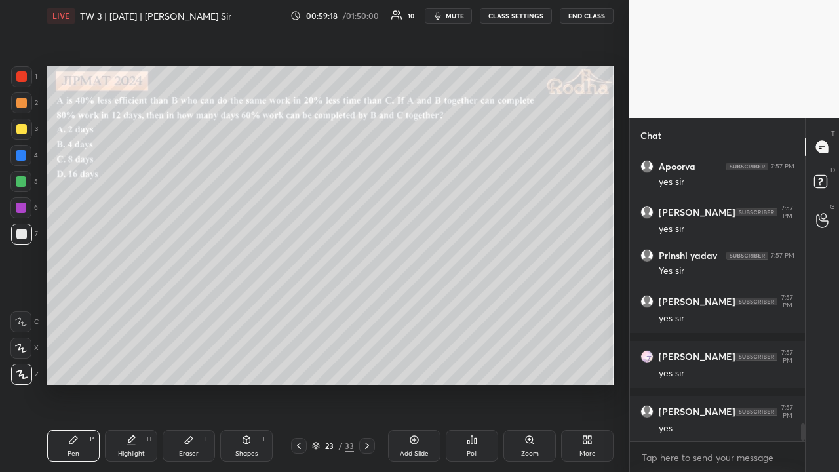
scroll to position [4588, 0]
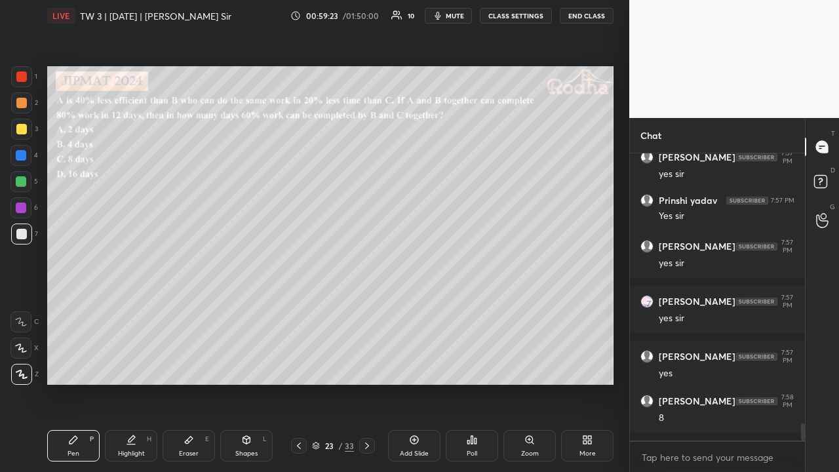
click at [27, 100] on div at bounding box center [21, 102] width 21 height 21
click at [24, 178] on div at bounding box center [21, 181] width 10 height 10
drag, startPoint x: 25, startPoint y: 231, endPoint x: 21, endPoint y: 218, distance: 14.3
click at [24, 231] on div at bounding box center [21, 234] width 10 height 10
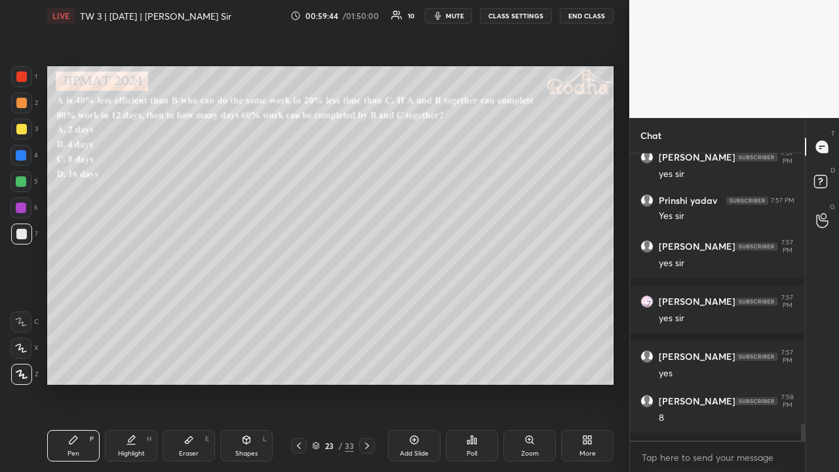
click at [18, 208] on div at bounding box center [21, 208] width 10 height 10
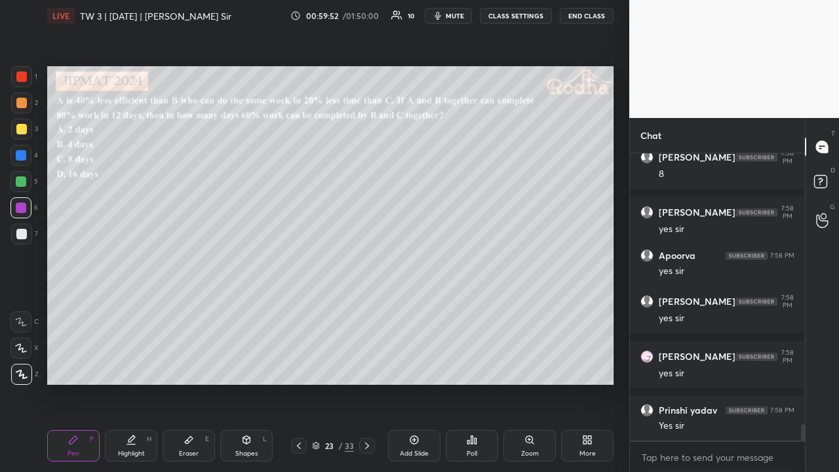
scroll to position [4876, 0]
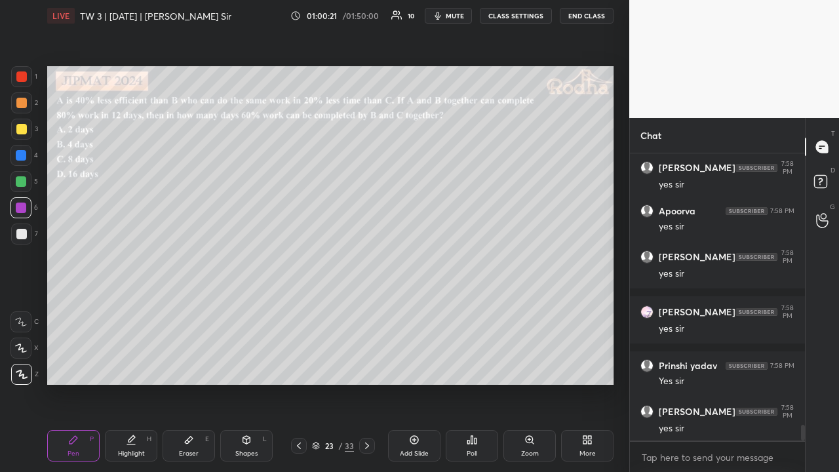
click at [24, 110] on div at bounding box center [21, 102] width 21 height 21
click at [24, 129] on div at bounding box center [21, 129] width 10 height 10
click at [25, 180] on div at bounding box center [21, 181] width 10 height 10
click at [26, 241] on div at bounding box center [21, 233] width 21 height 21
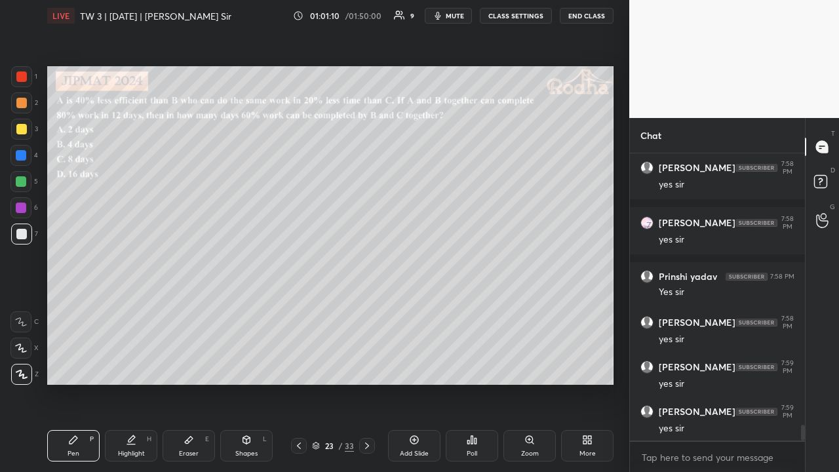
scroll to position [5020, 0]
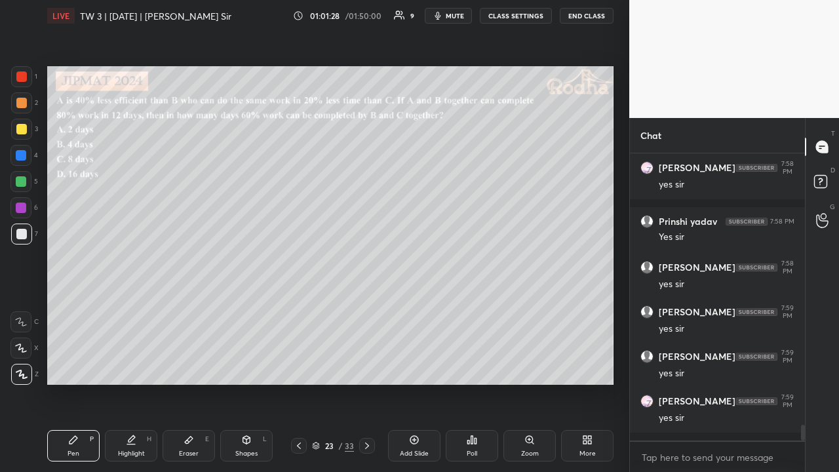
click at [18, 176] on div at bounding box center [21, 181] width 10 height 10
click at [20, 131] on div at bounding box center [21, 129] width 10 height 10
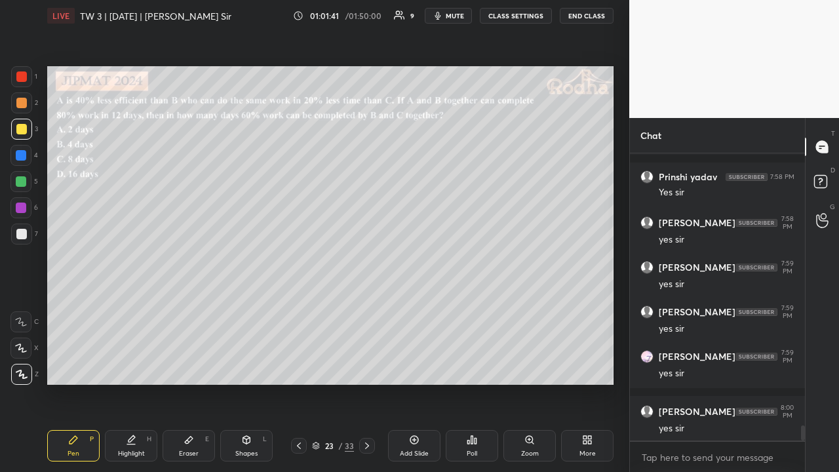
click at [22, 104] on div at bounding box center [21, 103] width 10 height 10
drag, startPoint x: 25, startPoint y: 132, endPoint x: 32, endPoint y: 153, distance: 22.2
click at [26, 131] on div at bounding box center [21, 129] width 10 height 10
drag, startPoint x: 21, startPoint y: 126, endPoint x: 43, endPoint y: 145, distance: 28.8
click at [20, 126] on div at bounding box center [21, 129] width 10 height 10
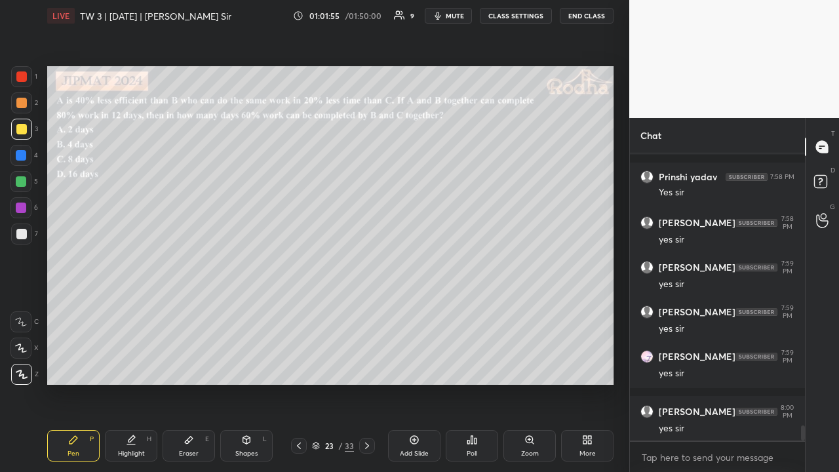
click at [366, 366] on icon at bounding box center [367, 445] width 10 height 10
click at [467, 366] on div "Poll" at bounding box center [472, 445] width 52 height 31
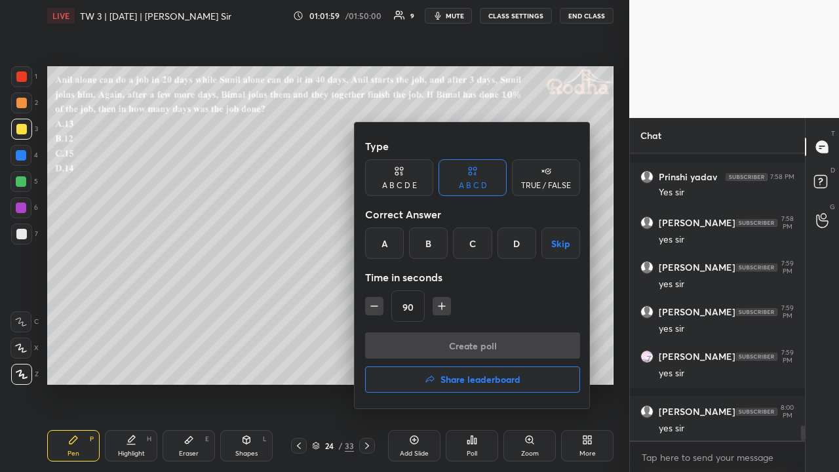
drag, startPoint x: 383, startPoint y: 248, endPoint x: 392, endPoint y: 262, distance: 16.5
click at [383, 249] on div "A" at bounding box center [384, 242] width 39 height 31
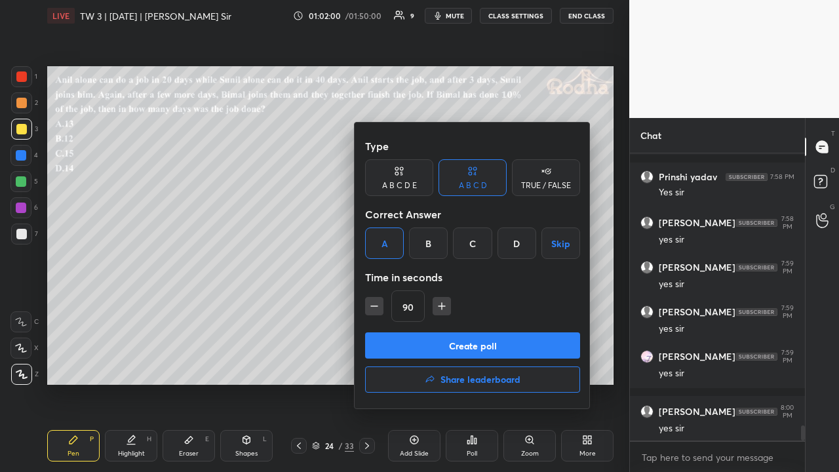
click at [464, 343] on button "Create poll" at bounding box center [472, 345] width 215 height 26
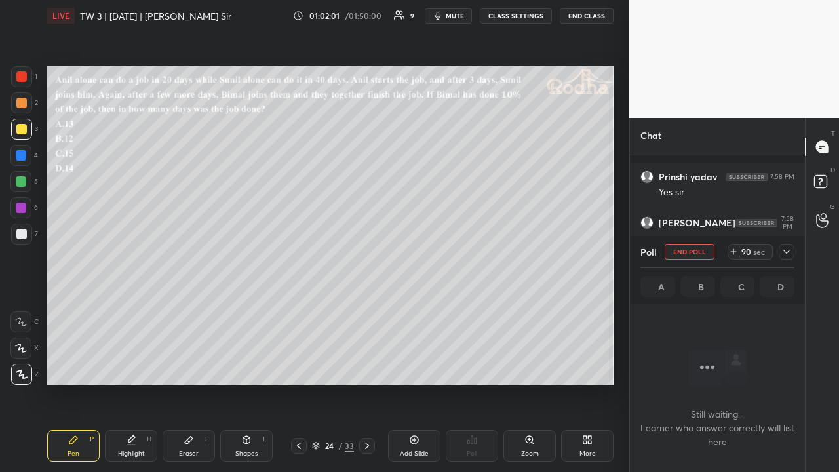
scroll to position [4501, 0]
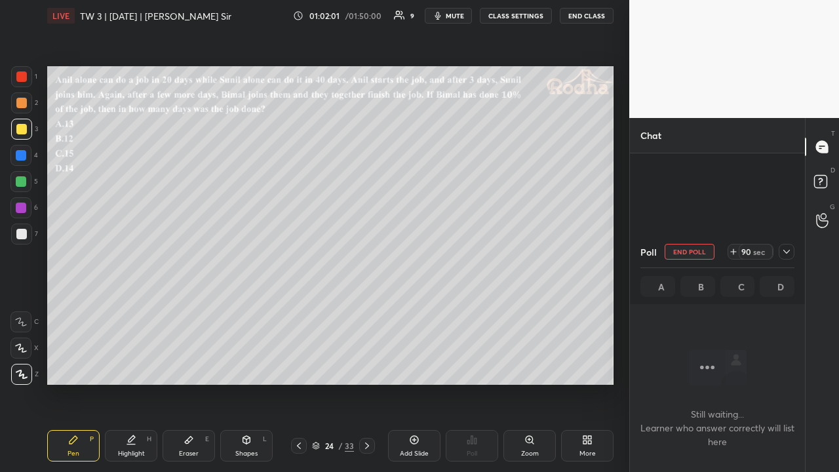
click at [786, 252] on icon at bounding box center [786, 251] width 10 height 10
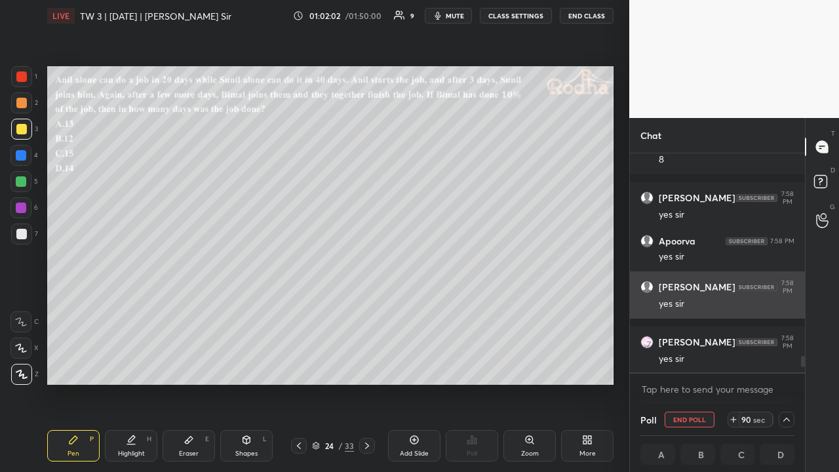
scroll to position [4, 4]
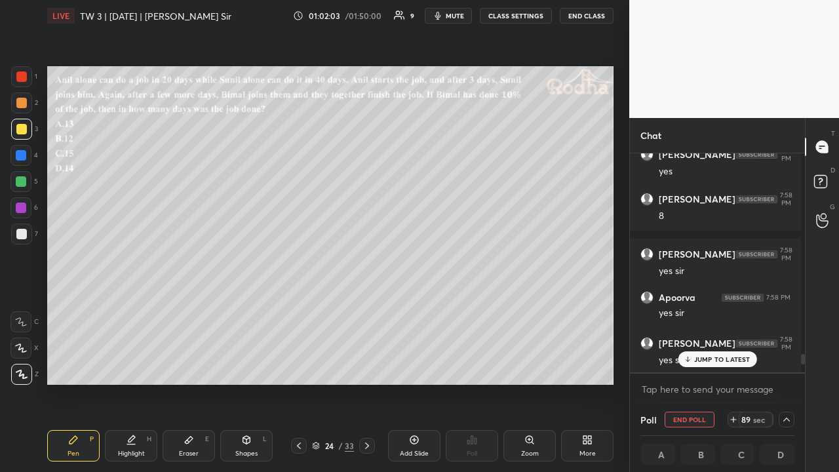
click at [722, 362] on p "JUMP TO LATEST" at bounding box center [722, 359] width 56 height 8
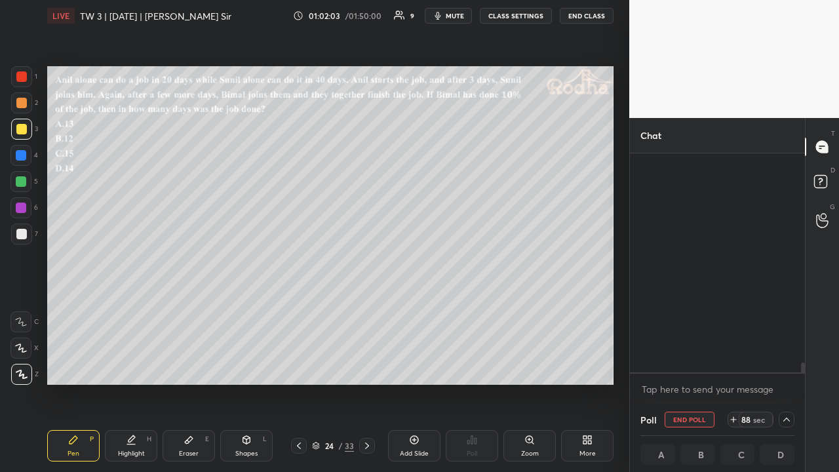
scroll to position [4811, 0]
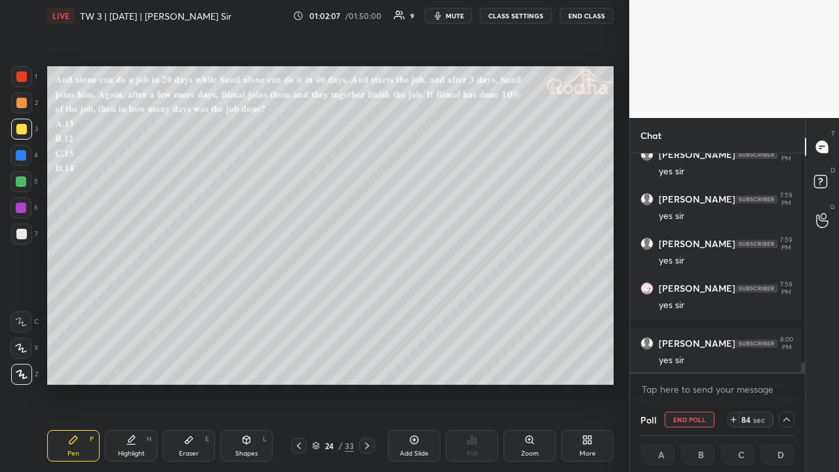
click at [23, 103] on div at bounding box center [21, 103] width 10 height 10
click at [22, 126] on div at bounding box center [21, 129] width 10 height 10
click at [785, 366] on icon at bounding box center [786, 419] width 10 height 10
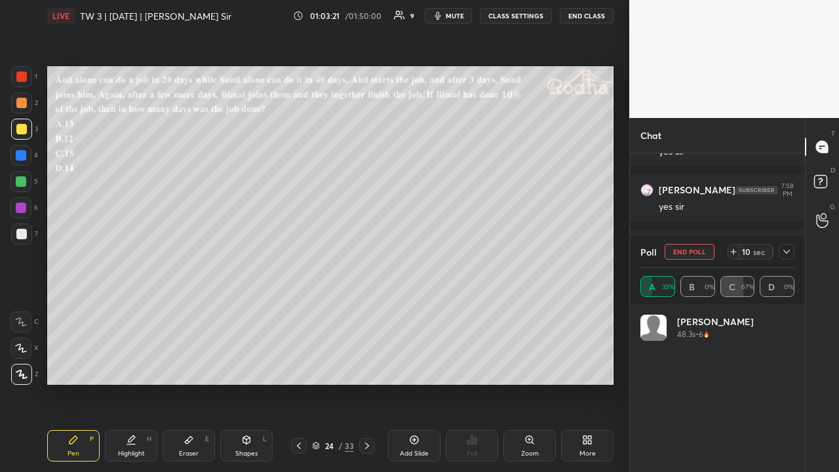
scroll to position [4501, 0]
click at [24, 104] on div at bounding box center [21, 103] width 10 height 10
click at [21, 125] on div at bounding box center [21, 129] width 10 height 10
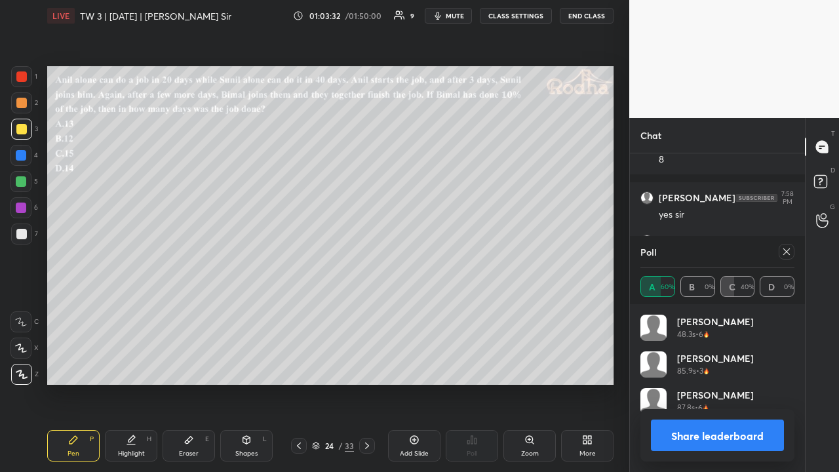
click at [784, 254] on icon at bounding box center [786, 251] width 7 height 7
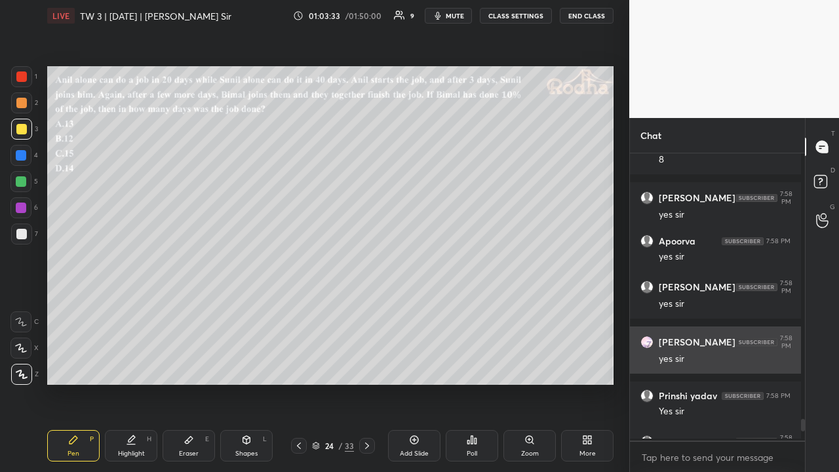
scroll to position [315, 171]
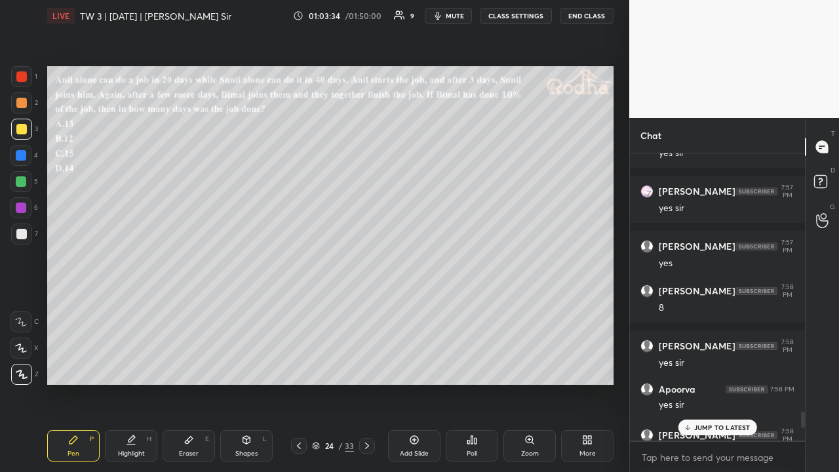
click at [716, 366] on p "JUMP TO LATEST" at bounding box center [722, 427] width 56 height 8
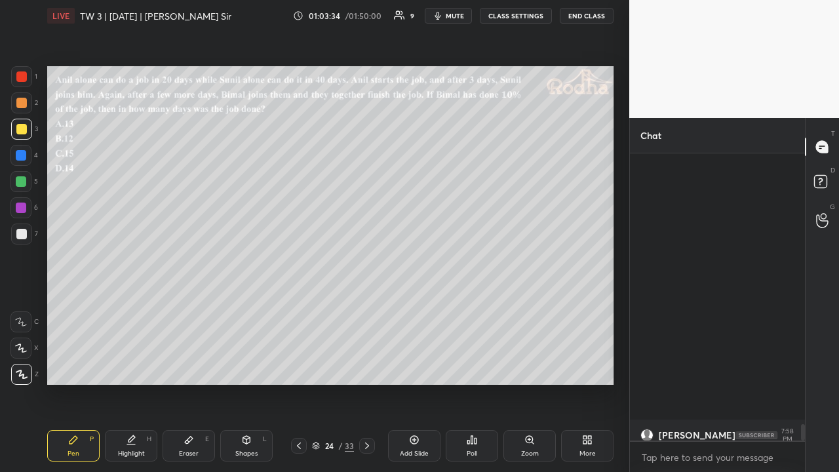
scroll to position [4766, 0]
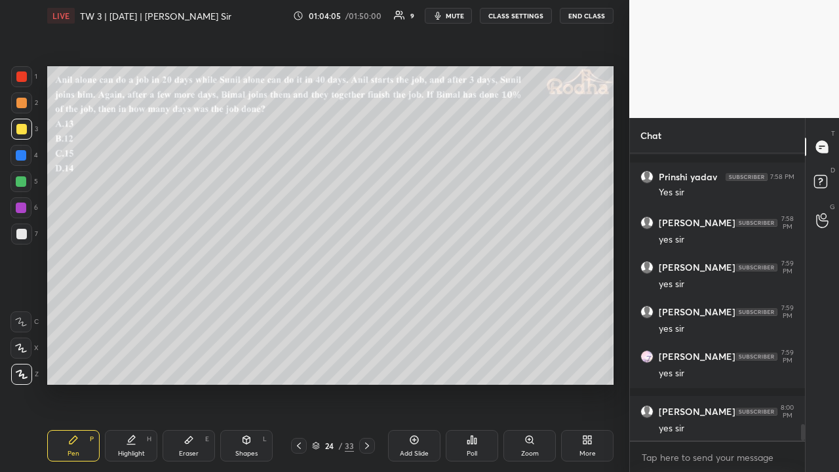
click at [249, 366] on div "Shapes L" at bounding box center [246, 445] width 52 height 31
click at [22, 366] on icon at bounding box center [22, 375] width 10 height 10
click at [81, 366] on div "Pen P" at bounding box center [73, 445] width 52 height 31
drag, startPoint x: 22, startPoint y: 233, endPoint x: 45, endPoint y: 218, distance: 27.4
click at [22, 233] on div at bounding box center [21, 234] width 10 height 10
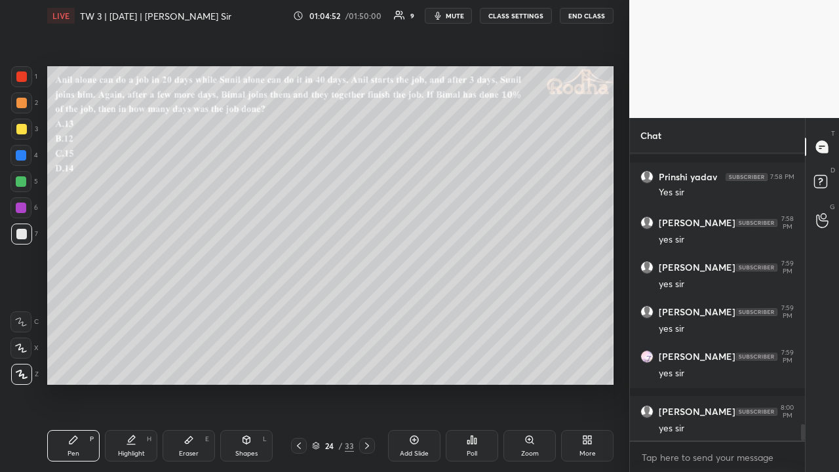
click at [26, 127] on div at bounding box center [21, 129] width 21 height 21
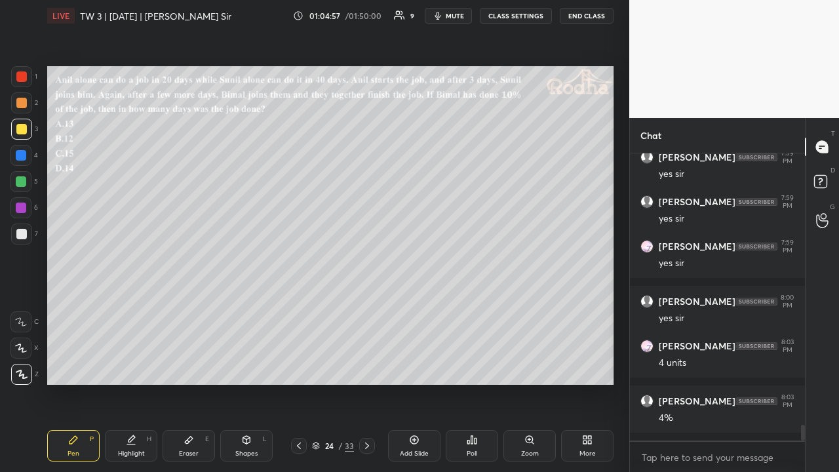
scroll to position [4921, 0]
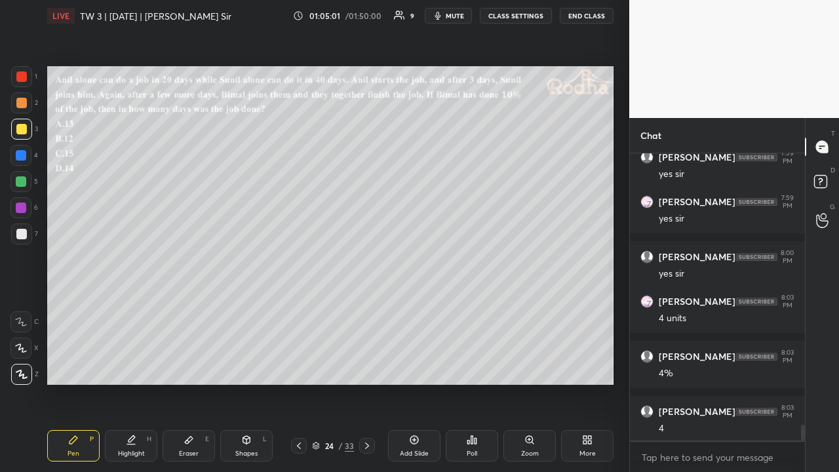
click at [191, 366] on icon at bounding box center [189, 440] width 10 height 10
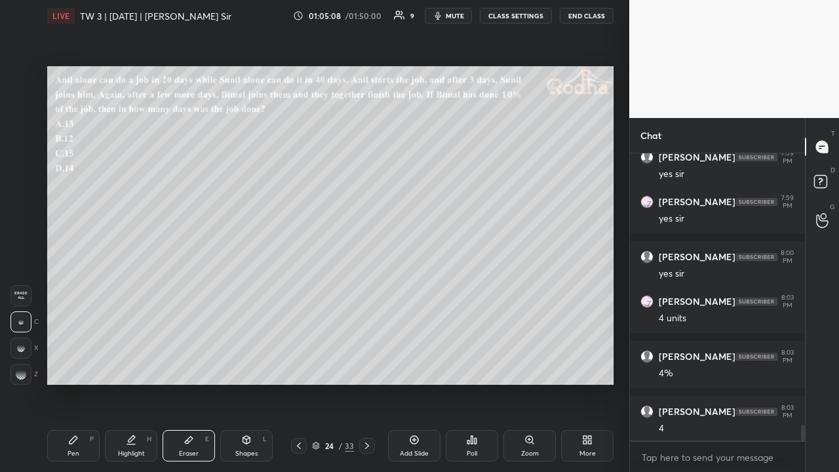
click at [80, 366] on div "Pen P Highlight H Eraser E Shapes L 24 / 33 Add Slide Poll Zoom More" at bounding box center [330, 445] width 566 height 52
click at [77, 366] on div "Pen P" at bounding box center [73, 445] width 52 height 31
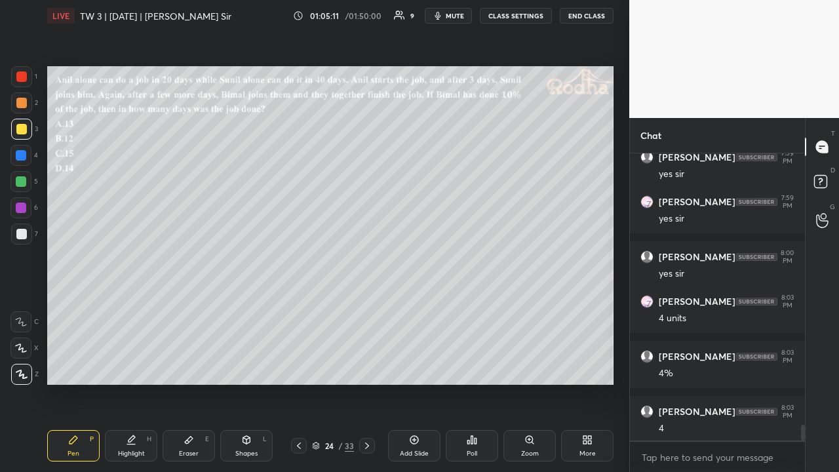
click at [24, 237] on div at bounding box center [21, 234] width 10 height 10
click at [20, 134] on div at bounding box center [21, 129] width 21 height 21
drag, startPoint x: 24, startPoint y: 109, endPoint x: 22, endPoint y: 117, distance: 8.0
click at [24, 110] on div at bounding box center [21, 102] width 21 height 21
click at [27, 182] on div at bounding box center [20, 181] width 21 height 21
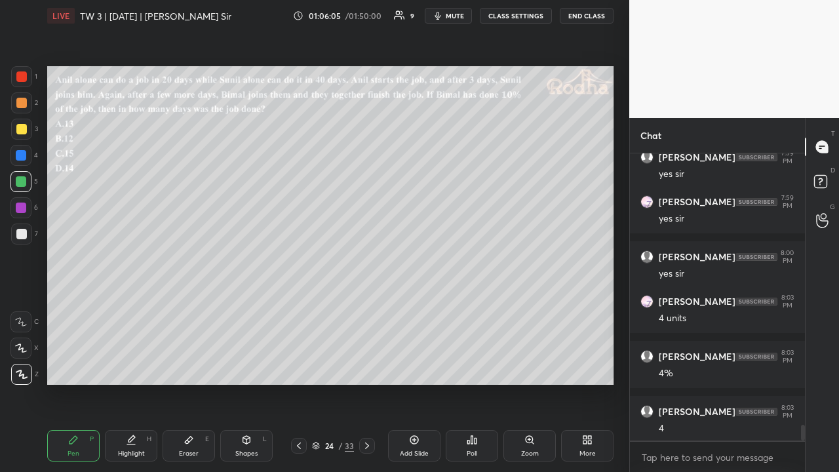
scroll to position [4965, 0]
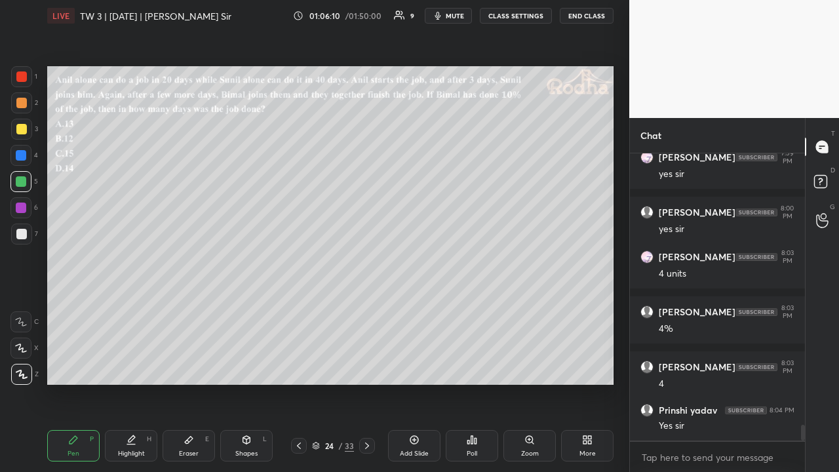
click at [18, 98] on div at bounding box center [21, 103] width 10 height 10
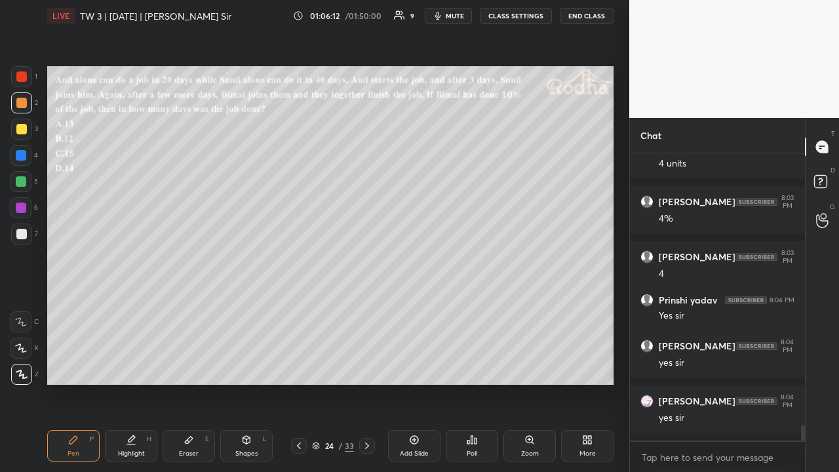
scroll to position [5120, 0]
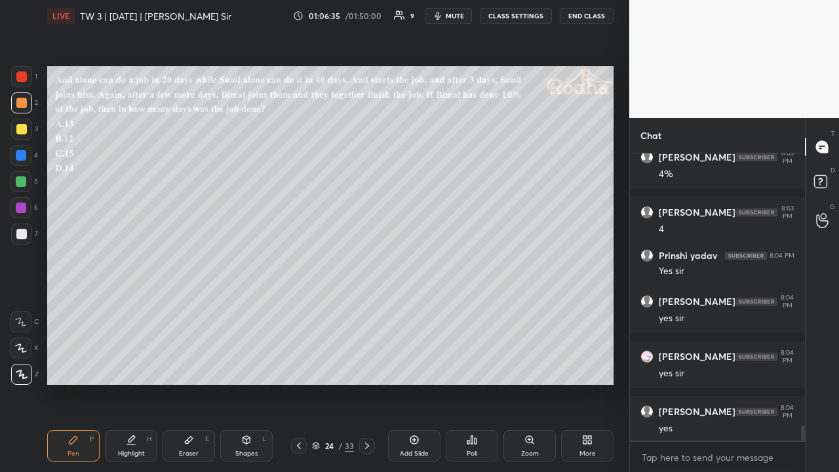
click at [21, 234] on div at bounding box center [21, 234] width 10 height 10
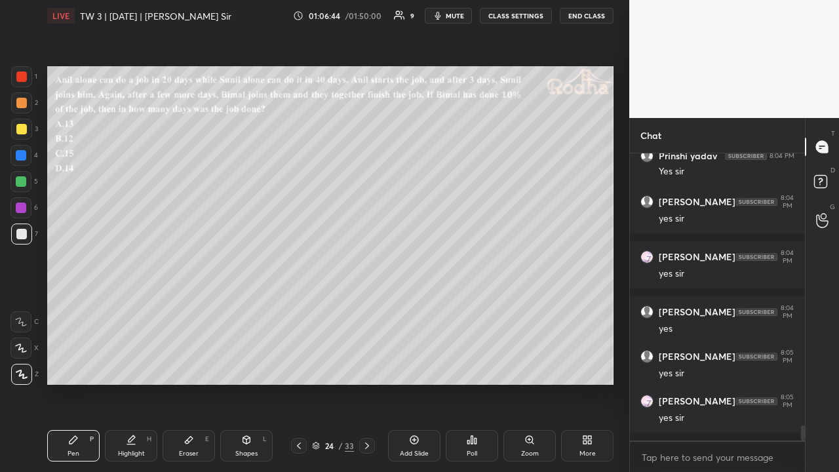
scroll to position [5275, 0]
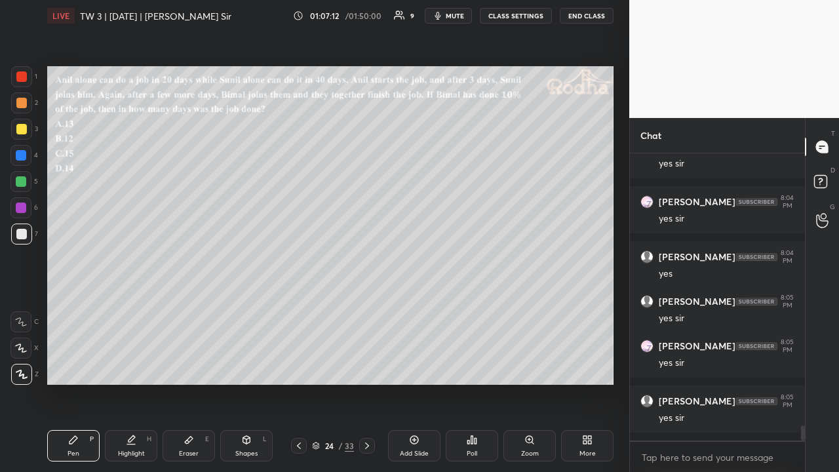
click at [22, 128] on div at bounding box center [21, 129] width 10 height 10
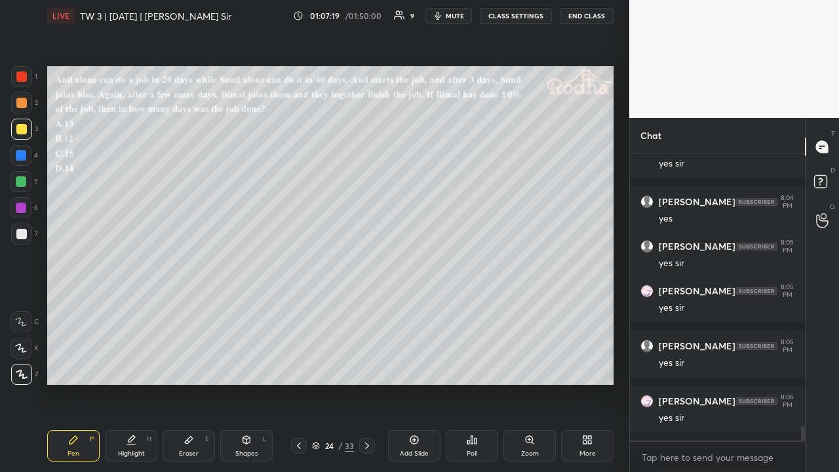
click at [364, 366] on icon at bounding box center [367, 445] width 10 height 10
click at [363, 366] on icon at bounding box center [367, 445] width 10 height 10
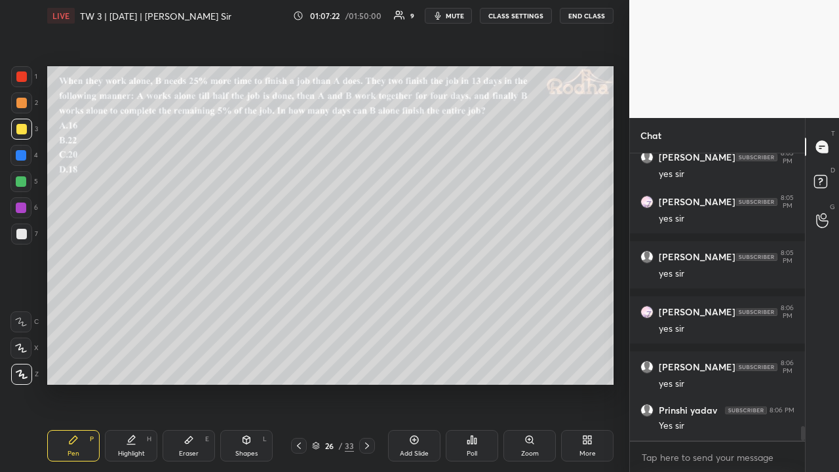
scroll to position [5463, 0]
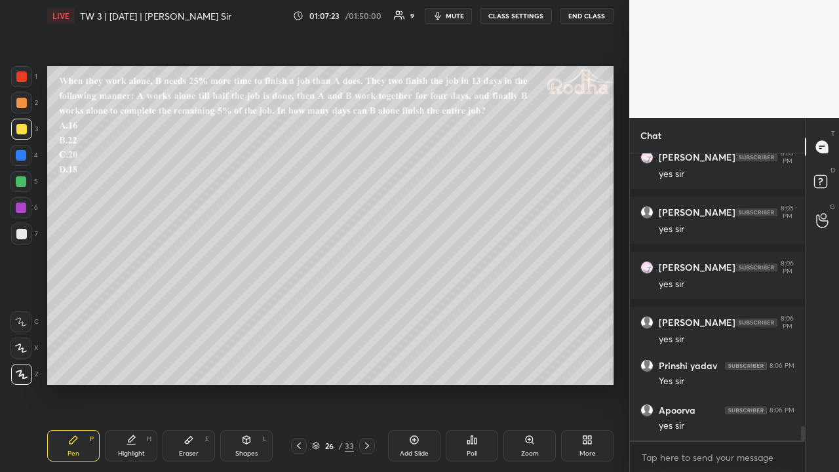
click at [467, 366] on icon at bounding box center [472, 440] width 10 height 10
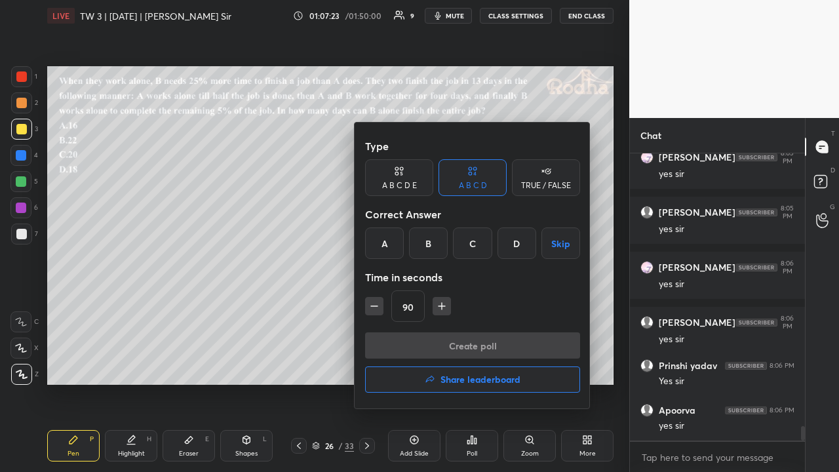
scroll to position [5508, 0]
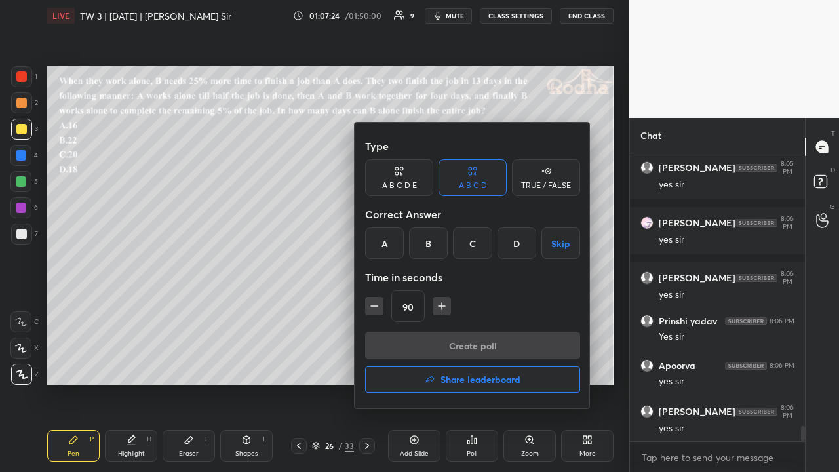
click at [475, 246] on div "C" at bounding box center [472, 242] width 39 height 31
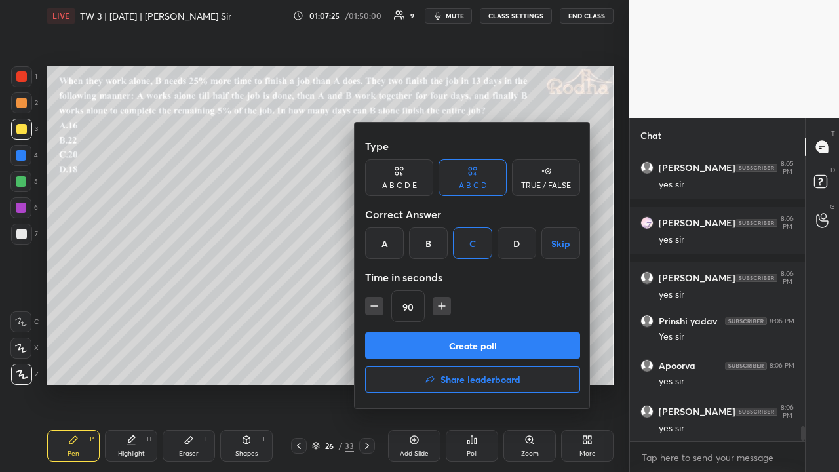
click at [469, 344] on button "Create poll" at bounding box center [472, 345] width 215 height 26
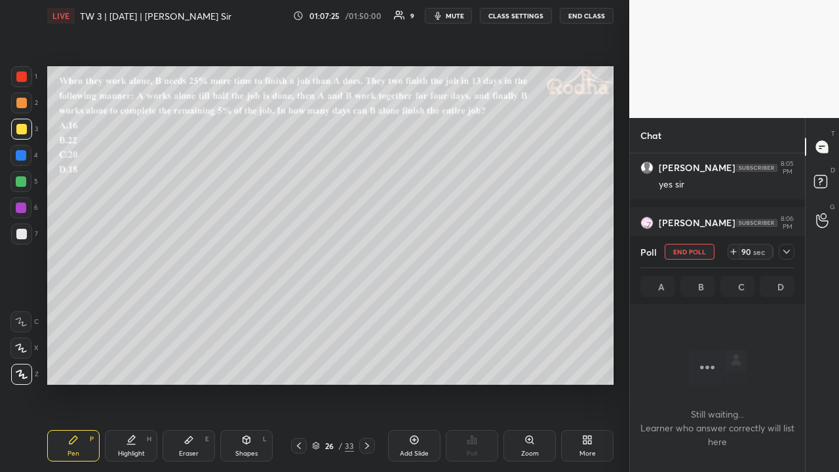
scroll to position [246, 171]
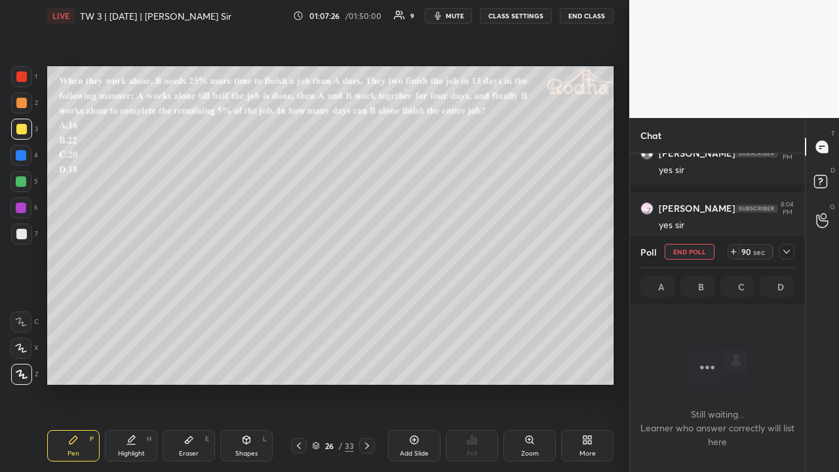
drag, startPoint x: 788, startPoint y: 254, endPoint x: 780, endPoint y: 261, distance: 10.2
click at [788, 254] on icon at bounding box center [786, 251] width 10 height 10
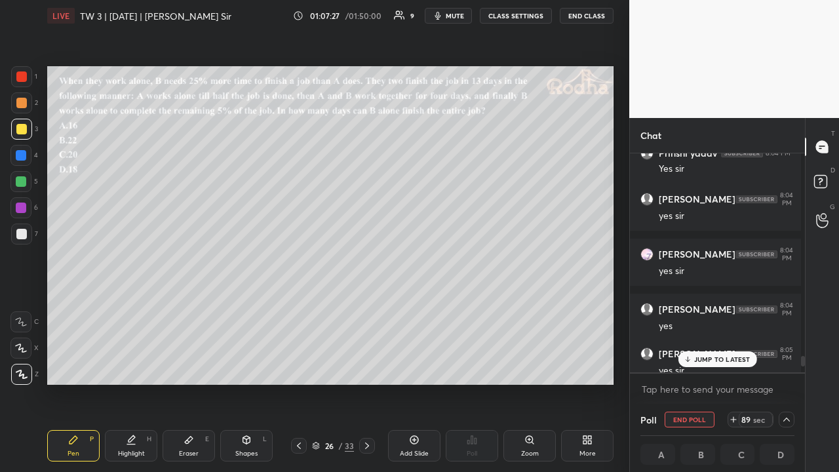
click at [705, 359] on p "JUMP TO LATEST" at bounding box center [722, 359] width 56 height 8
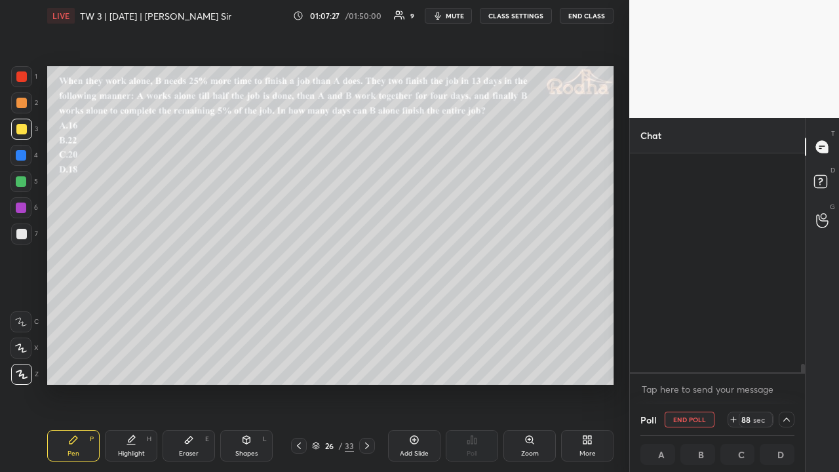
scroll to position [5313, 0]
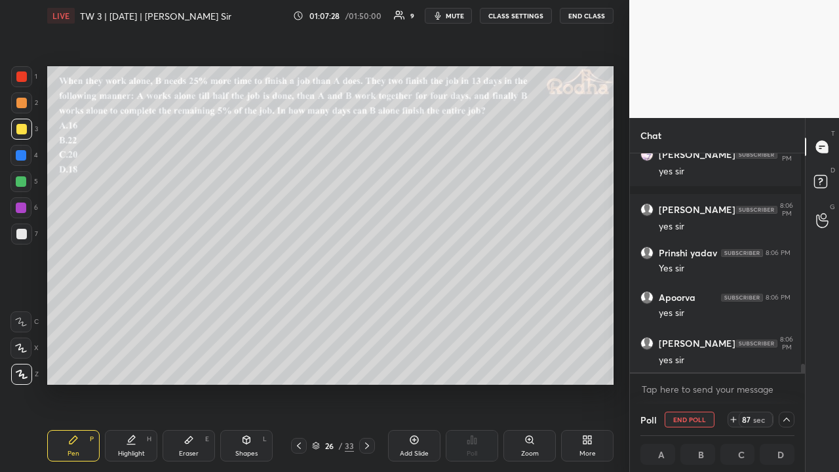
click at [26, 104] on div at bounding box center [21, 103] width 10 height 10
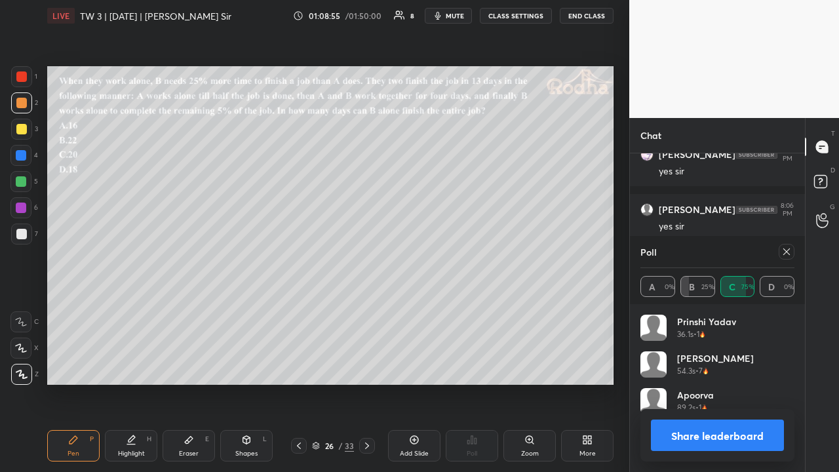
scroll to position [246, 171]
click at [788, 249] on icon at bounding box center [786, 251] width 10 height 10
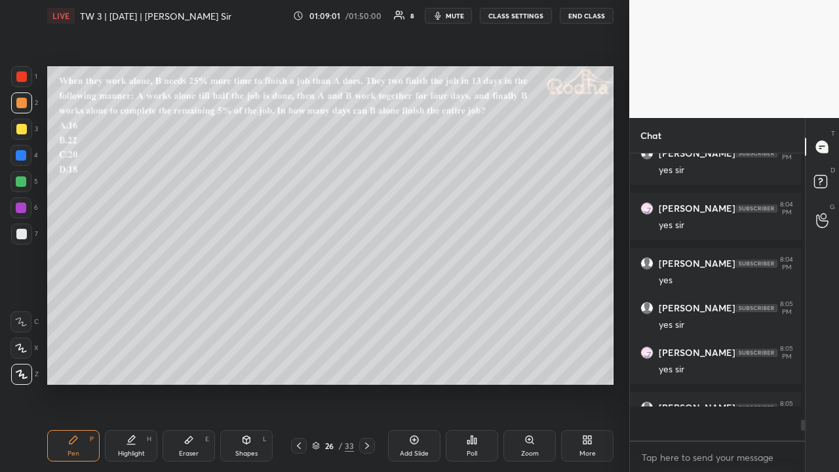
scroll to position [267, 167]
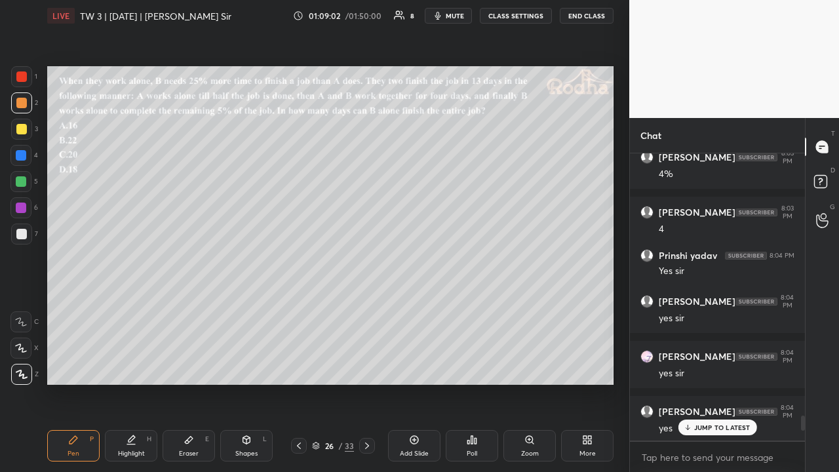
click at [717, 366] on p "JUMP TO LATEST" at bounding box center [722, 427] width 56 height 8
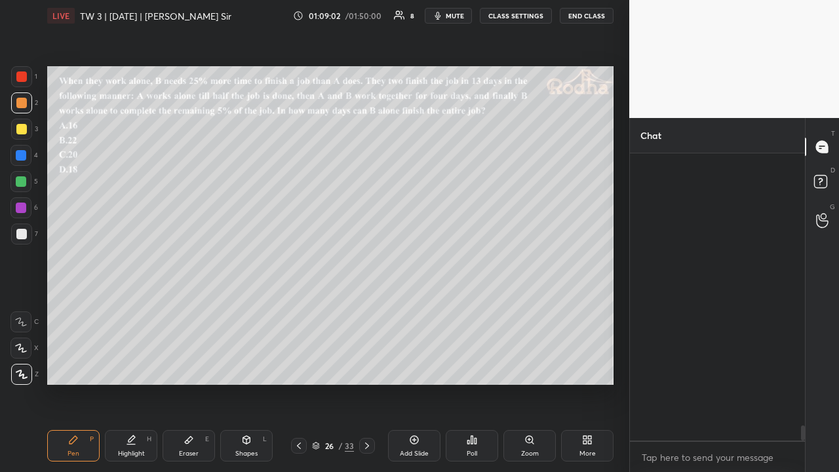
scroll to position [5279, 0]
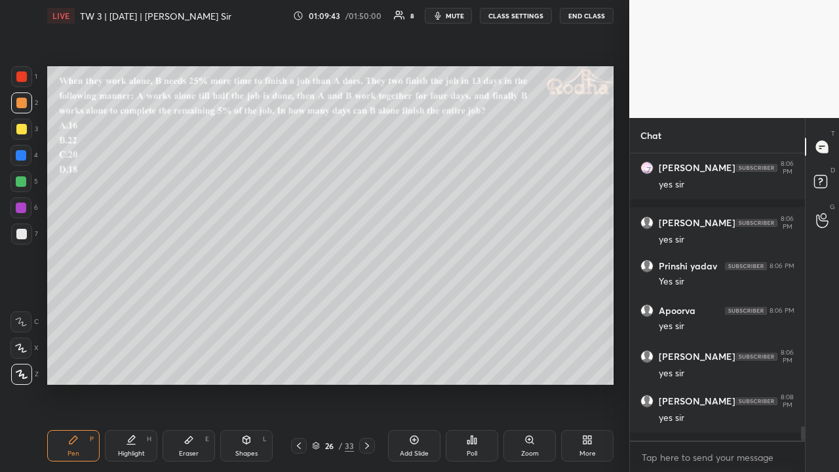
click at [23, 127] on div at bounding box center [21, 129] width 10 height 10
click at [21, 178] on div at bounding box center [21, 181] width 10 height 10
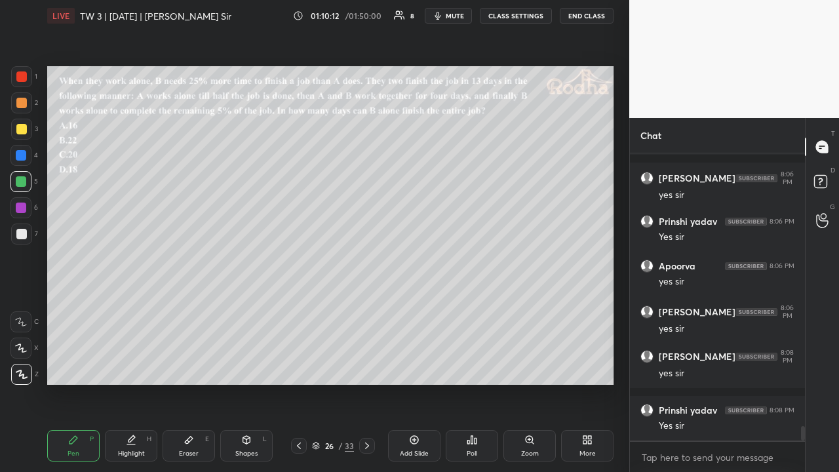
click at [250, 366] on div "Shapes L" at bounding box center [246, 445] width 52 height 31
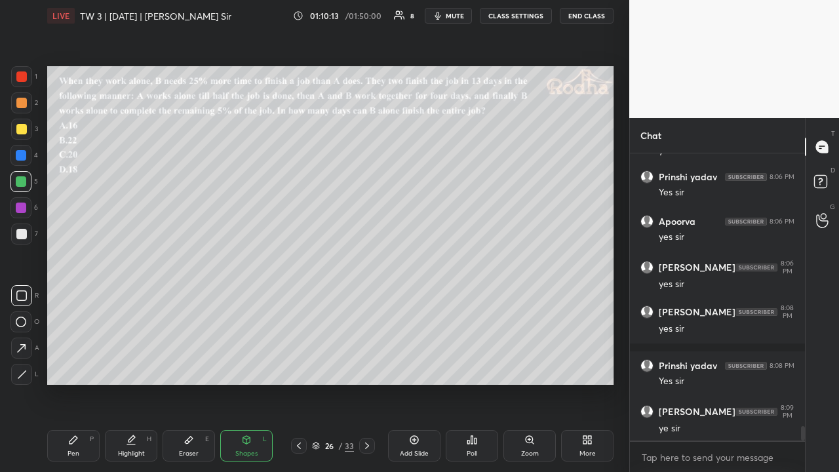
click at [24, 366] on icon at bounding box center [22, 375] width 10 height 10
click at [78, 366] on icon at bounding box center [73, 440] width 10 height 10
click at [24, 125] on div at bounding box center [21, 129] width 10 height 10
drag, startPoint x: 25, startPoint y: 104, endPoint x: 32, endPoint y: 117, distance: 14.4
click at [25, 104] on div at bounding box center [21, 103] width 10 height 10
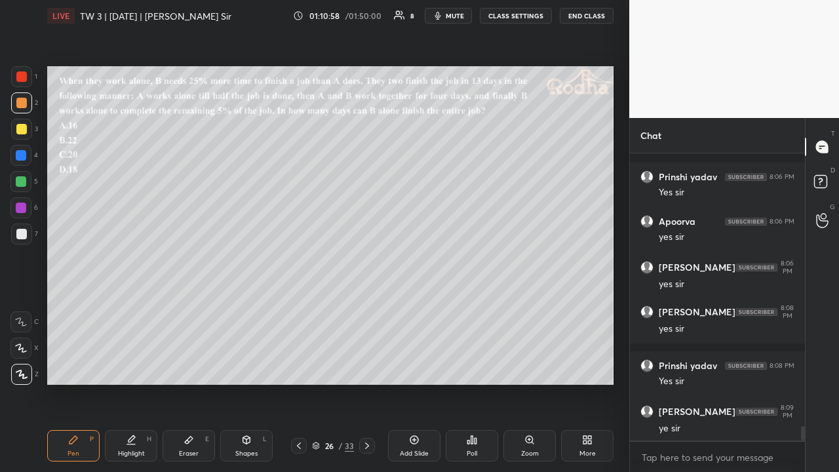
scroll to position [5478, 0]
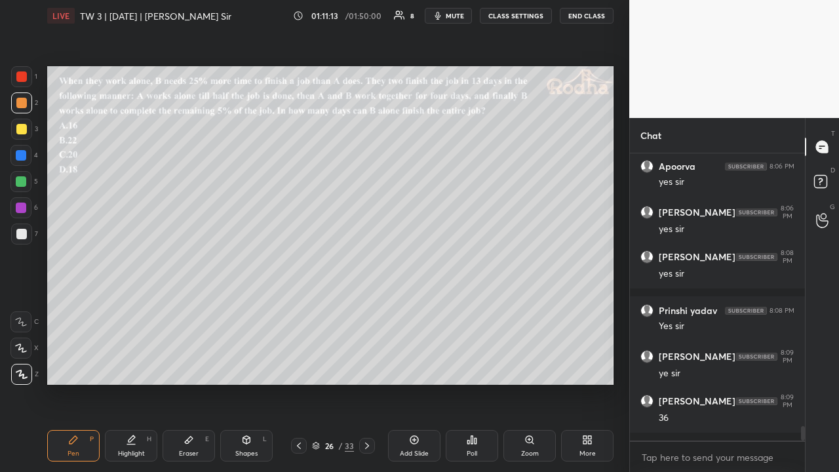
click at [20, 130] on div at bounding box center [21, 129] width 10 height 10
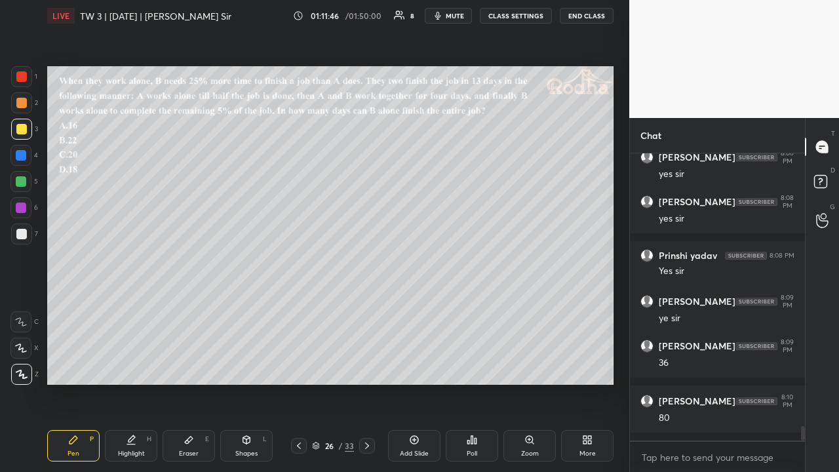
click at [22, 185] on div at bounding box center [21, 181] width 10 height 10
click at [22, 229] on div at bounding box center [21, 234] width 10 height 10
click at [22, 189] on div at bounding box center [20, 181] width 21 height 21
click at [24, 236] on div at bounding box center [21, 234] width 10 height 10
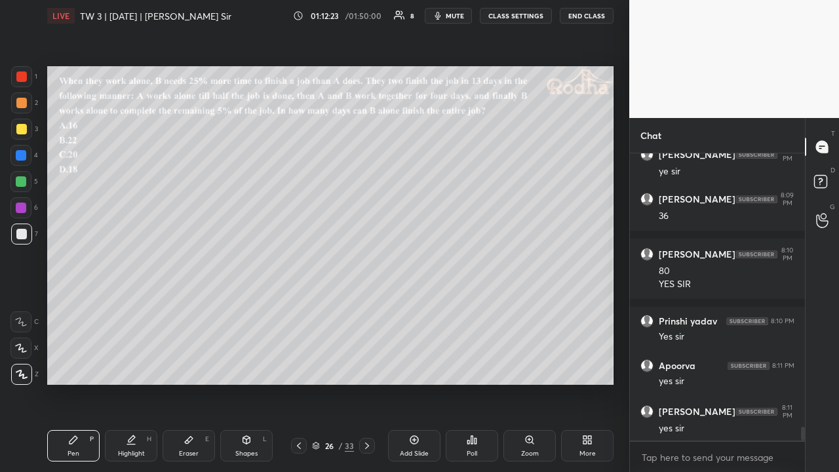
scroll to position [5724, 0]
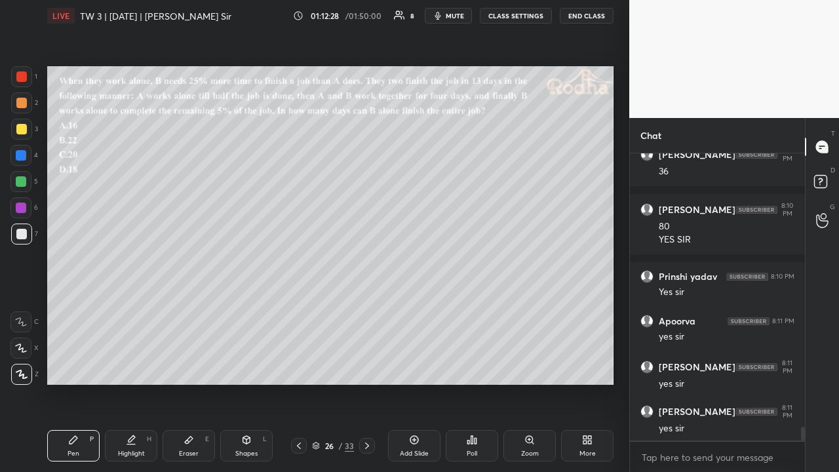
click at [298, 366] on icon at bounding box center [299, 445] width 10 height 10
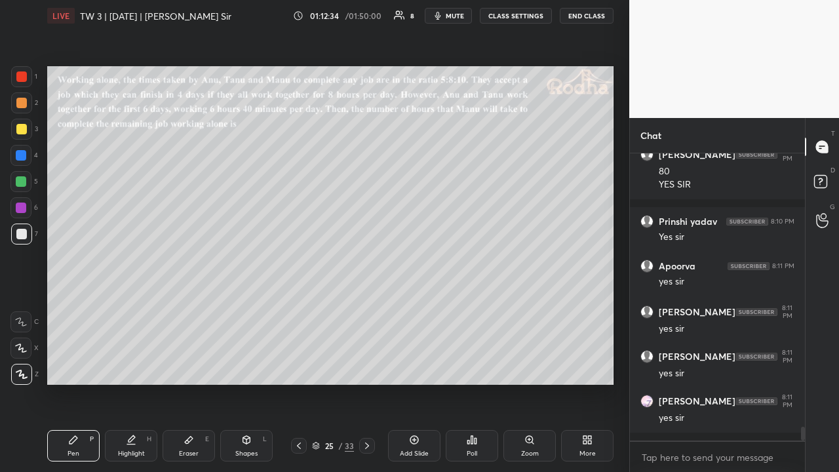
scroll to position [5824, 0]
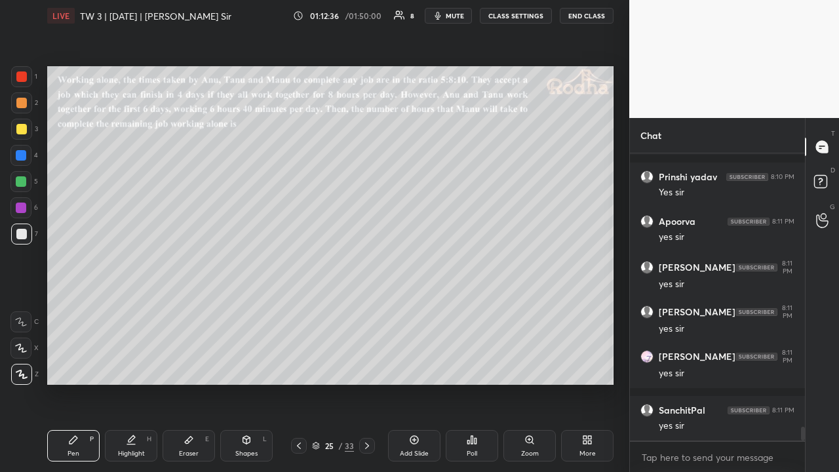
click at [21, 104] on div at bounding box center [21, 103] width 10 height 10
click at [24, 131] on div at bounding box center [21, 129] width 10 height 10
click at [22, 183] on div at bounding box center [21, 181] width 10 height 10
drag, startPoint x: 26, startPoint y: 225, endPoint x: 37, endPoint y: 224, distance: 10.5
click at [26, 225] on div at bounding box center [21, 233] width 21 height 21
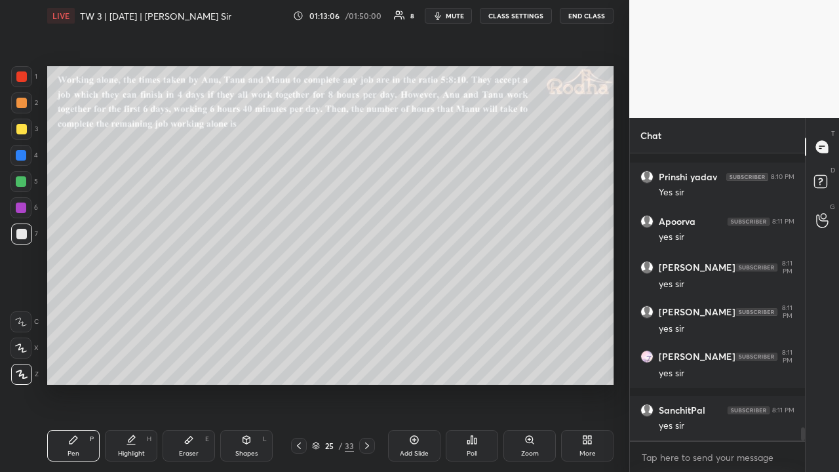
scroll to position [5879, 0]
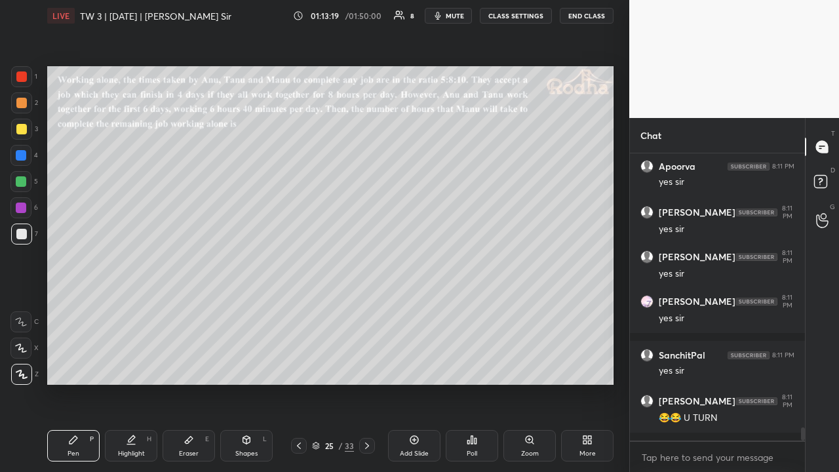
click at [25, 134] on div at bounding box center [21, 129] width 21 height 21
click at [26, 106] on div at bounding box center [21, 102] width 21 height 21
click at [21, 234] on div at bounding box center [21, 234] width 10 height 10
drag, startPoint x: 22, startPoint y: 103, endPoint x: 30, endPoint y: 96, distance: 10.7
click at [22, 103] on div at bounding box center [21, 103] width 10 height 10
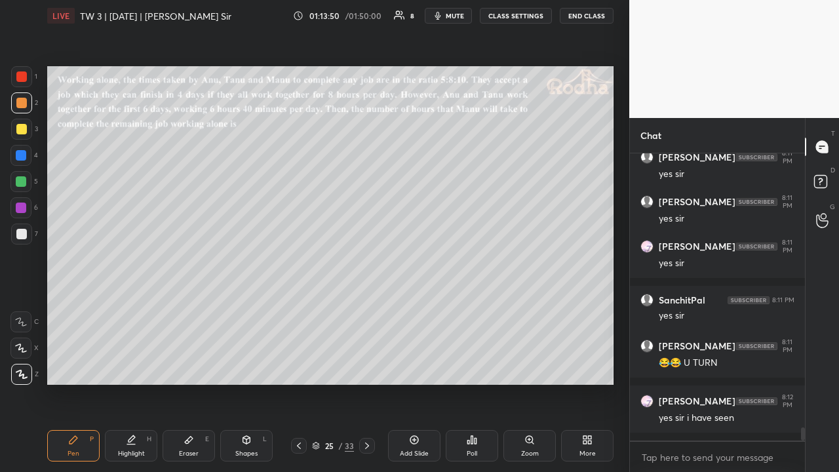
scroll to position [5979, 0]
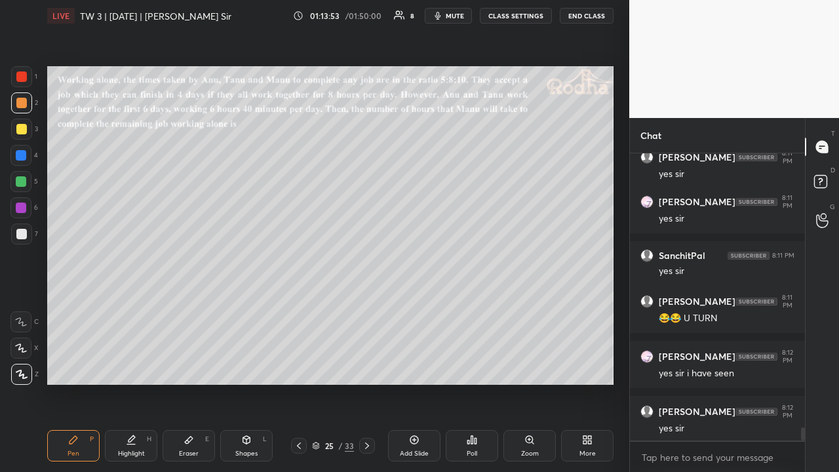
drag, startPoint x: 20, startPoint y: 128, endPoint x: 37, endPoint y: 112, distance: 23.6
click at [20, 128] on div at bounding box center [21, 129] width 10 height 10
click at [26, 237] on div at bounding box center [21, 234] width 10 height 10
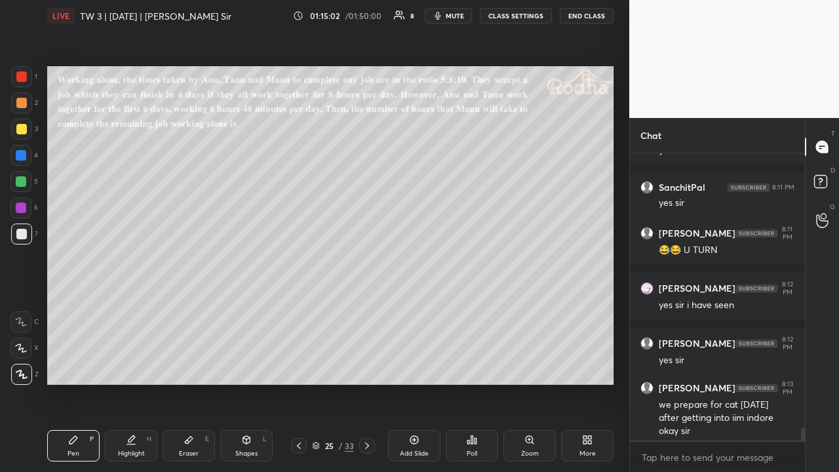
scroll to position [6060, 0]
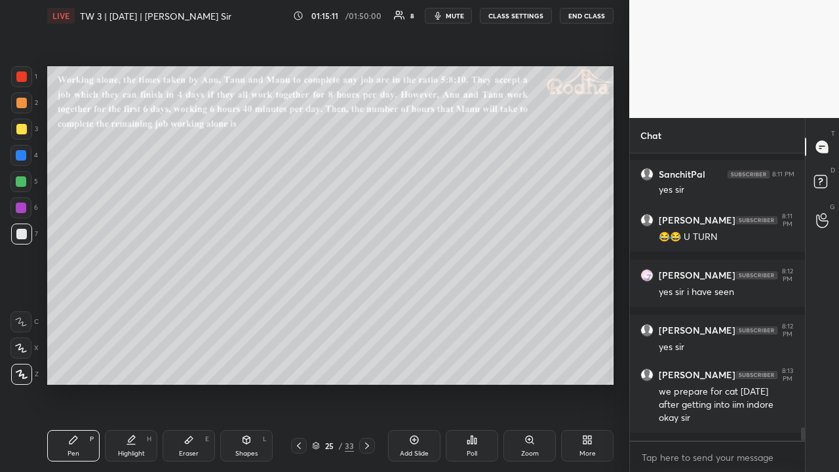
click at [22, 130] on div at bounding box center [21, 129] width 10 height 10
drag, startPoint x: 184, startPoint y: 446, endPoint x: 185, endPoint y: 438, distance: 7.2
click at [184, 366] on div "Eraser E" at bounding box center [189, 445] width 52 height 31
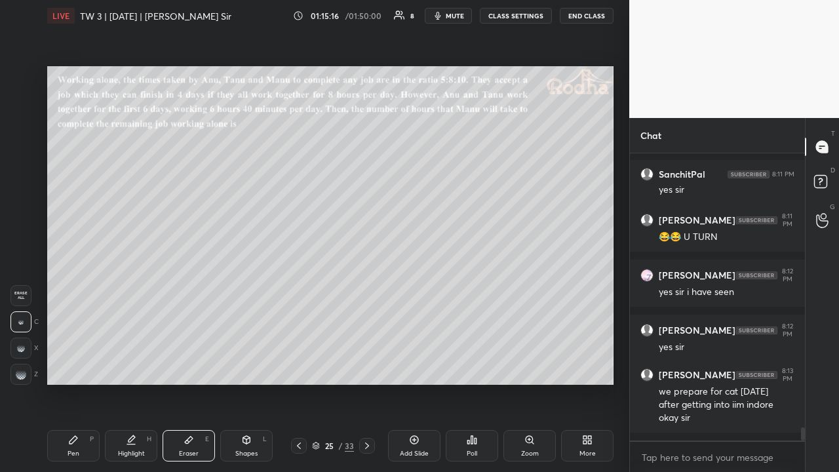
click at [23, 350] on g at bounding box center [21, 348] width 8 height 8
click at [75, 366] on icon at bounding box center [73, 440] width 8 height 8
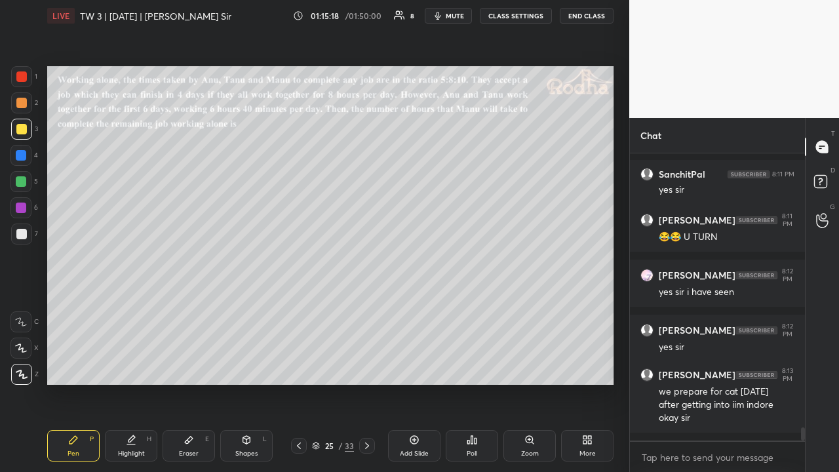
click at [24, 102] on div at bounding box center [21, 103] width 10 height 10
click at [25, 175] on div at bounding box center [20, 181] width 21 height 21
click at [22, 232] on div at bounding box center [21, 234] width 10 height 10
click at [22, 130] on div at bounding box center [21, 129] width 10 height 10
click at [24, 229] on div at bounding box center [21, 234] width 10 height 10
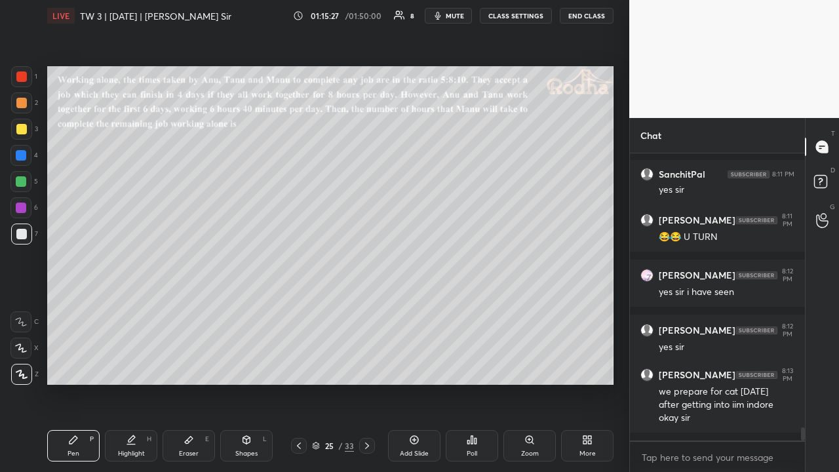
click at [20, 136] on div at bounding box center [21, 129] width 21 height 21
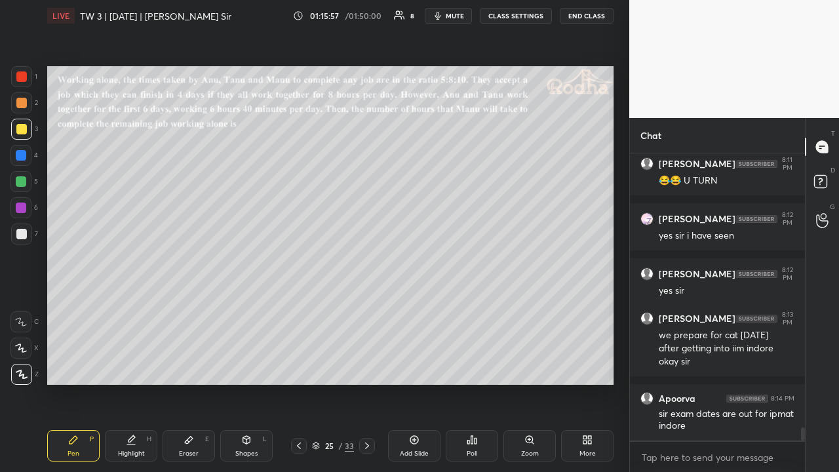
click at [25, 101] on div at bounding box center [21, 103] width 10 height 10
drag, startPoint x: 20, startPoint y: 128, endPoint x: 24, endPoint y: 144, distance: 16.9
click at [20, 128] on div at bounding box center [21, 129] width 10 height 10
click at [24, 181] on div at bounding box center [21, 181] width 10 height 10
click at [26, 235] on div at bounding box center [21, 234] width 10 height 10
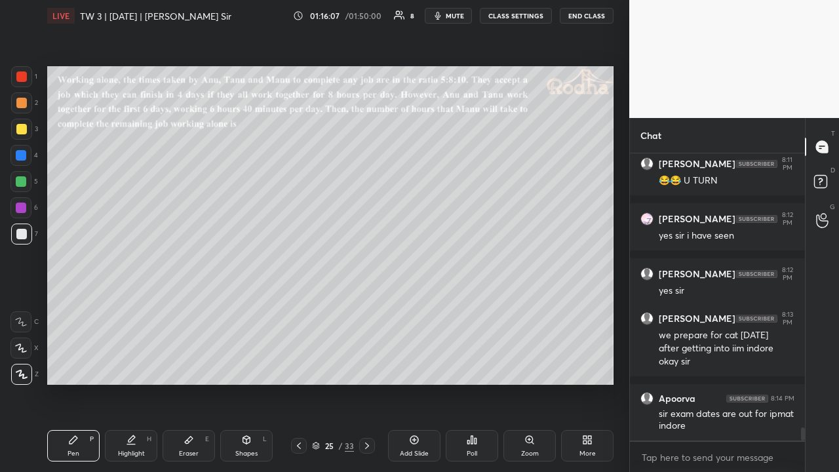
scroll to position [6171, 0]
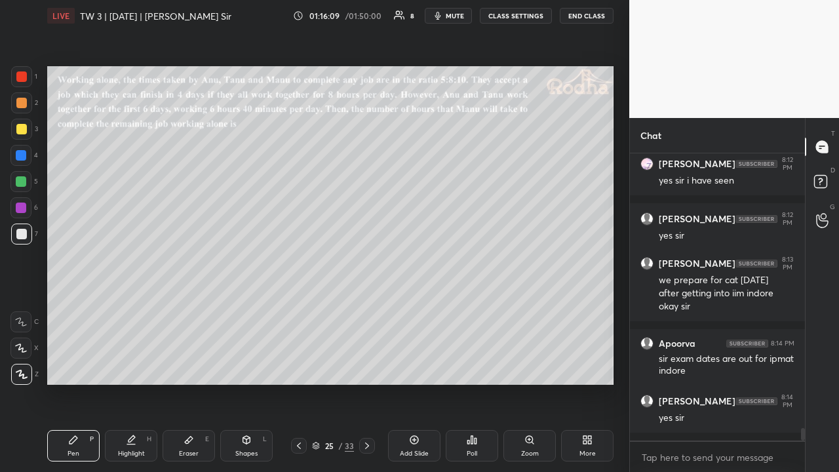
click at [24, 129] on div at bounding box center [21, 129] width 10 height 10
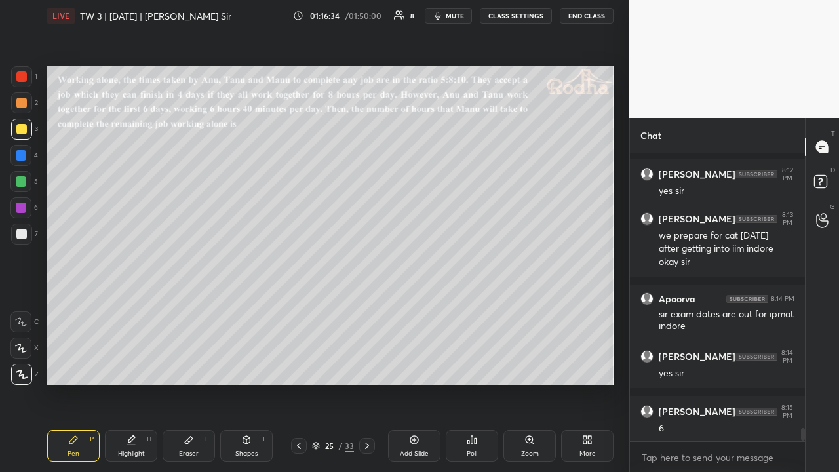
scroll to position [6260, 0]
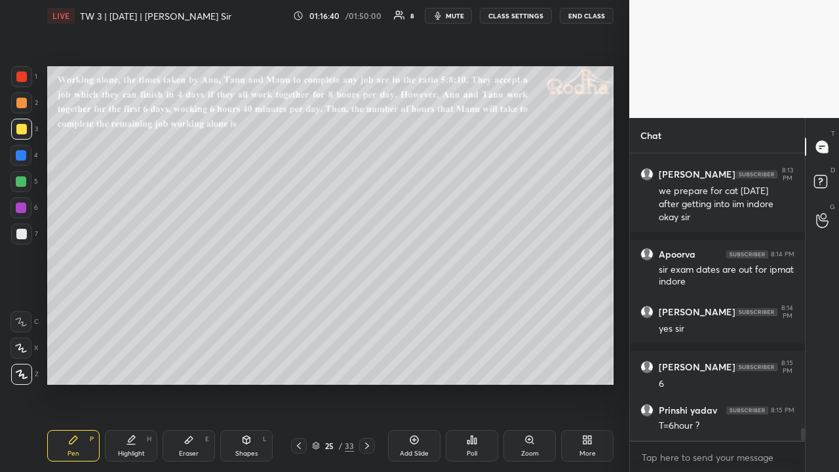
drag, startPoint x: 20, startPoint y: 105, endPoint x: 45, endPoint y: 117, distance: 27.6
click at [22, 106] on div at bounding box center [21, 103] width 10 height 10
click at [26, 132] on div at bounding box center [21, 129] width 10 height 10
click at [19, 102] on div at bounding box center [21, 103] width 10 height 10
click at [24, 231] on div at bounding box center [21, 234] width 10 height 10
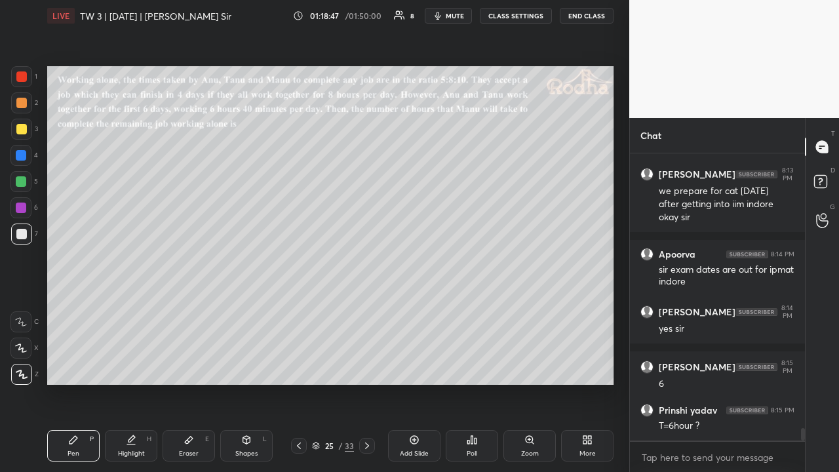
scroll to position [6305, 0]
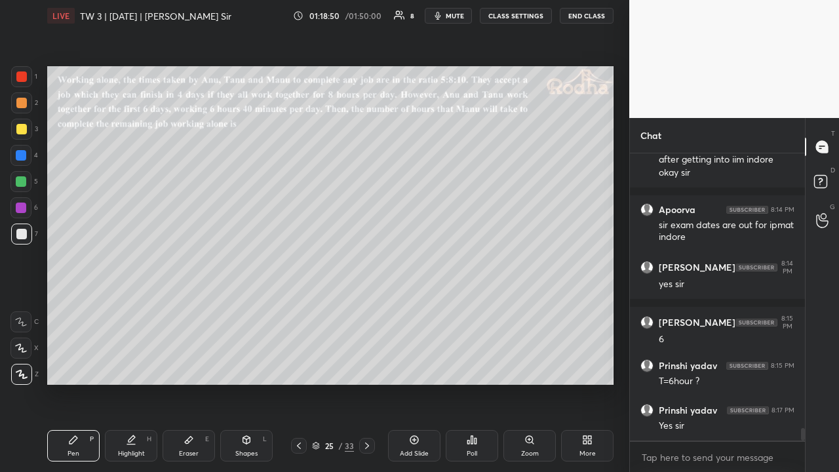
click at [24, 132] on div at bounding box center [21, 129] width 10 height 10
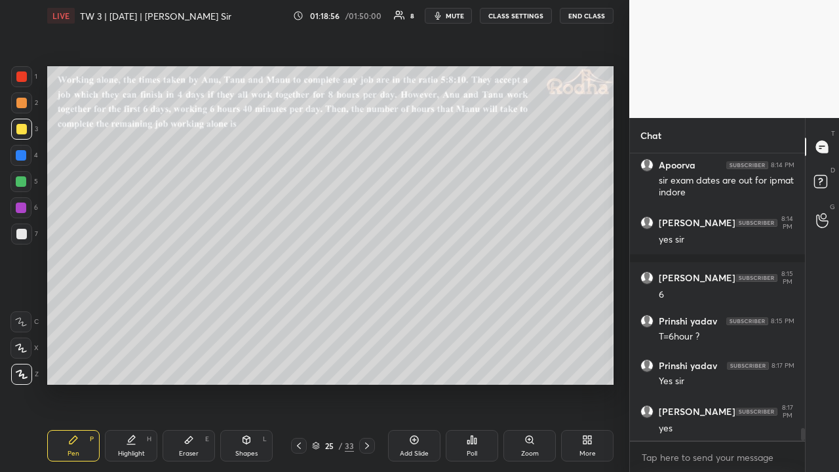
click at [24, 100] on div at bounding box center [21, 103] width 10 height 10
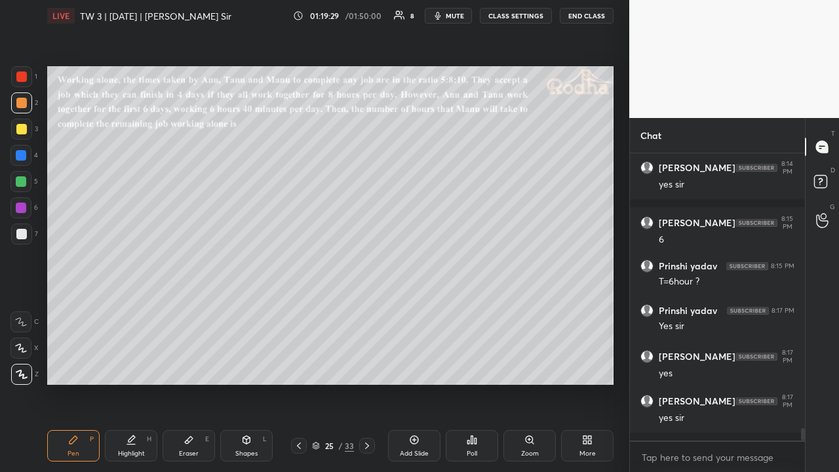
click at [26, 232] on div at bounding box center [21, 234] width 10 height 10
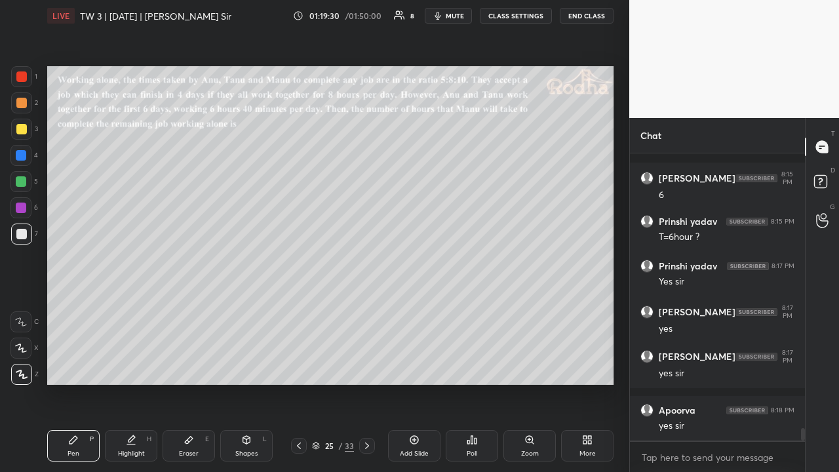
scroll to position [6504, 0]
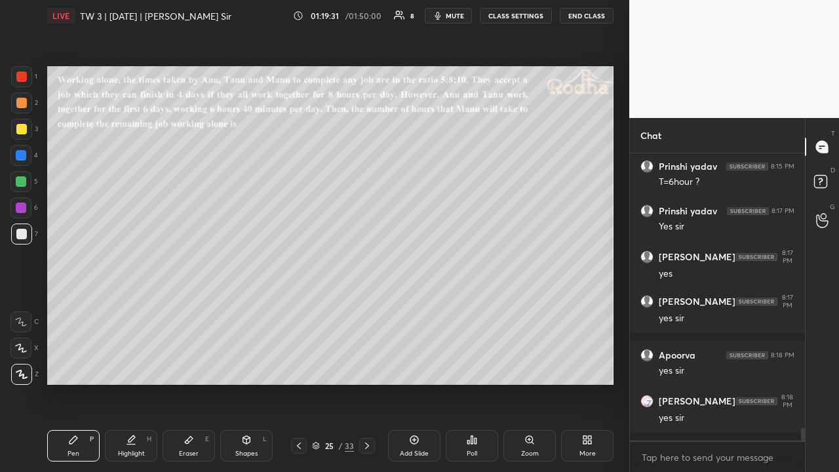
click at [300, 366] on icon at bounding box center [299, 445] width 10 height 10
click at [302, 366] on icon at bounding box center [299, 445] width 10 height 10
click at [301, 366] on icon at bounding box center [299, 445] width 10 height 10
click at [25, 134] on div at bounding box center [21, 129] width 10 height 10
click at [20, 230] on div at bounding box center [21, 234] width 10 height 10
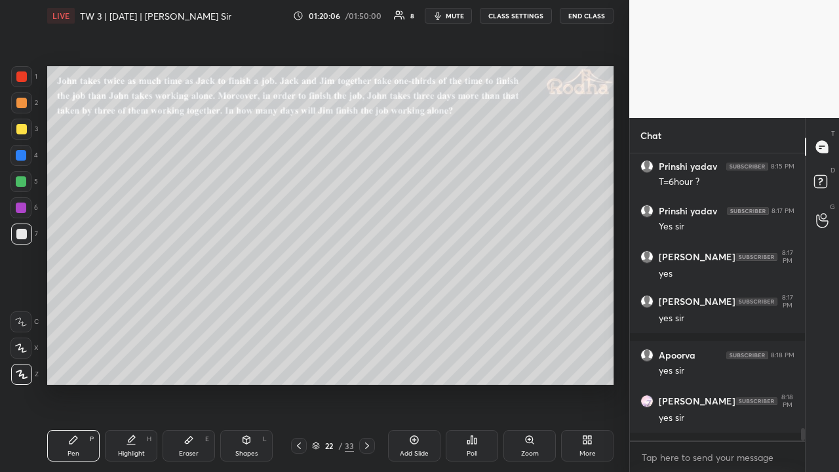
click at [28, 135] on div at bounding box center [21, 129] width 21 height 21
click at [364, 366] on icon at bounding box center [367, 445] width 10 height 10
click at [365, 366] on icon at bounding box center [367, 445] width 10 height 10
click at [366, 366] on icon at bounding box center [367, 445] width 10 height 10
click at [364, 366] on icon at bounding box center [367, 445] width 10 height 10
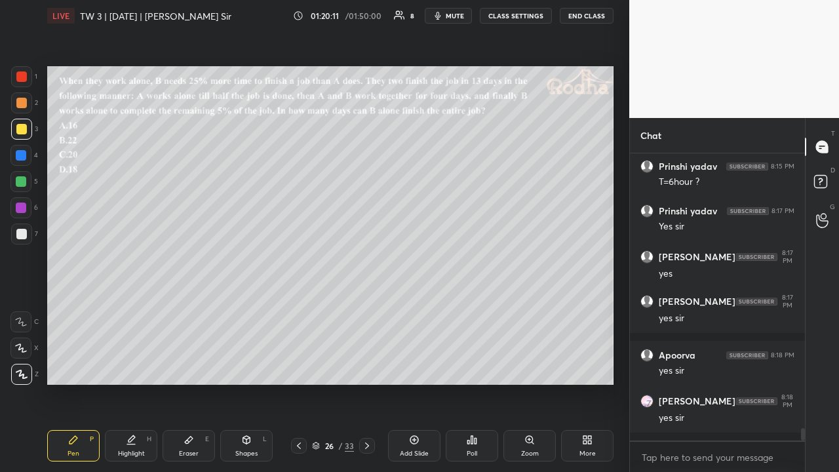
scroll to position [6571, 0]
click at [365, 366] on icon at bounding box center [367, 445] width 10 height 10
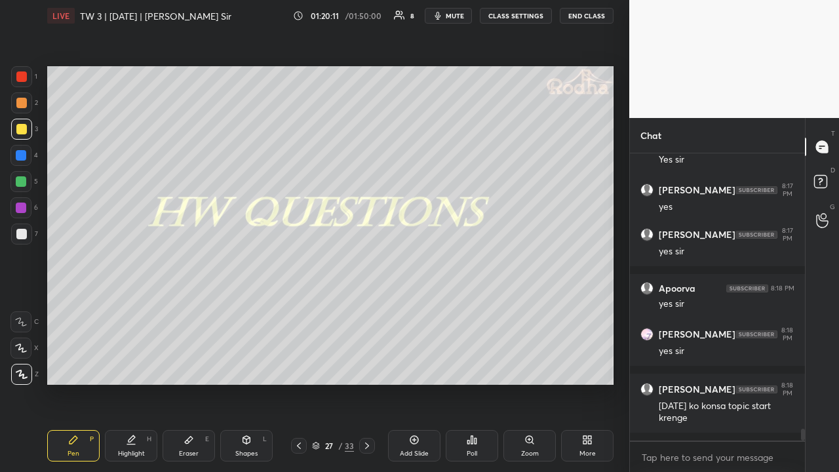
click at [366, 366] on icon at bounding box center [367, 445] width 10 height 10
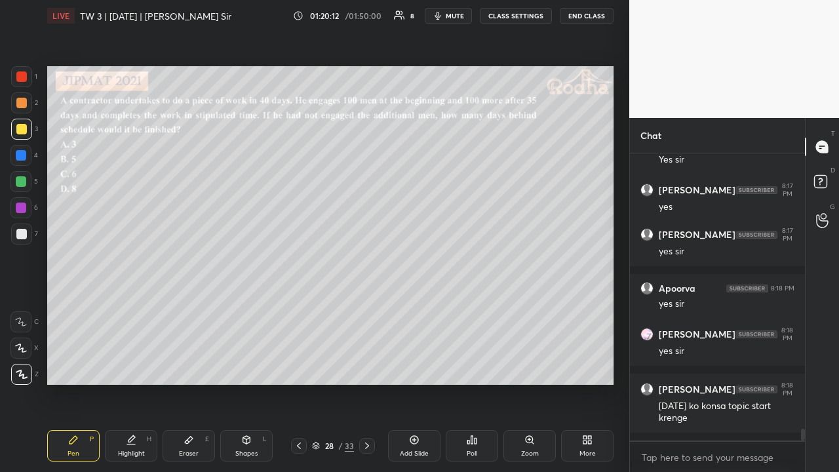
click at [367, 366] on icon at bounding box center [367, 445] width 10 height 10
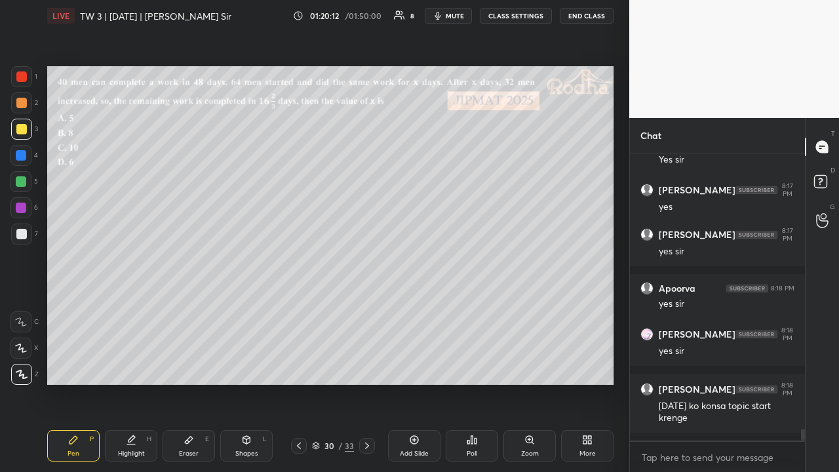
click at [367, 366] on icon at bounding box center [367, 445] width 10 height 10
click at [368, 366] on icon at bounding box center [367, 445] width 4 height 7
click at [24, 230] on div at bounding box center [21, 234] width 10 height 10
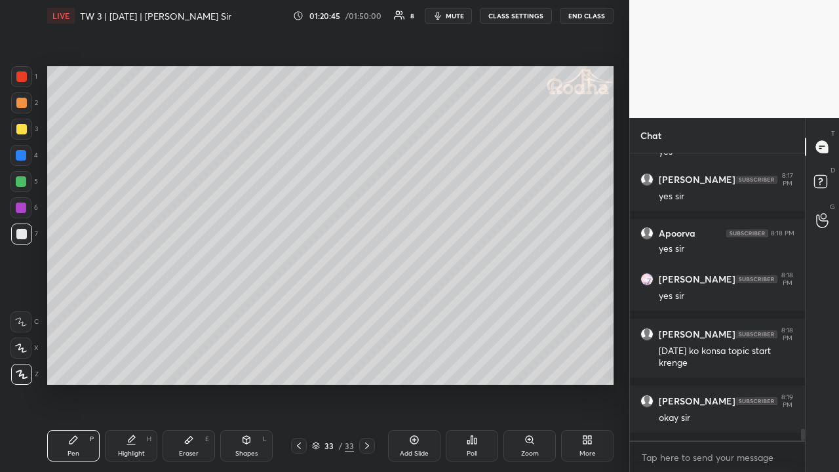
scroll to position [6681, 0]
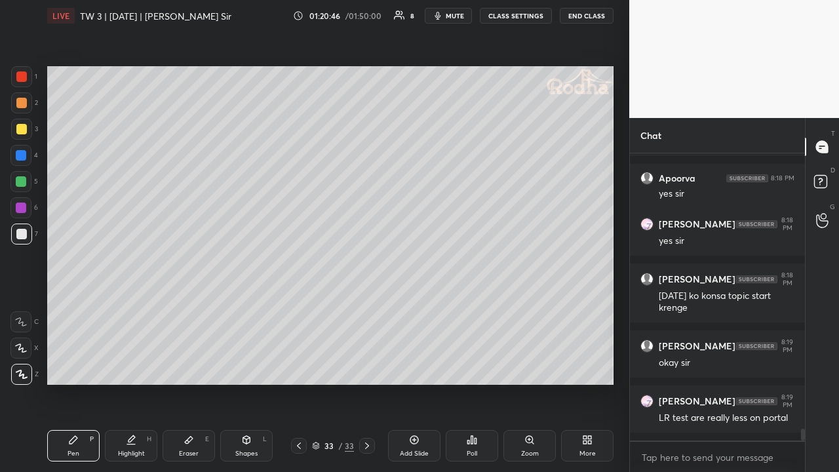
drag, startPoint x: 20, startPoint y: 107, endPoint x: 21, endPoint y: 115, distance: 7.3
click at [20, 108] on div at bounding box center [21, 102] width 21 height 21
click at [24, 127] on div at bounding box center [21, 129] width 10 height 10
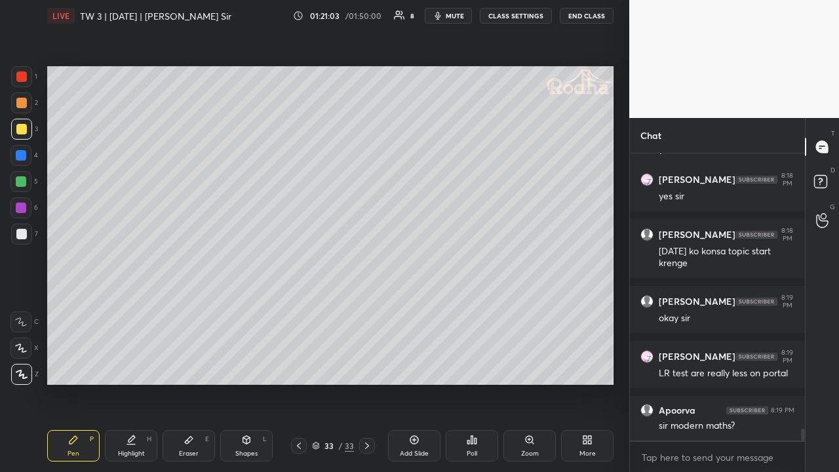
drag, startPoint x: 22, startPoint y: 102, endPoint x: 25, endPoint y: 118, distance: 15.9
click at [24, 104] on div at bounding box center [21, 103] width 10 height 10
click at [24, 132] on div at bounding box center [21, 129] width 10 height 10
click at [29, 178] on div at bounding box center [20, 181] width 21 height 21
click at [27, 229] on div at bounding box center [21, 233] width 21 height 21
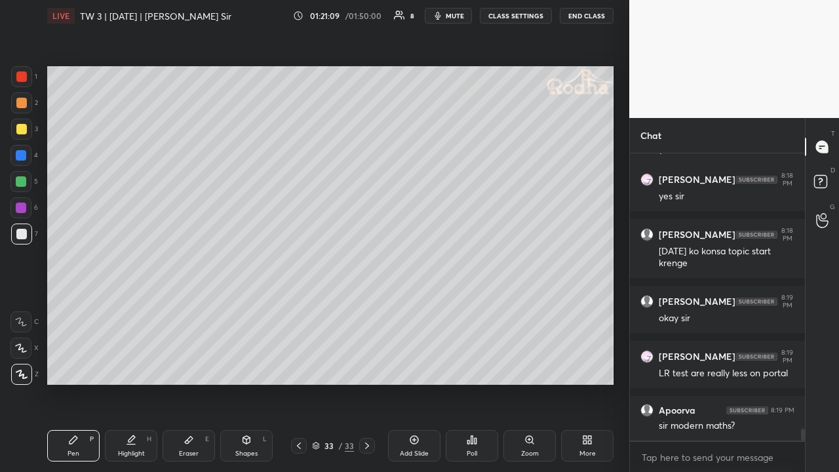
click at [24, 126] on div at bounding box center [21, 129] width 10 height 10
click at [26, 231] on div at bounding box center [21, 233] width 21 height 21
click at [20, 185] on div at bounding box center [21, 181] width 10 height 10
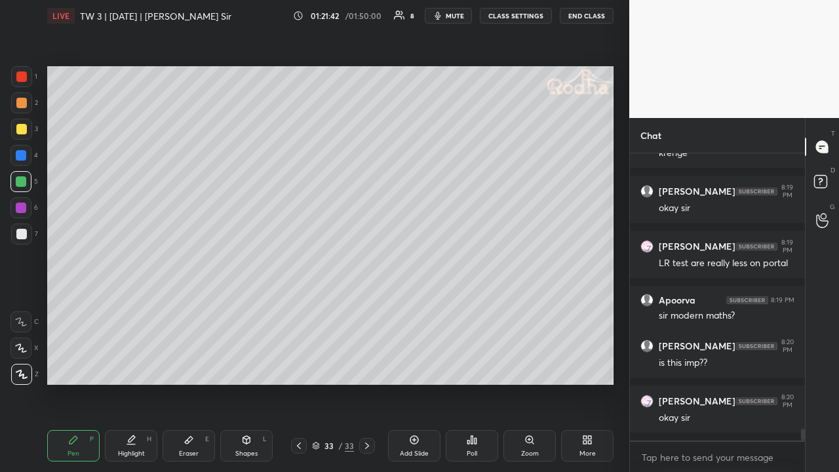
scroll to position [6880, 0]
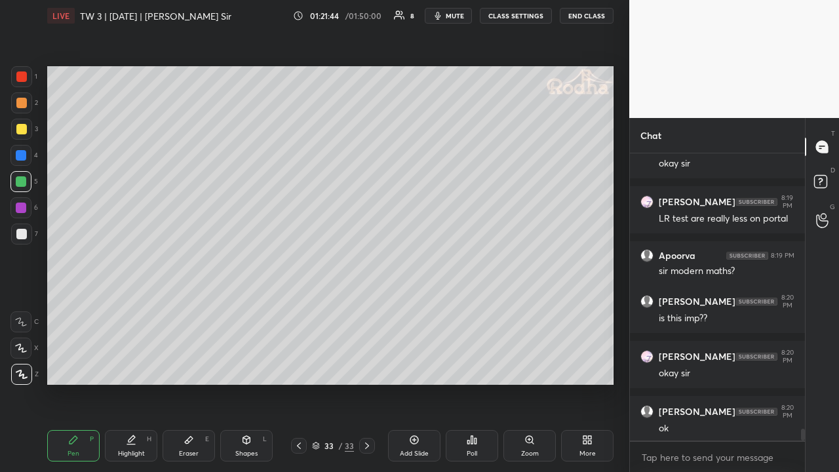
click at [27, 130] on div at bounding box center [21, 129] width 21 height 21
click at [24, 238] on div at bounding box center [21, 234] width 10 height 10
drag, startPoint x: 28, startPoint y: 208, endPoint x: 24, endPoint y: 214, distance: 7.1
click at [27, 209] on div at bounding box center [20, 207] width 21 height 21
drag, startPoint x: 24, startPoint y: 184, endPoint x: 24, endPoint y: 193, distance: 8.5
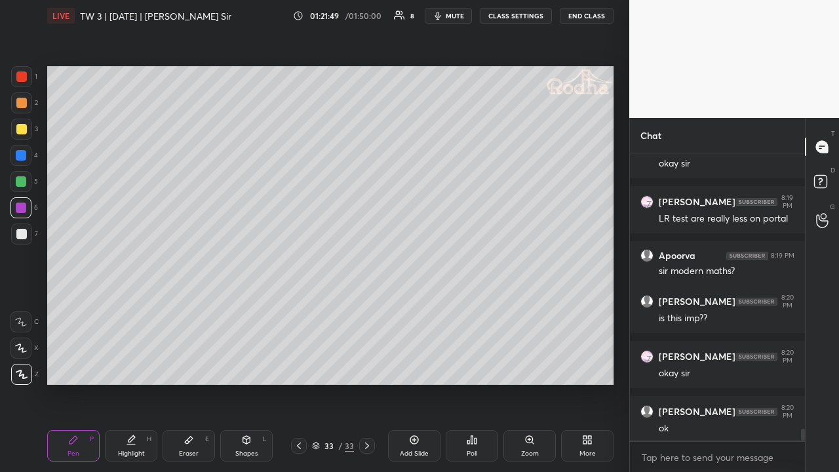
click at [24, 185] on div at bounding box center [21, 181] width 10 height 10
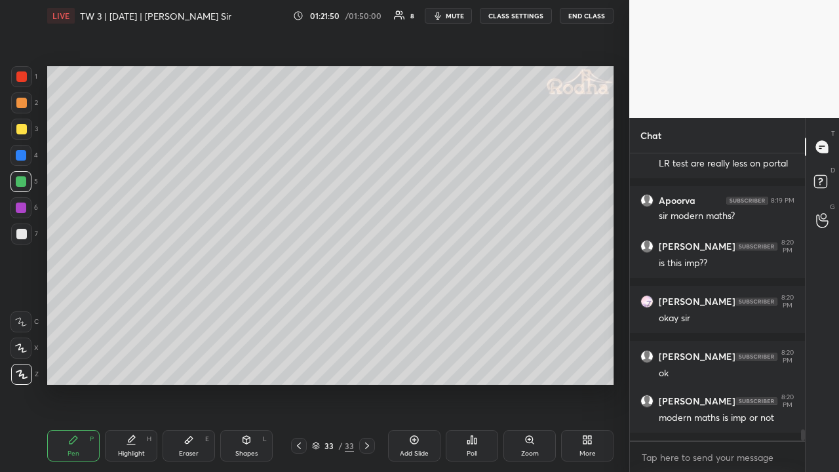
click at [28, 231] on div at bounding box center [21, 233] width 21 height 21
drag, startPoint x: 26, startPoint y: 206, endPoint x: 21, endPoint y: 194, distance: 12.9
click at [26, 206] on div at bounding box center [20, 207] width 21 height 21
drag, startPoint x: 20, startPoint y: 189, endPoint x: 20, endPoint y: 181, distance: 7.9
click at [20, 188] on div at bounding box center [20, 181] width 21 height 21
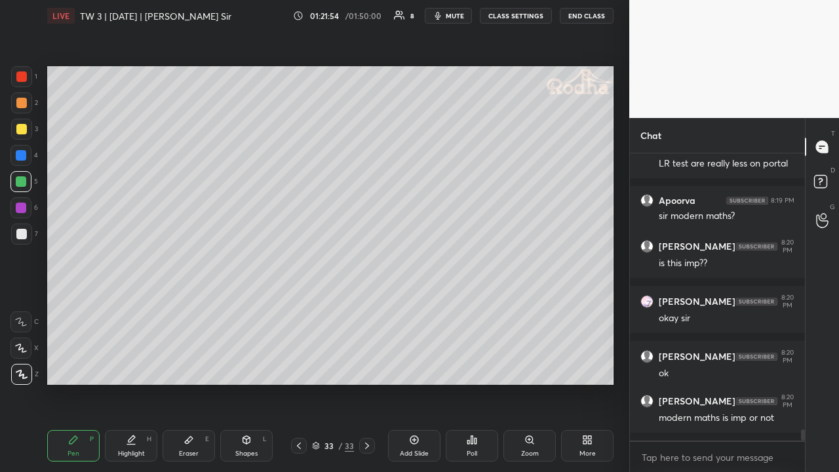
drag, startPoint x: 18, startPoint y: 149, endPoint x: 17, endPoint y: 132, distance: 17.7
click at [18, 149] on div at bounding box center [20, 155] width 21 height 21
click at [18, 130] on div at bounding box center [21, 129] width 10 height 10
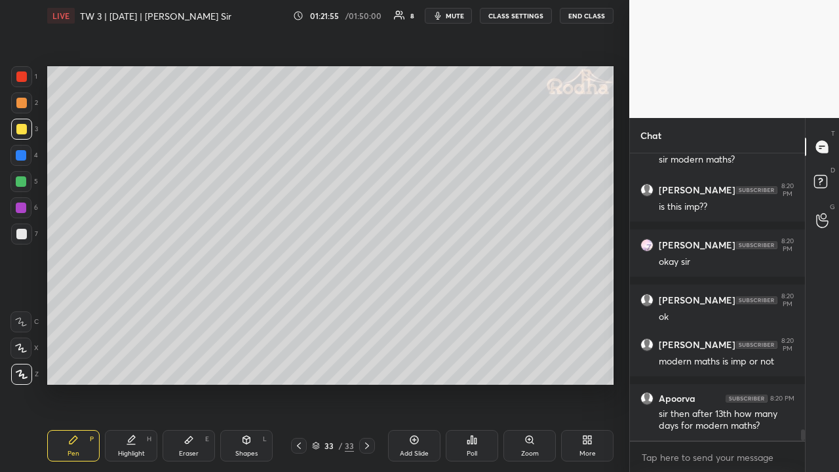
click at [26, 235] on div at bounding box center [21, 234] width 10 height 10
drag, startPoint x: 18, startPoint y: 123, endPoint x: 22, endPoint y: 134, distance: 11.2
click at [18, 125] on div at bounding box center [21, 129] width 21 height 21
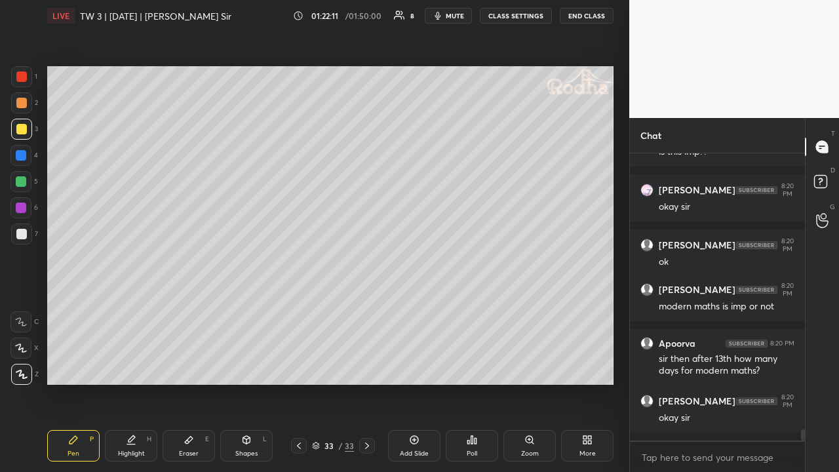
click at [25, 231] on div at bounding box center [21, 234] width 10 height 10
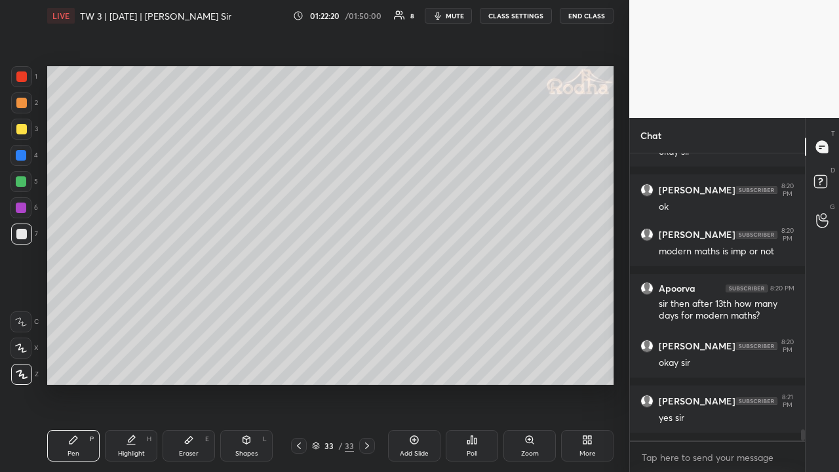
click at [188, 366] on div "Eraser" at bounding box center [189, 453] width 20 height 7
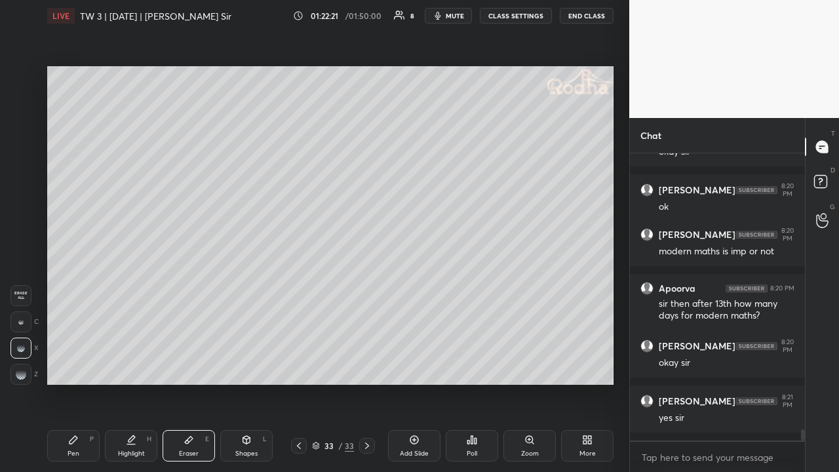
click at [72, 366] on div "Pen P" at bounding box center [73, 445] width 52 height 31
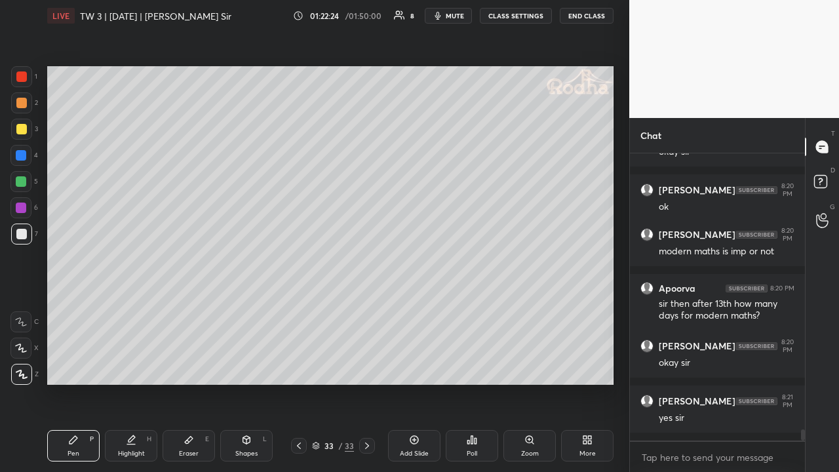
click at [24, 127] on div at bounding box center [21, 129] width 10 height 10
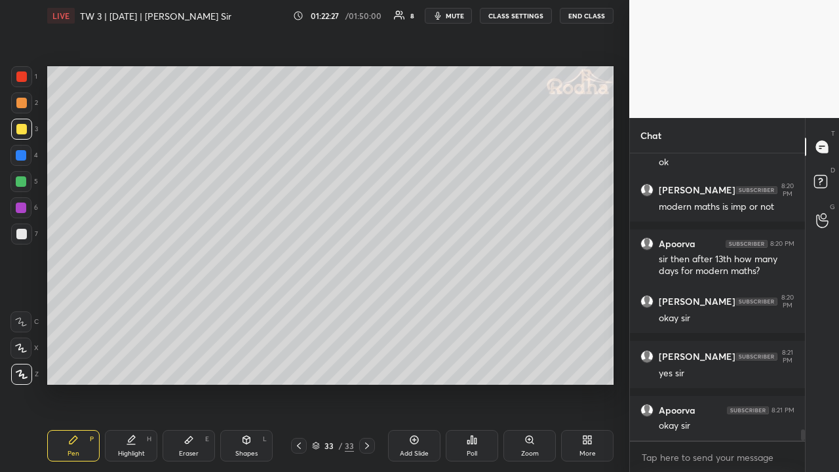
click at [25, 181] on div at bounding box center [20, 181] width 21 height 21
click at [24, 234] on div at bounding box center [21, 234] width 10 height 10
click at [18, 181] on div at bounding box center [21, 181] width 10 height 10
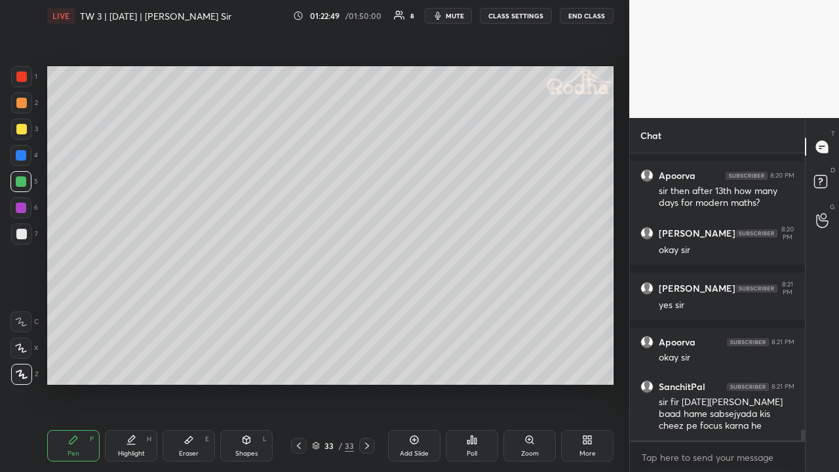
click at [19, 128] on div at bounding box center [21, 129] width 10 height 10
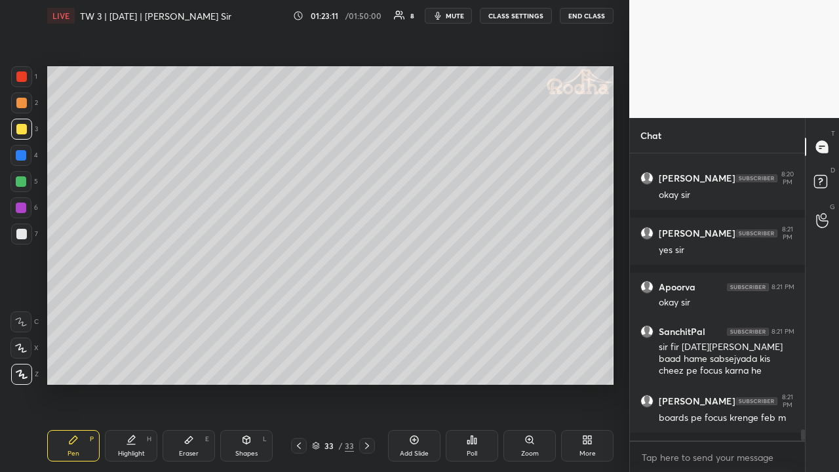
click at [20, 234] on div at bounding box center [21, 234] width 10 height 10
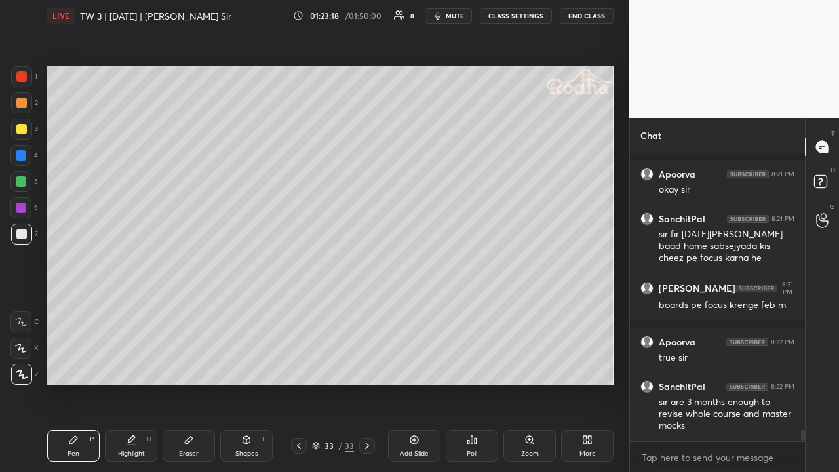
scroll to position [7451, 0]
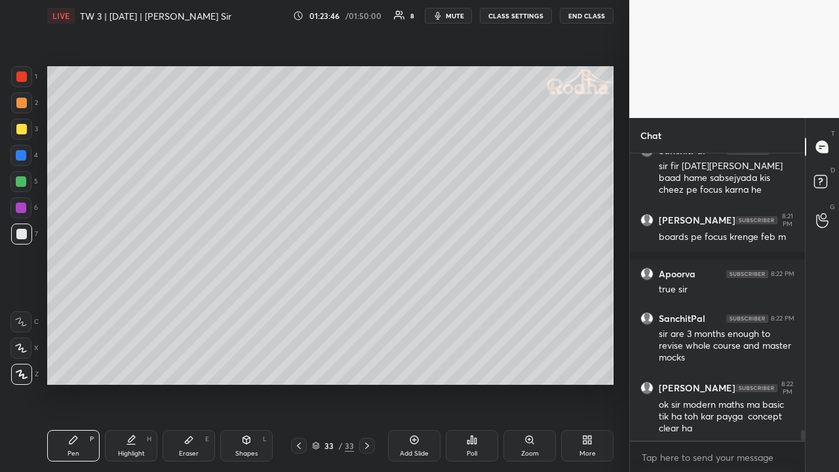
click at [22, 184] on div at bounding box center [21, 181] width 10 height 10
drag, startPoint x: 24, startPoint y: 237, endPoint x: 45, endPoint y: 227, distance: 23.8
click at [24, 237] on div at bounding box center [21, 234] width 10 height 10
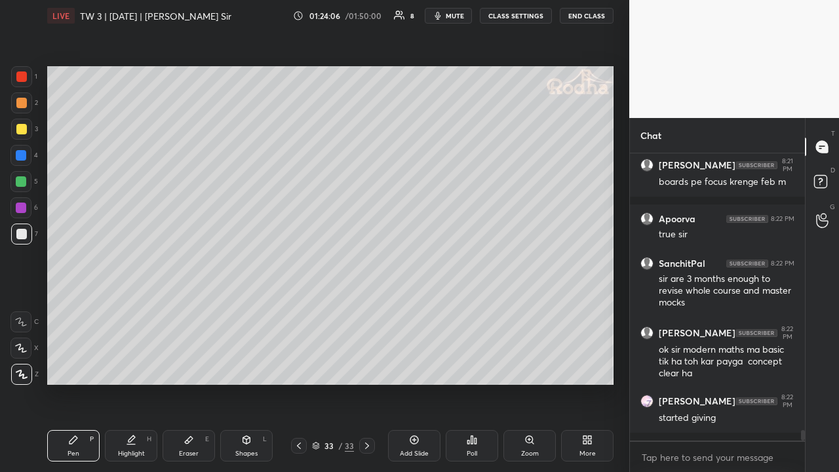
click at [24, 104] on div at bounding box center [21, 103] width 10 height 10
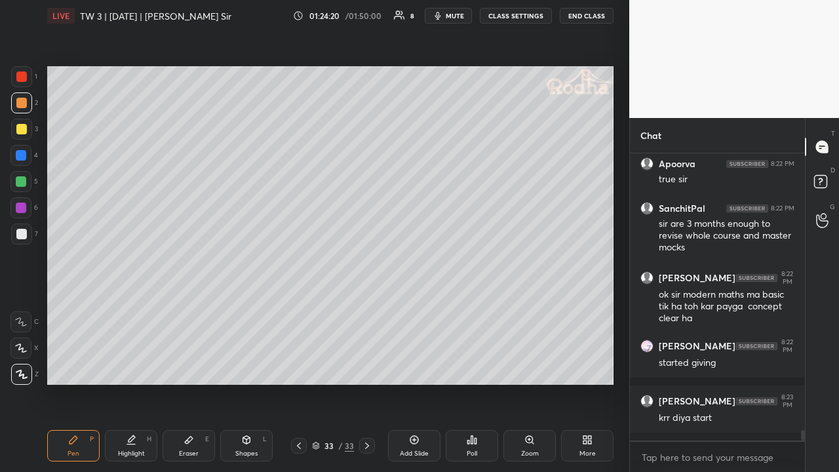
scroll to position [7574, 0]
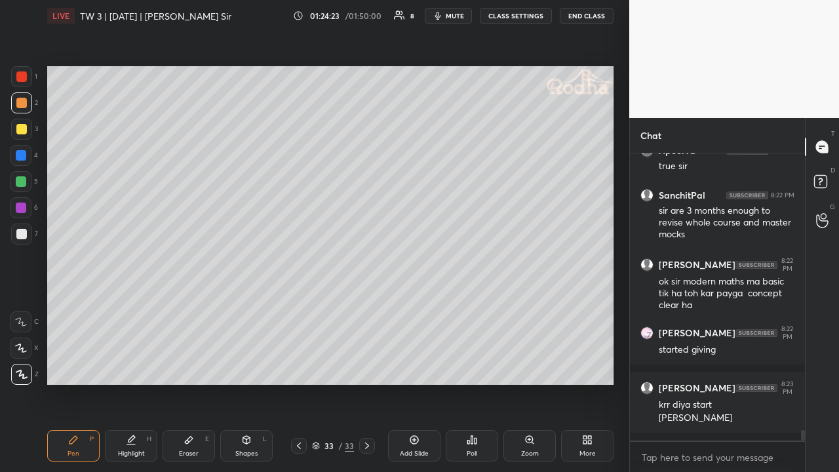
click at [24, 135] on div at bounding box center [21, 129] width 21 height 21
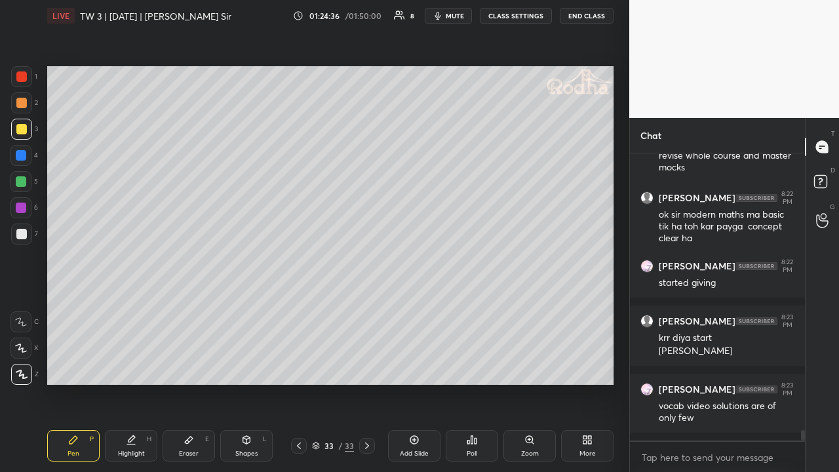
drag, startPoint x: 20, startPoint y: 101, endPoint x: 22, endPoint y: 124, distance: 23.1
click at [20, 104] on div at bounding box center [21, 103] width 10 height 10
click at [24, 182] on div at bounding box center [21, 181] width 10 height 10
click at [22, 235] on div at bounding box center [21, 234] width 10 height 10
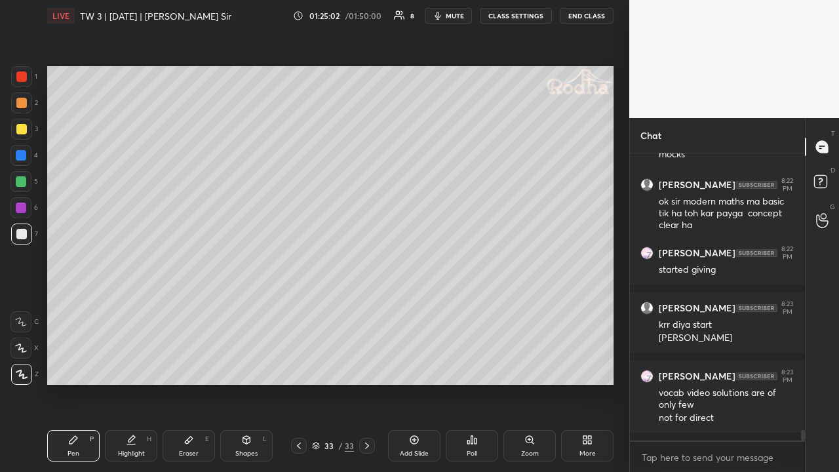
click at [22, 126] on div at bounding box center [21, 129] width 10 height 10
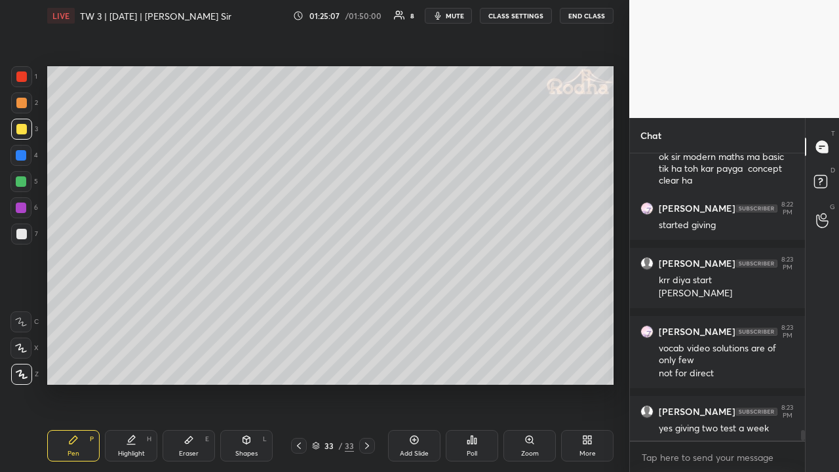
click at [26, 107] on div at bounding box center [21, 102] width 21 height 21
click at [23, 128] on div at bounding box center [21, 129] width 10 height 10
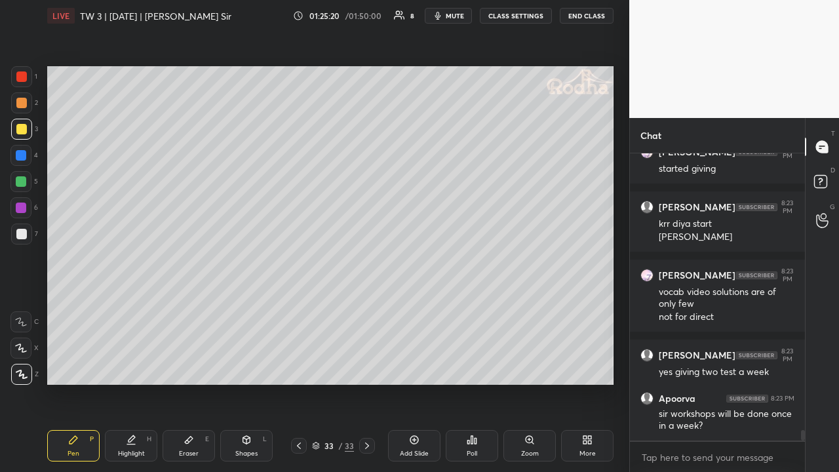
click at [23, 235] on div at bounding box center [21, 234] width 10 height 10
click at [26, 104] on div at bounding box center [21, 103] width 10 height 10
drag, startPoint x: 22, startPoint y: 126, endPoint x: 21, endPoint y: 135, distance: 8.6
click at [22, 126] on div at bounding box center [21, 129] width 10 height 10
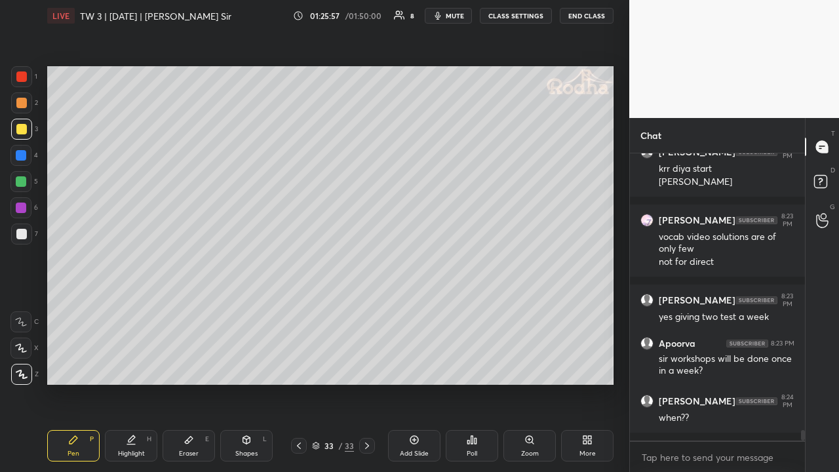
click at [22, 106] on div at bounding box center [21, 103] width 10 height 10
click at [22, 80] on div at bounding box center [21, 76] width 10 height 10
click at [26, 134] on div at bounding box center [21, 129] width 21 height 21
click at [20, 106] on div at bounding box center [21, 103] width 10 height 10
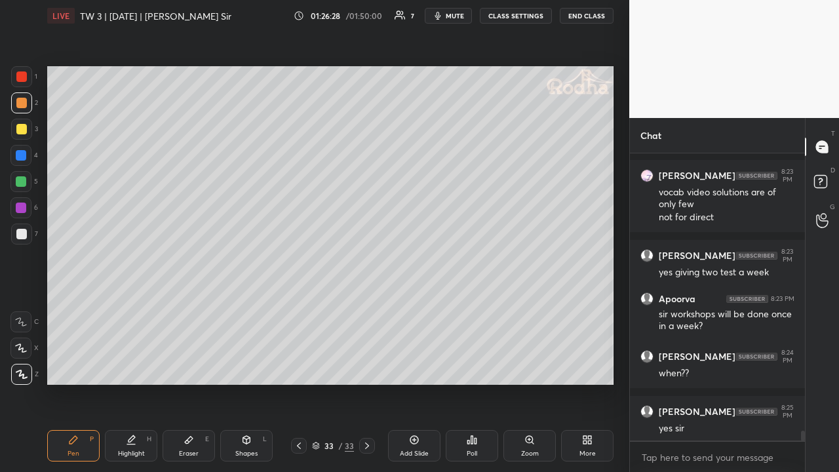
click at [22, 134] on div at bounding box center [21, 129] width 21 height 21
click at [26, 181] on div at bounding box center [21, 181] width 10 height 10
click at [26, 236] on div at bounding box center [21, 234] width 10 height 10
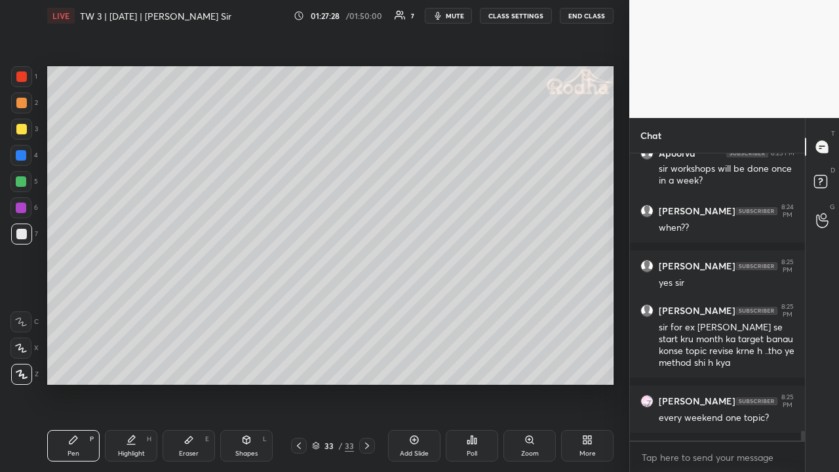
scroll to position [8044, 0]
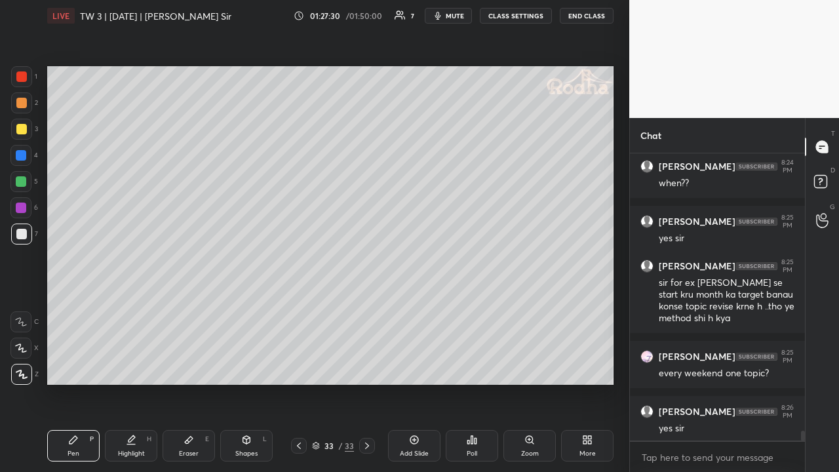
click at [24, 130] on div at bounding box center [21, 129] width 10 height 10
drag, startPoint x: 241, startPoint y: 435, endPoint x: 248, endPoint y: 429, distance: 9.3
click at [242, 366] on icon at bounding box center [246, 440] width 10 height 10
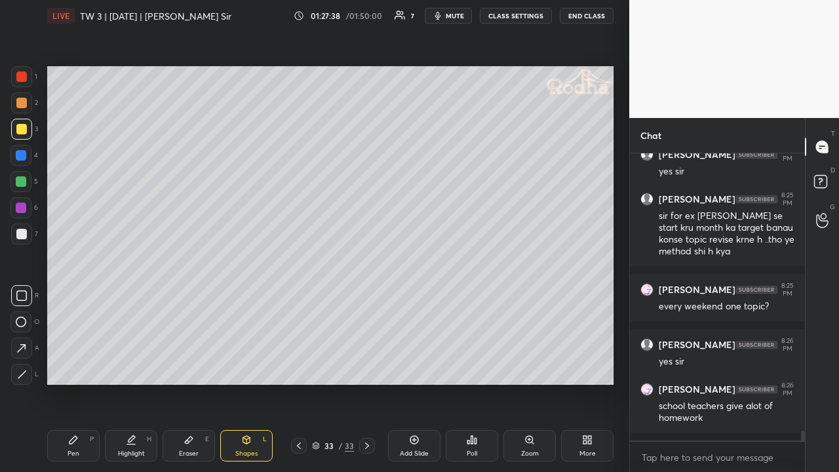
click at [184, 366] on div "Eraser E" at bounding box center [189, 445] width 52 height 31
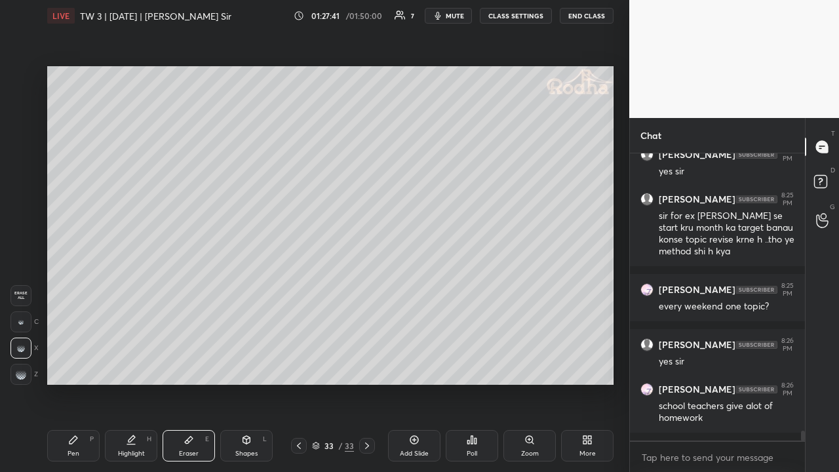
click at [67, 366] on div "Pen P" at bounding box center [73, 445] width 52 height 31
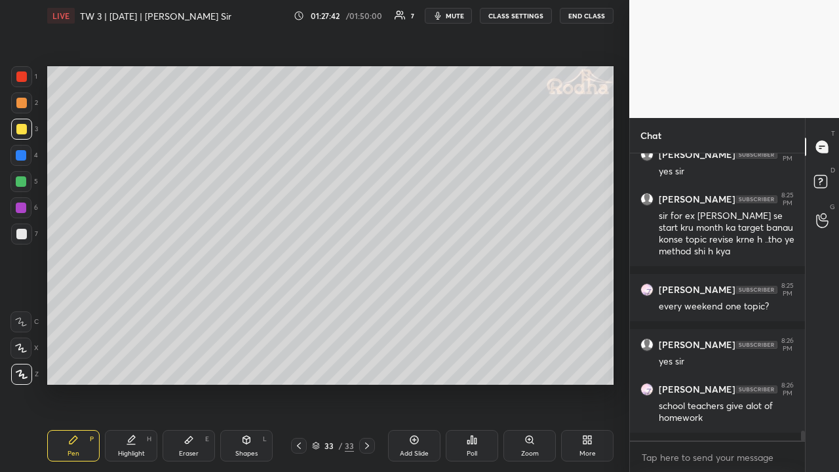
click at [26, 106] on div at bounding box center [21, 102] width 21 height 21
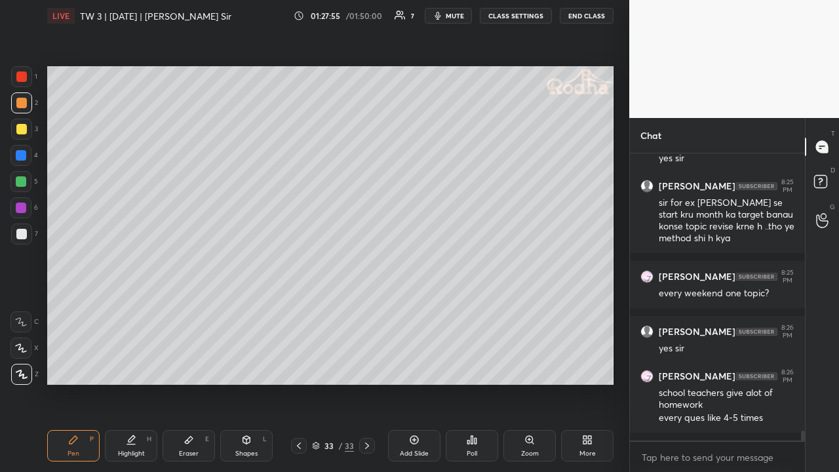
click at [23, 233] on div at bounding box center [21, 234] width 10 height 10
drag, startPoint x: 24, startPoint y: 105, endPoint x: 29, endPoint y: 119, distance: 15.1
click at [24, 109] on div at bounding box center [21, 102] width 21 height 21
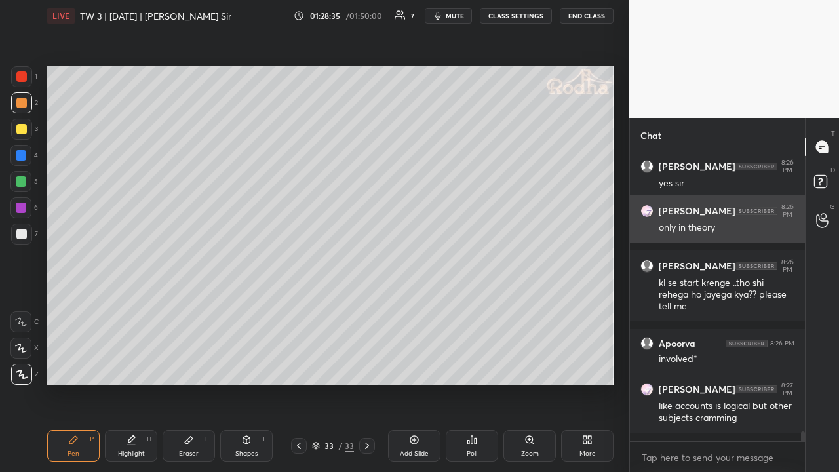
scroll to position [8598, 0]
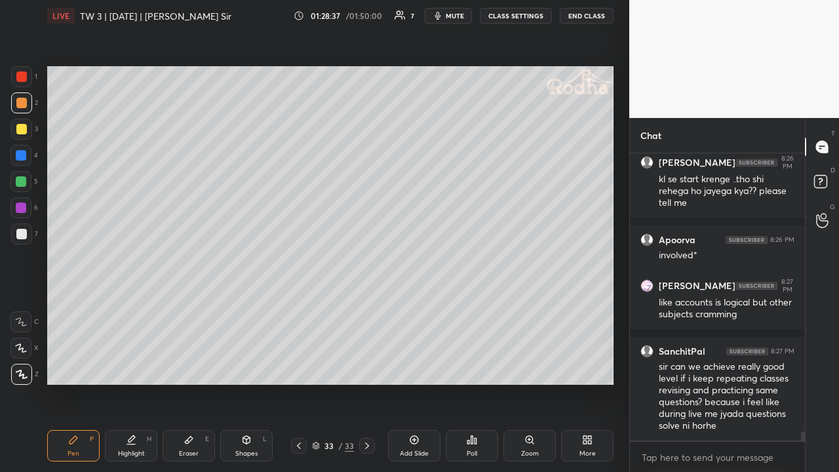
drag, startPoint x: 24, startPoint y: 128, endPoint x: 33, endPoint y: 136, distance: 11.6
click at [24, 128] on div at bounding box center [21, 129] width 10 height 10
click at [412, 366] on icon at bounding box center [414, 440] width 4 height 4
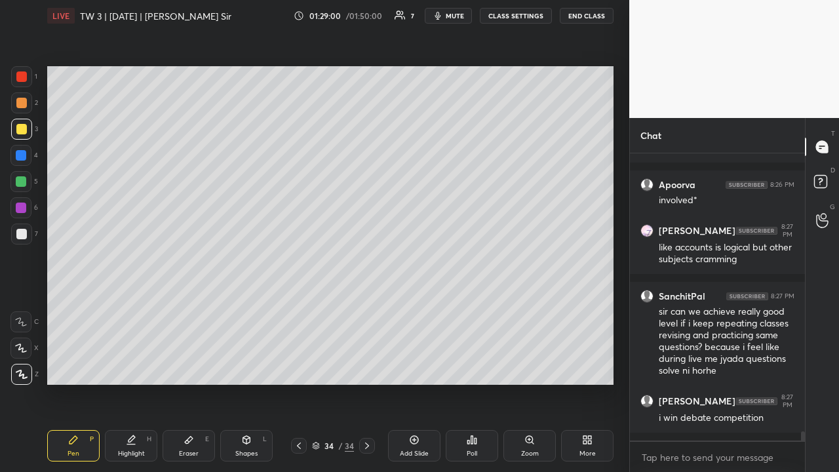
scroll to position [8697, 0]
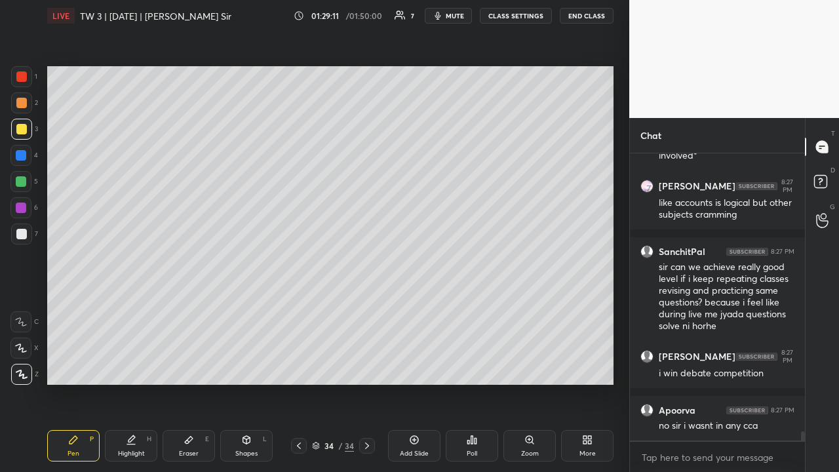
drag, startPoint x: 26, startPoint y: 105, endPoint x: 35, endPoint y: 123, distance: 20.8
click at [26, 106] on div at bounding box center [21, 103] width 10 height 10
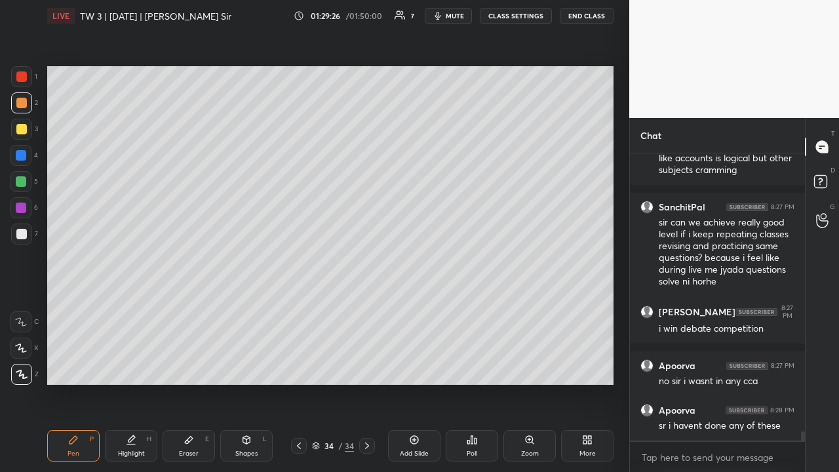
click at [28, 180] on div at bounding box center [20, 181] width 21 height 21
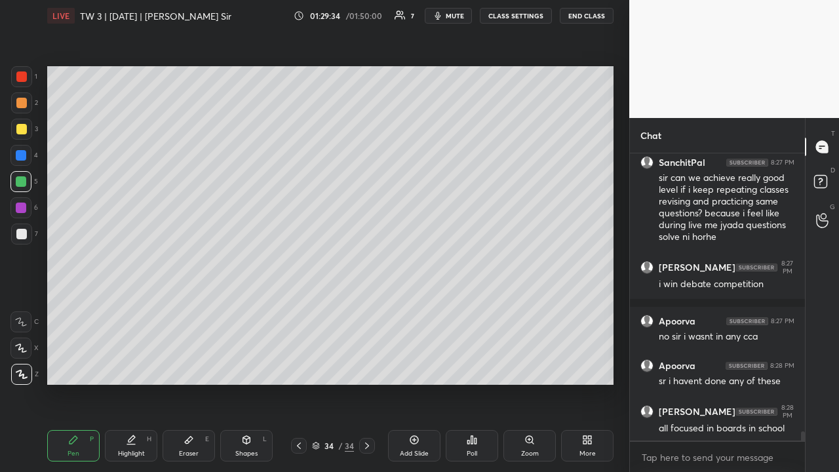
click at [21, 105] on div at bounding box center [21, 103] width 10 height 10
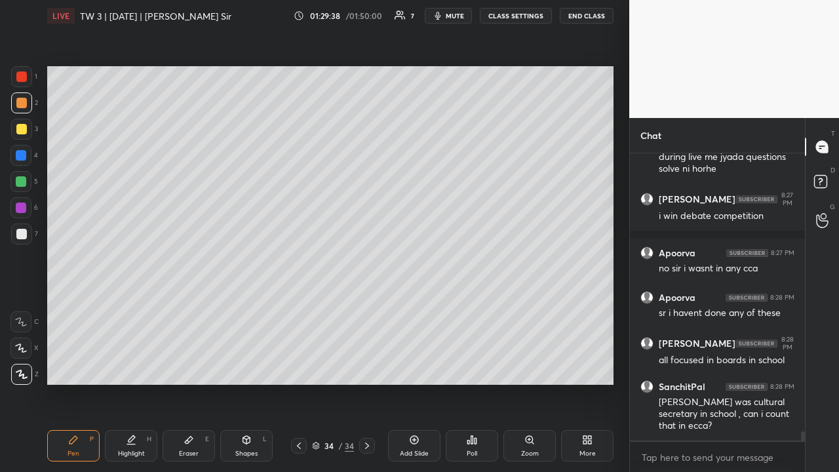
click at [26, 77] on div at bounding box center [21, 76] width 10 height 10
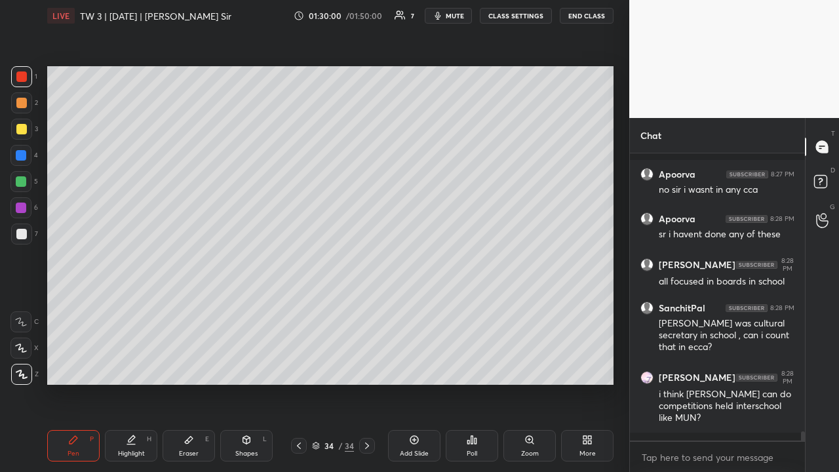
click at [26, 104] on div at bounding box center [21, 103] width 10 height 10
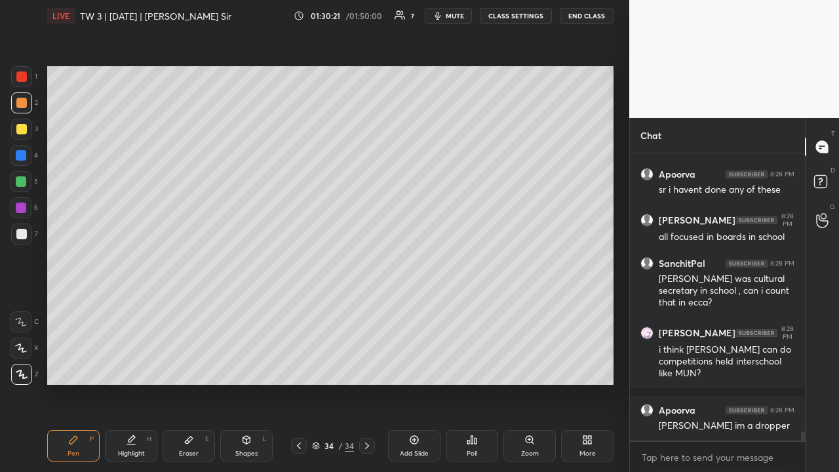
scroll to position [9022, 0]
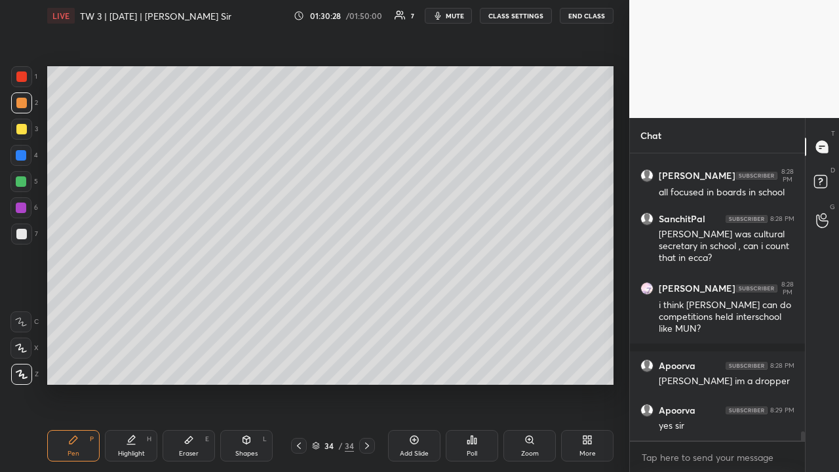
click at [24, 131] on div at bounding box center [21, 129] width 10 height 10
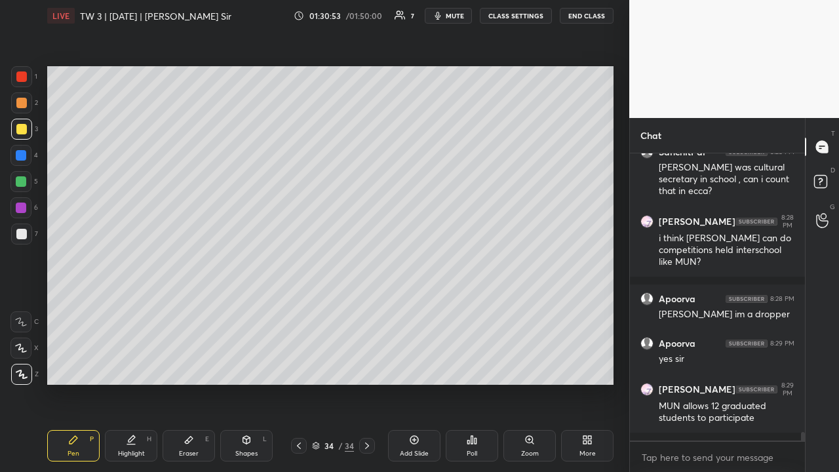
scroll to position [9168, 0]
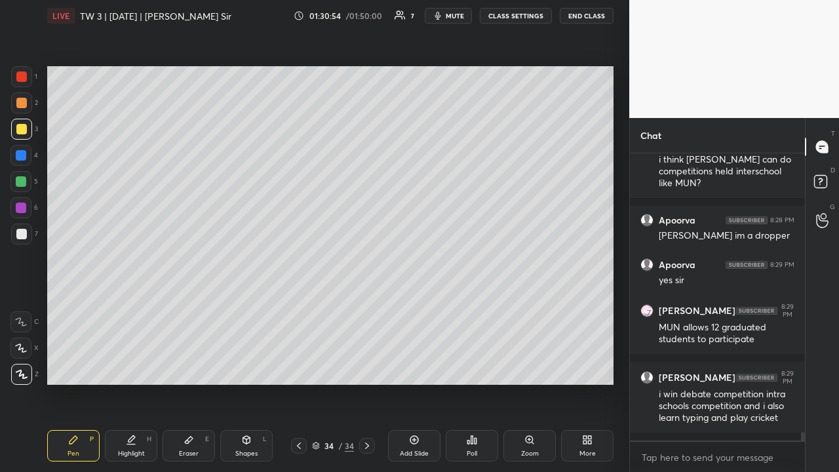
click at [25, 105] on div at bounding box center [21, 103] width 10 height 10
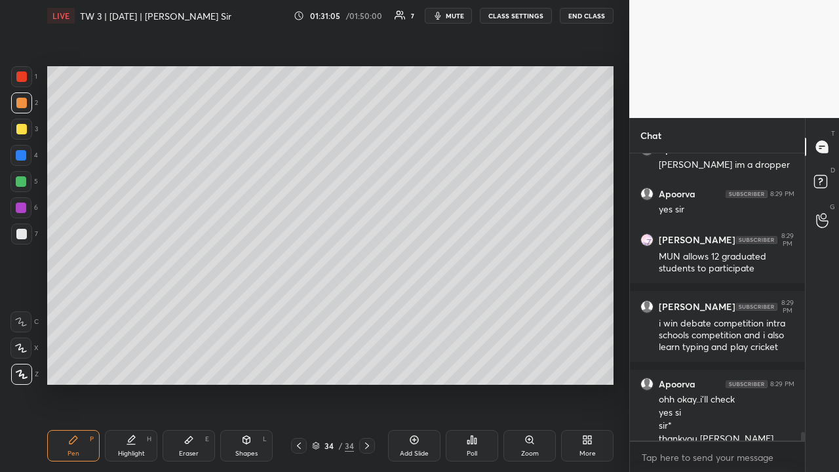
scroll to position [9252, 0]
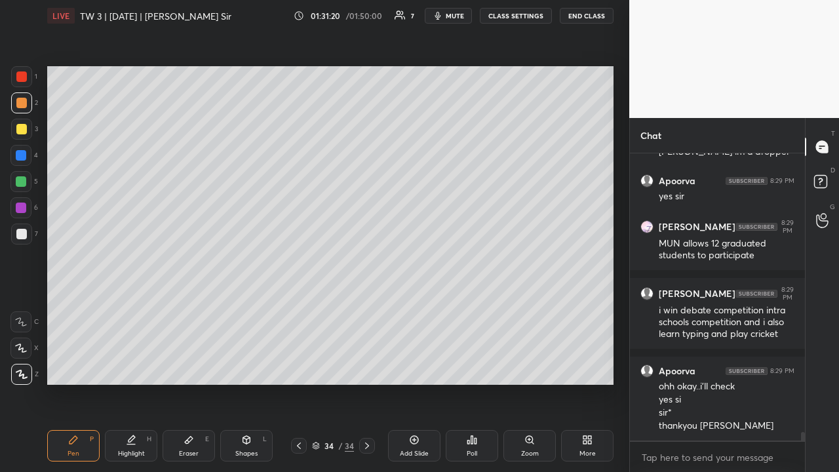
click at [19, 181] on div at bounding box center [21, 181] width 10 height 10
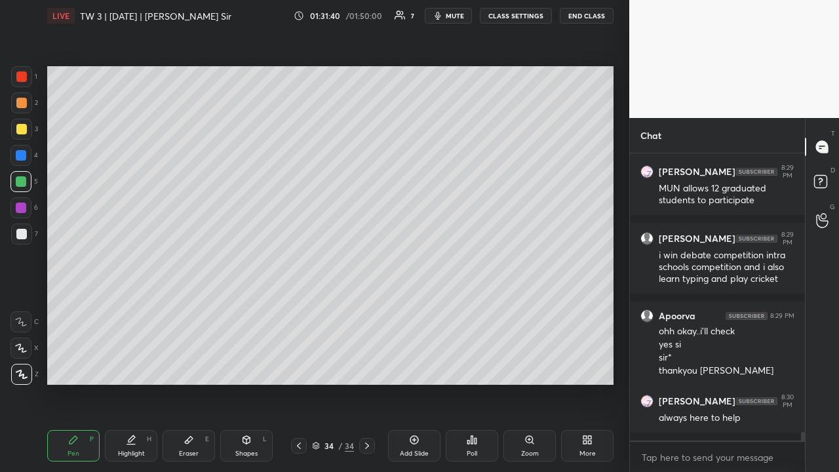
click at [26, 130] on div at bounding box center [21, 129] width 10 height 10
click at [24, 104] on div at bounding box center [21, 103] width 10 height 10
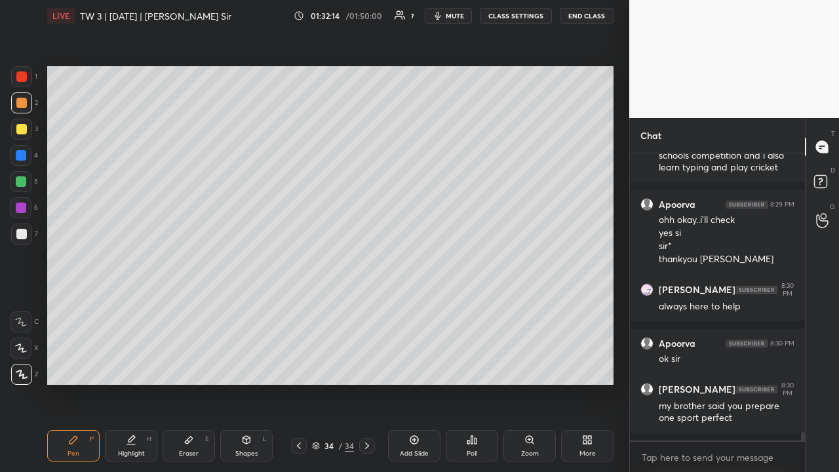
scroll to position [9473, 0]
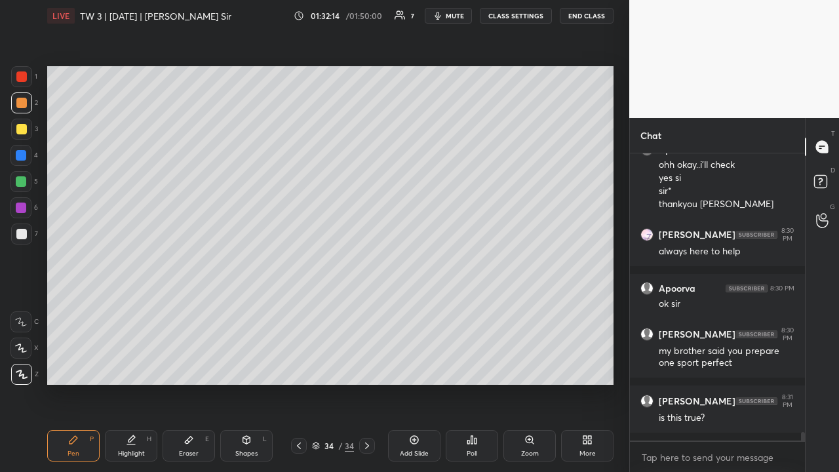
drag, startPoint x: 24, startPoint y: 182, endPoint x: 42, endPoint y: 219, distance: 41.0
click at [23, 182] on div at bounding box center [21, 181] width 10 height 10
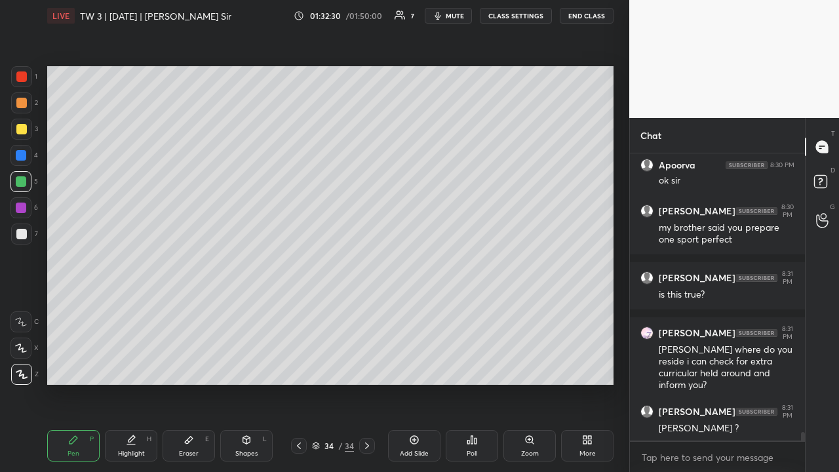
scroll to position [9610, 0]
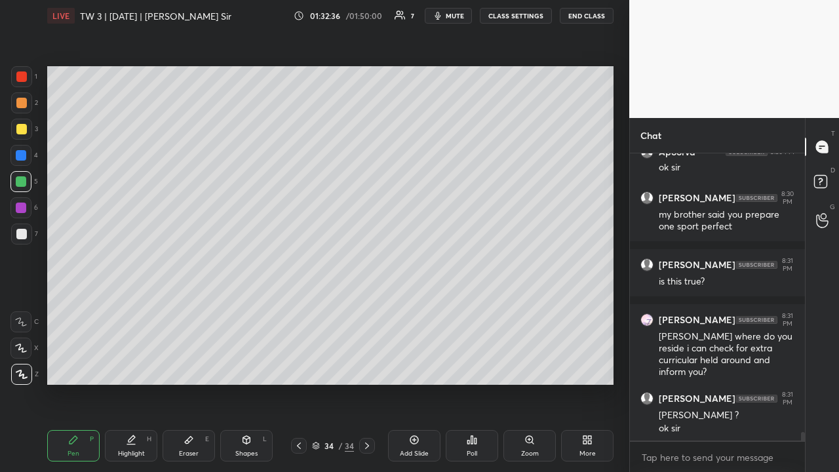
drag, startPoint x: 22, startPoint y: 101, endPoint x: 18, endPoint y: 107, distance: 7.1
click at [24, 102] on div at bounding box center [21, 103] width 10 height 10
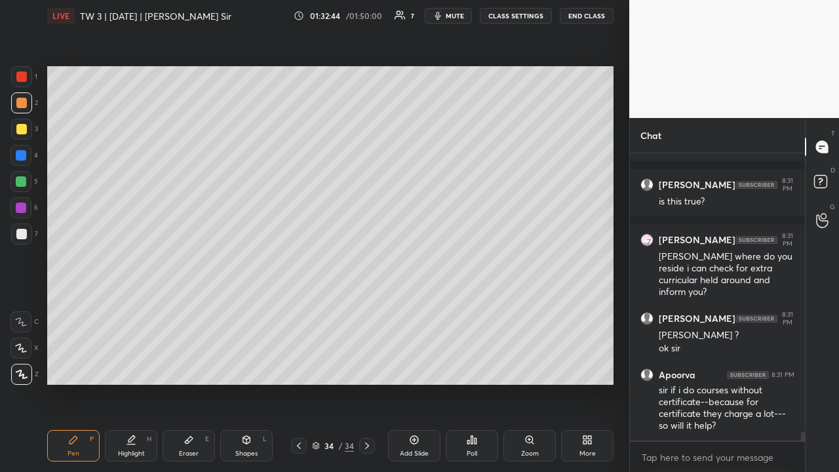
click at [300, 366] on icon at bounding box center [299, 445] width 10 height 10
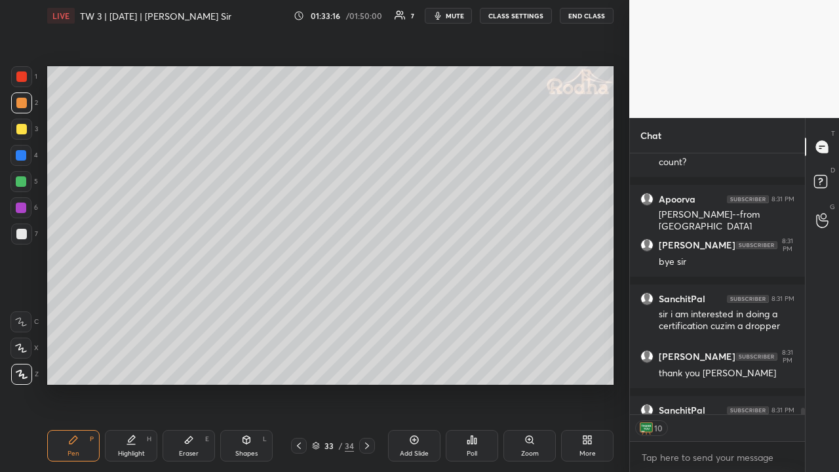
scroll to position [10083, 0]
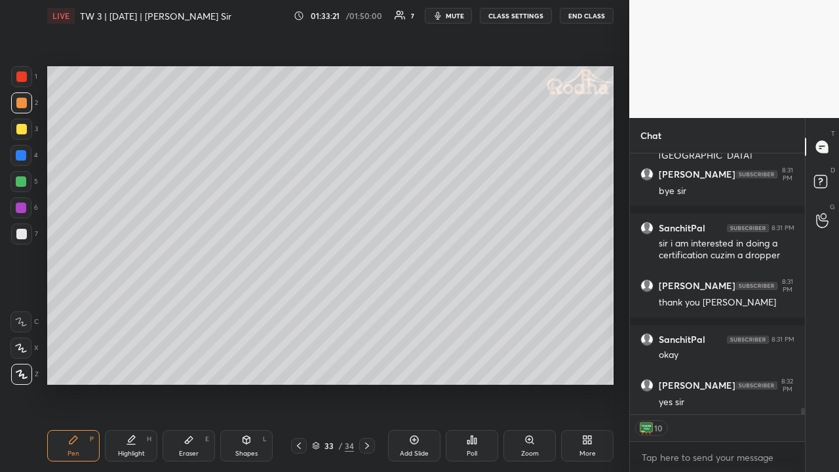
click at [582, 366] on icon at bounding box center [587, 440] width 10 height 10
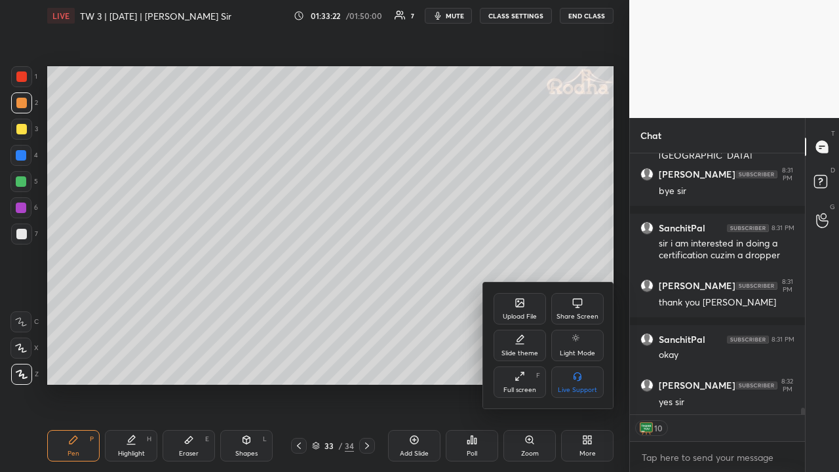
scroll to position [10138, 0]
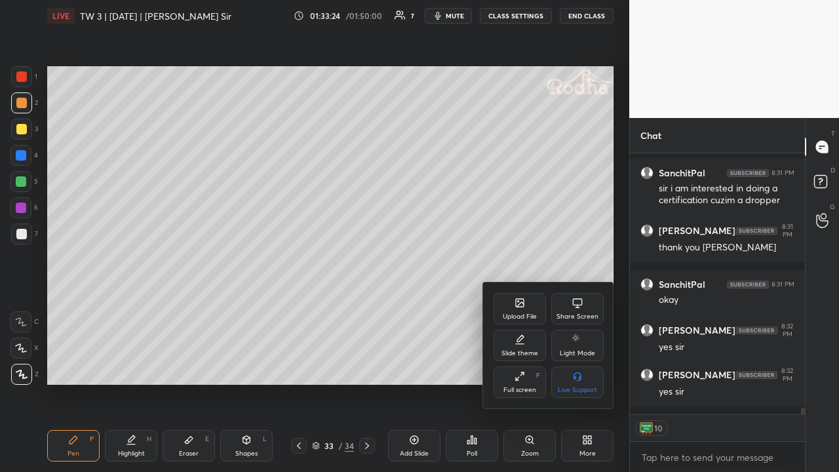
click at [591, 20] on div at bounding box center [419, 236] width 839 height 472
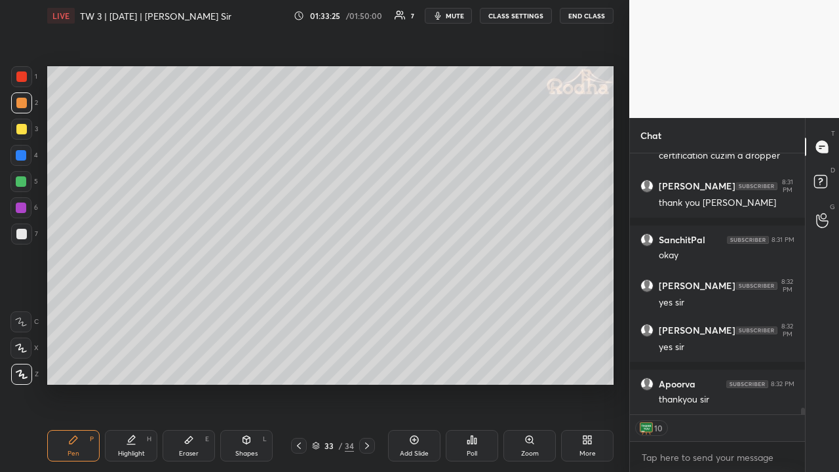
click at [591, 16] on button "END CLASS" at bounding box center [587, 16] width 54 height 16
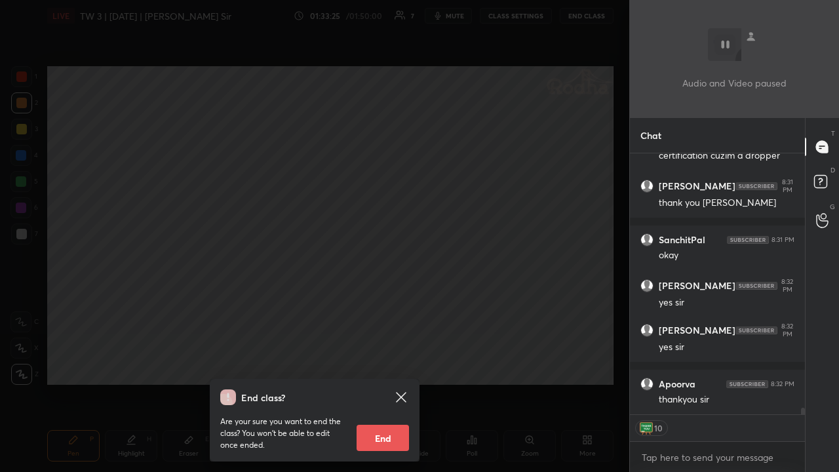
scroll to position [10156, 0]
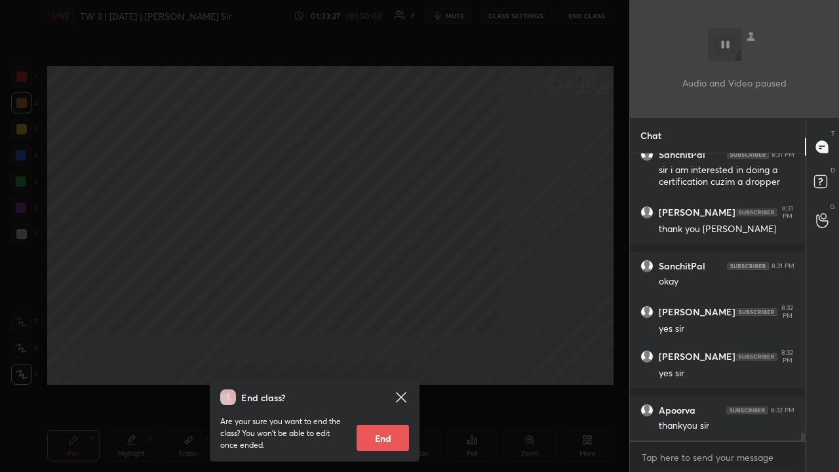
click at [392, 366] on button "End" at bounding box center [383, 438] width 52 height 26
type textarea "x"
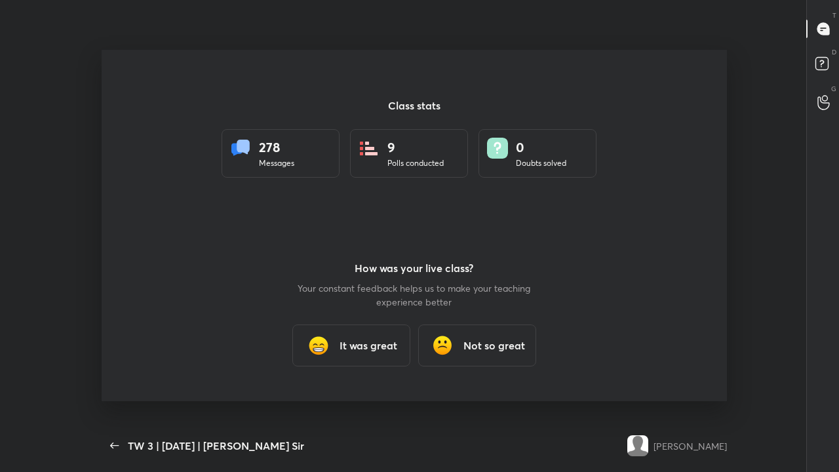
scroll to position [0, 0]
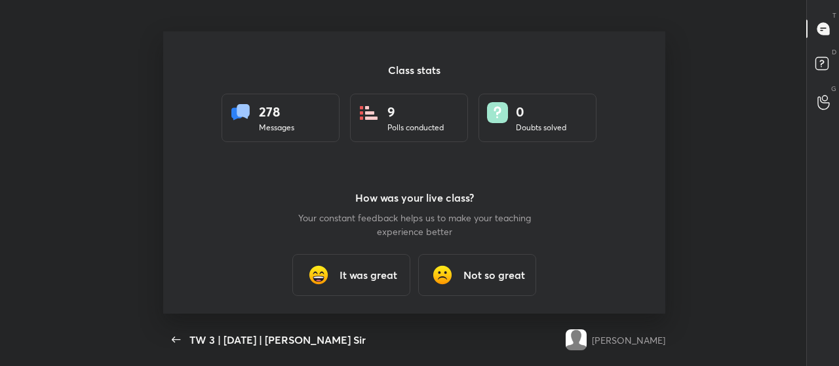
type textarea "x"
